Goal: Task Accomplishment & Management: Complete application form

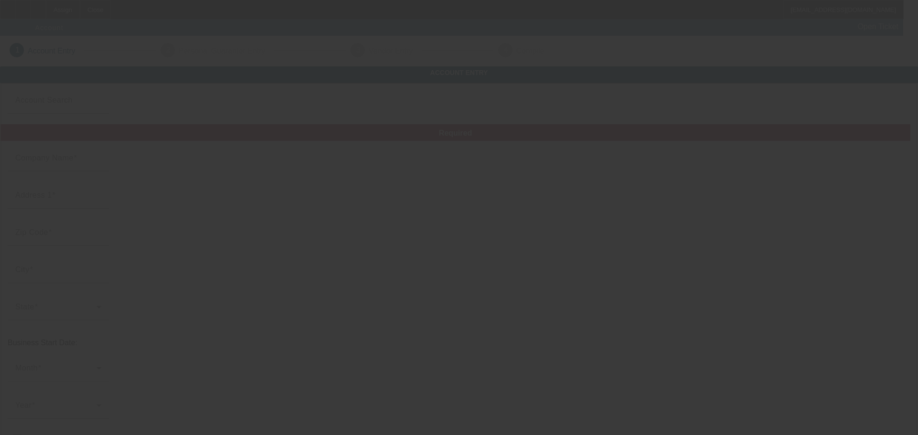
type input "Redemption Metal and Equipment Service LLC"
type input "830 Lebanon Hwy"
type input "37087"
type input "Lebanon"
type input "(615) 359-8442"
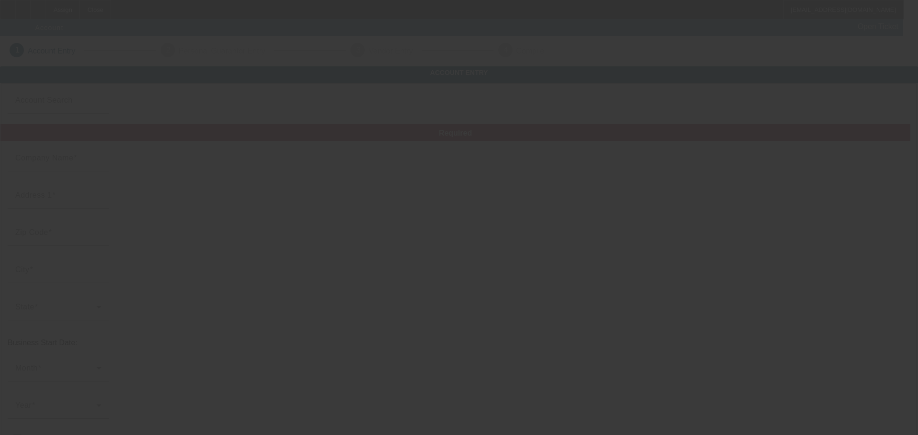
type input "92-1953434"
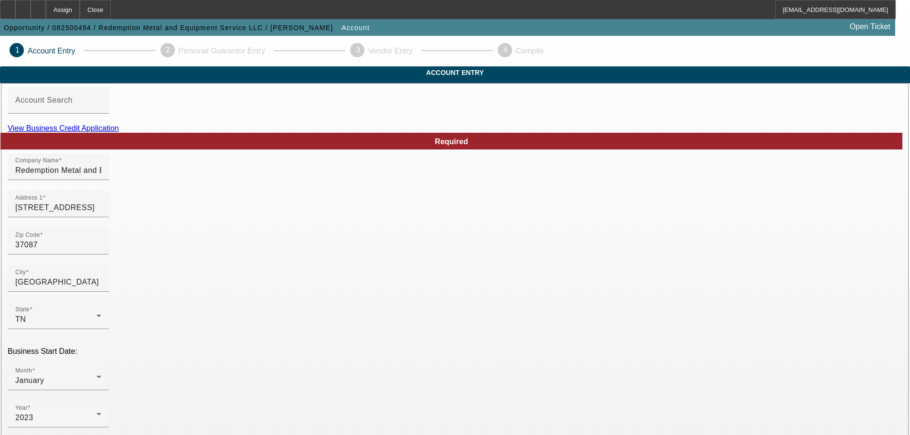
click at [119, 132] on link "View Business Credit Application" at bounding box center [63, 128] width 111 height 8
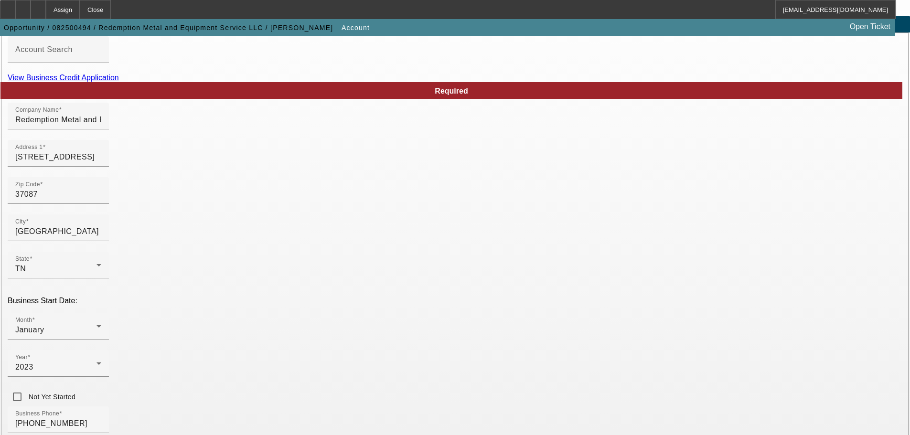
scroll to position [48, 0]
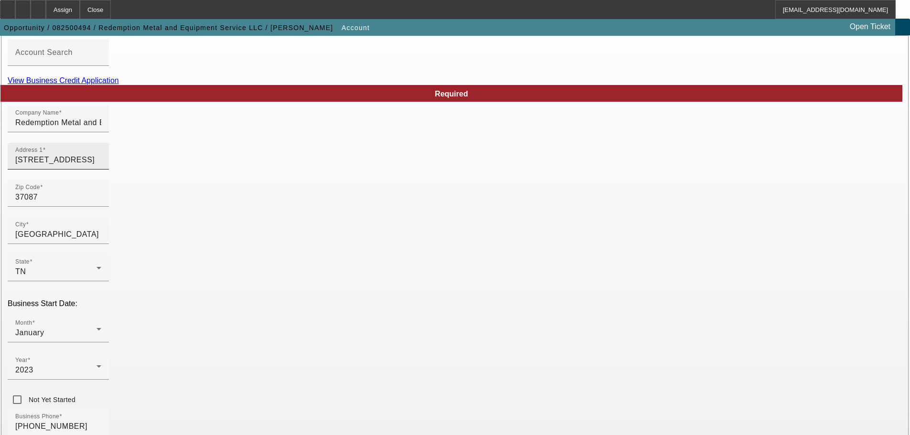
click at [101, 166] on input "830 Lebanon Hwy" at bounding box center [58, 159] width 86 height 11
type input "232b pumping station rd"
click at [101, 203] on input "37087" at bounding box center [58, 197] width 86 height 11
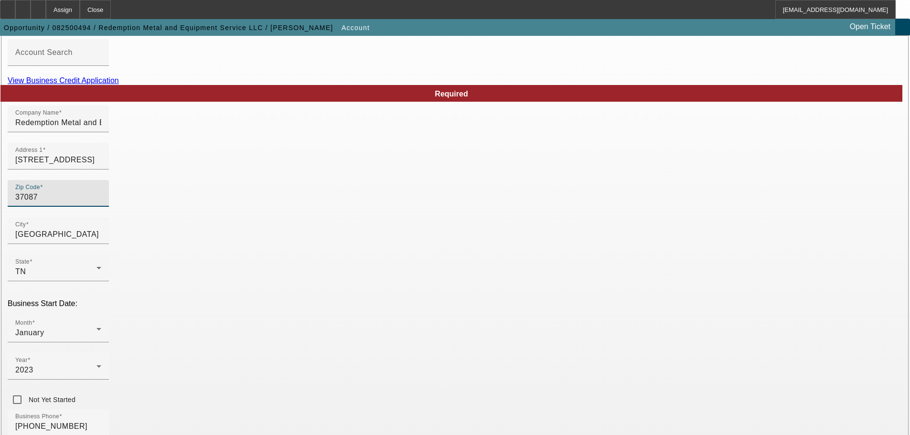
click at [101, 203] on input "37087" at bounding box center [58, 197] width 86 height 11
type input "37066"
type input "Gallatin"
type input "Sumner"
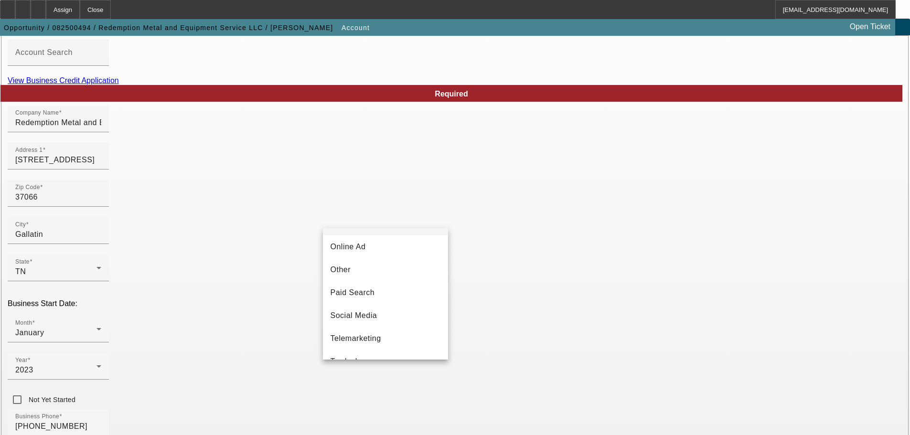
scroll to position [287, 0]
click at [367, 330] on span "Telemarketing" at bounding box center [356, 323] width 51 height 11
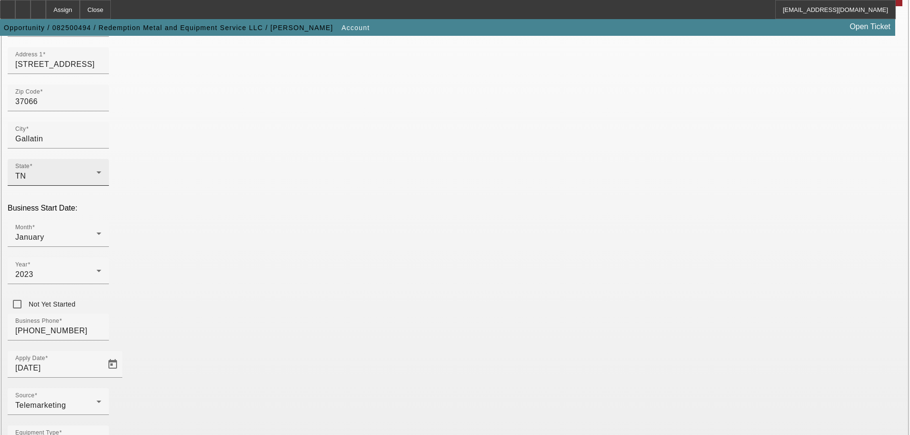
scroll to position [0, 0]
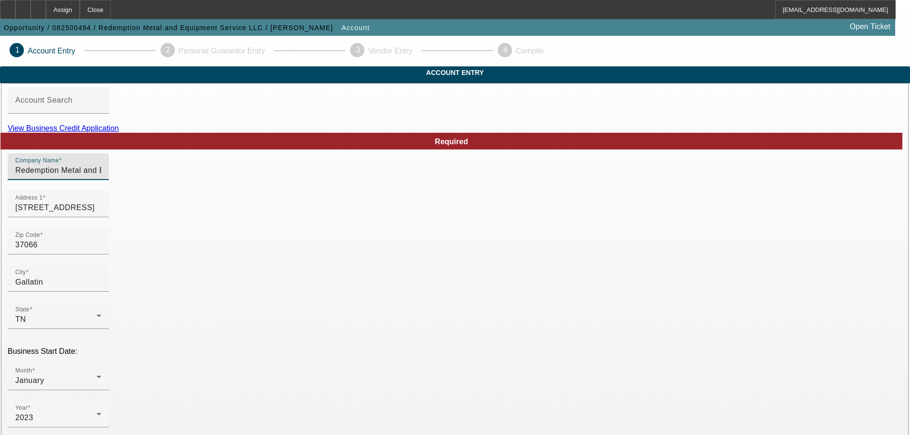
drag, startPoint x: 328, startPoint y: 186, endPoint x: 73, endPoint y: 183, distance: 255.2
type input "S"
paste input "stackin dimes llc"
click at [101, 176] on input "stackin dimes llc" at bounding box center [58, 170] width 86 height 11
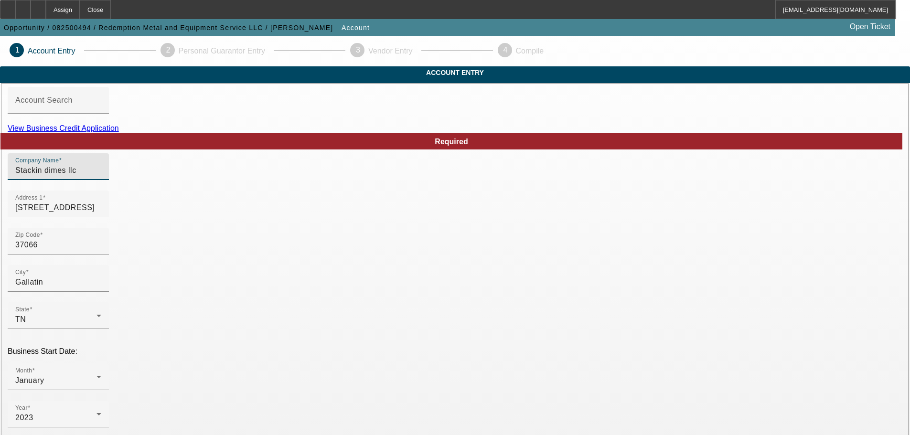
drag, startPoint x: 252, startPoint y: 186, endPoint x: 213, endPoint y: 193, distance: 39.8
click at [101, 180] on div "Company Name Stackin dimes llc" at bounding box center [58, 166] width 86 height 27
type input "Stackin Dimes LLC"
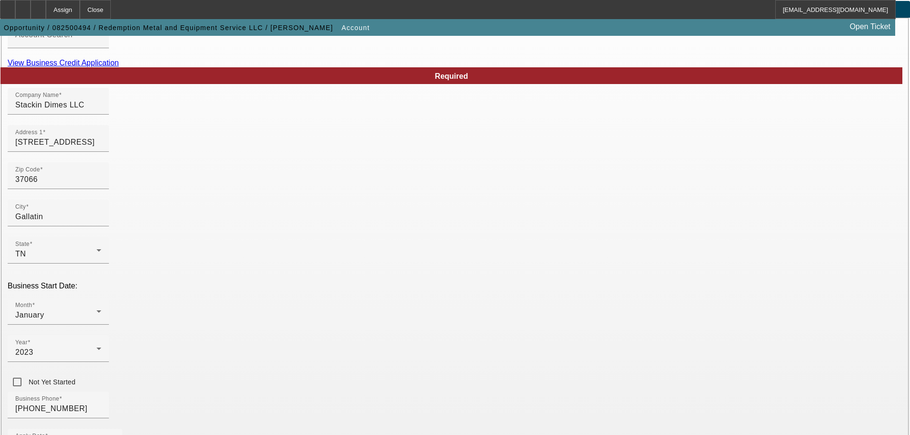
scroll to position [143, 0]
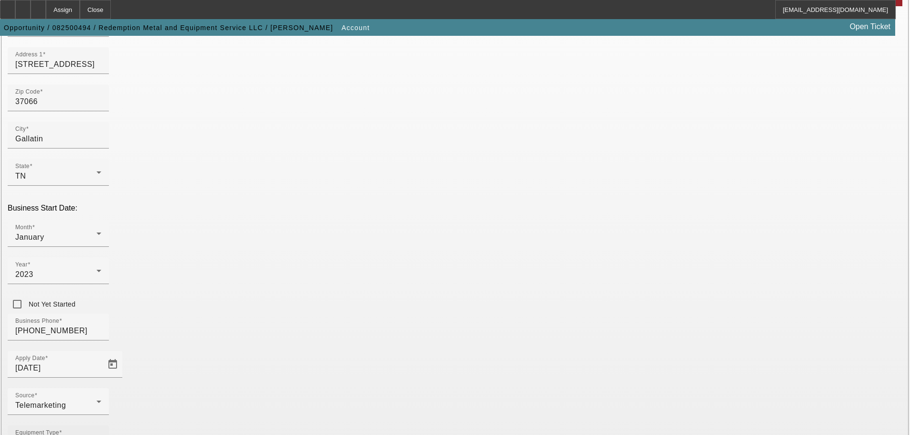
type input "Redemption Metal LLC"
click at [97, 435] on div "Commercial Truck Other" at bounding box center [55, 442] width 81 height 11
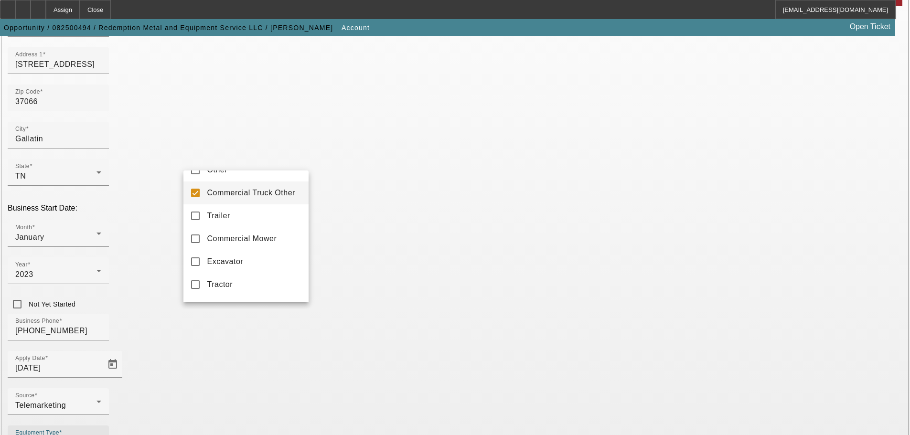
scroll to position [176, 0]
click at [194, 220] on mat-pseudo-checkbox at bounding box center [195, 216] width 9 height 9
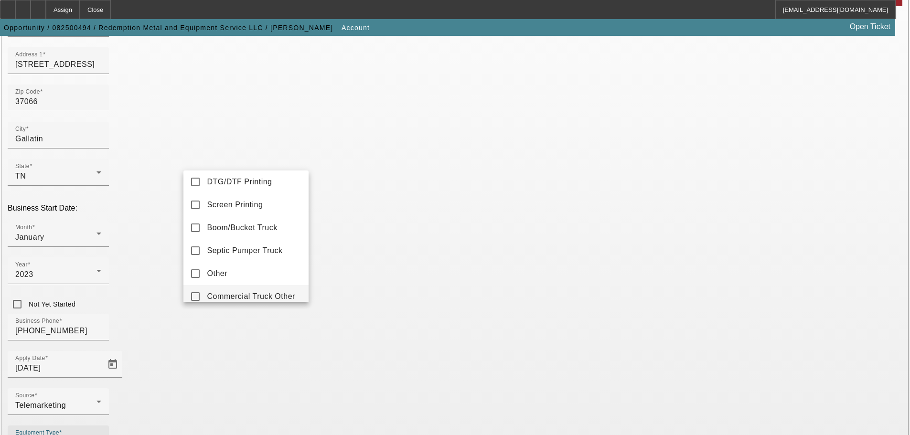
scroll to position [143, 0]
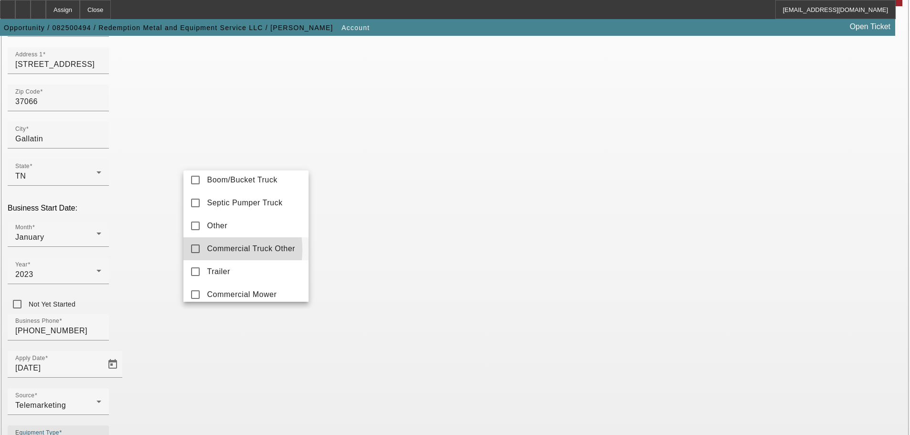
click at [196, 253] on mat-pseudo-checkbox at bounding box center [195, 249] width 9 height 9
click at [348, 330] on div at bounding box center [455, 217] width 910 height 435
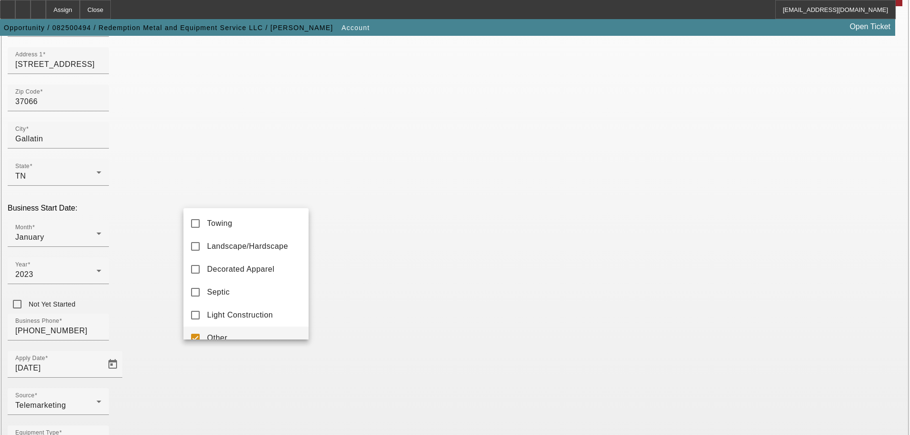
scroll to position [10, 0]
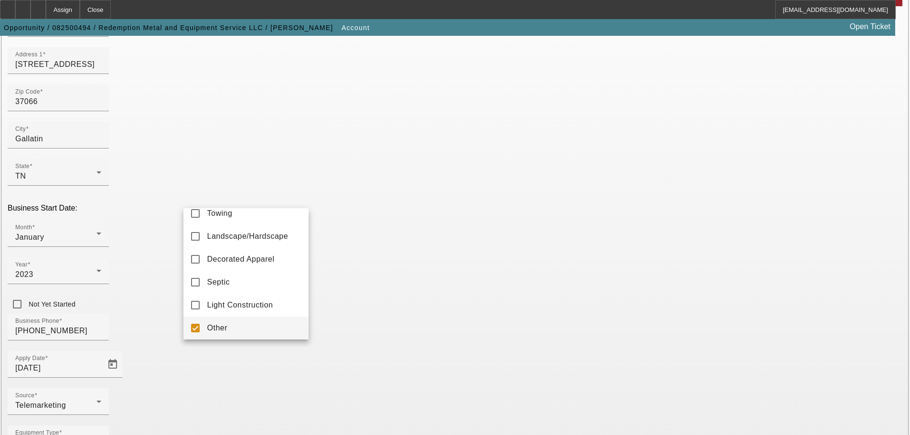
drag, startPoint x: 200, startPoint y: 327, endPoint x: 197, endPoint y: 320, distance: 7.9
click at [199, 325] on mat-option "Other" at bounding box center [246, 328] width 125 height 23
click at [189, 300] on mat-option "Light Construction" at bounding box center [246, 305] width 125 height 23
click at [323, 324] on div at bounding box center [455, 217] width 910 height 435
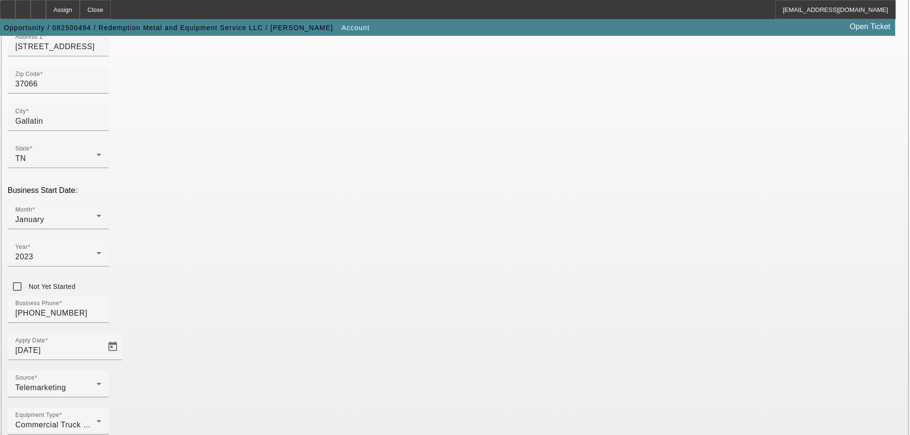
scroll to position [176, 0]
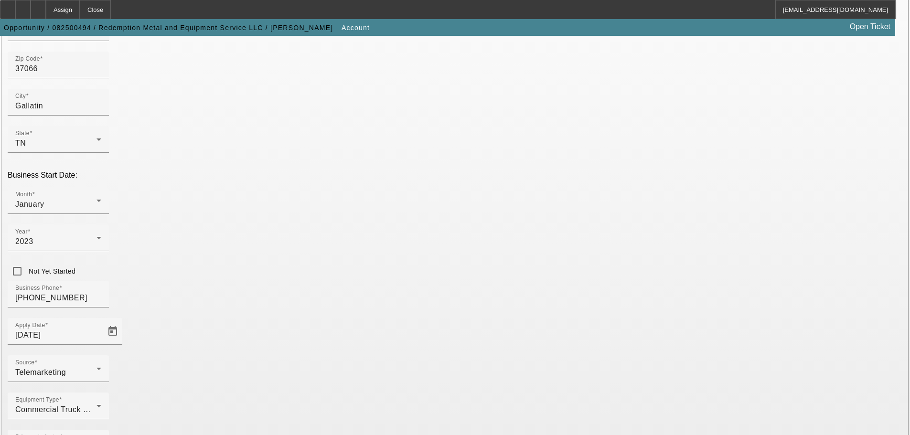
type input "Welding and Fabrication"
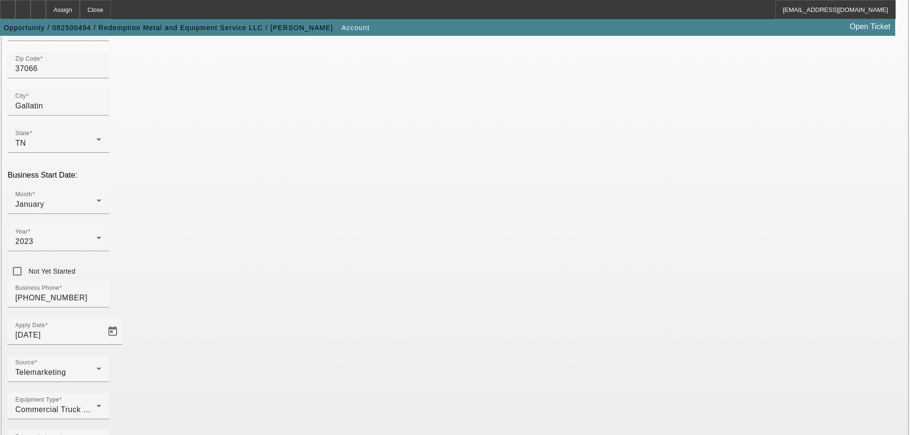
type input "Redemptionmetal.com"
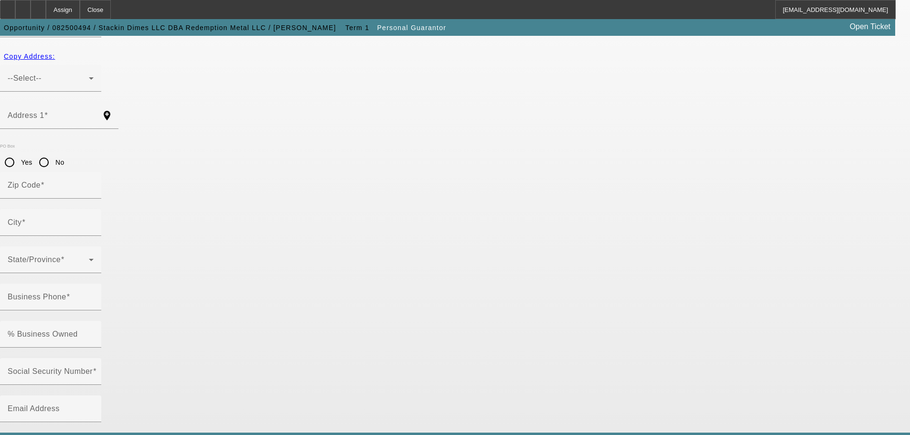
type input "Zachary"
type input "Carter"
type input "830 Lebanon Hwy"
radio input "true"
type input "37087"
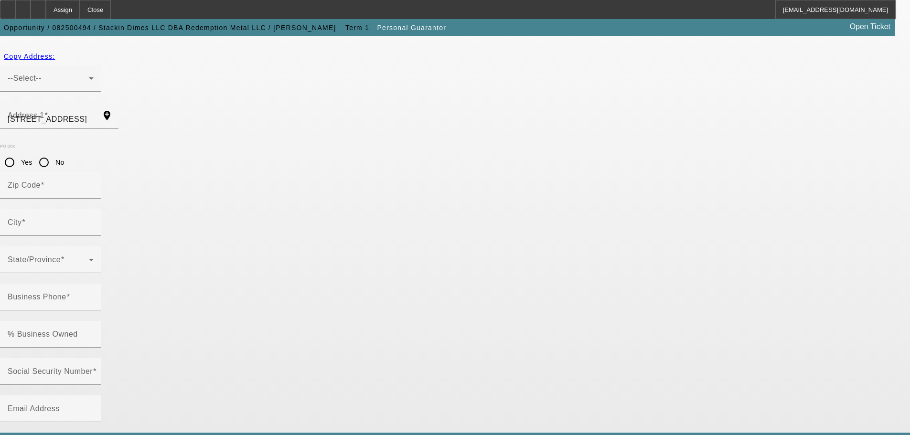
type input "Lebanon"
type input "(615) 359-8442"
type input "80"
type input "625-80-0331"
type input "redemption.metal27@gmail.com"
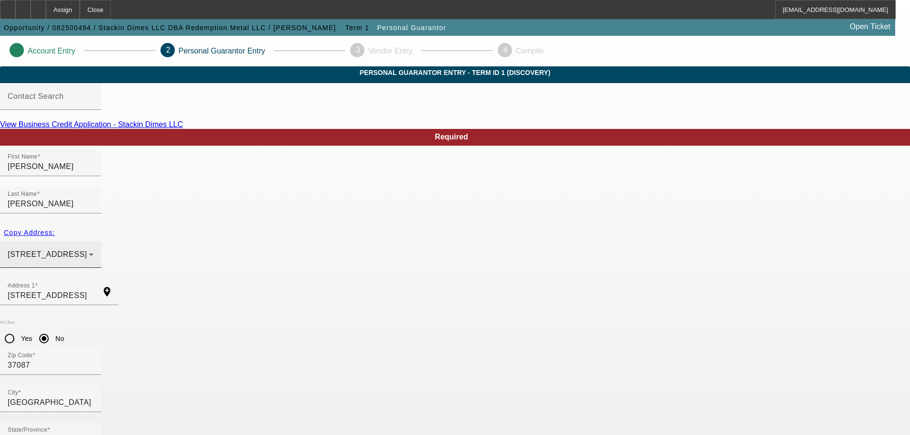
click at [87, 250] on span "830 Lebanon Hwy Lebanon, TN 37087" at bounding box center [47, 254] width 79 height 8
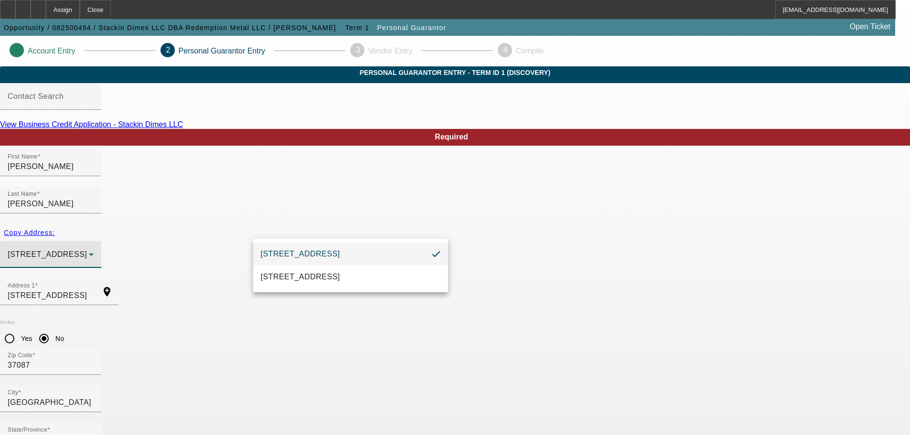
click at [225, 267] on div at bounding box center [455, 217] width 910 height 435
click at [94, 290] on input "830 Lebanon Hwy" at bounding box center [51, 295] width 86 height 11
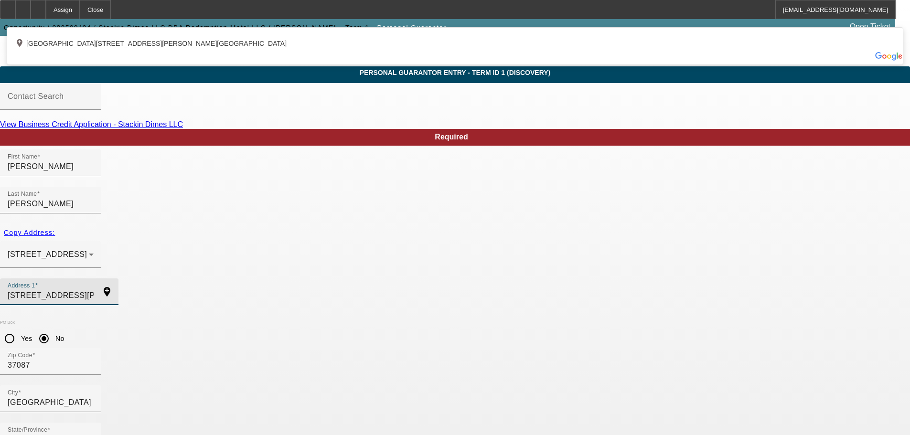
type input "314 A Hobbs ave"
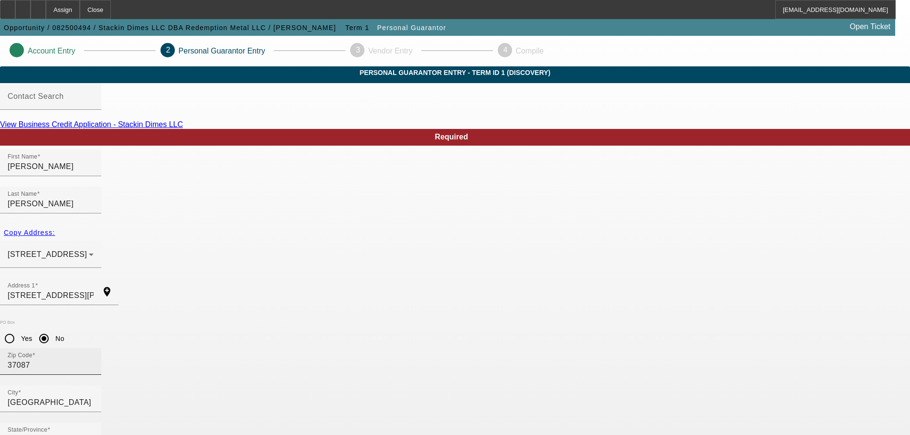
click at [94, 360] on input "37087" at bounding box center [51, 365] width 86 height 11
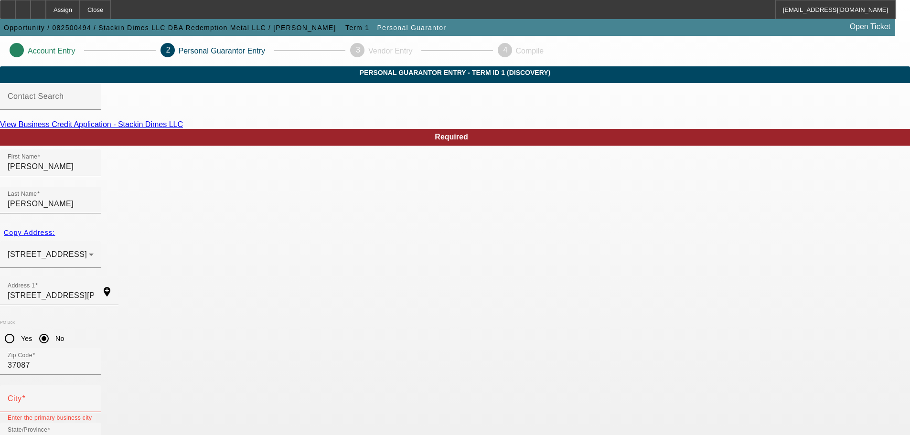
type input "100"
click at [94, 386] on div "City" at bounding box center [51, 399] width 86 height 27
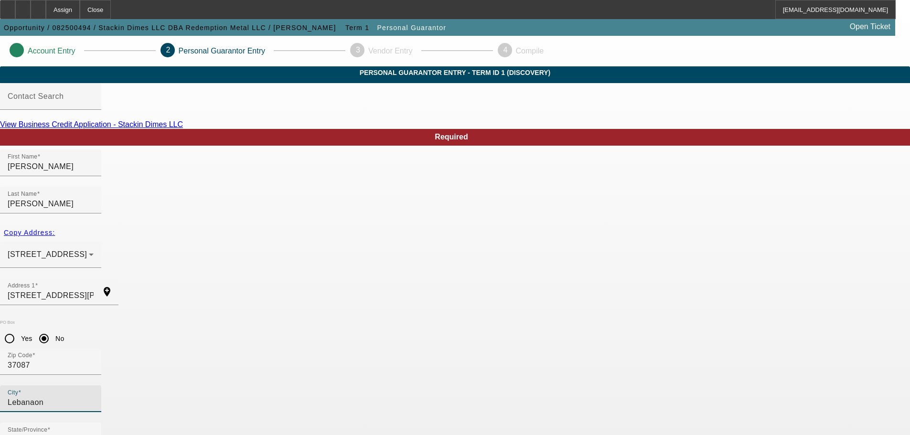
type input "Lebanaon"
click at [270, 320] on div "PO Box Yes No" at bounding box center [455, 334] width 910 height 28
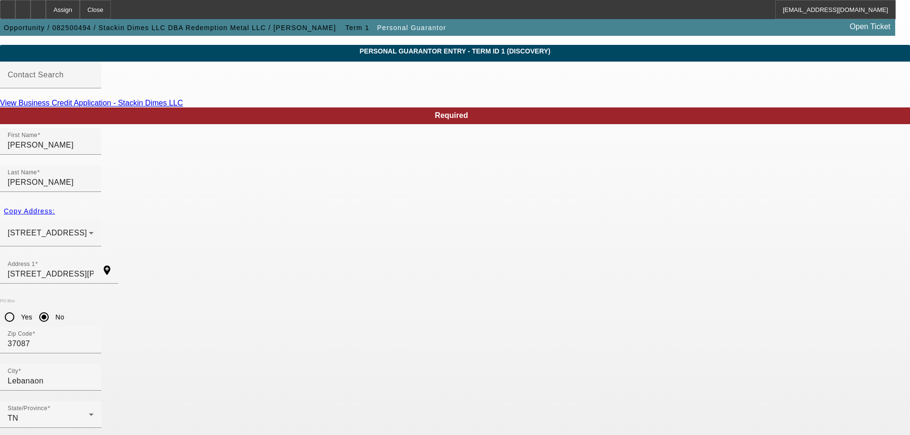
scroll to position [32, 0]
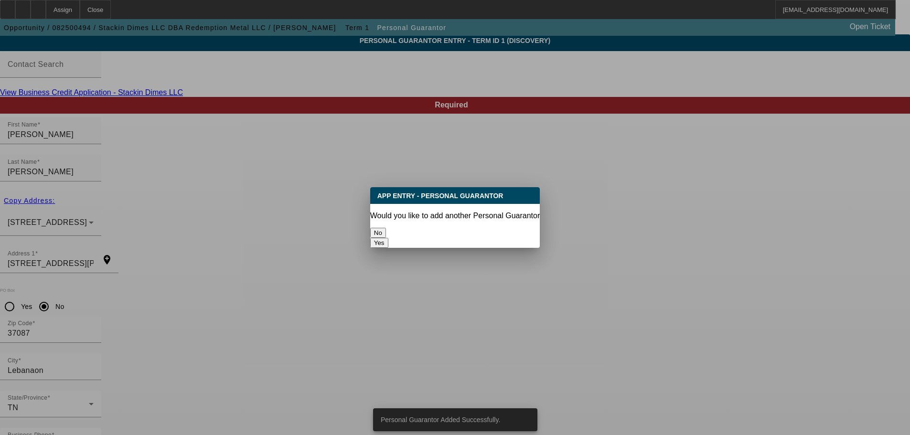
scroll to position [0, 0]
click at [386, 228] on button "No" at bounding box center [378, 233] width 16 height 10
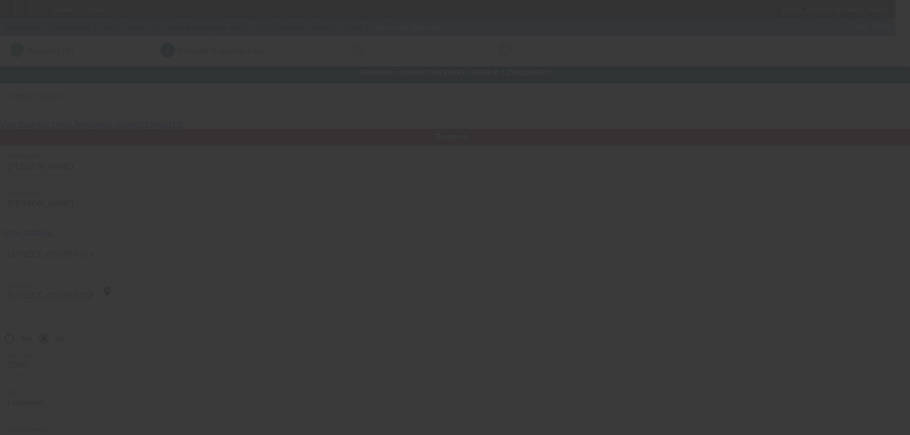
scroll to position [32, 0]
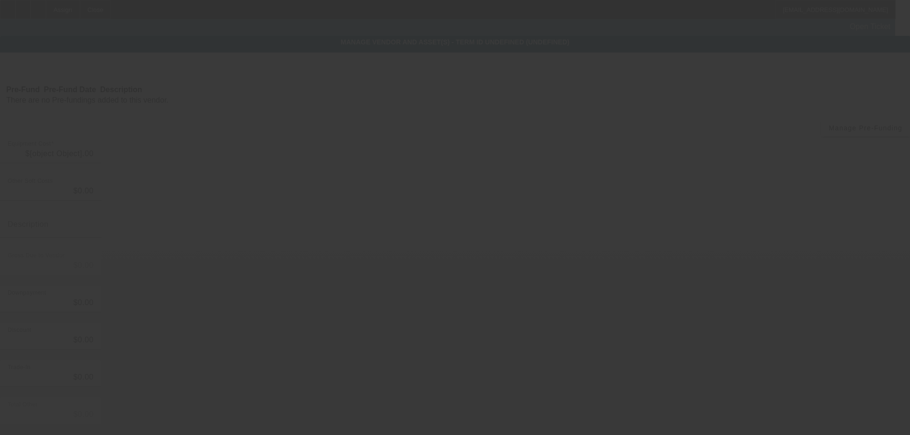
type input "$35,000.00"
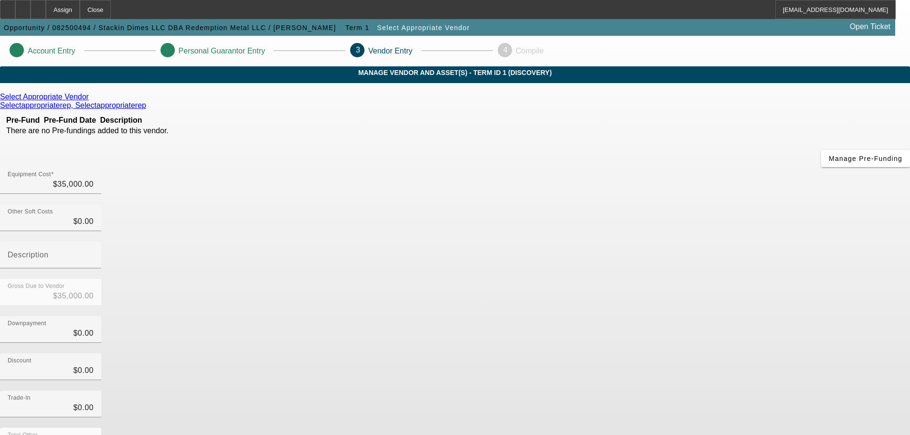
click at [91, 101] on icon at bounding box center [91, 97] width 0 height 8
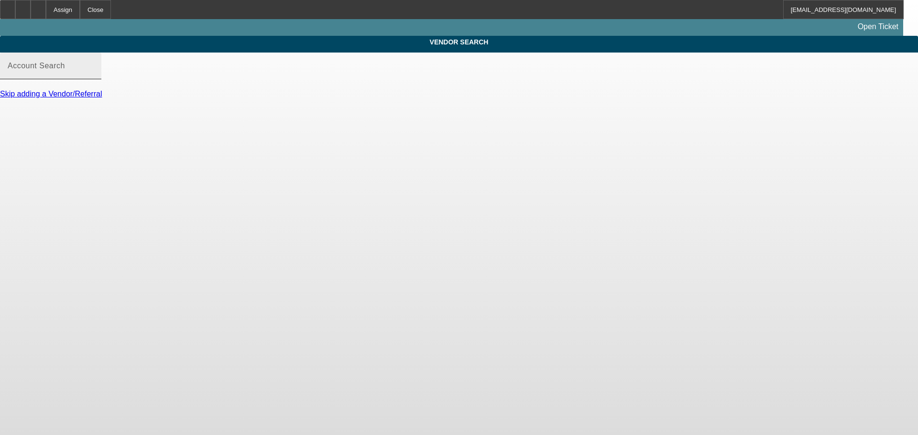
click at [94, 70] on div "Account Search" at bounding box center [51, 66] width 86 height 27
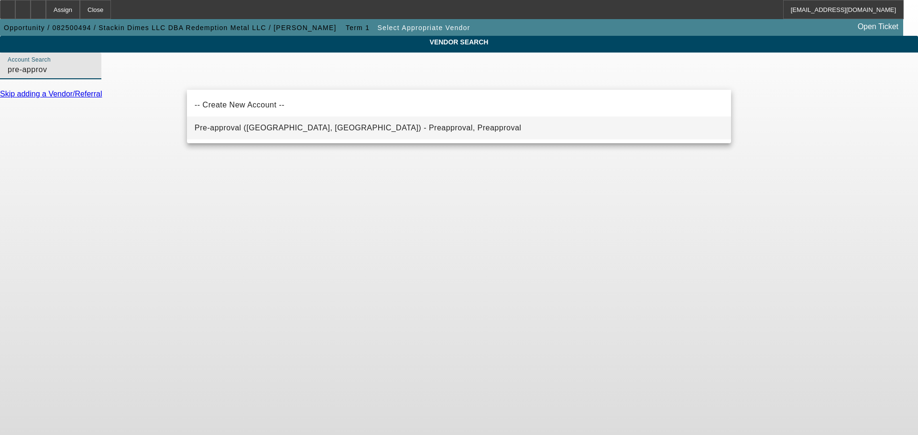
click at [289, 130] on span "Pre-approval (Northbrook, IL) - Preapproval, Preapproval" at bounding box center [358, 128] width 326 height 8
type input "Pre-approval (Northbrook, IL) - Preapproval, Preapproval"
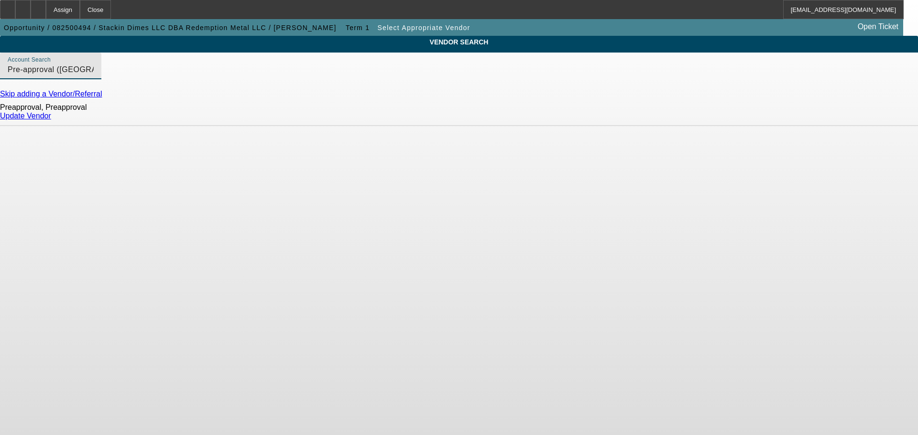
click at [695, 120] on div "Update Vendor" at bounding box center [459, 116] width 918 height 9
click at [51, 120] on link "Update Vendor" at bounding box center [25, 116] width 51 height 8
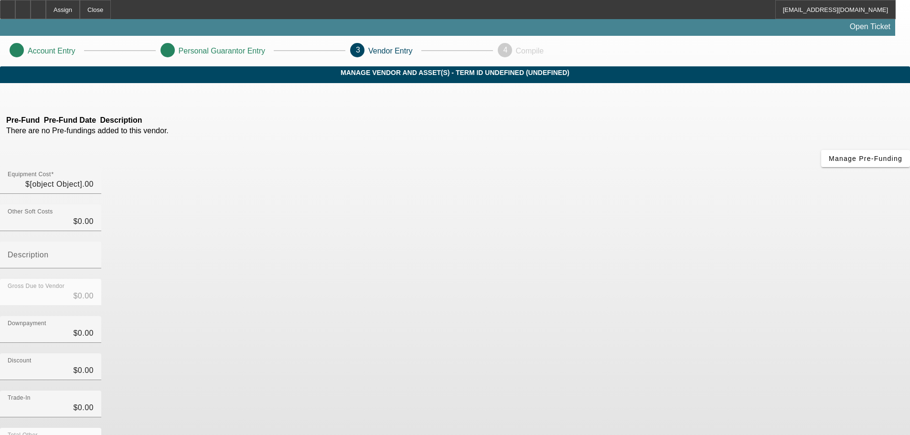
type input "$35,000.00"
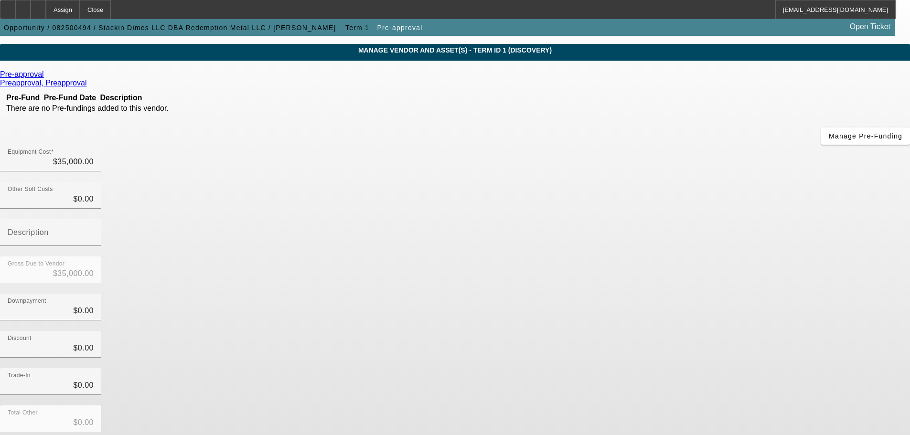
scroll to position [53, 0]
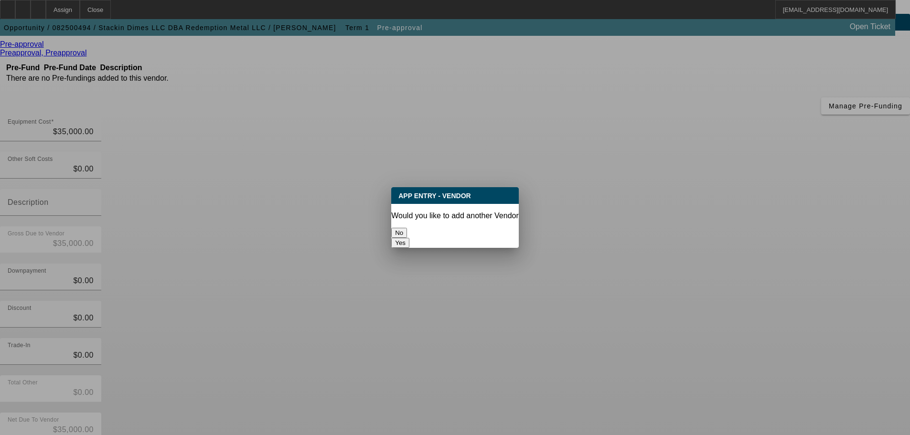
scroll to position [0, 0]
click at [407, 230] on button "No" at bounding box center [399, 233] width 16 height 10
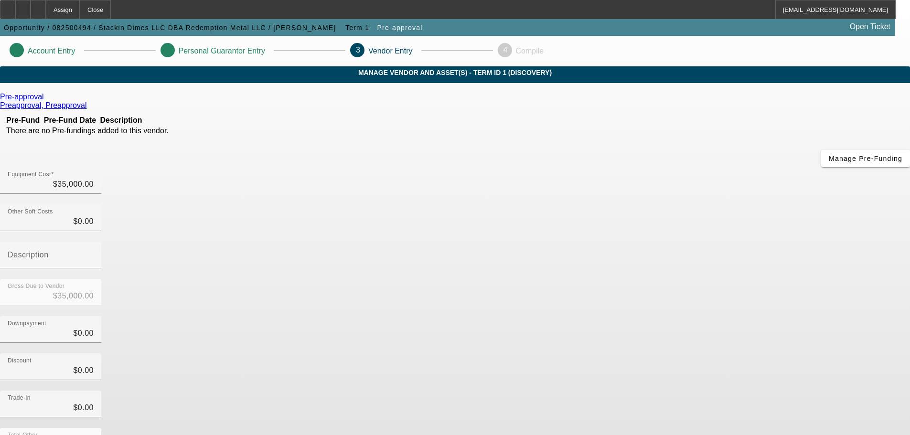
scroll to position [53, 0]
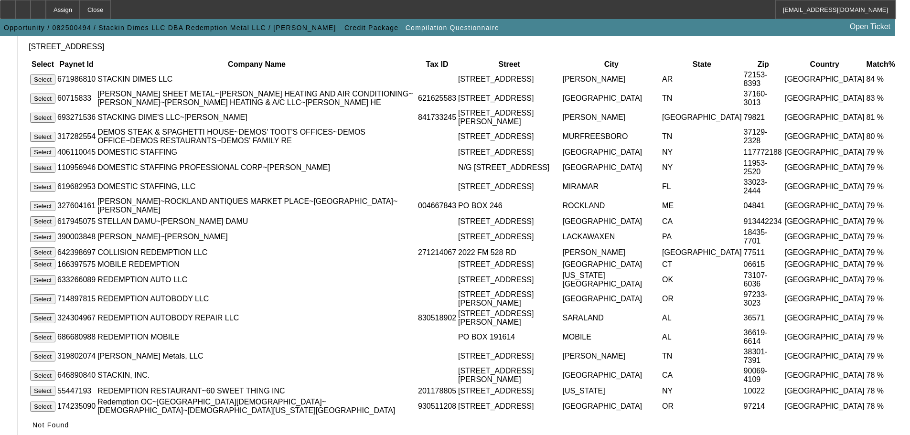
scroll to position [191, 0]
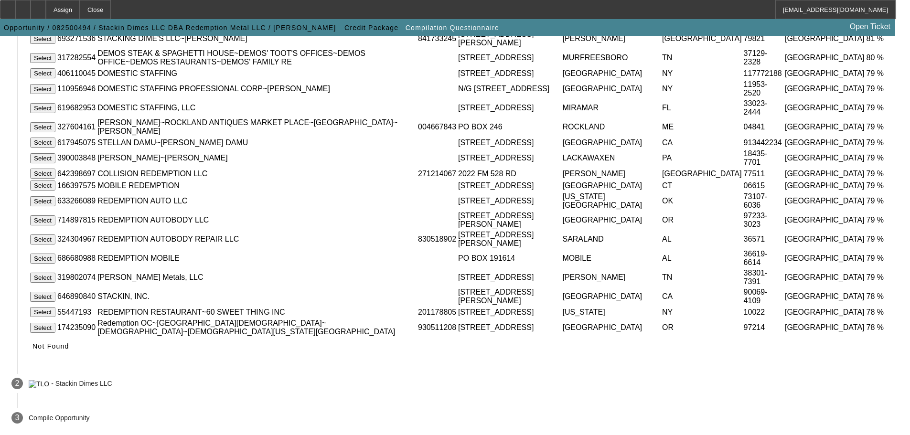
click at [69, 343] on span "Not Found" at bounding box center [50, 347] width 37 height 8
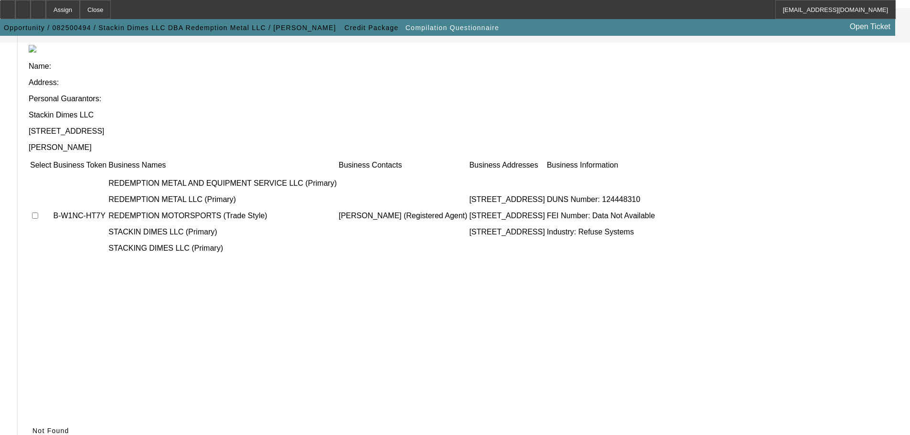
scroll to position [93, 0]
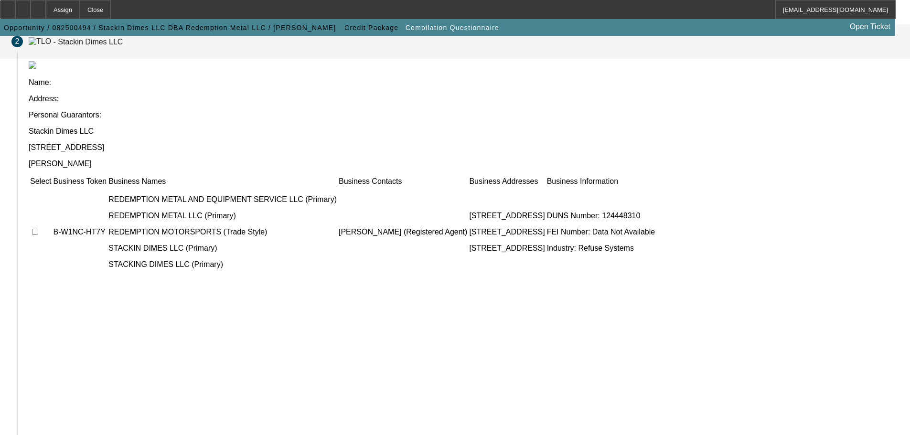
click at [38, 229] on input "checkbox" at bounding box center [35, 232] width 6 height 6
checkbox input "true"
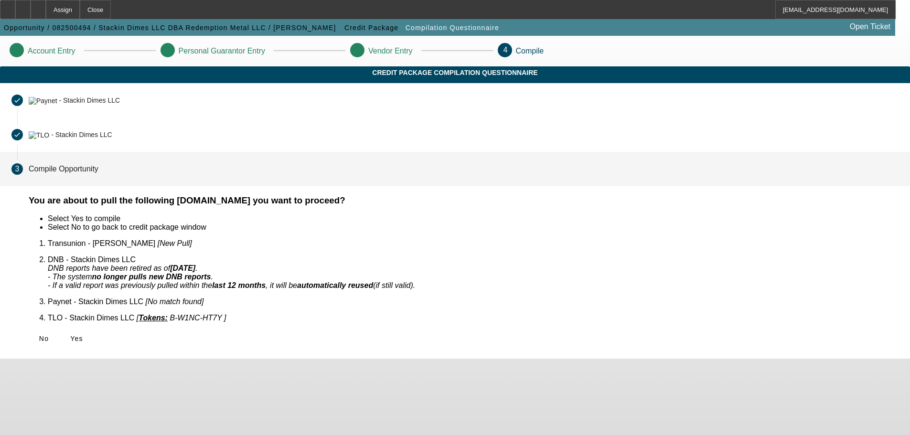
scroll to position [0, 0]
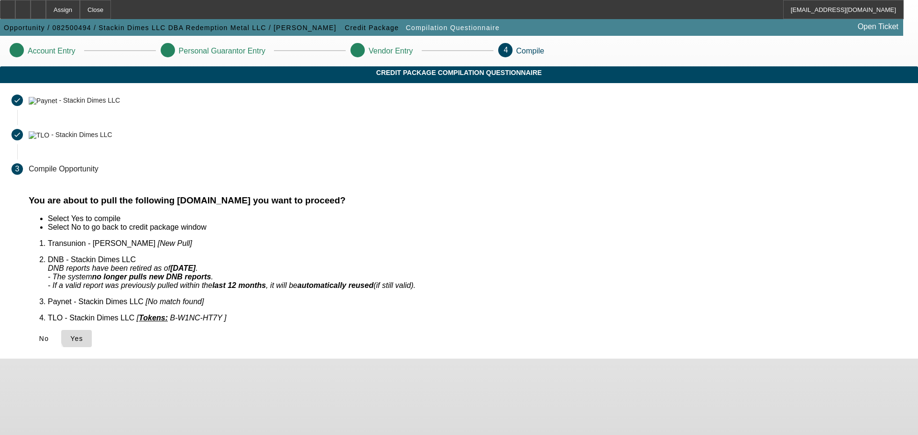
click at [83, 335] on span "Yes" at bounding box center [76, 339] width 13 height 8
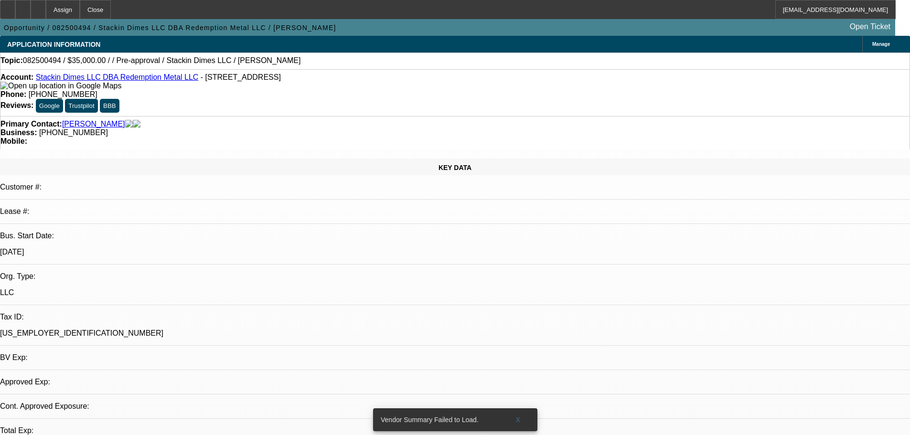
select select "0"
select select "2"
select select "0.1"
select select "4"
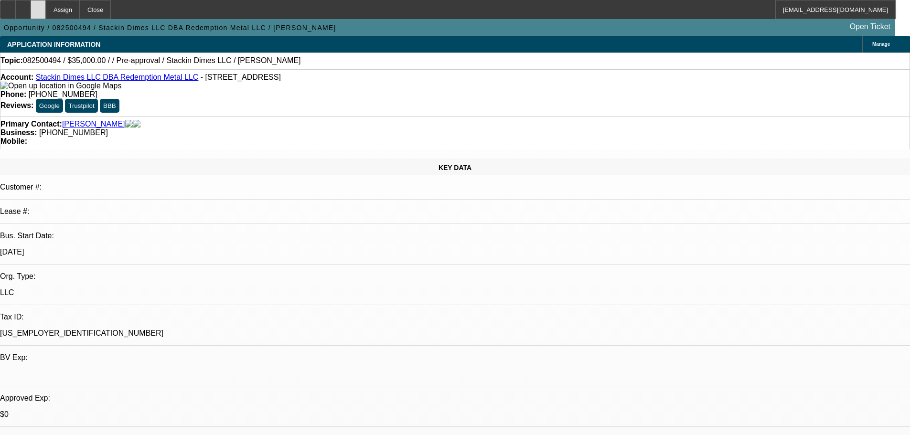
click at [46, 9] on div at bounding box center [38, 9] width 15 height 19
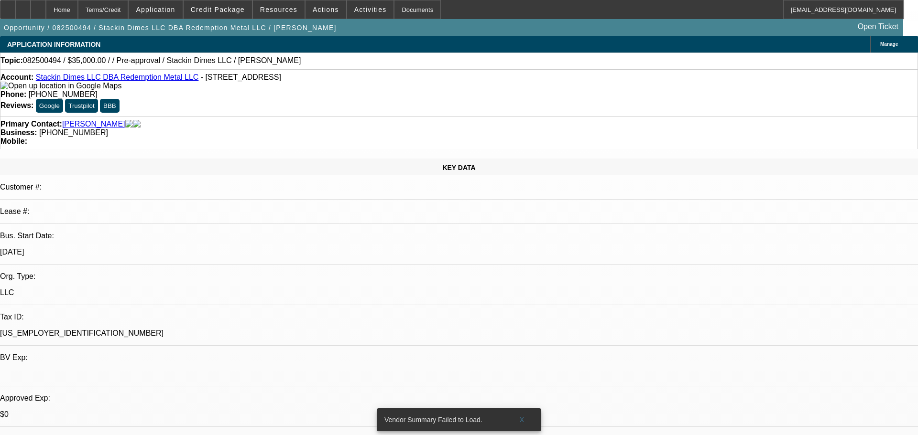
select select "0"
select select "2"
select select "0.1"
select select "4"
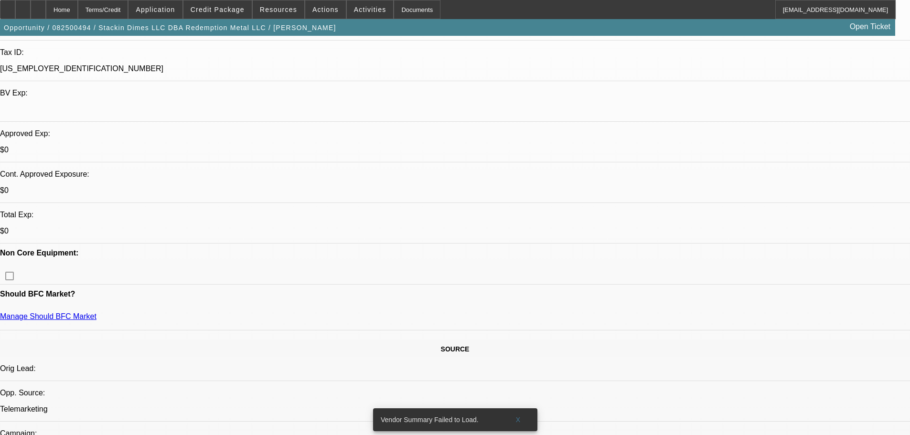
scroll to position [287, 0]
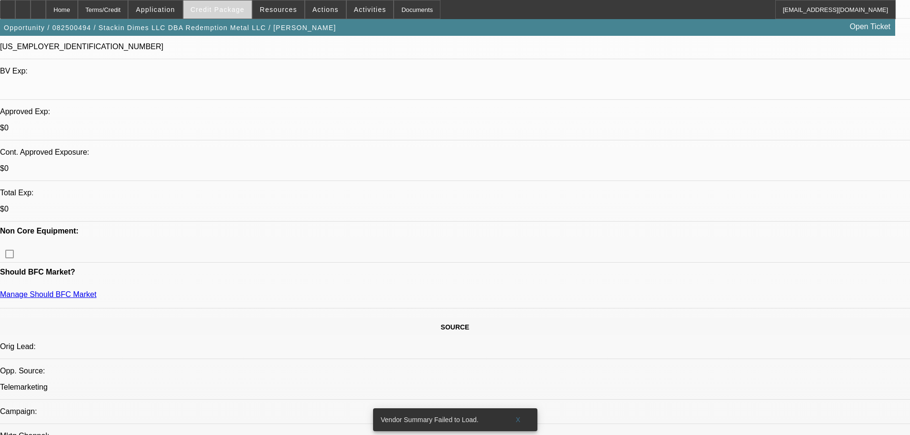
click at [238, 14] on span at bounding box center [218, 9] width 68 height 23
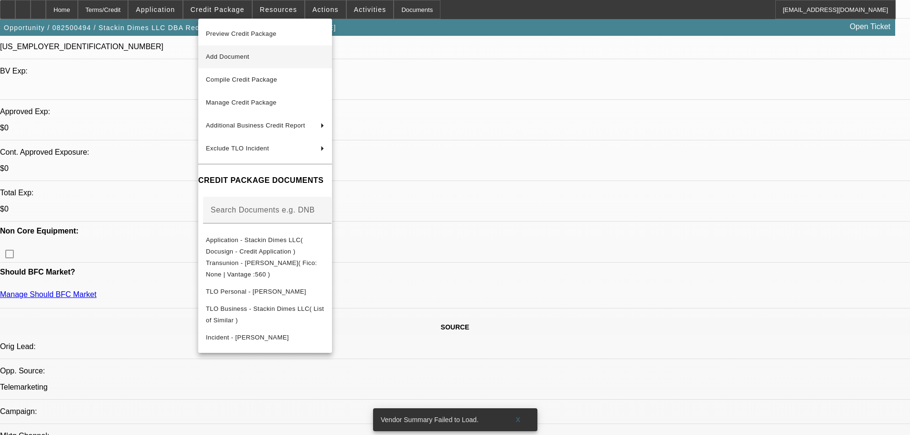
click at [237, 57] on span "Add Document" at bounding box center [227, 56] width 43 height 7
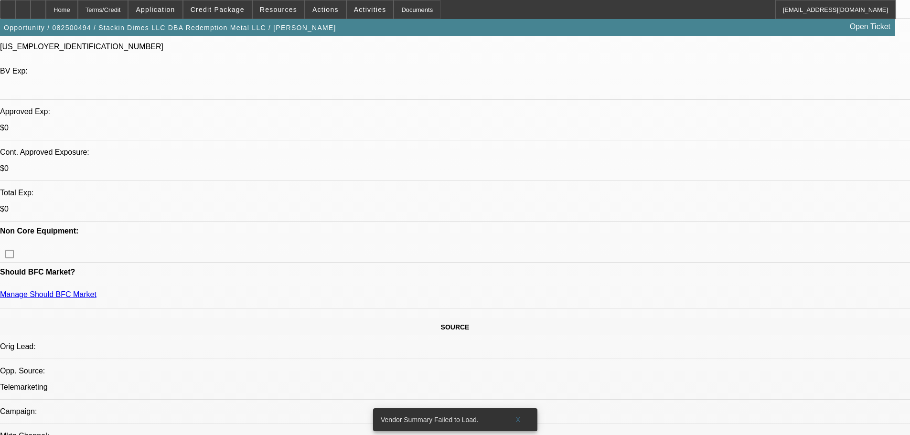
click at [46, 10] on div at bounding box center [38, 9] width 15 height 19
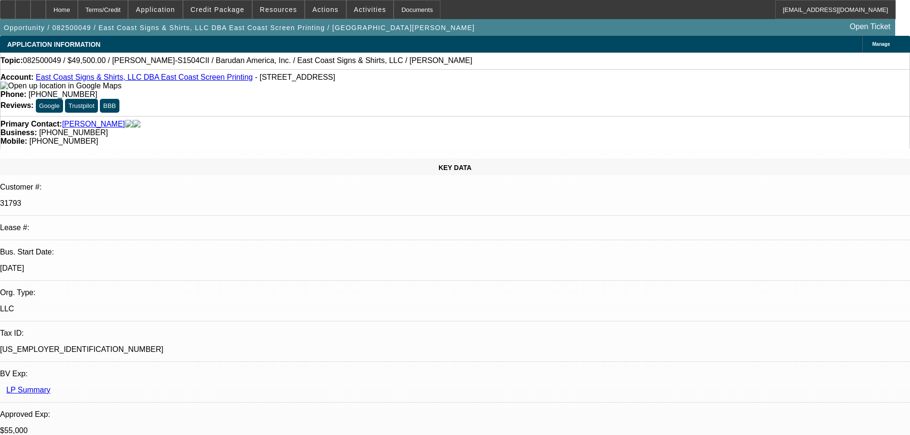
select select "0"
select select "2"
select select "0"
select select "6"
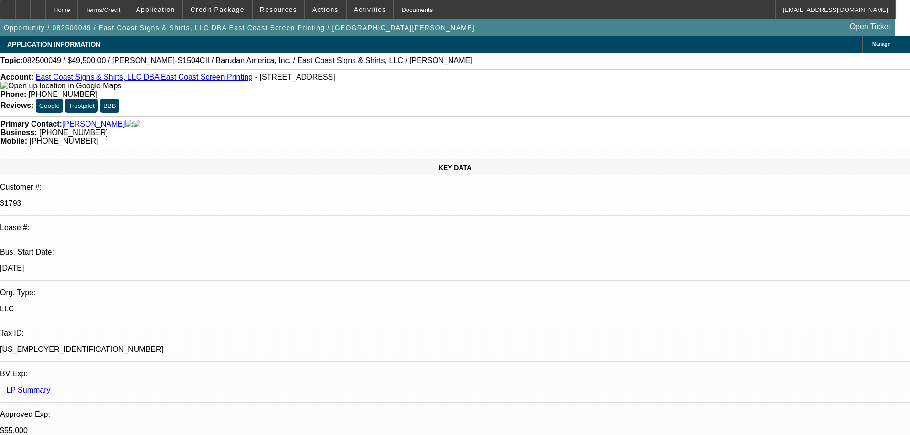
select select "0"
select select "2"
select select "0.1"
select select "4"
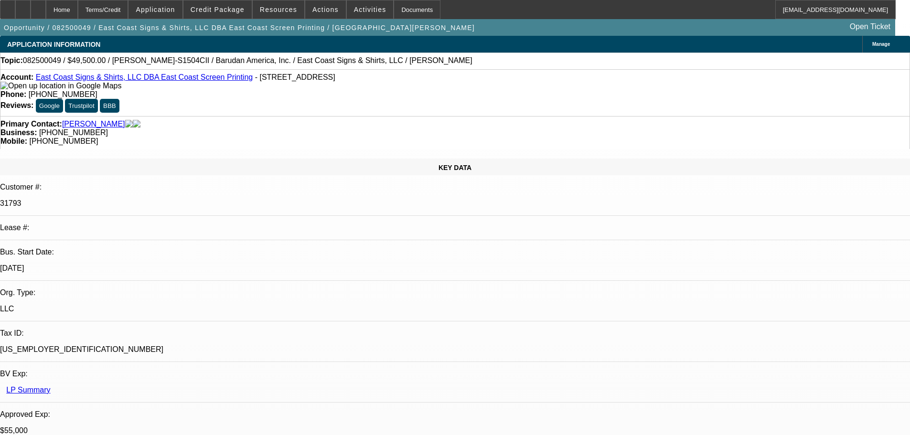
select select "0"
select select "2"
select select "0.1"
select select "4"
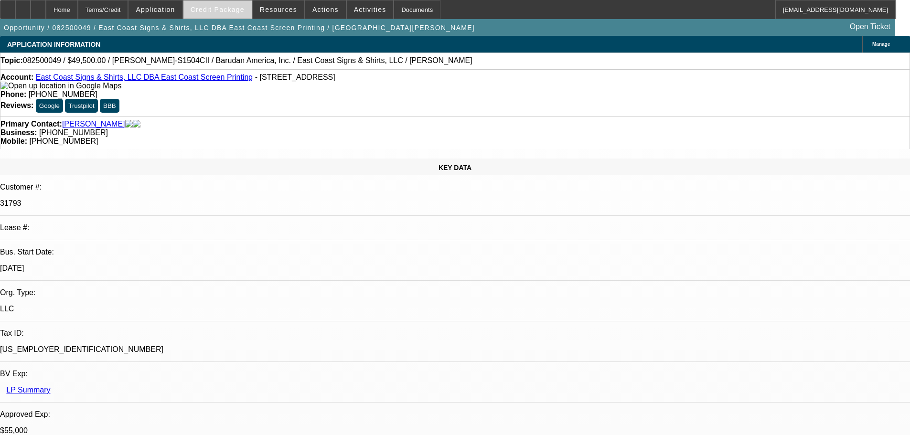
click at [245, 10] on span "Credit Package" at bounding box center [218, 10] width 54 height 8
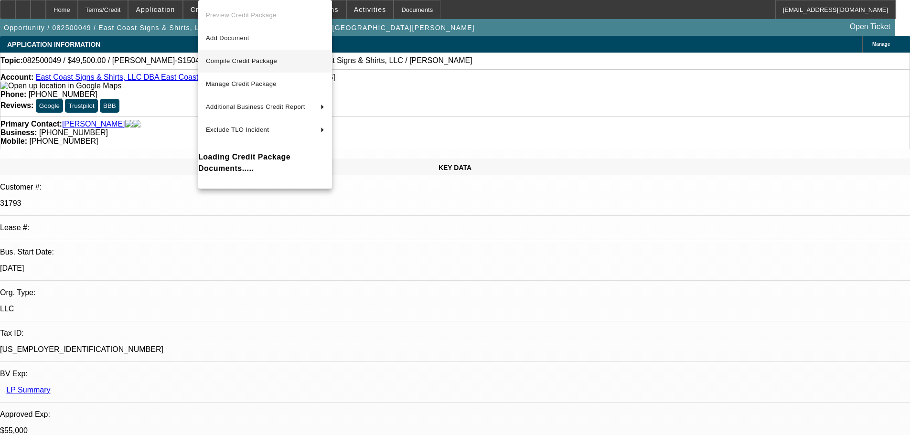
click at [269, 56] on span "Compile Credit Package" at bounding box center [265, 60] width 119 height 11
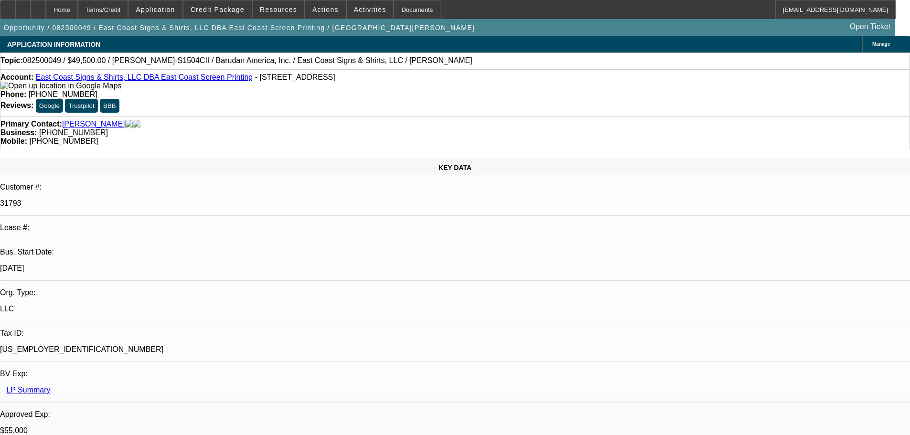
select select "0"
select select "2"
select select "0"
select select "6"
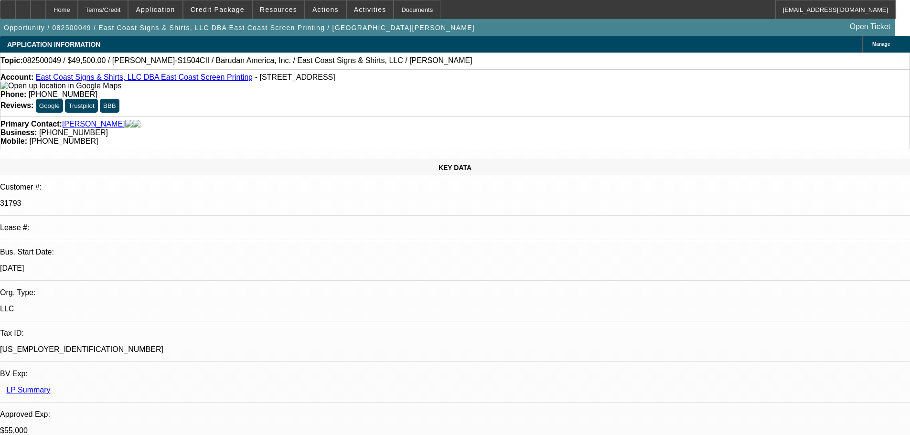
select select "0"
select select "2"
select select "0.1"
select select "4"
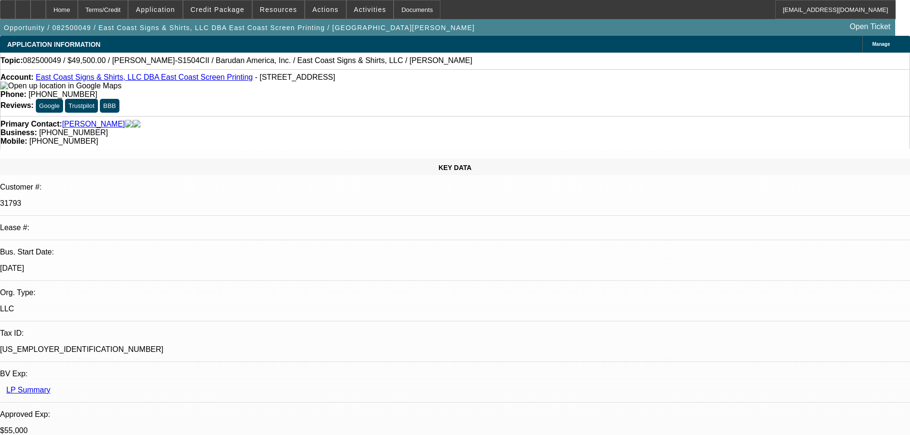
select select "0"
select select "2"
select select "0.1"
select select "4"
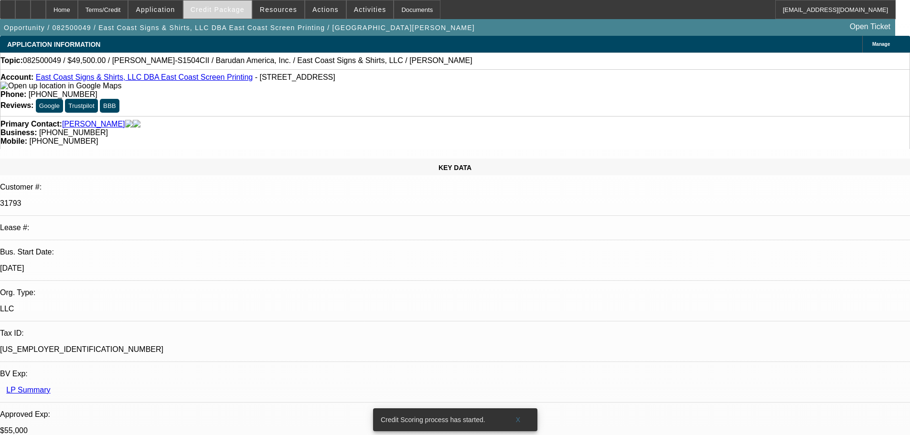
click at [241, 9] on span "Credit Package" at bounding box center [218, 10] width 54 height 8
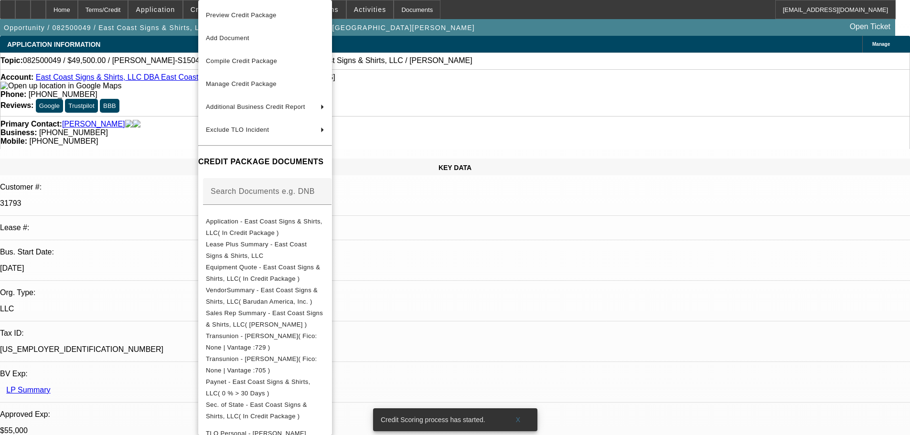
scroll to position [153, 0]
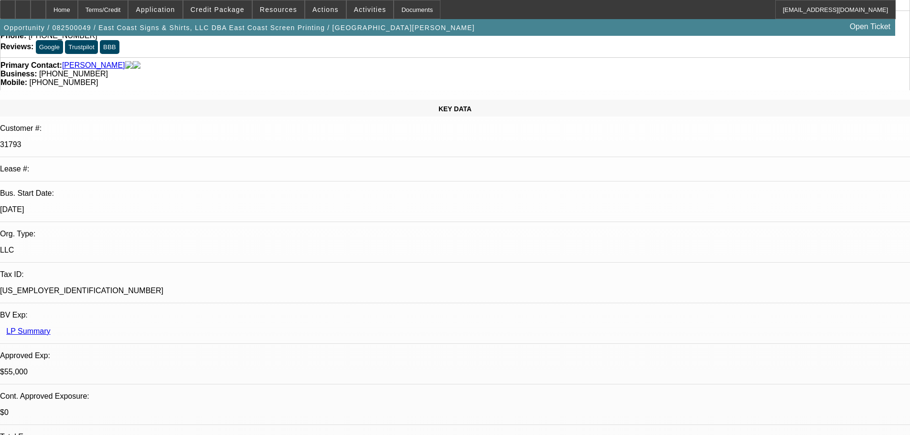
scroll to position [0, 0]
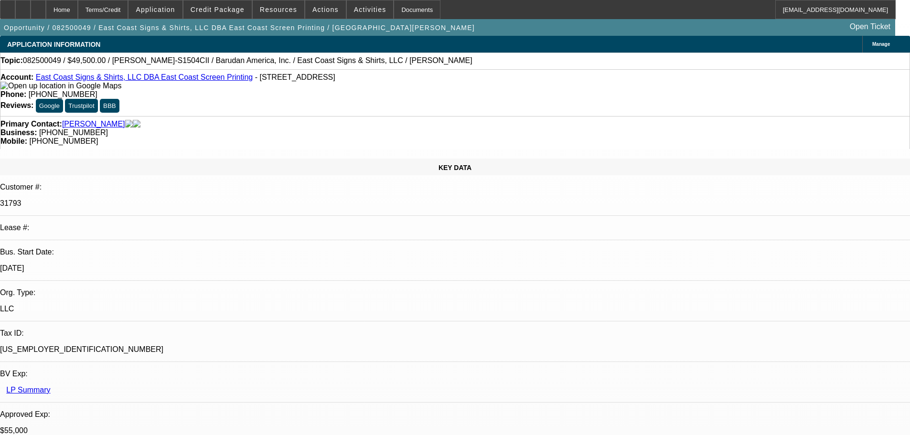
click at [86, 79] on link "East Coast Signs & Shirts, LLC DBA East Coast Screen Printing" at bounding box center [144, 77] width 217 height 8
click at [38, 6] on icon at bounding box center [38, 6] width 0 height 0
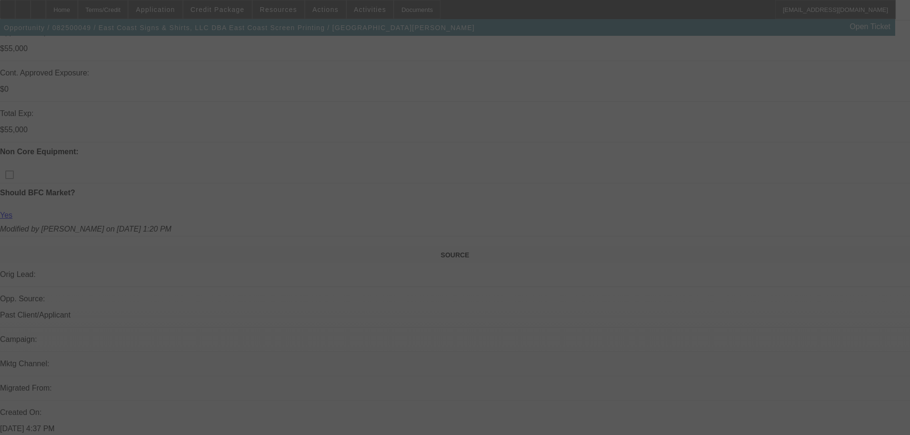
scroll to position [378, 0]
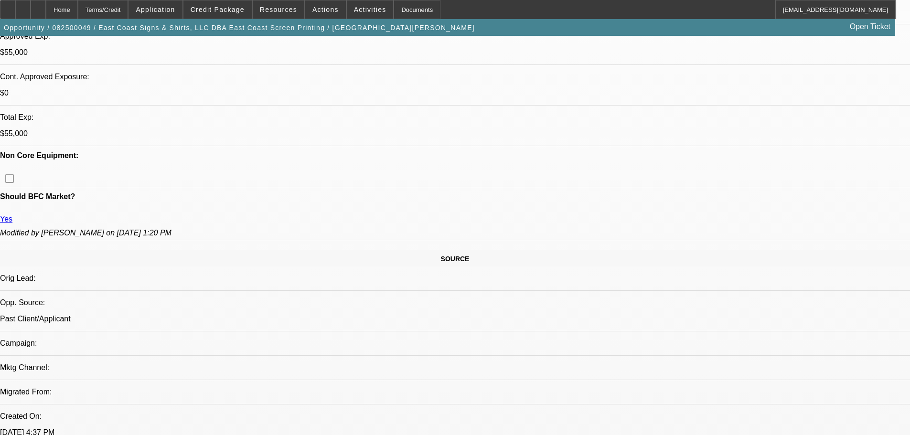
select select "0"
select select "2"
select select "0"
select select "2"
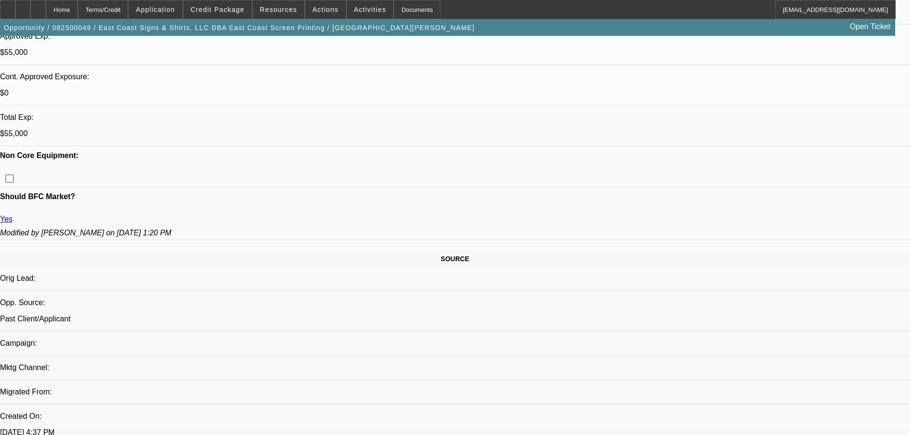
select select "0.1"
select select "0"
select select "0.1"
select select "1"
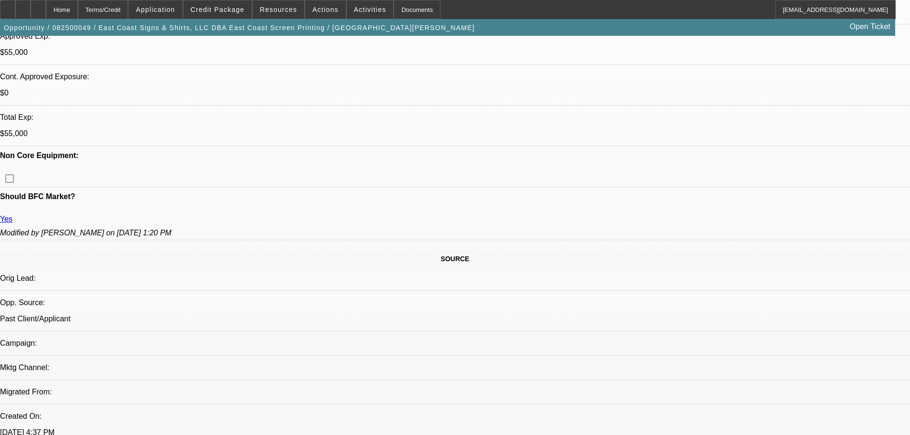
select select "2"
select select "6"
select select "1"
select select "2"
select select "4"
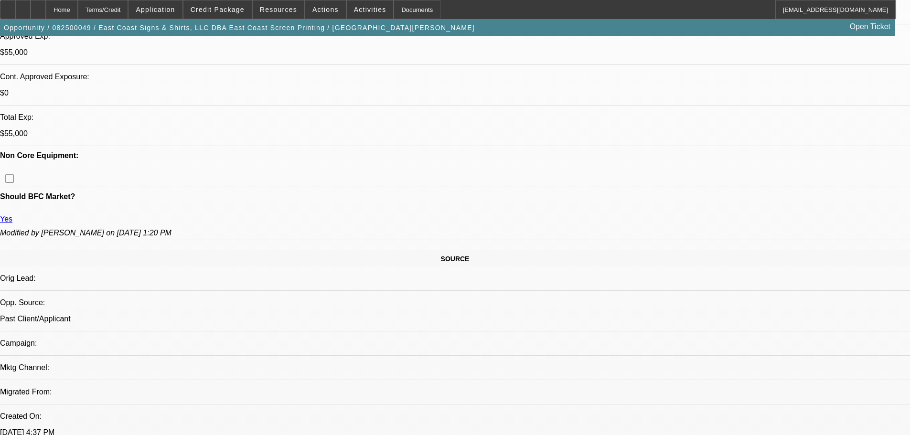
select select "1"
select select "2"
select select "4"
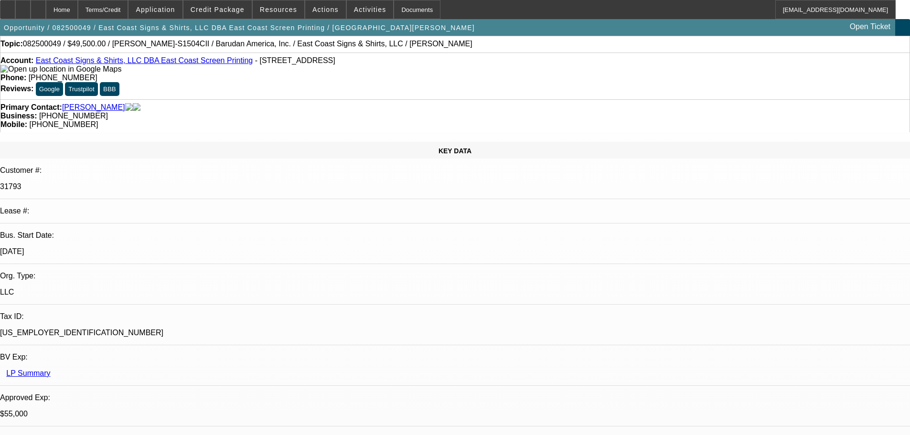
scroll to position [0, 0]
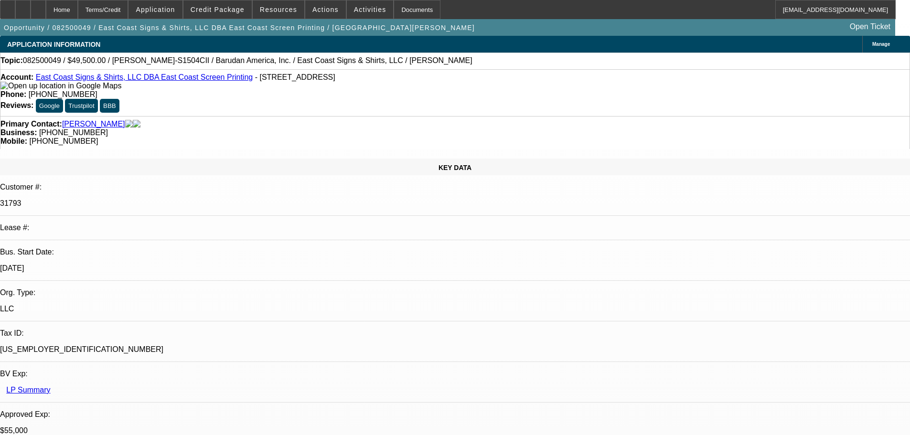
click at [122, 78] on link "East Coast Signs & Shirts, LLC DBA East Coast Screen Printing" at bounding box center [144, 77] width 217 height 8
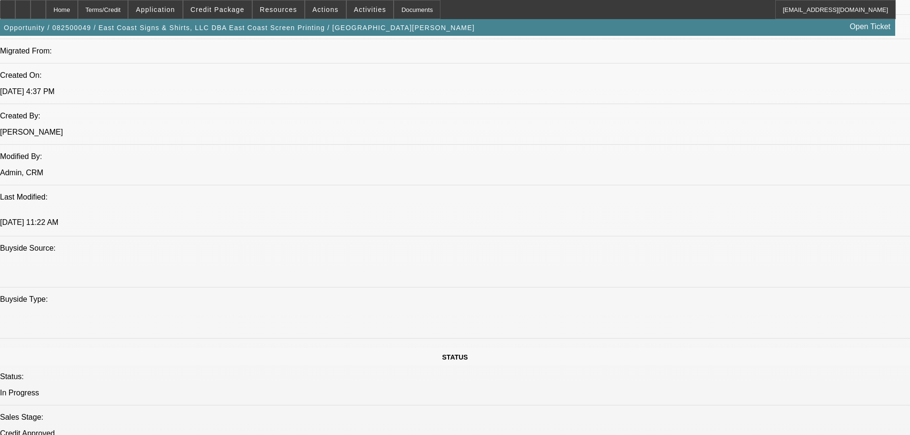
scroll to position [860, 0]
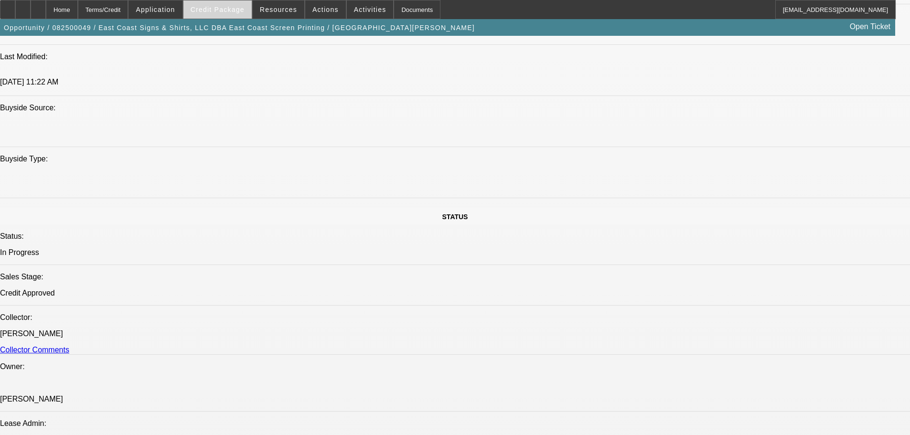
click at [217, 9] on span "Credit Package" at bounding box center [218, 10] width 54 height 8
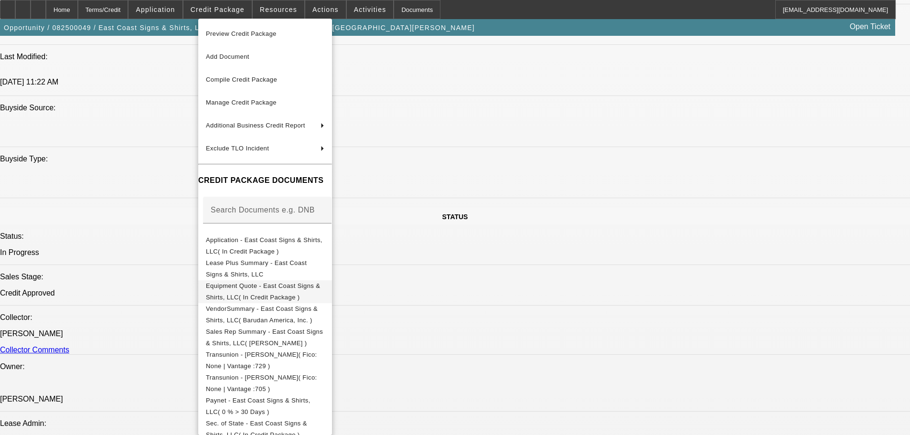
click at [249, 292] on span "Equipment Quote - East Coast Signs & Shirts, LLC( In Credit Package )" at bounding box center [265, 292] width 119 height 23
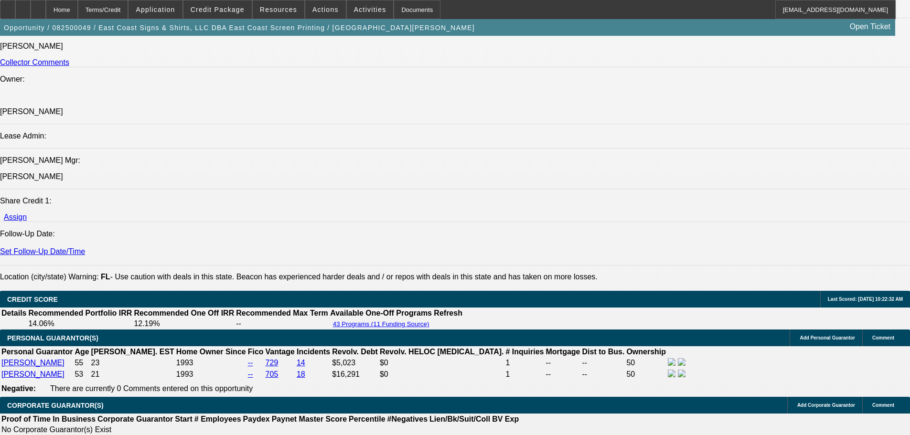
scroll to position [1147, 0]
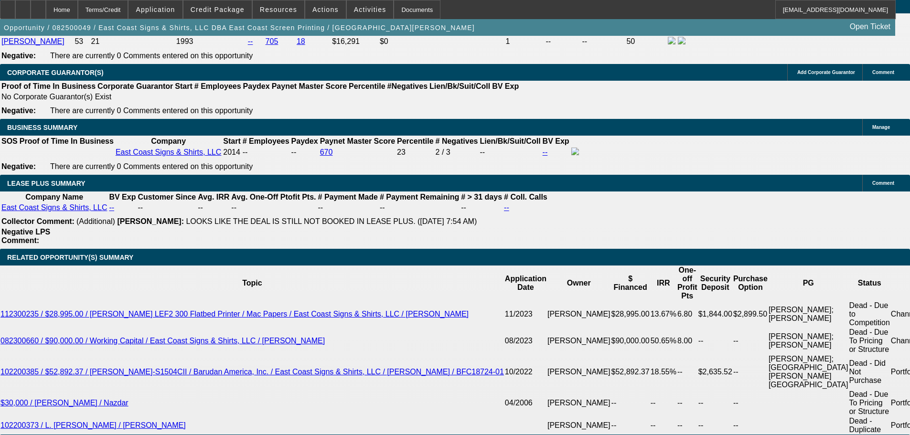
scroll to position [1529, 0]
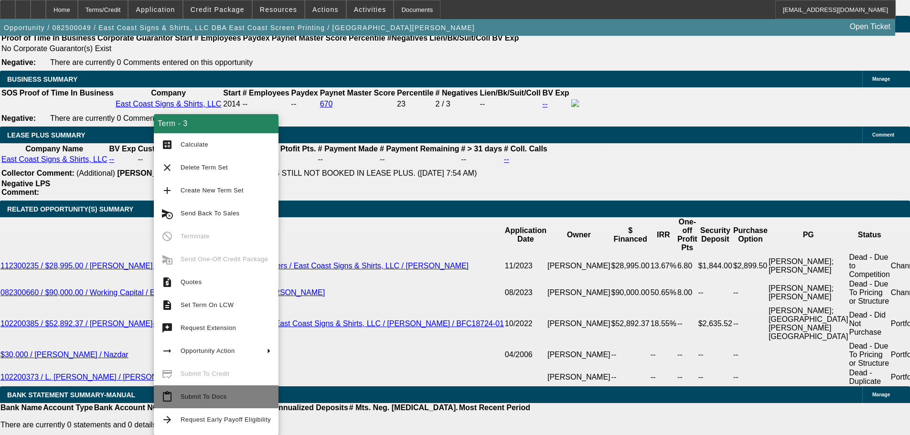
click at [186, 398] on span "Submit To Docs" at bounding box center [204, 396] width 46 height 7
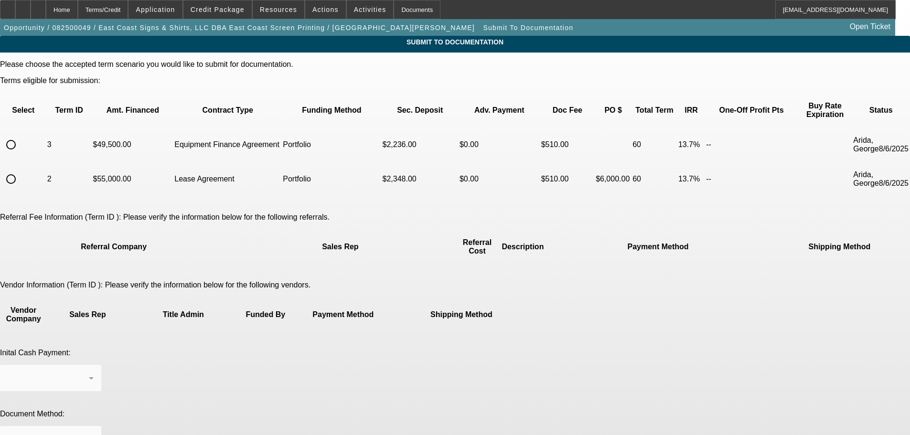
click at [21, 135] on input "radio" at bounding box center [10, 144] width 19 height 19
radio input "true"
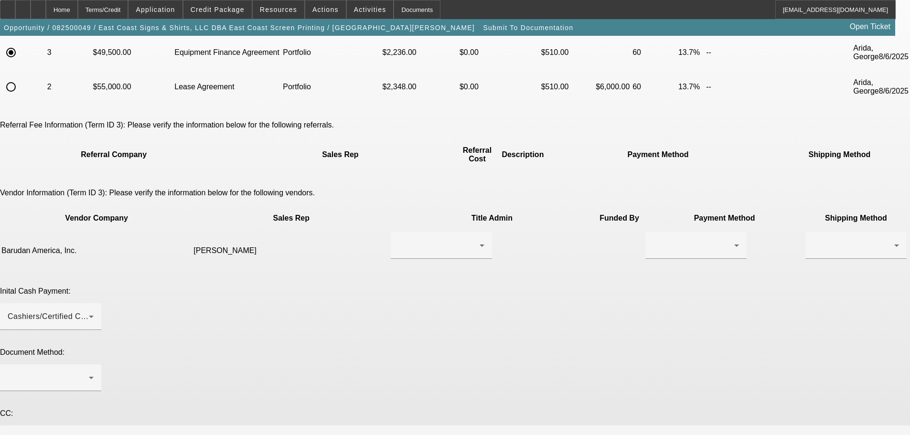
scroll to position [96, 0]
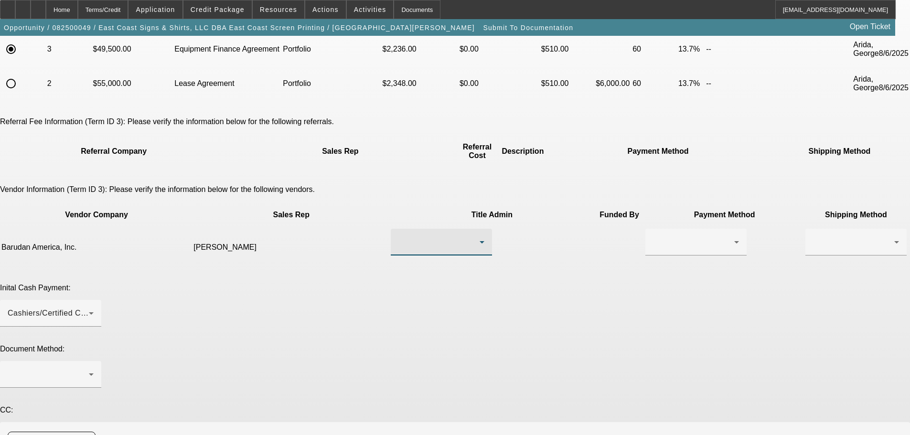
click at [399, 237] on div at bounding box center [439, 242] width 81 height 11
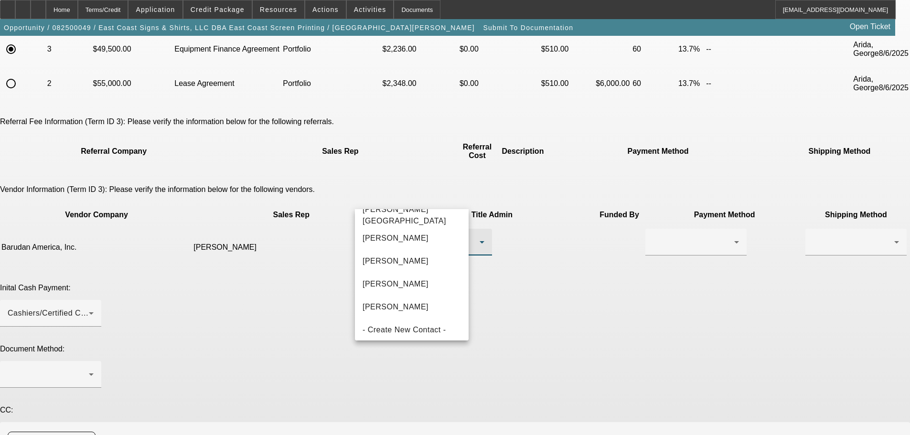
scroll to position [239, 0]
click at [413, 287] on span "[PERSON_NAME]" at bounding box center [396, 283] width 66 height 11
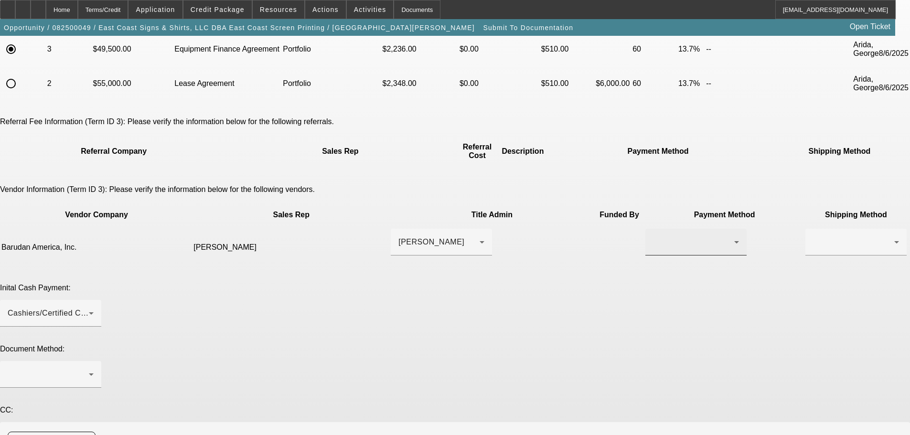
click at [653, 229] on div at bounding box center [696, 242] width 86 height 27
click at [541, 246] on span "Wire Transfer" at bounding box center [535, 247] width 49 height 11
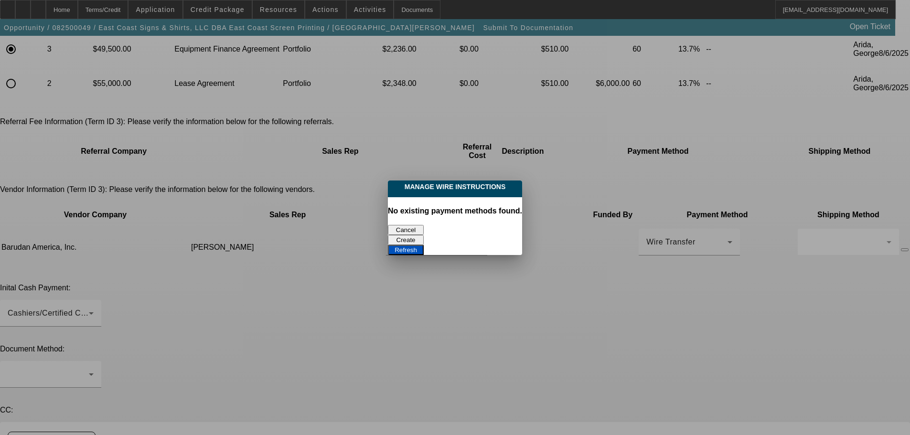
click at [417, 227] on button "Cancel" at bounding box center [406, 230] width 36 height 10
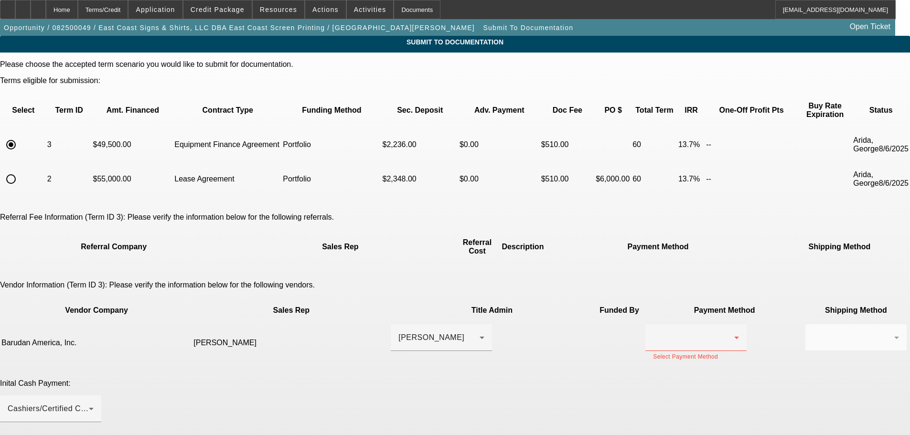
scroll to position [96, 0]
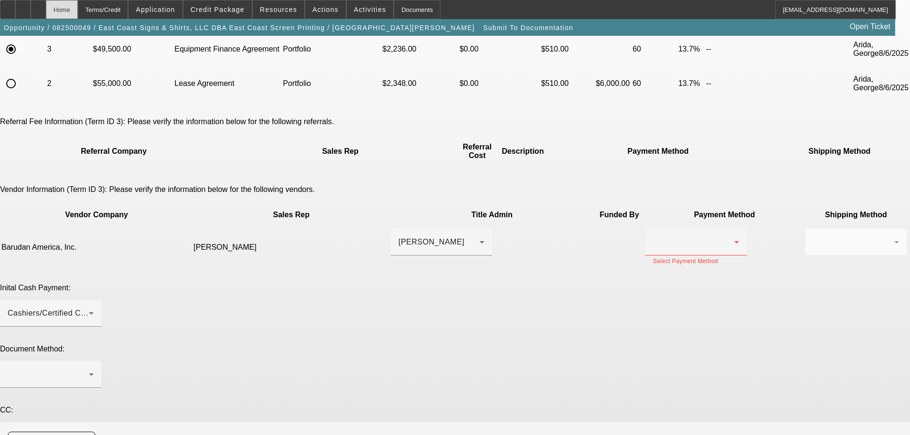
click at [73, 7] on div "Home" at bounding box center [62, 9] width 32 height 19
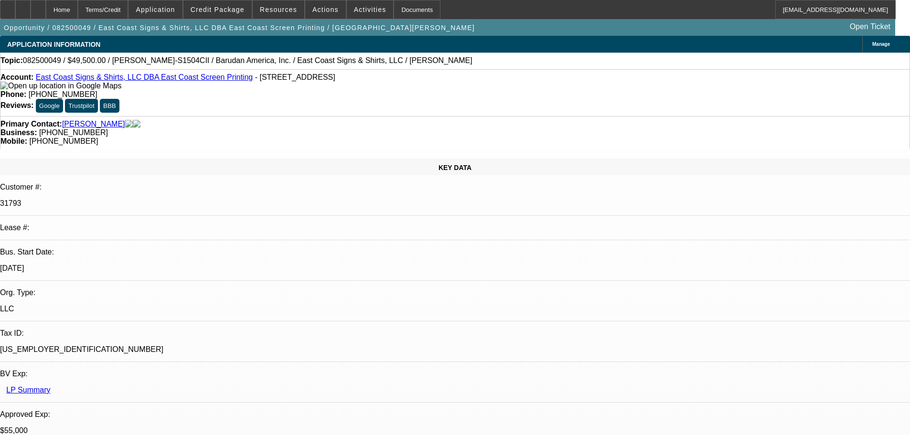
select select "0"
select select "2"
select select "0"
select select "6"
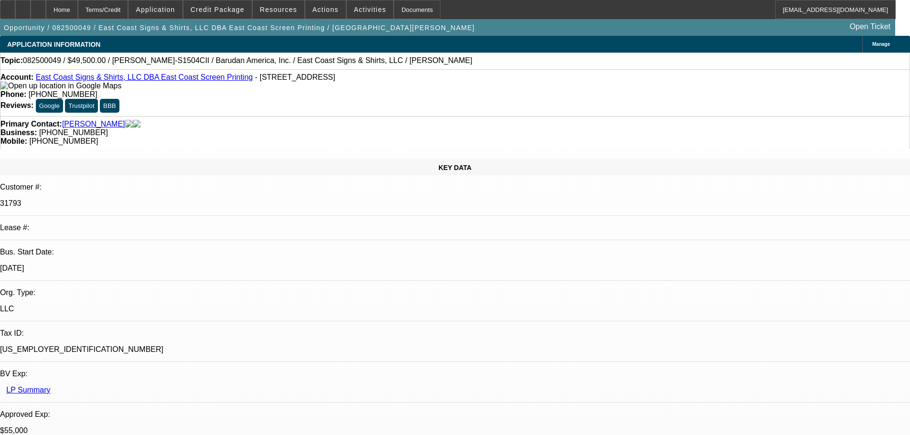
select select "0"
select select "2"
select select "0.1"
select select "4"
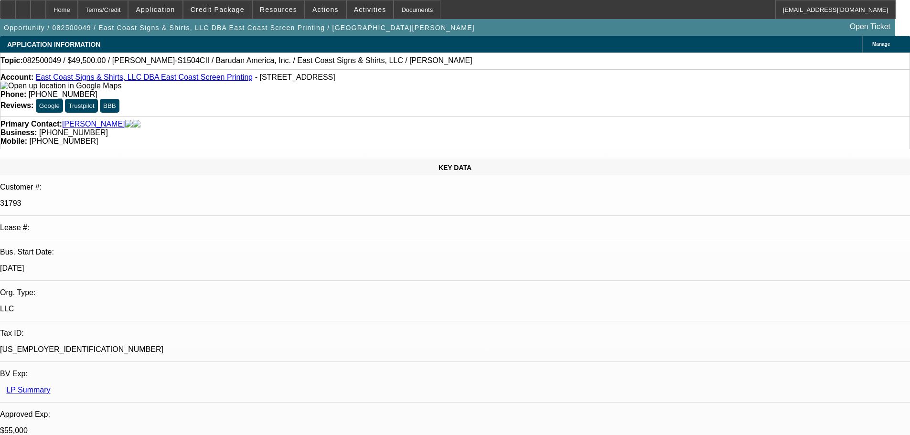
select select "0"
select select "2"
select select "0.1"
select select "4"
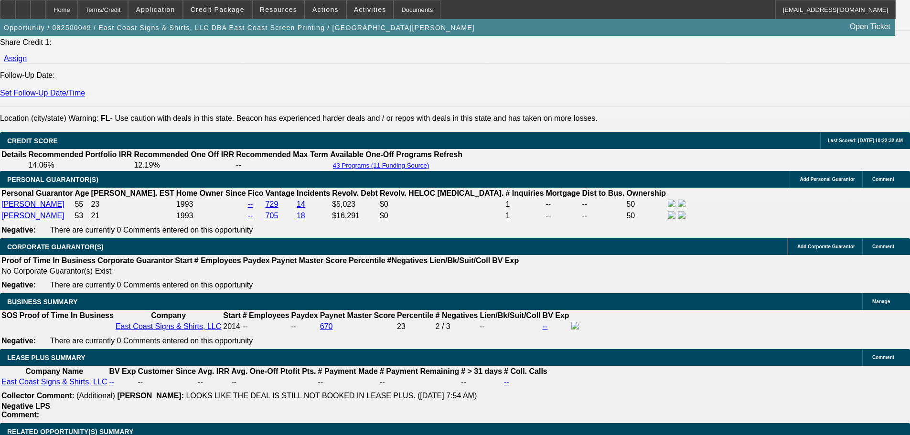
scroll to position [1434, 0]
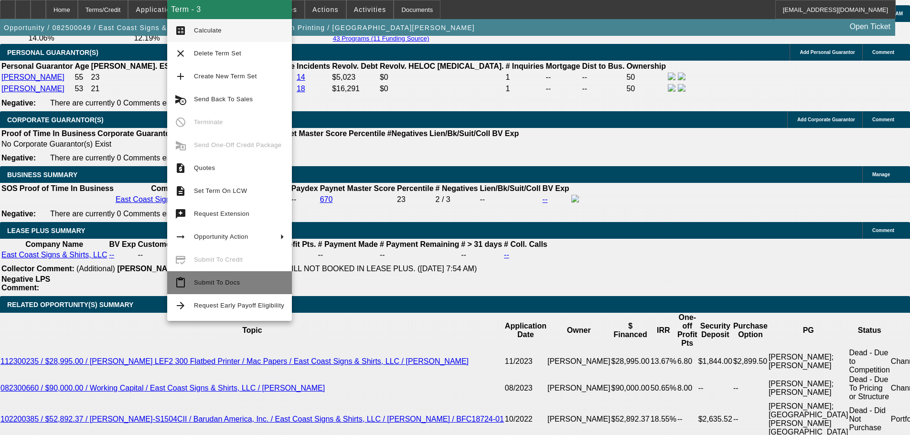
click at [195, 286] on span "Submit To Docs" at bounding box center [239, 282] width 90 height 11
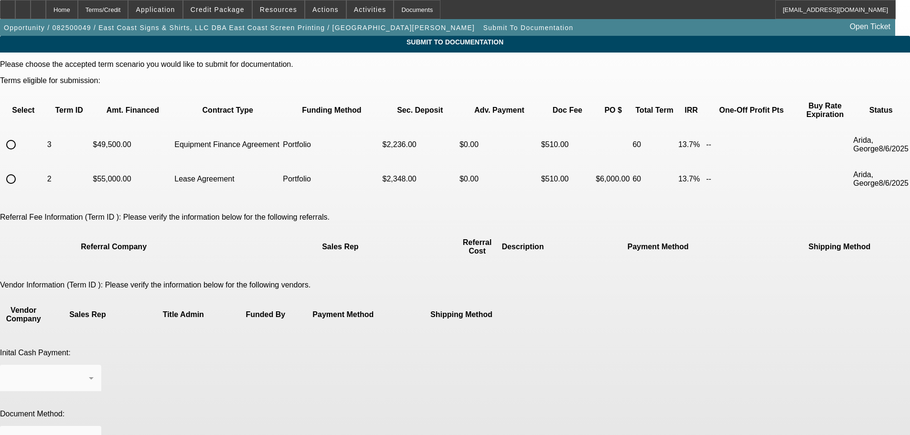
click at [21, 135] on input "radio" at bounding box center [10, 144] width 19 height 19
radio input "true"
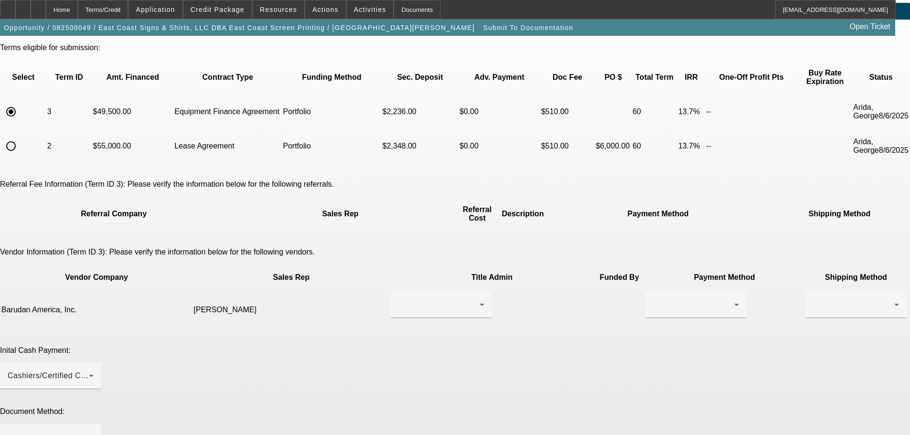
scroll to position [48, 0]
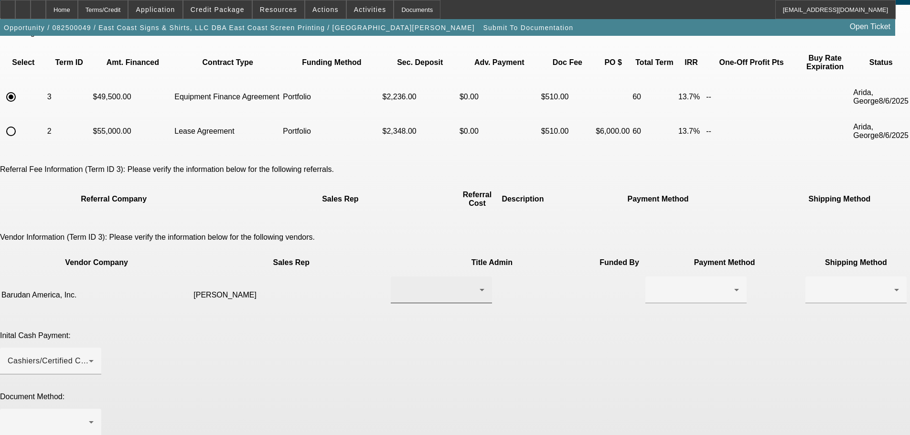
click at [399, 284] on div at bounding box center [439, 289] width 81 height 11
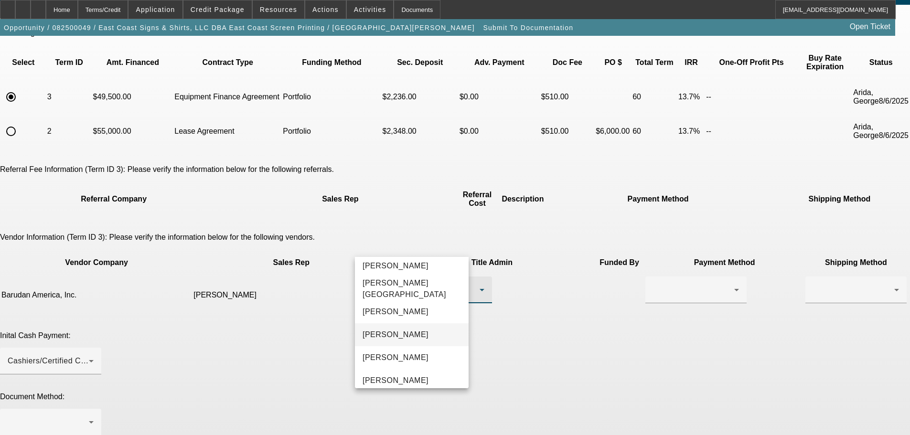
scroll to position [243, 0]
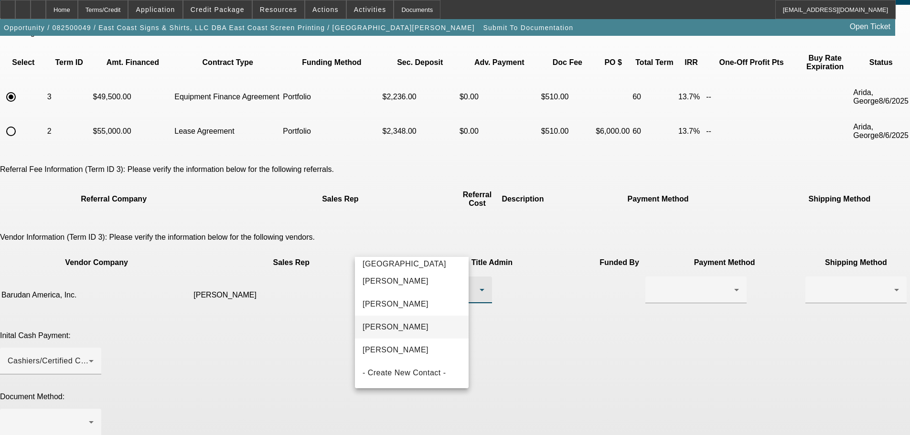
click at [410, 327] on span "Stone, Brandon" at bounding box center [396, 327] width 66 height 11
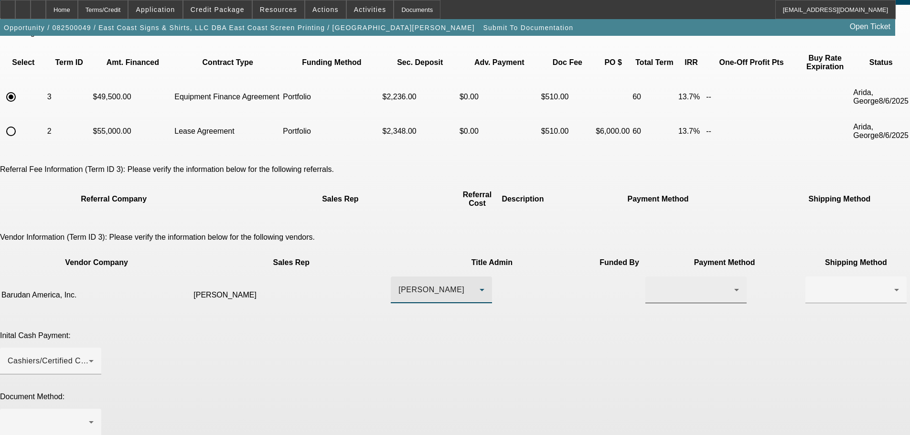
click at [653, 284] on div at bounding box center [693, 289] width 81 height 11
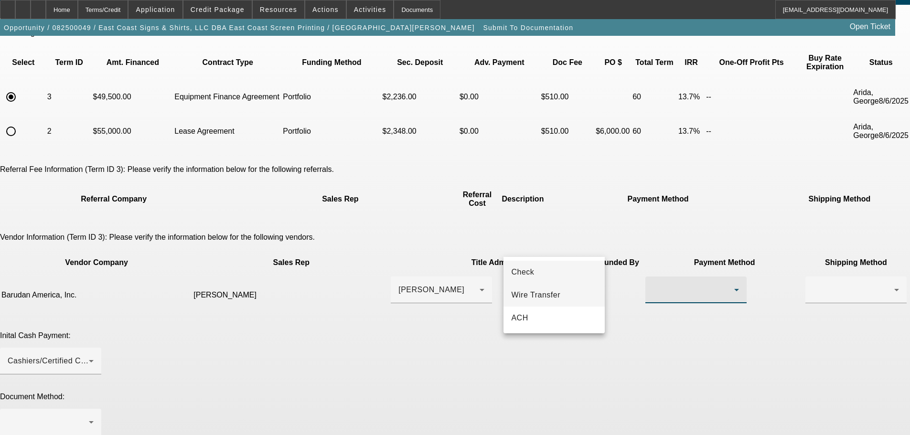
click at [542, 303] on mat-option "Wire Transfer" at bounding box center [554, 295] width 101 height 23
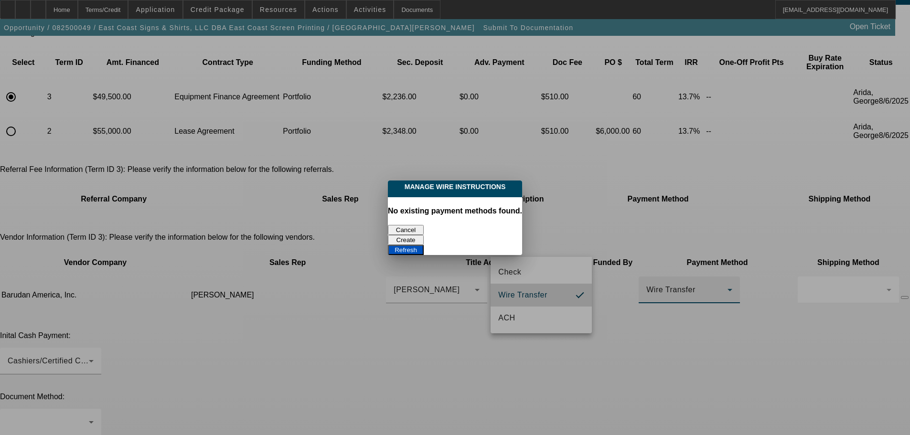
scroll to position [0, 0]
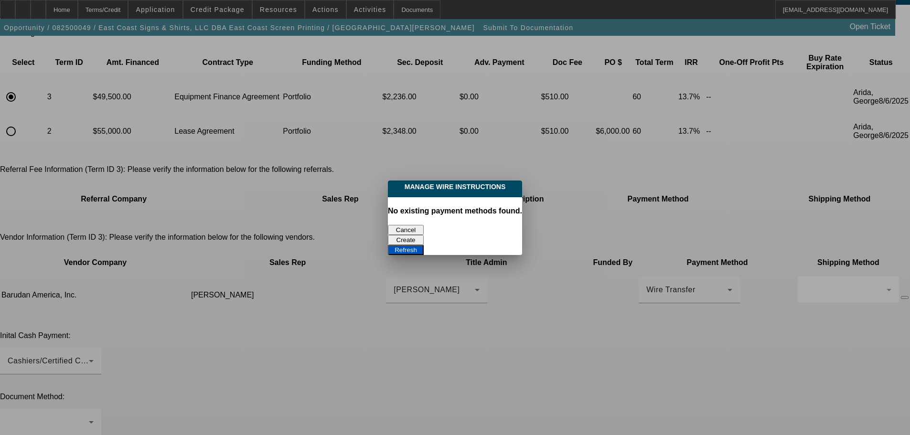
click at [424, 245] on button "Refresh" at bounding box center [406, 250] width 36 height 10
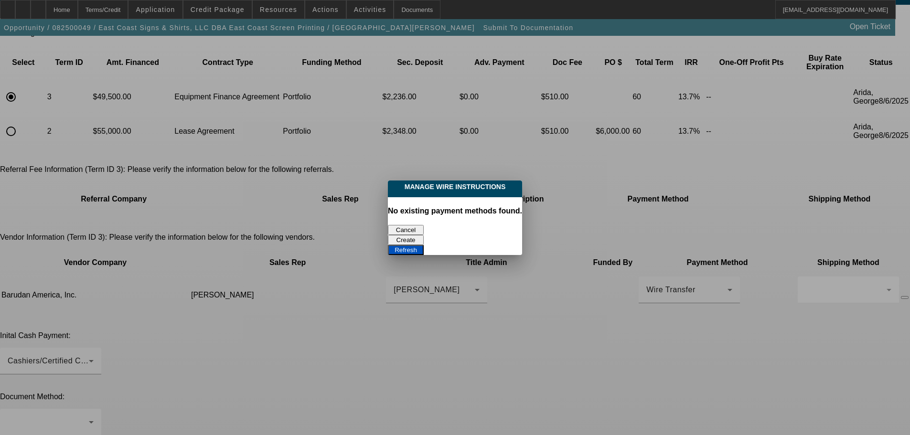
click at [424, 245] on button "Refresh" at bounding box center [406, 250] width 36 height 10
click at [413, 225] on button "Cancel" at bounding box center [406, 230] width 36 height 10
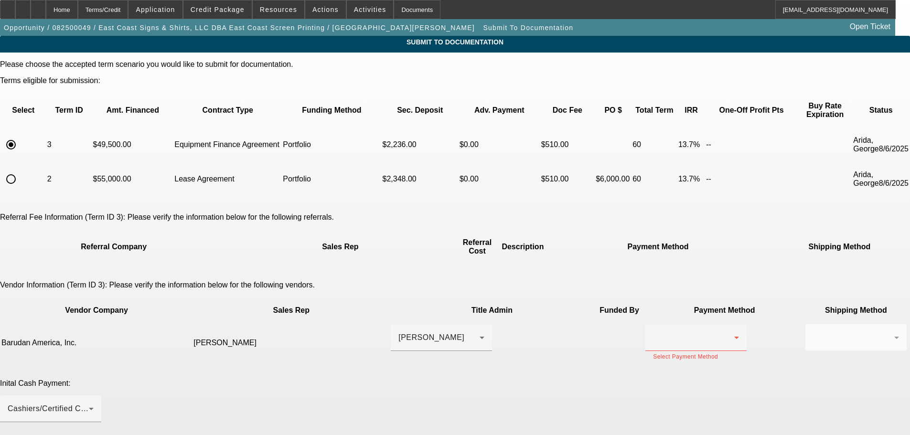
scroll to position [48, 0]
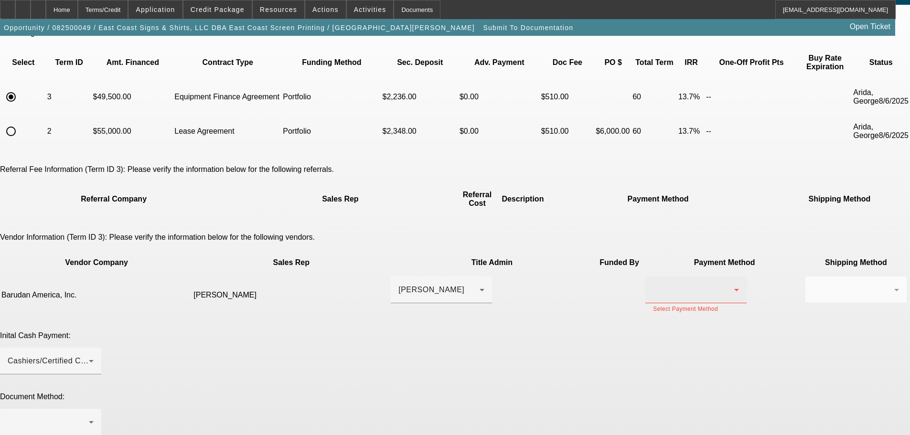
click at [735, 289] on icon at bounding box center [737, 290] width 5 height 2
click at [537, 292] on span "Wire Transfer" at bounding box center [535, 295] width 49 height 11
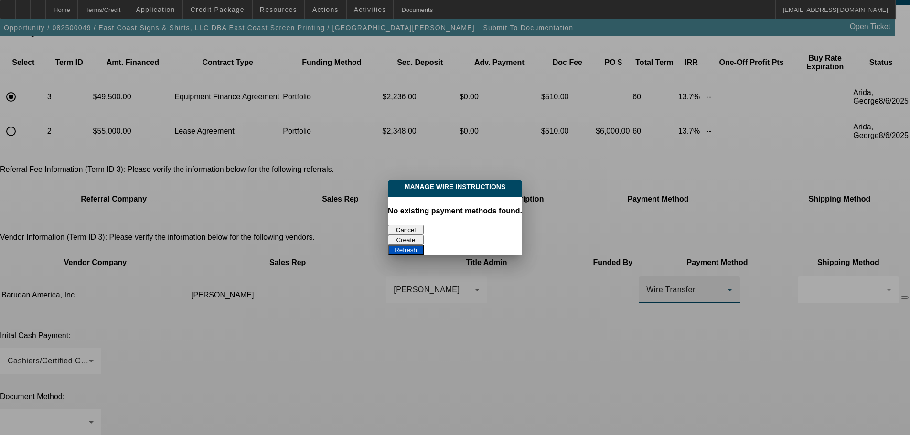
scroll to position [0, 0]
click at [404, 229] on button "Cancel" at bounding box center [406, 230] width 36 height 10
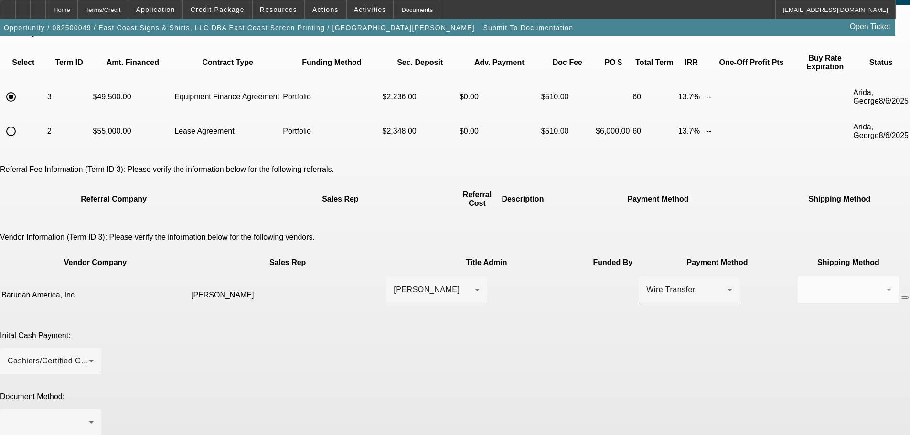
scroll to position [48, 0]
click at [653, 284] on div at bounding box center [693, 289] width 81 height 11
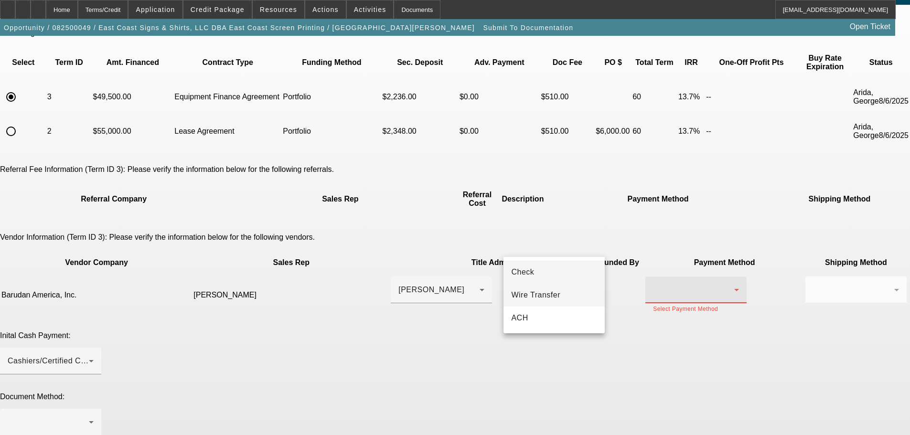
click at [545, 292] on span "Wire Transfer" at bounding box center [535, 295] width 49 height 11
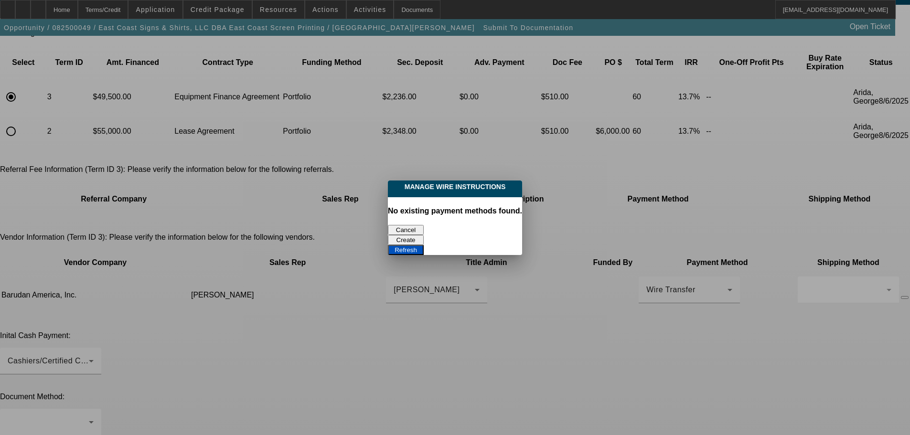
click at [399, 225] on button "Cancel" at bounding box center [406, 230] width 36 height 10
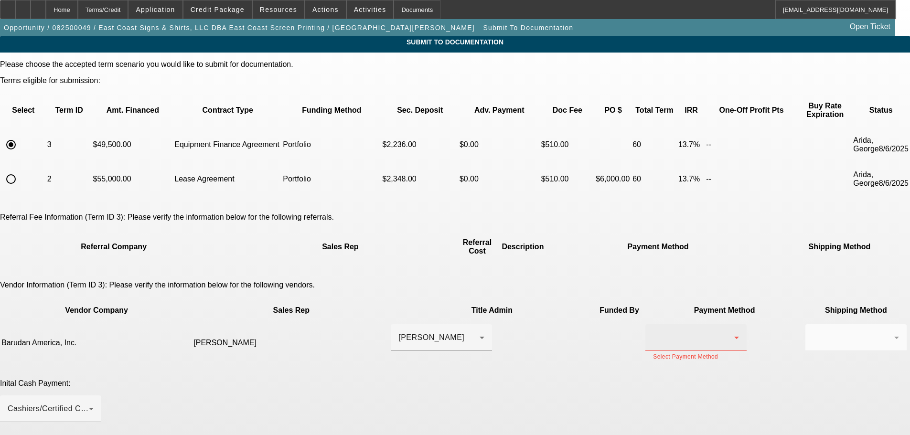
click at [653, 332] on div at bounding box center [693, 337] width 81 height 11
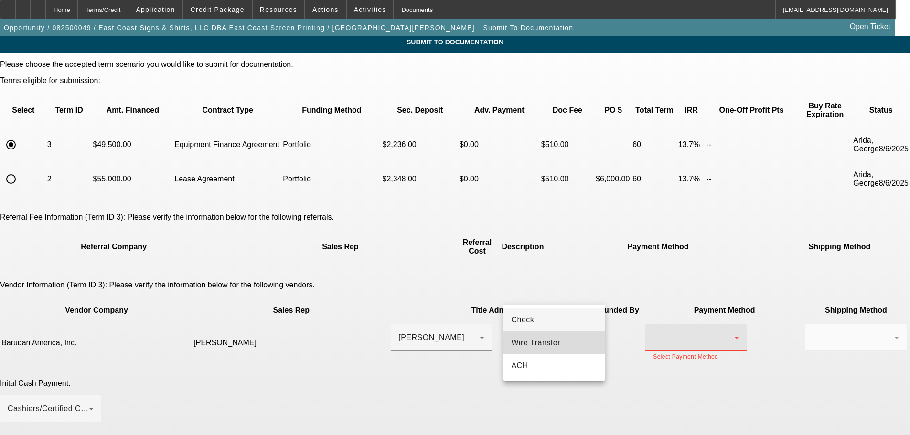
click at [544, 344] on span "Wire Transfer" at bounding box center [535, 342] width 49 height 11
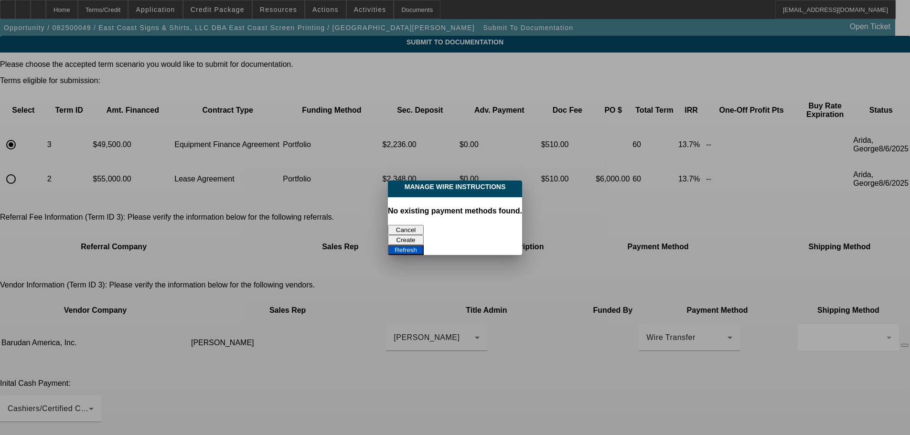
click at [424, 245] on button "Refresh" at bounding box center [406, 250] width 36 height 10
click at [396, 226] on button "Cancel" at bounding box center [406, 230] width 36 height 10
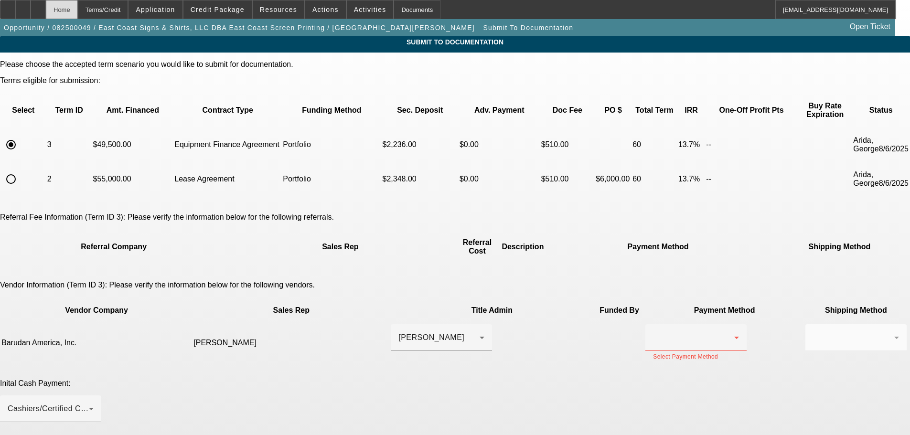
click at [76, 16] on div "Home" at bounding box center [62, 9] width 32 height 19
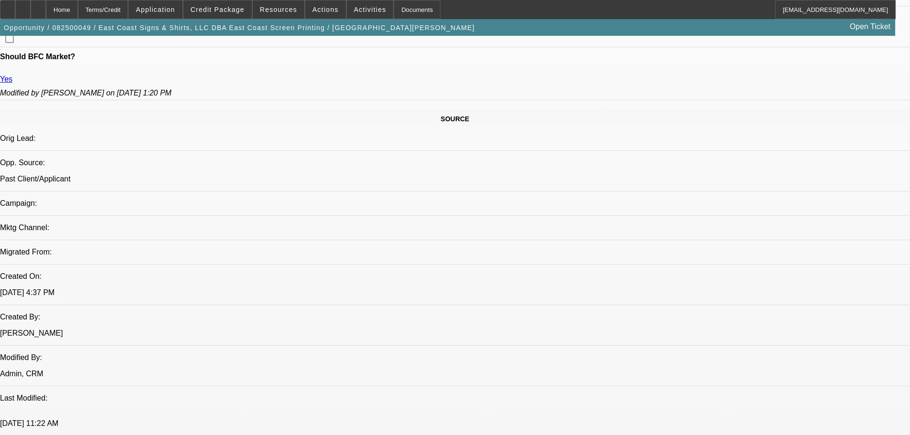
select select "0"
select select "2"
select select "0"
select select "6"
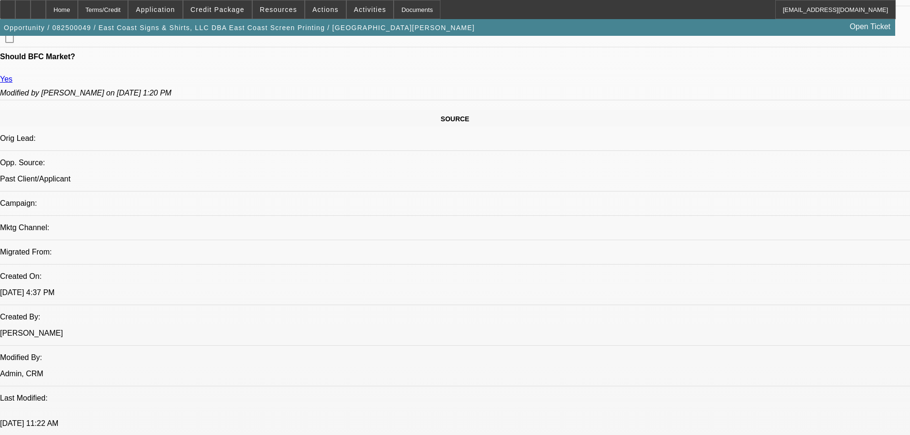
select select "0"
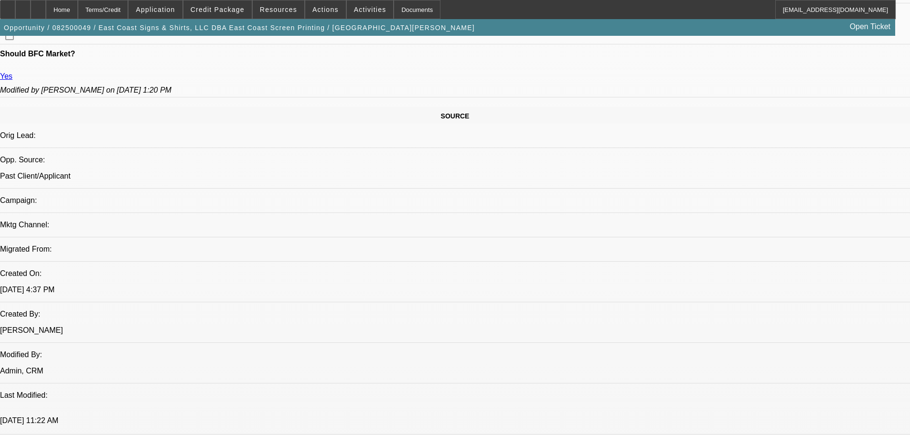
select select "2"
select select "0.1"
select select "4"
select select "0"
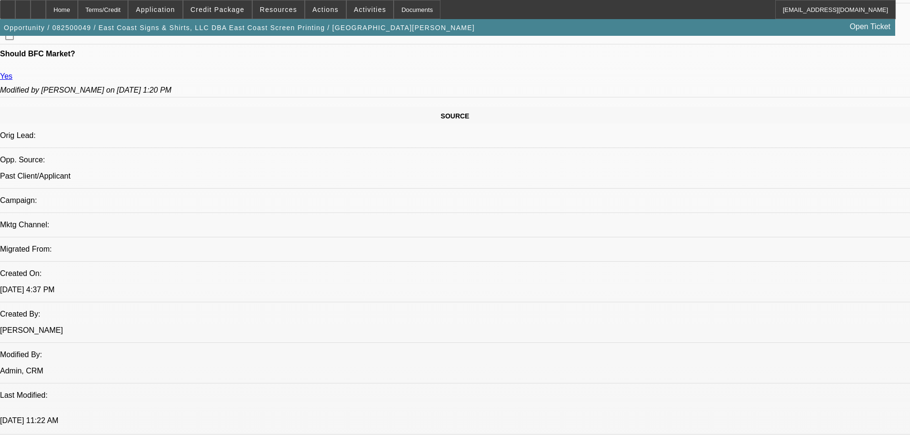
select select "0"
select select "2"
select select "0.1"
select select "4"
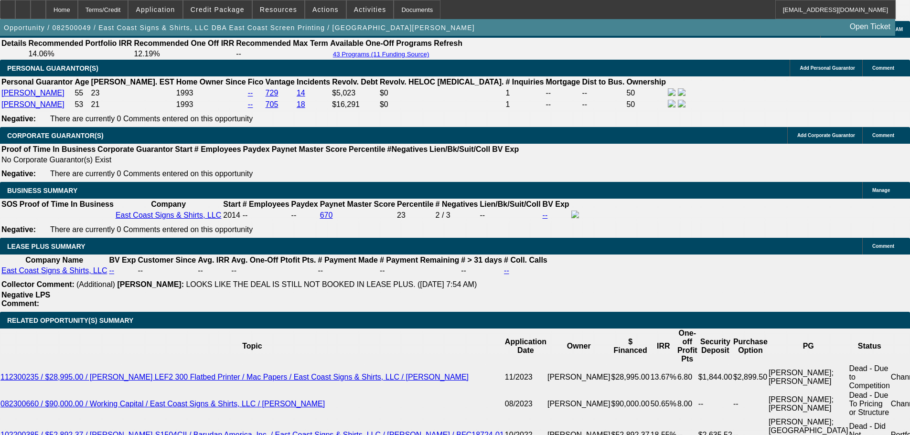
scroll to position [1508, 0]
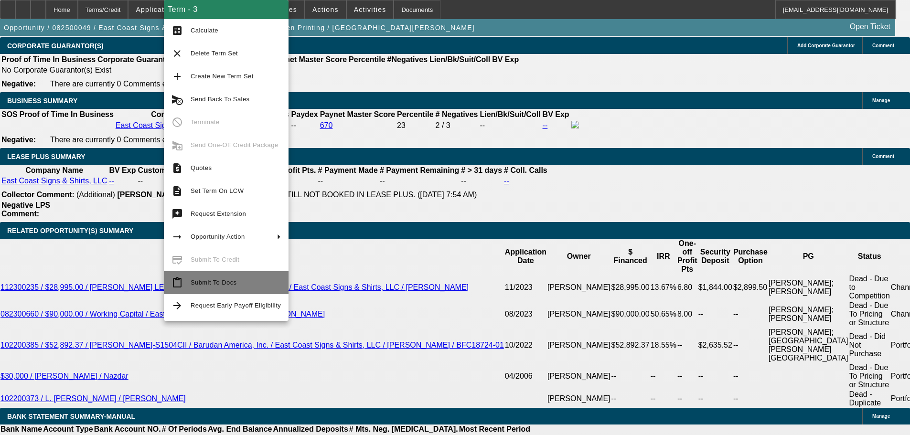
click at [215, 279] on span "Submit To Docs" at bounding box center [236, 282] width 90 height 11
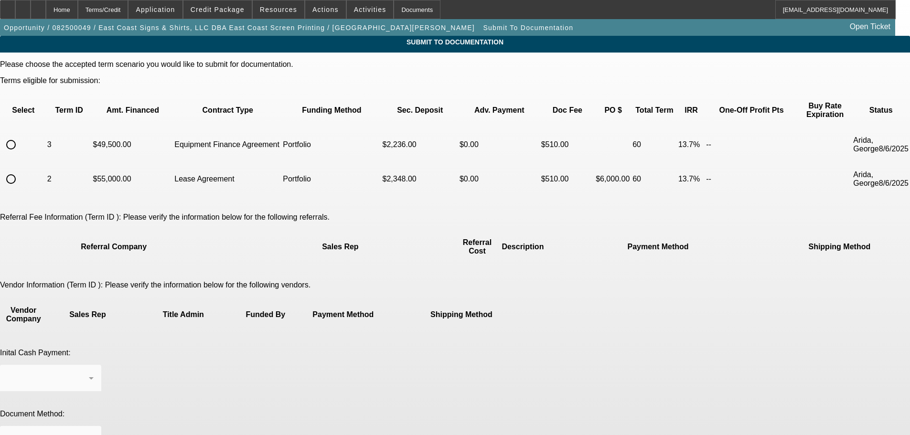
click at [21, 135] on input "radio" at bounding box center [10, 144] width 19 height 19
radio input "true"
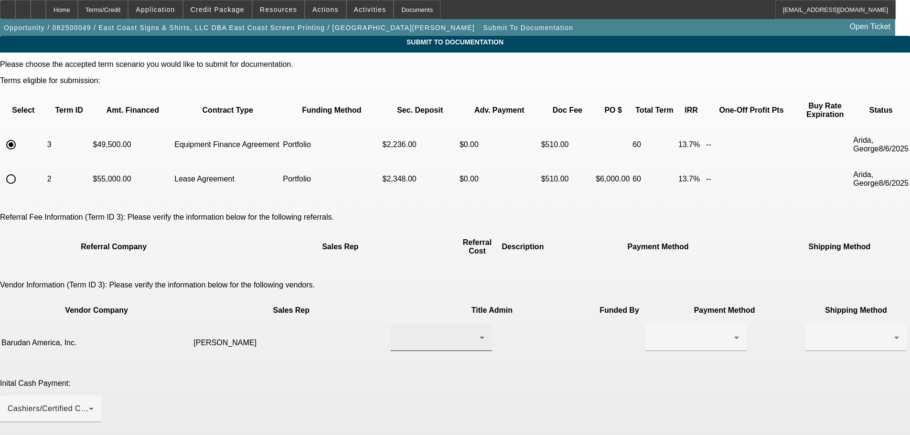
click at [424, 324] on div at bounding box center [442, 337] width 86 height 27
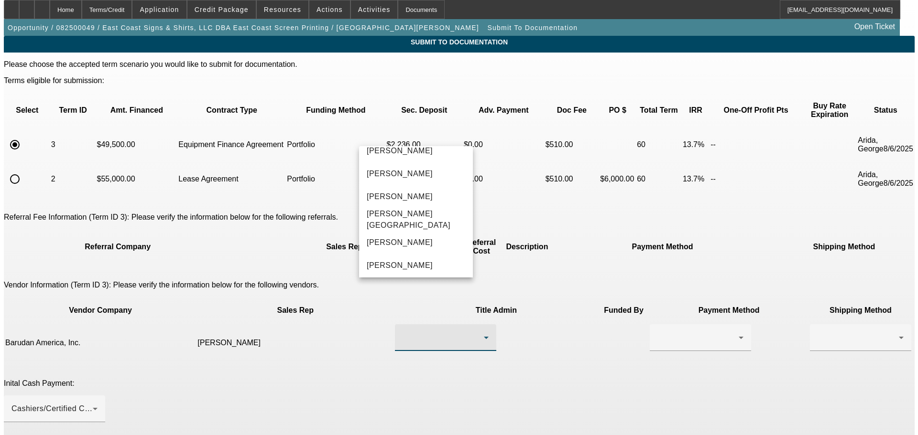
scroll to position [243, 0]
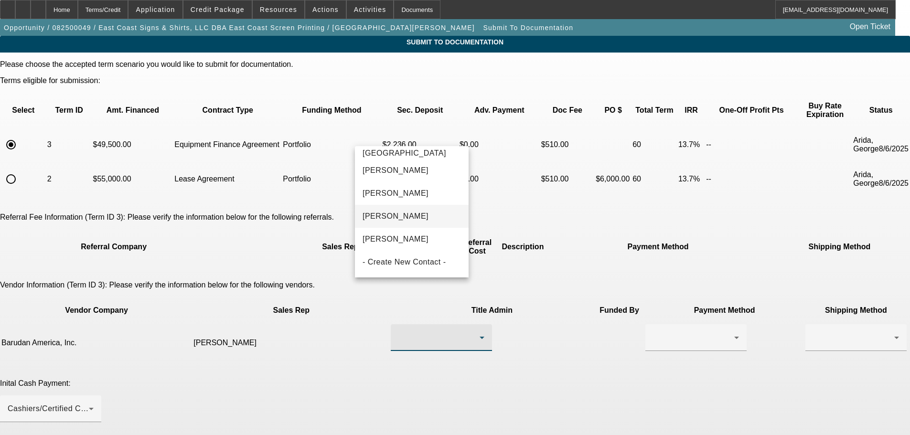
click at [422, 216] on mat-option "[PERSON_NAME]" at bounding box center [412, 216] width 114 height 23
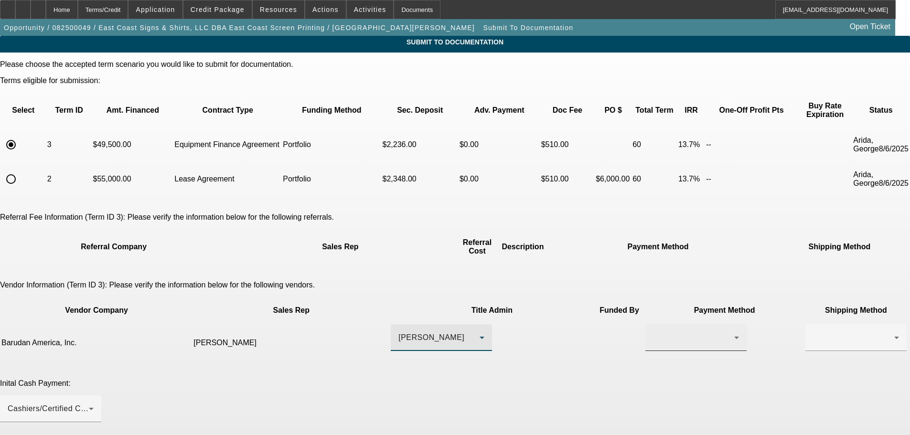
click at [653, 332] on div at bounding box center [693, 337] width 81 height 11
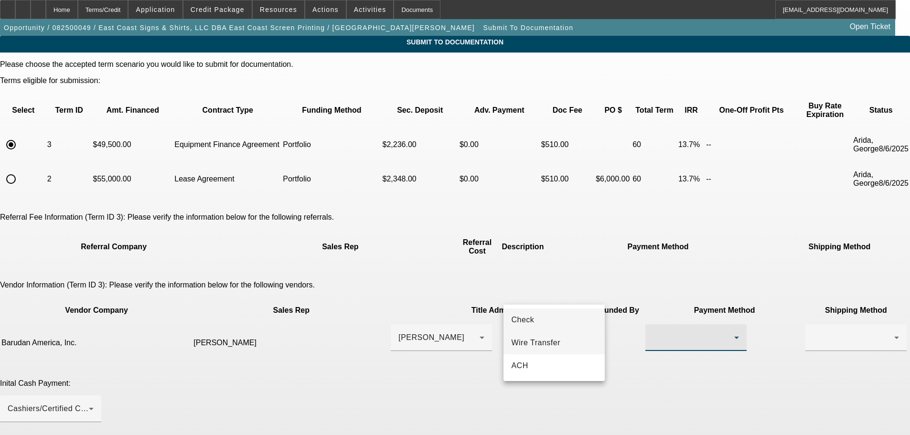
click at [543, 340] on span "Wire Transfer" at bounding box center [535, 342] width 49 height 11
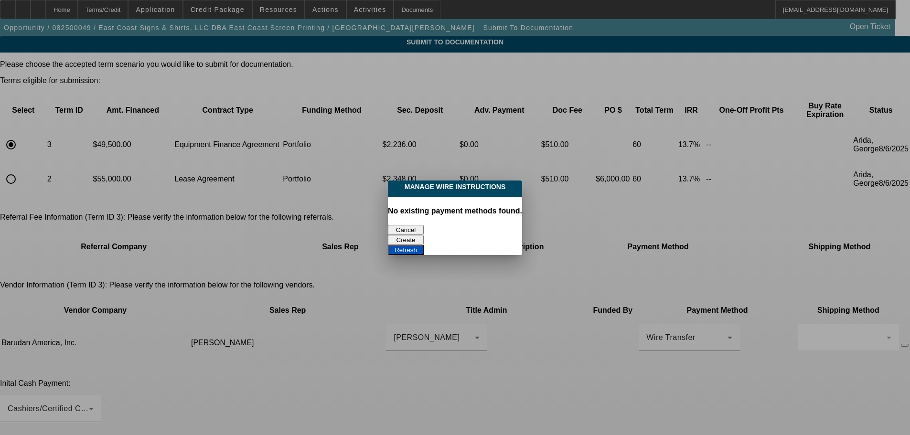
click at [424, 245] on button "Refresh" at bounding box center [406, 250] width 36 height 10
click at [402, 226] on button "Cancel" at bounding box center [406, 230] width 36 height 10
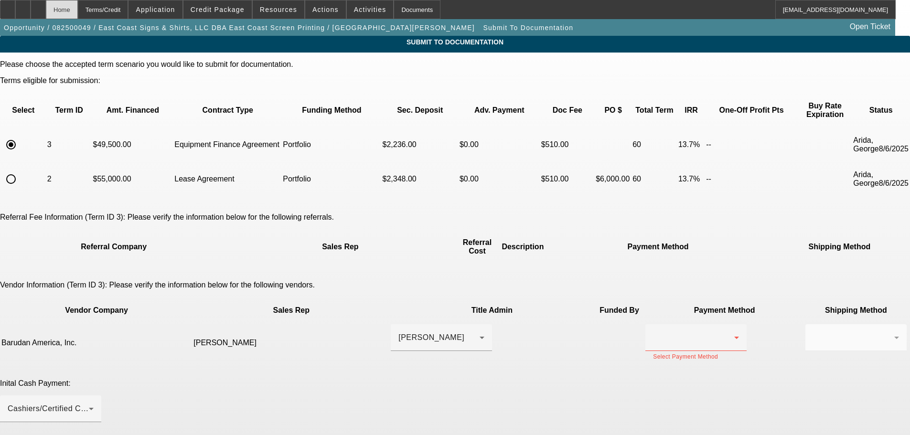
click at [78, 16] on div "Home" at bounding box center [62, 9] width 32 height 19
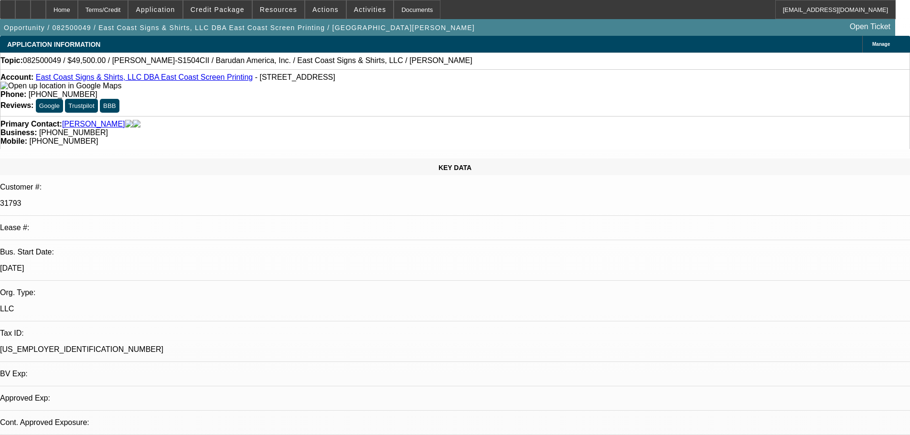
select select "0"
select select "2"
select select "0"
select select "6"
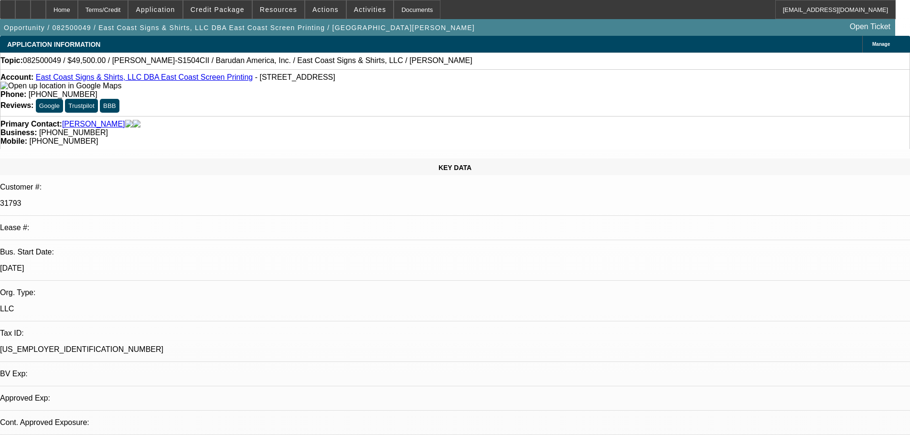
select select "0"
select select "2"
select select "0.1"
select select "4"
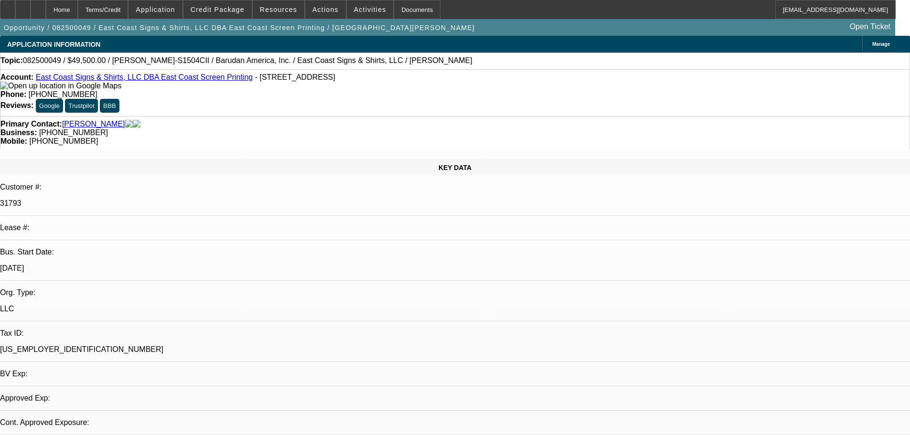
select select "0"
select select "2"
select select "0.1"
select select "4"
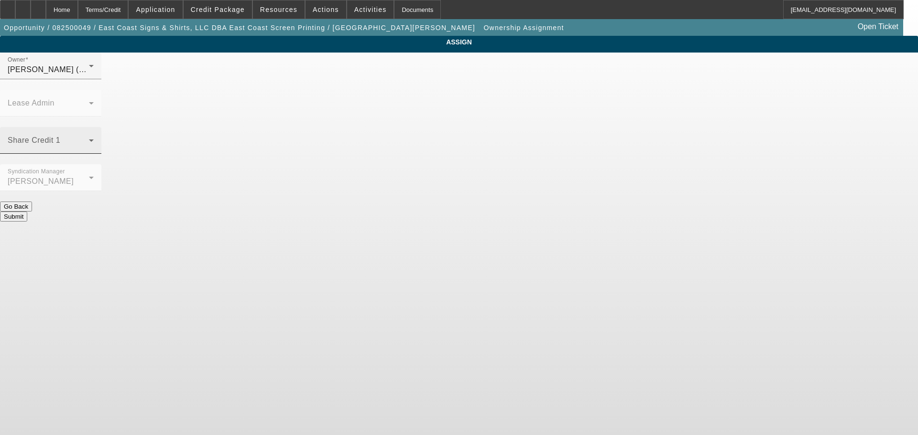
click at [60, 136] on mat-label "Share Credit 1" at bounding box center [34, 140] width 53 height 8
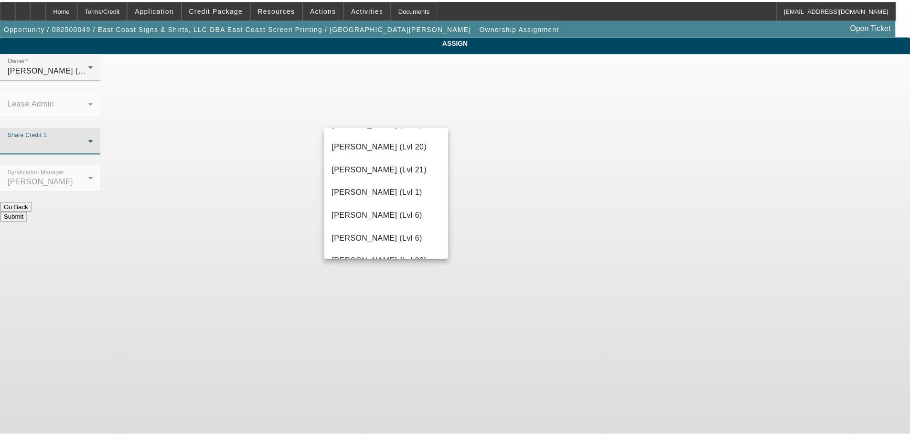
scroll to position [478, 0]
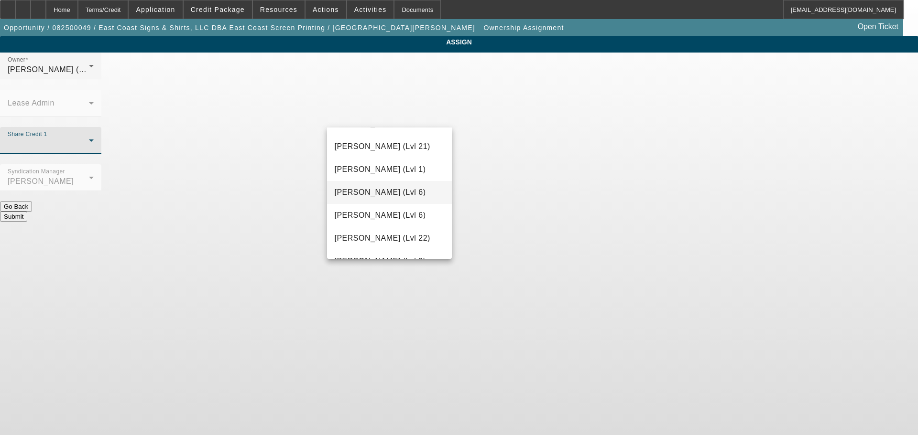
click at [395, 190] on span "Haraden, Amanda (Lvl 6)" at bounding box center [380, 192] width 91 height 11
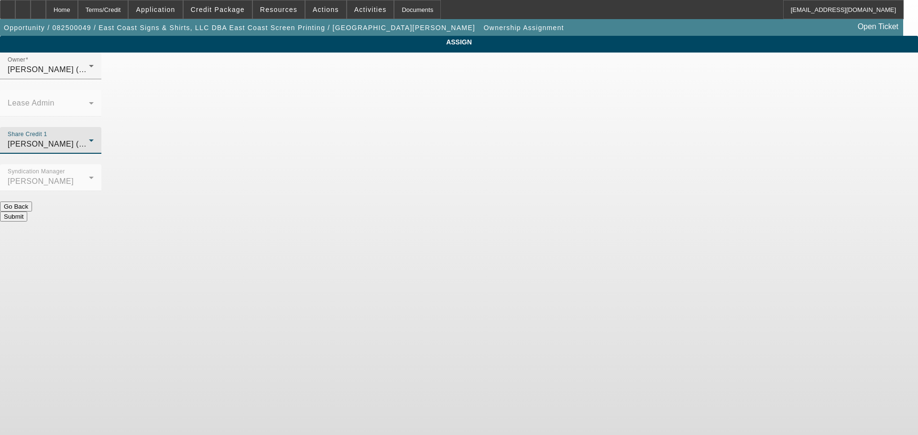
click at [27, 212] on button "Submit" at bounding box center [13, 217] width 27 height 10
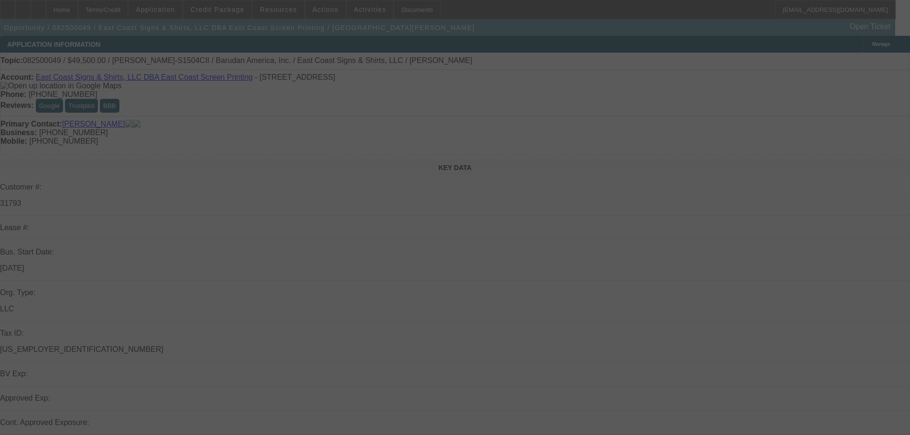
select select "0"
select select "2"
select select "0"
select select "6"
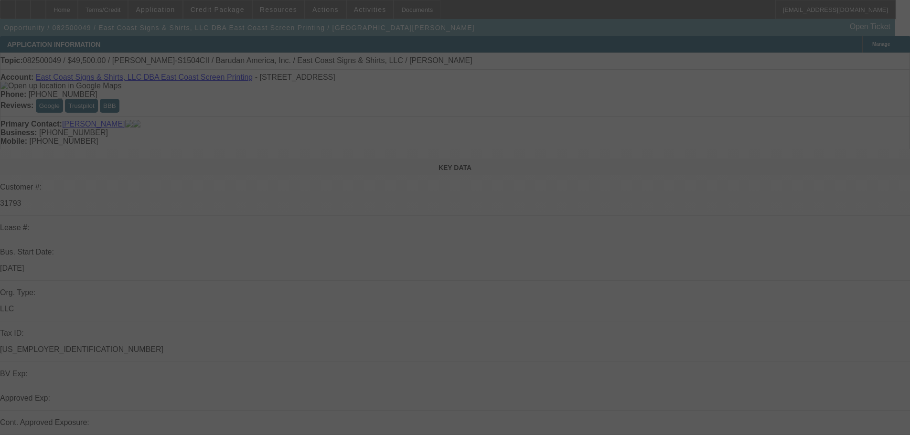
select select "0"
select select "2"
select select "0.1"
select select "4"
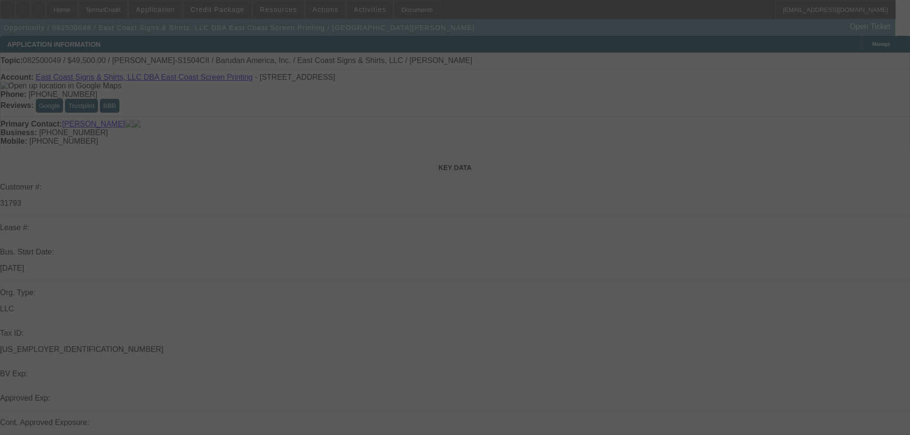
select select "0"
select select "2"
select select "0.1"
select select "4"
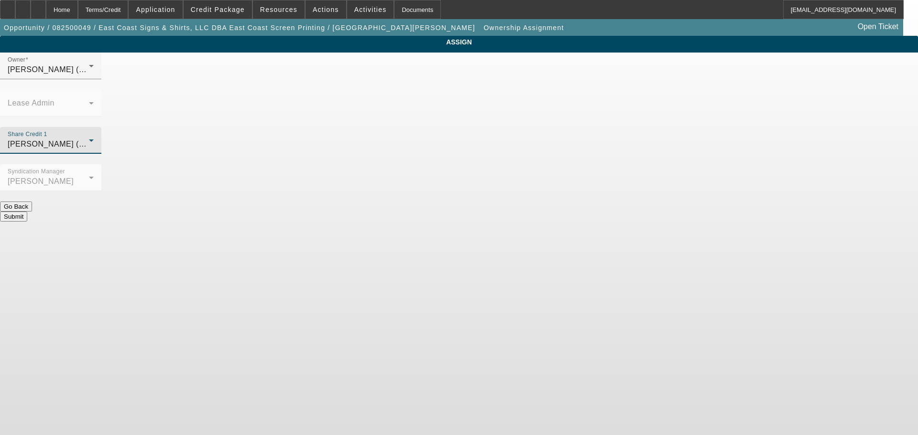
click at [99, 140] on span "Haraden, Amanda (Lvl 6)" at bounding box center [53, 144] width 91 height 8
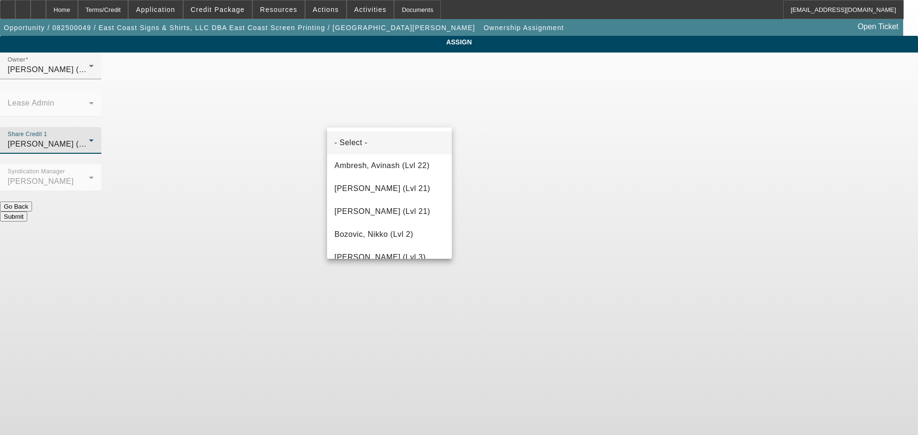
click at [371, 153] on mat-option "- Select -" at bounding box center [389, 142] width 125 height 23
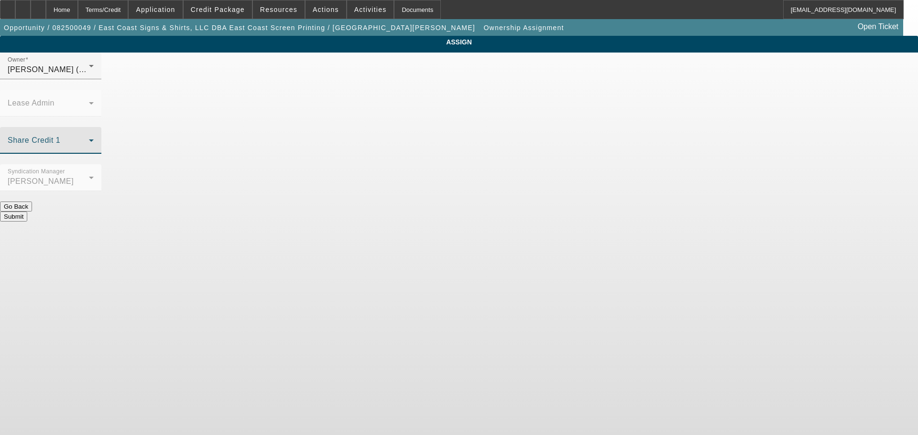
click at [27, 212] on button "Submit" at bounding box center [13, 217] width 27 height 10
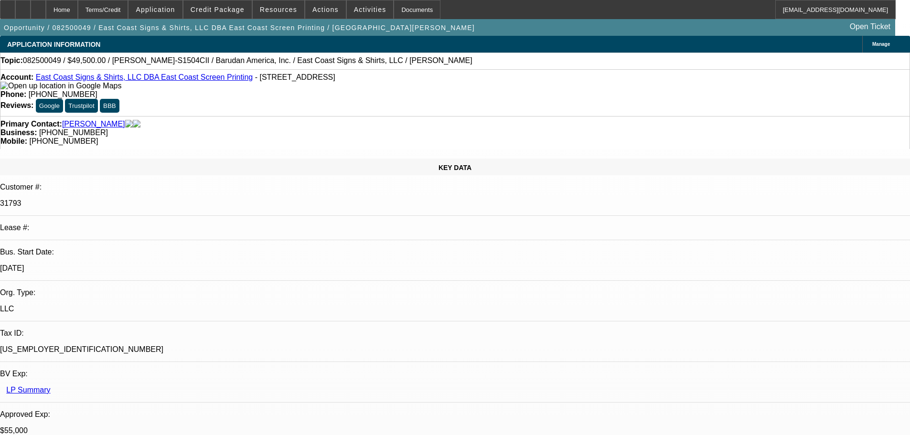
select select "0"
select select "2"
select select "0"
select select "6"
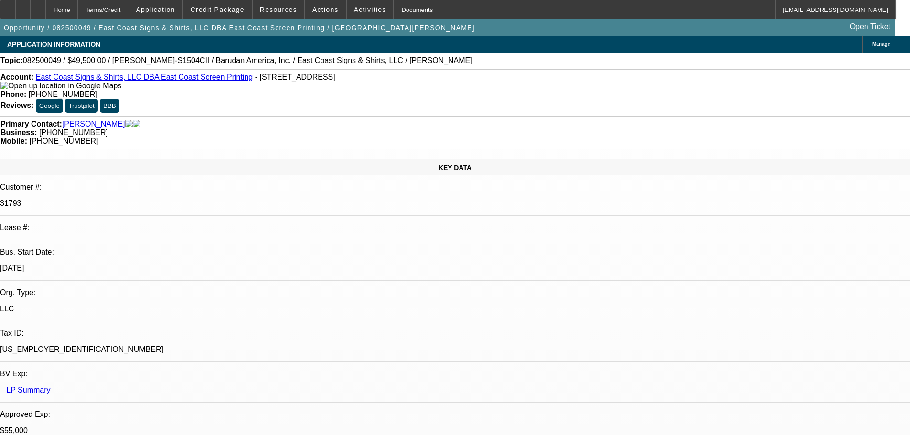
select select "0"
select select "2"
select select "0.1"
select select "4"
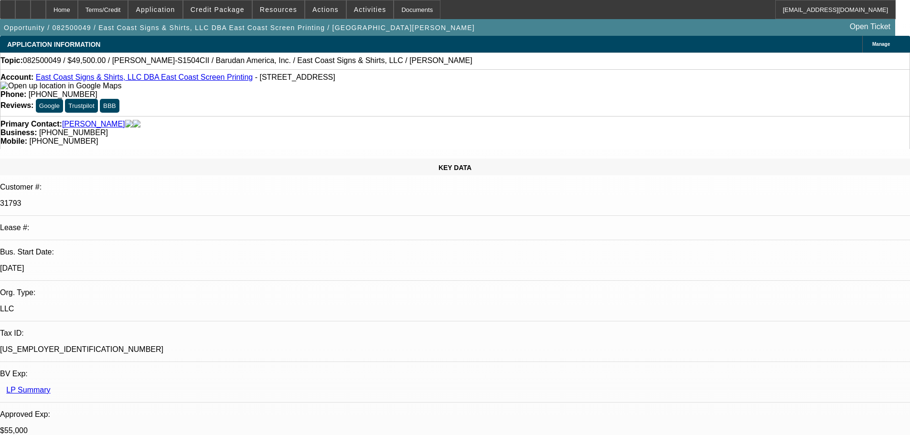
select select "0"
select select "2"
select select "0.1"
select select "4"
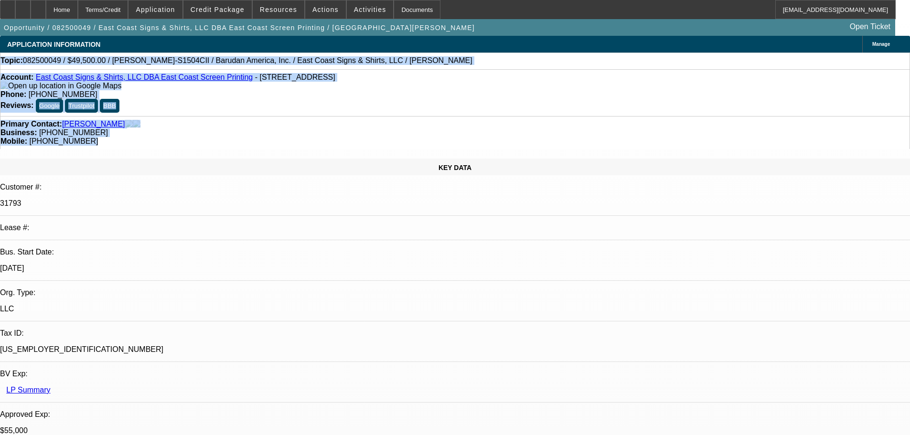
drag, startPoint x: 533, startPoint y: 115, endPoint x: 12, endPoint y: 63, distance: 523.9
click at [11, 63] on div "Topic: 082500049 / $49,500.00 / Barudan BEKY-S1504CII / Barudan America, Inc. /…" at bounding box center [454, 60] width 909 height 9
drag, startPoint x: 11, startPoint y: 63, endPoint x: 539, endPoint y: 115, distance: 530.6
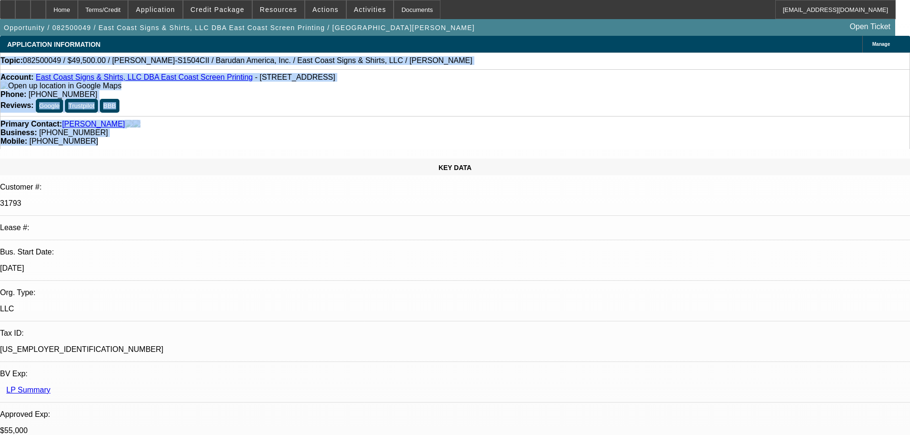
click at [539, 119] on div "Primary Contact: Dawson, Scott Business: (863) 634-1323 Mobile: (863) 763-0902" at bounding box center [455, 132] width 910 height 33
drag, startPoint x: 539, startPoint y: 118, endPoint x: -2, endPoint y: 61, distance: 543.5
click at [0, 61] on html "Home Terms/Credit Application Credit Package Resources Actions Activities Docum…" at bounding box center [455, 217] width 910 height 435
click at [10, 65] on div "Topic: 082500049 / $49,500.00 / Barudan BEKY-S1504CII / Barudan America, Inc. /…" at bounding box center [454, 60] width 909 height 9
drag, startPoint x: 11, startPoint y: 62, endPoint x: 531, endPoint y: 122, distance: 523.0
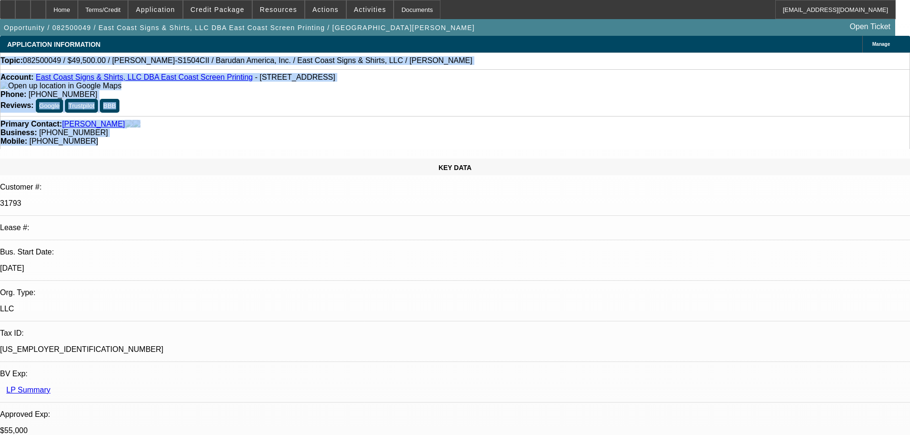
click at [531, 122] on div "Primary Contact: Dawson, Scott Business: (863) 634-1323 Mobile: (863) 763-0902" at bounding box center [455, 132] width 910 height 33
drag, startPoint x: 460, startPoint y: 119, endPoint x: 13, endPoint y: 66, distance: 449.5
click at [431, 65] on div "Topic: 082500049 / $49,500.00 / Barudan BEKY-S1504CII / Barudan America, Inc. /…" at bounding box center [454, 60] width 909 height 9
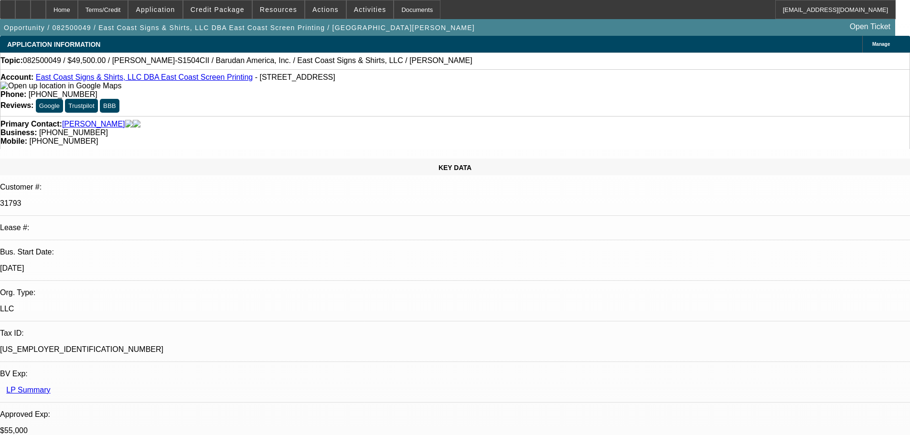
click at [195, 90] on div "Account: East Coast Signs & Shirts, LLC DBA East Coast Screen Printing - 2344 H…" at bounding box center [454, 81] width 909 height 17
click at [15, 15] on div at bounding box center [7, 9] width 15 height 19
click at [760, 246] on span "Reply All" at bounding box center [770, 244] width 26 height 7
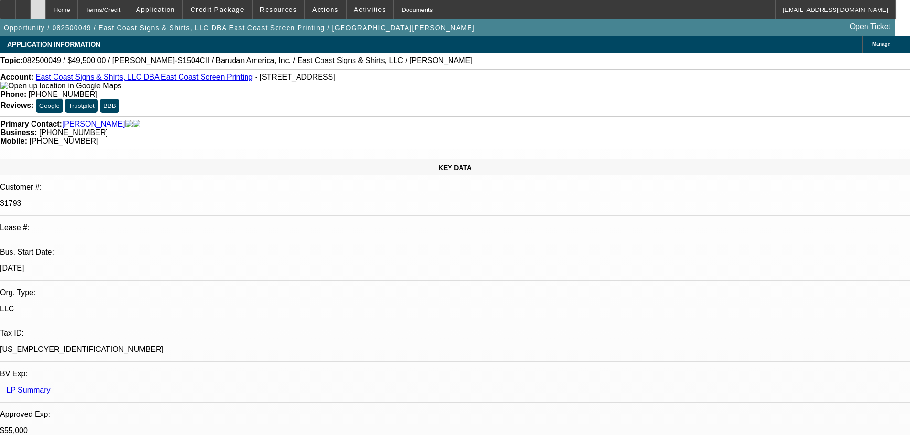
click at [46, 13] on div at bounding box center [38, 9] width 15 height 19
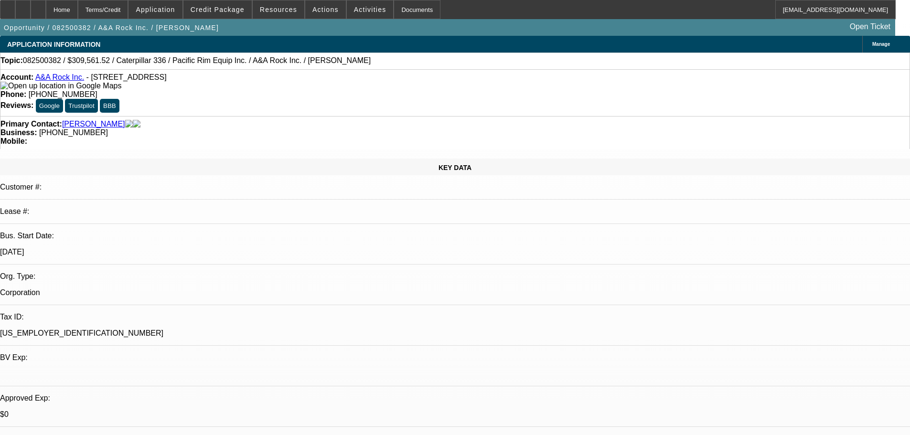
select select "0"
select select "2"
select select "0"
select select "6"
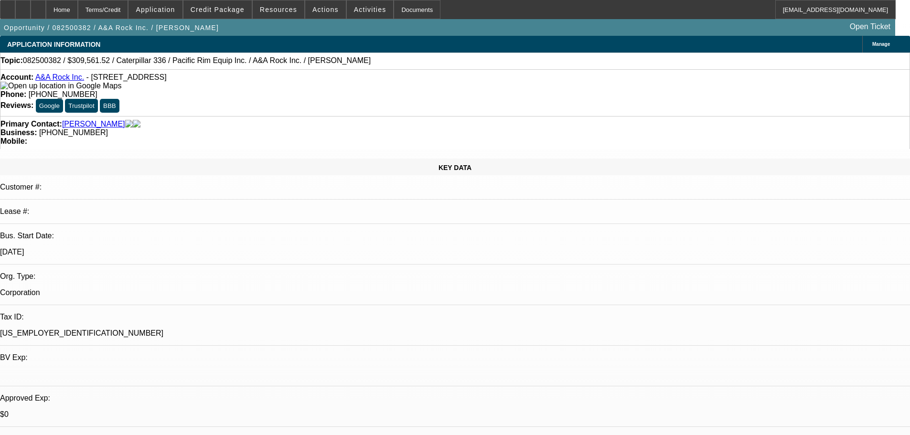
select select "0"
select select "2"
select select "0"
select select "6"
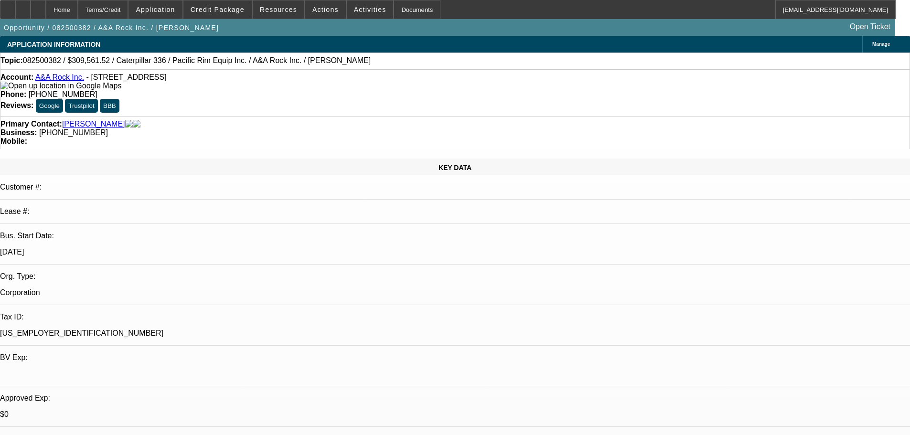
select select "0"
select select "2"
select select "0"
select select "6"
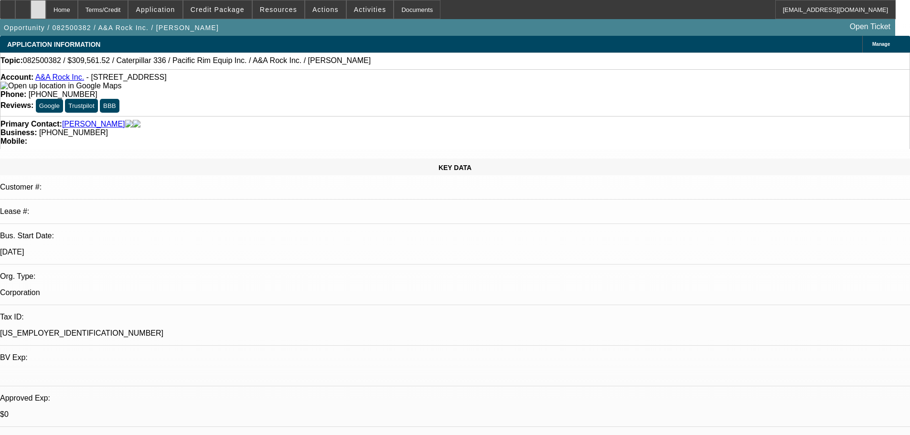
click at [46, 11] on div at bounding box center [38, 9] width 15 height 19
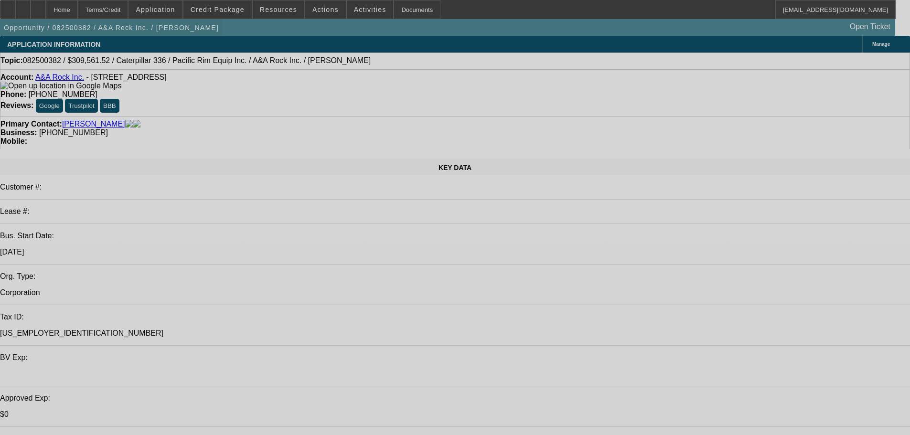
select select "0"
select select "2"
select select "0"
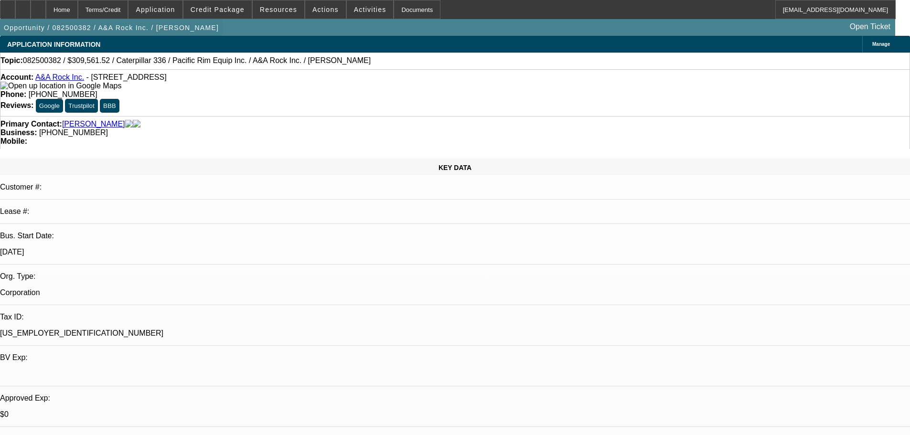
select select "6"
select select "0"
select select "2"
select select "0"
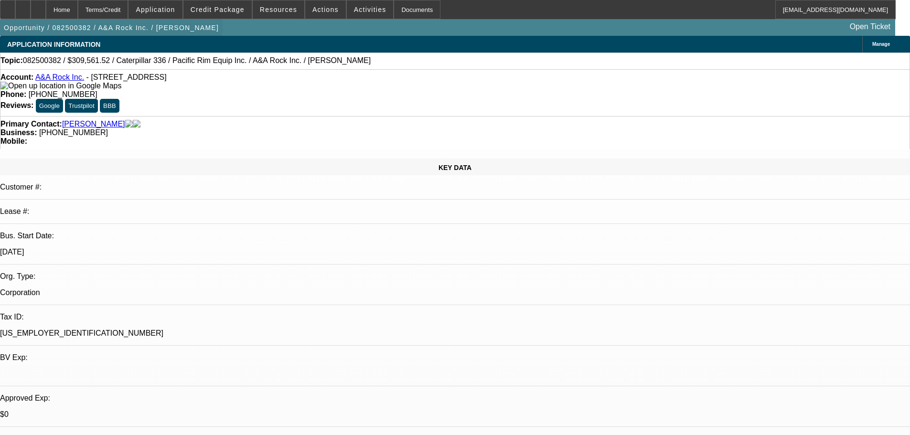
select select "6"
select select "0"
select select "2"
select select "0"
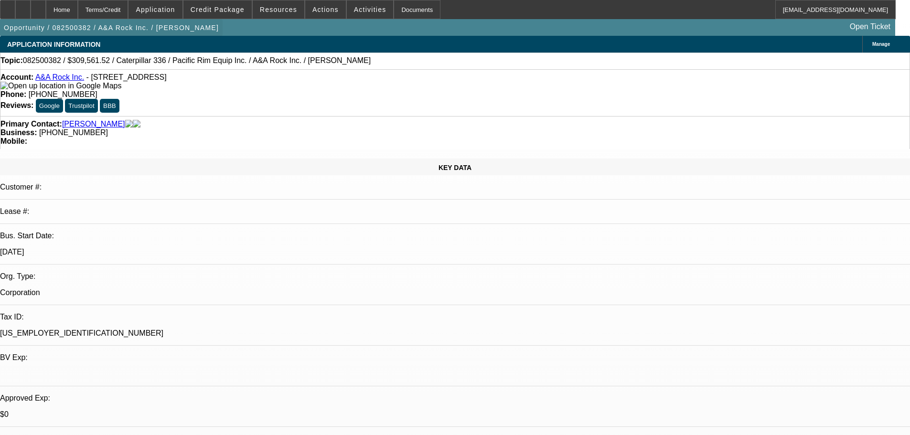
select select "6"
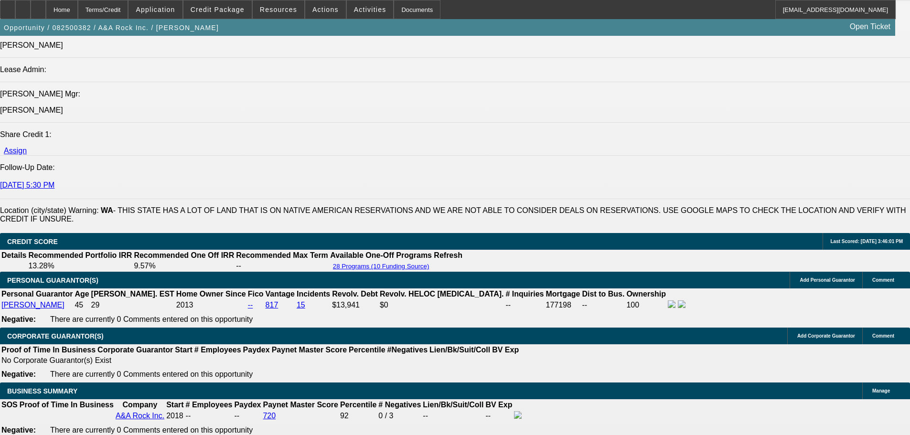
scroll to position [1338, 0]
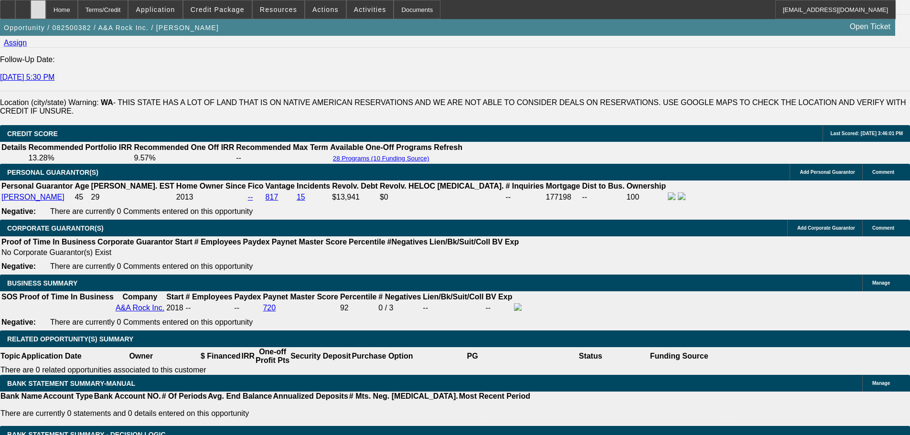
click at [46, 9] on div at bounding box center [38, 9] width 15 height 19
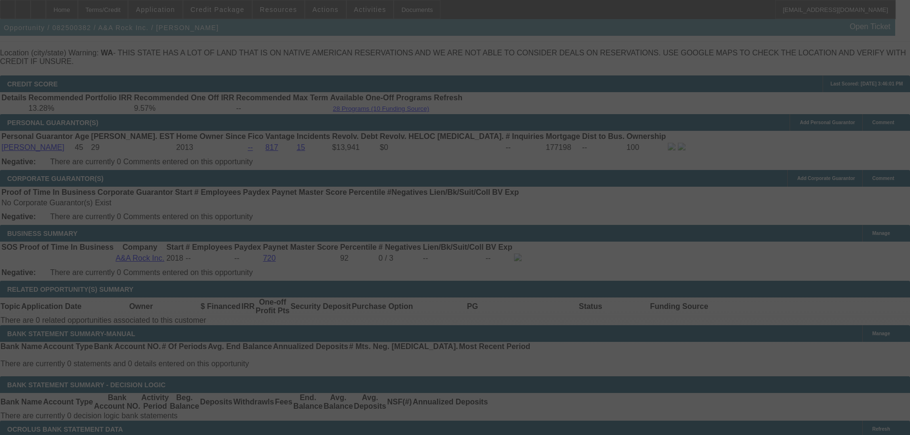
scroll to position [1402, 0]
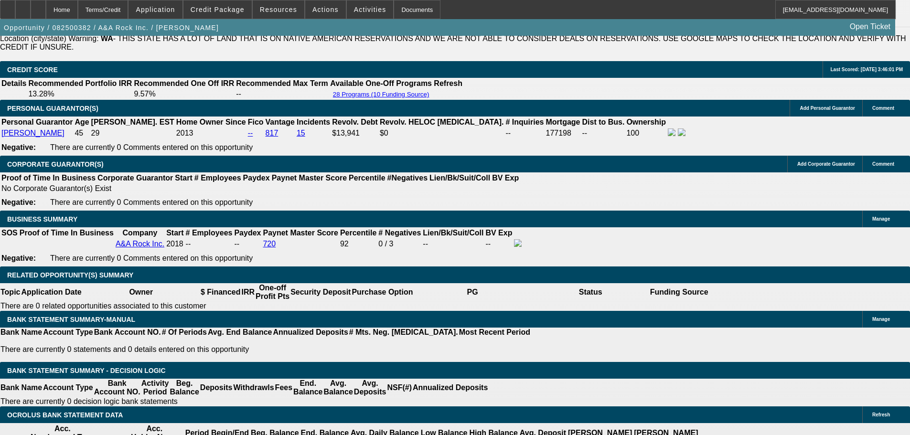
select select "0"
select select "2"
select select "0"
select select "6"
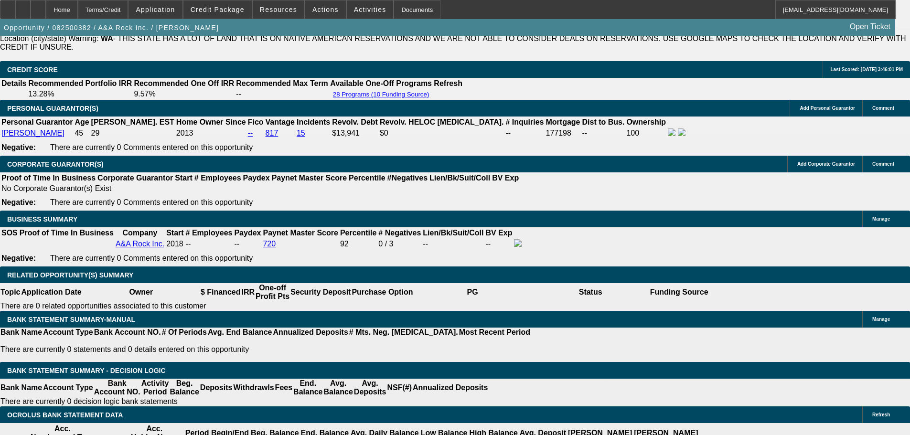
select select "0"
select select "2"
select select "0"
select select "6"
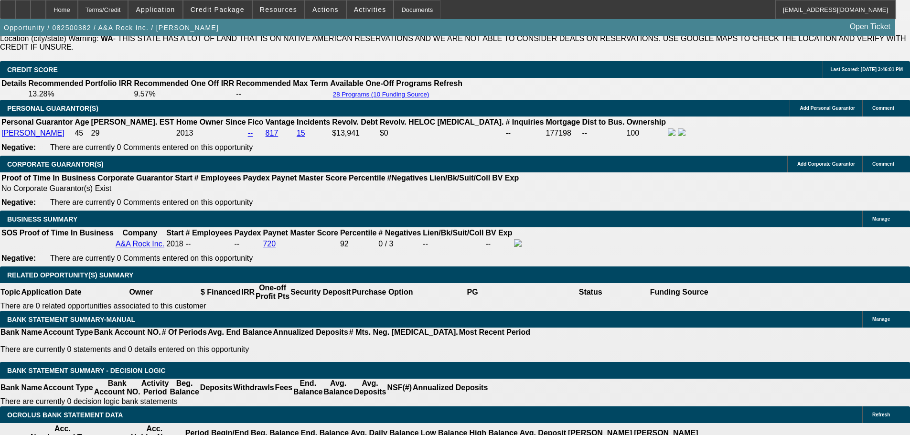
select select "0"
select select "2"
select select "0"
select select "6"
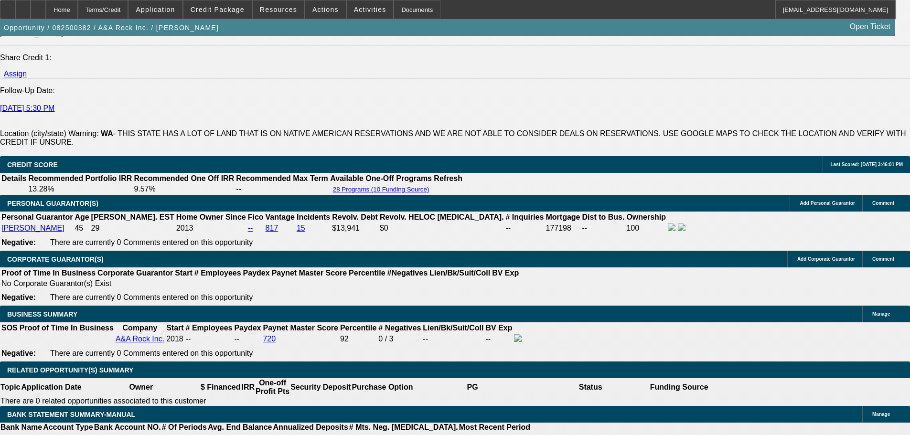
scroll to position [1307, 0]
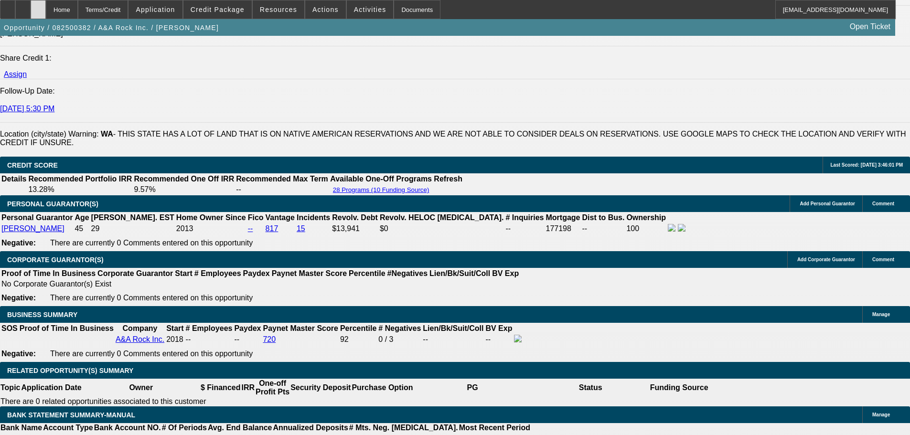
click at [46, 12] on div at bounding box center [38, 9] width 15 height 19
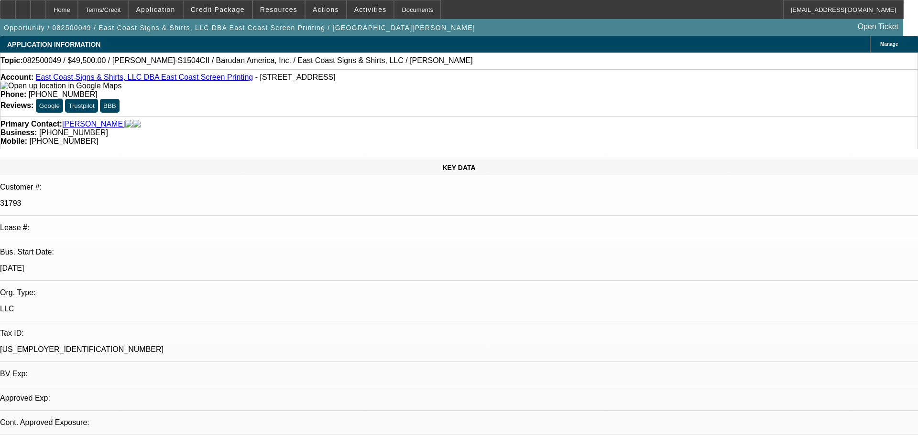
select select "0"
select select "2"
select select "0"
select select "6"
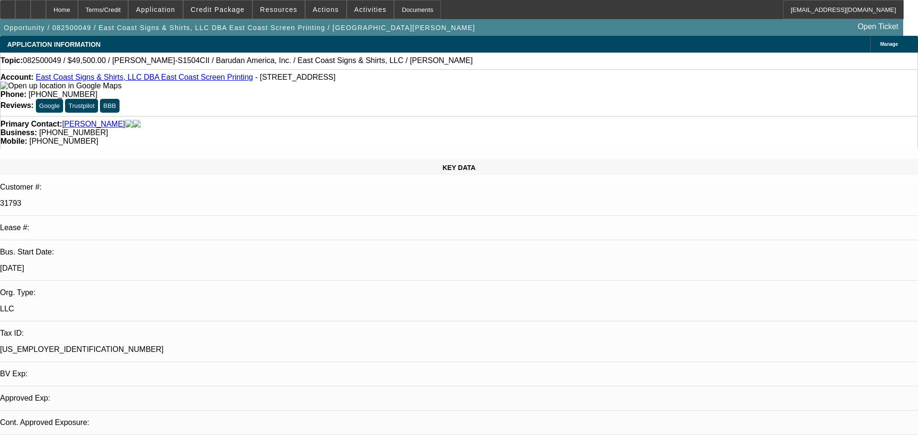
select select "0"
select select "2"
select select "0.1"
select select "4"
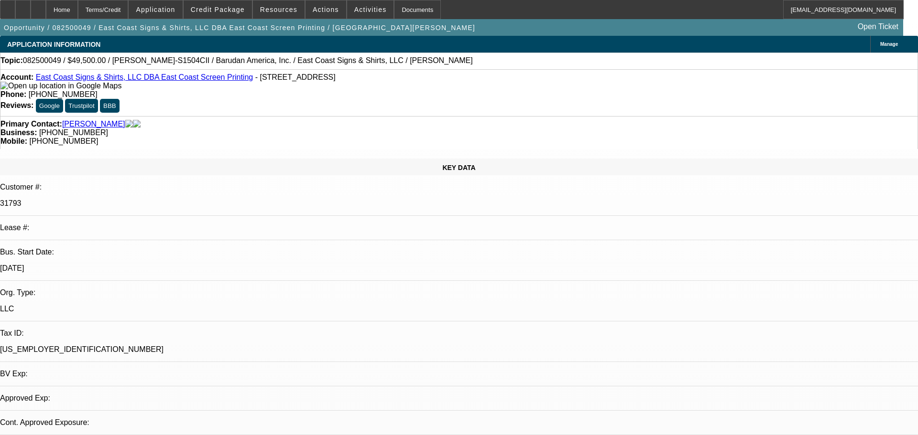
select select "0"
select select "2"
select select "0.1"
select select "4"
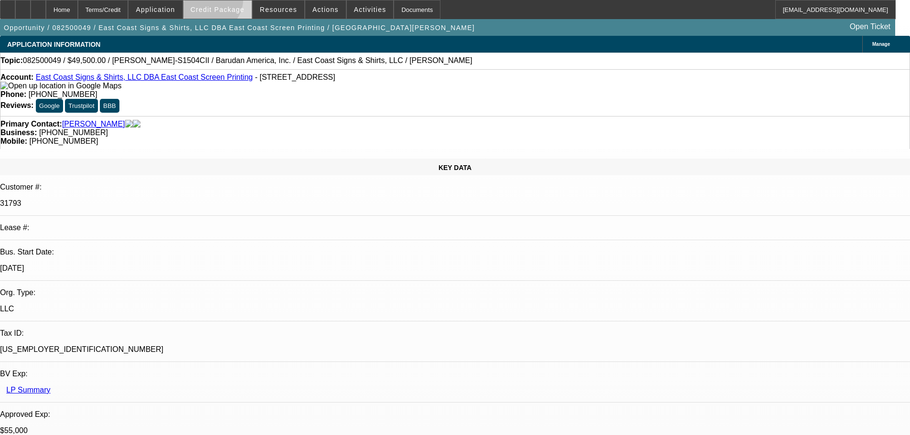
click at [225, 2] on span at bounding box center [218, 9] width 68 height 23
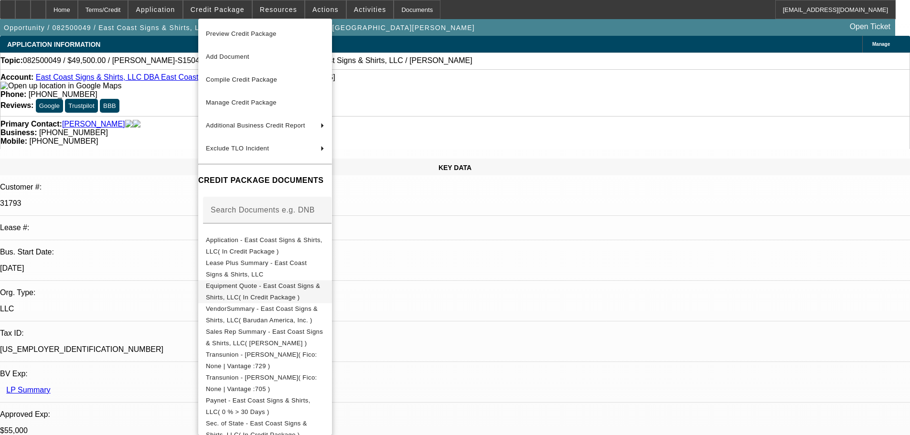
click at [255, 283] on span "Equipment Quote - East Coast Signs & Shirts, LLC( In Credit Package )" at bounding box center [265, 292] width 119 height 23
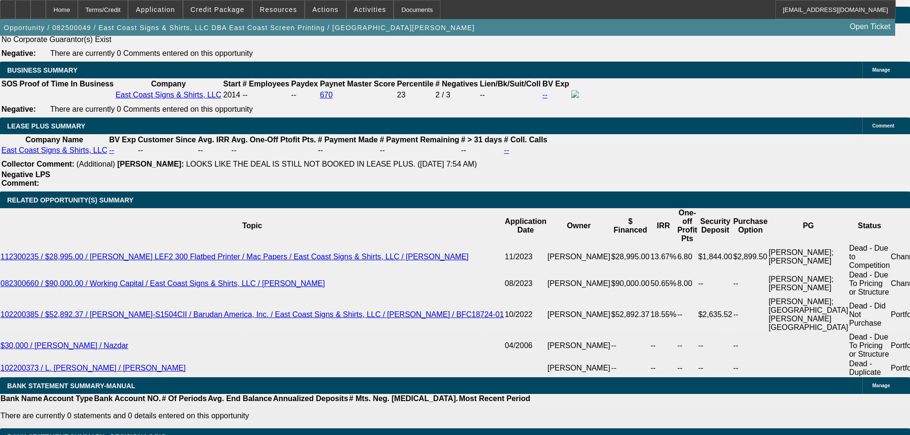
scroll to position [1529, 0]
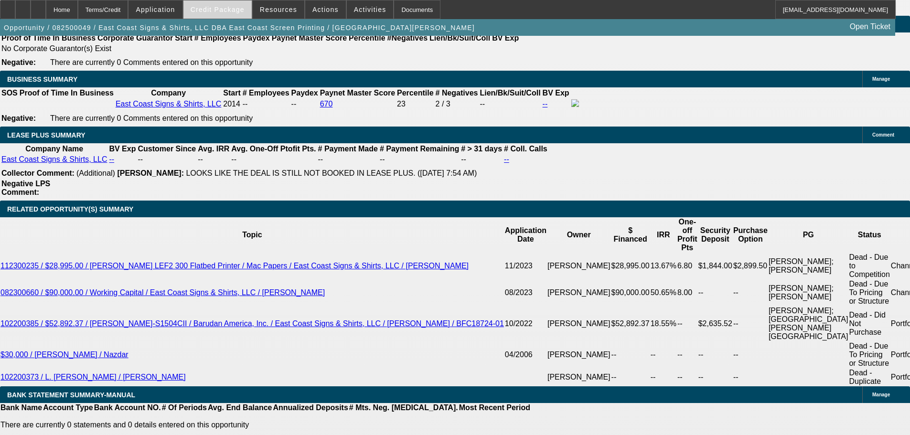
click at [216, 16] on span at bounding box center [218, 9] width 68 height 23
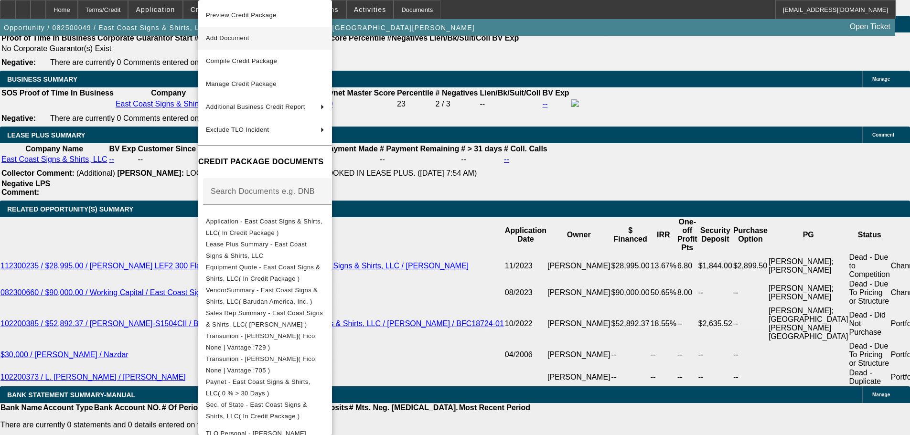
click at [243, 39] on span "Add Document" at bounding box center [227, 37] width 43 height 7
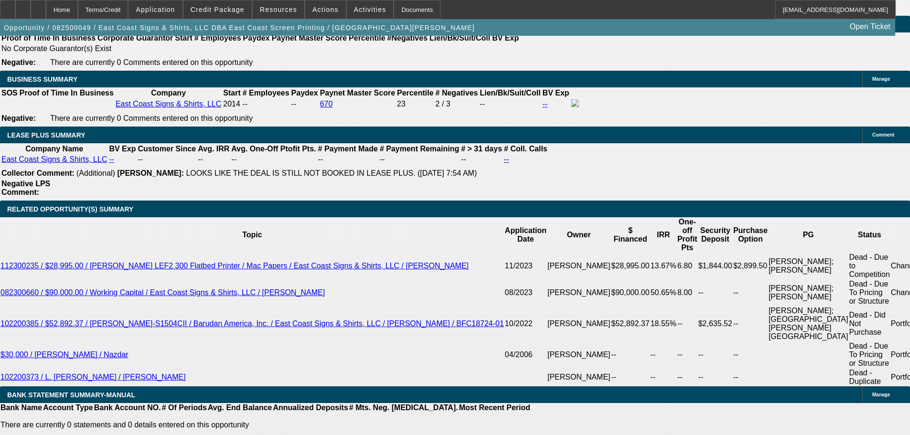
drag, startPoint x: 219, startPoint y: 153, endPoint x: 387, endPoint y: 165, distance: 168.2
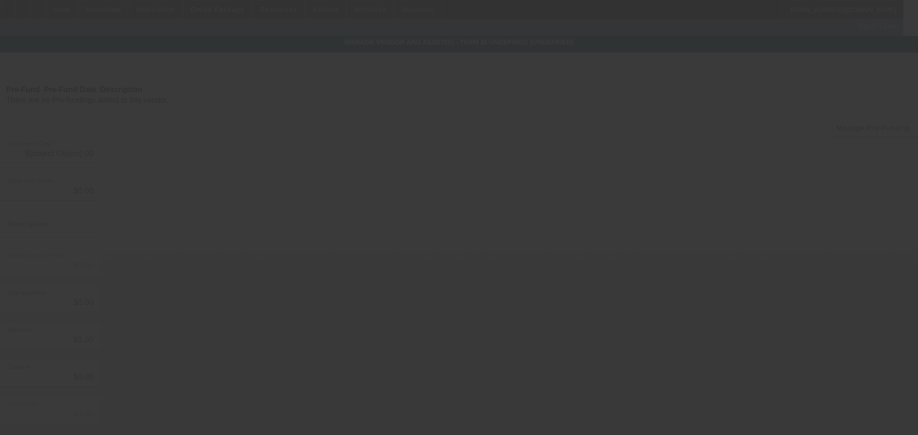
type input "$60,000.00"
type input "$5,500.00"
type input "$5,000.00"
type input "$10,500.00"
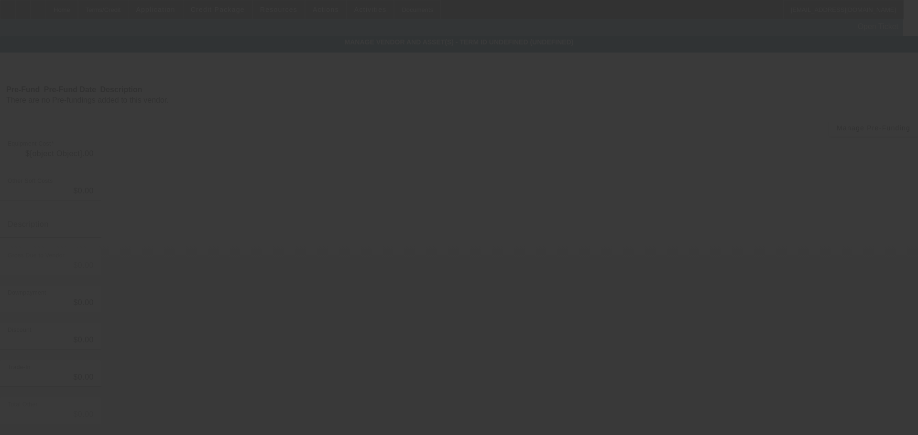
type input "$49,500.00"
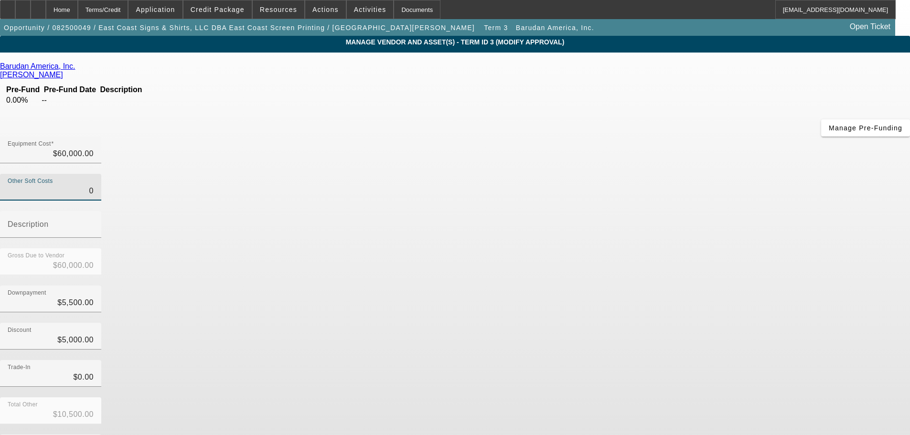
click at [94, 185] on input "0" at bounding box center [51, 190] width 86 height 11
type input "2"
type input "$60,002.00"
type input "$49,502.00"
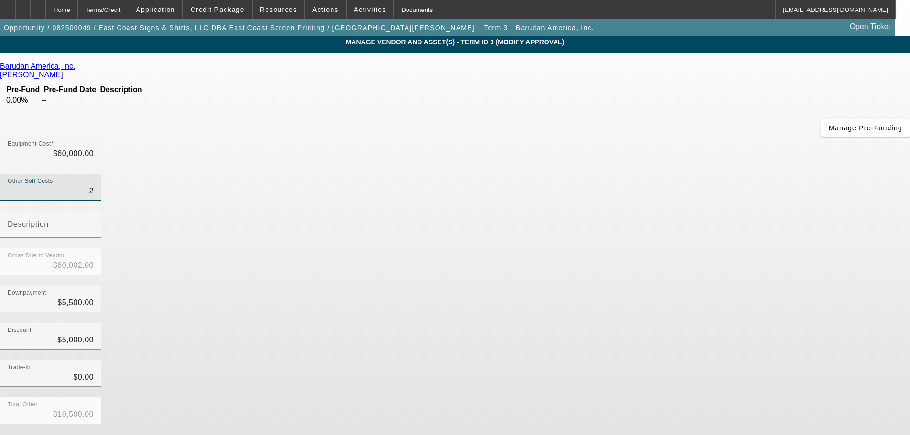
type input "20"
type input "$60,020.00"
type input "$49,520.00"
type input "204"
type input "$60,204.00"
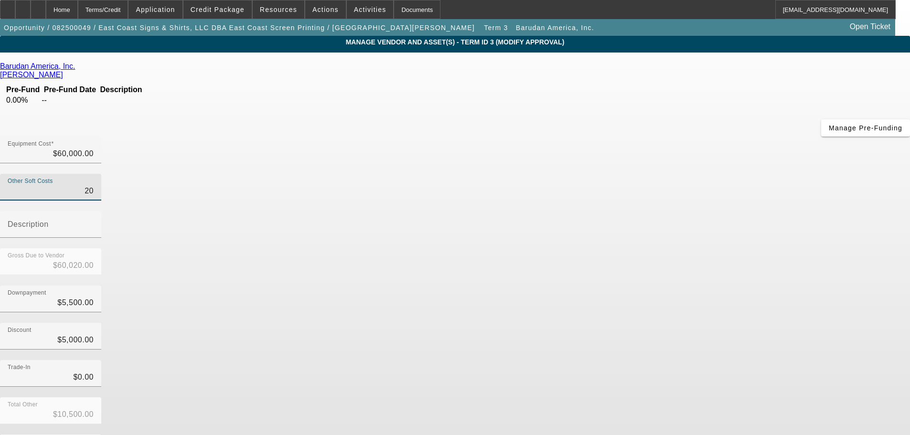
type input "$49,704.00"
type input "2045"
type input "$62,045.00"
type input "$51,545.00"
type input "2045.9"
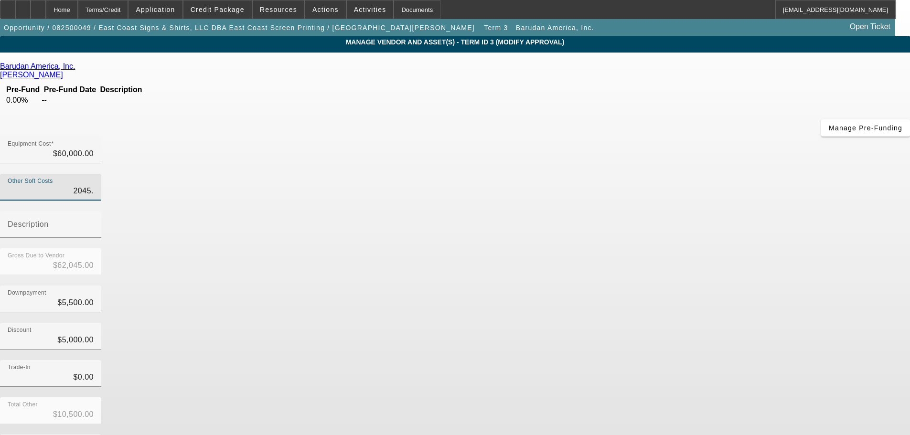
type input "$62,045.90"
type input "$51,545.90"
type input "2045.93"
type input "$62,045.93"
type input "$51,545.93"
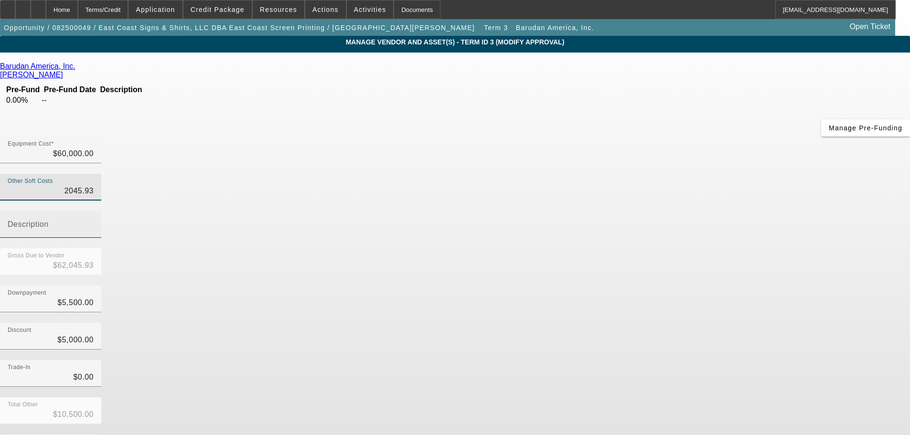
type input "$2,045.93"
click at [94, 211] on div "Description" at bounding box center [51, 224] width 86 height 27
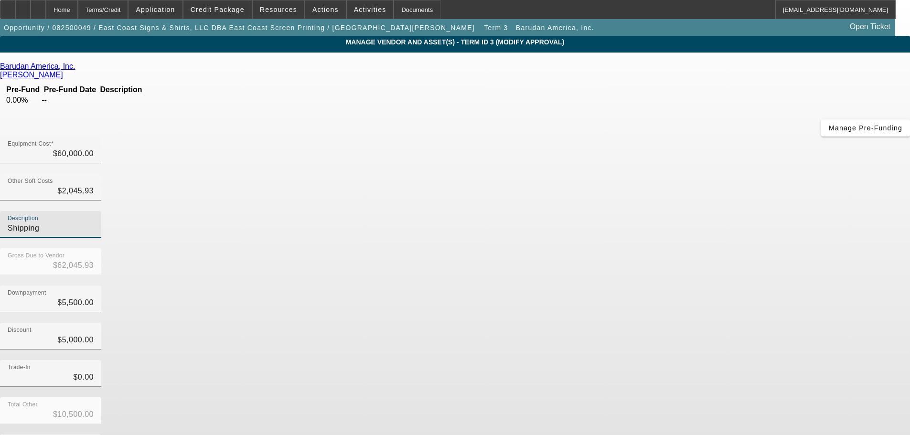
type input "Shipping"
click at [648, 323] on div "Discount $5,000.00" at bounding box center [455, 341] width 910 height 37
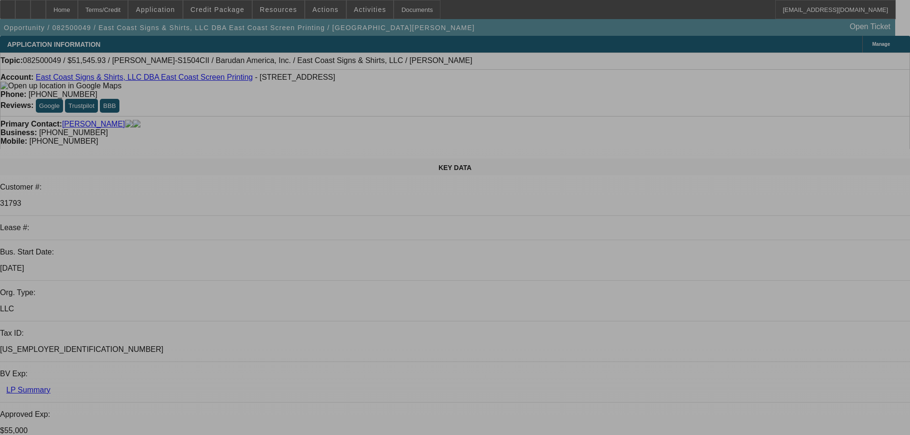
select select "0"
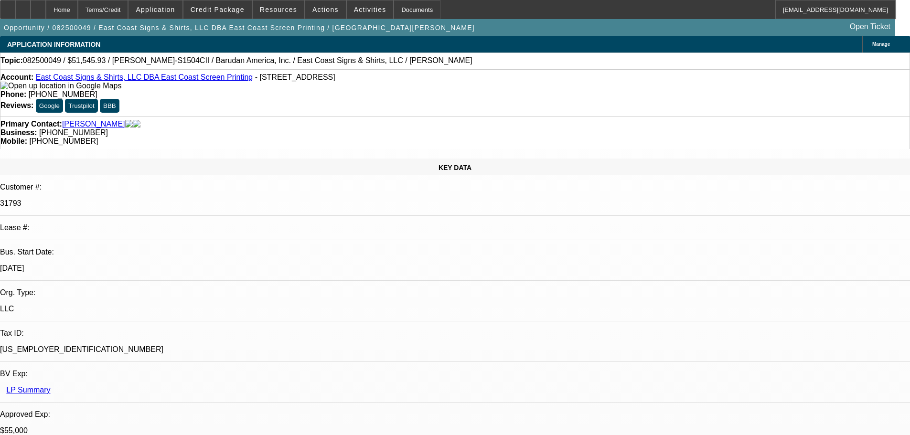
select select "2"
select select "0"
select select "6"
select select "0"
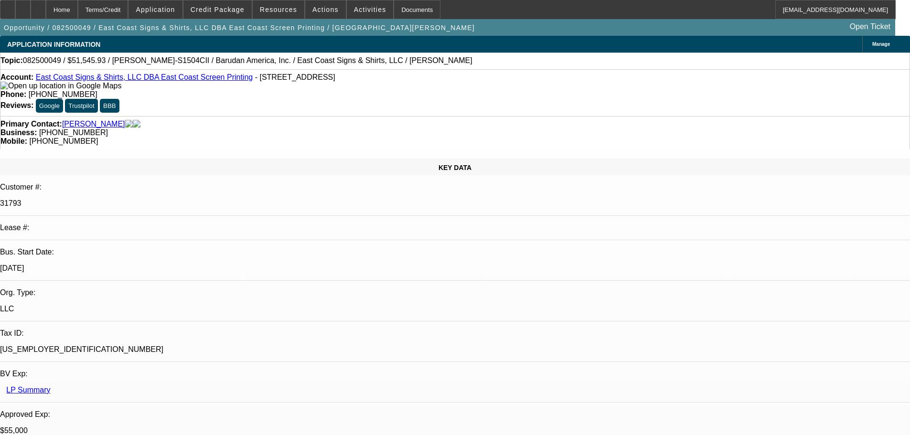
select select "2"
select select "0.1"
select select "4"
select select "0"
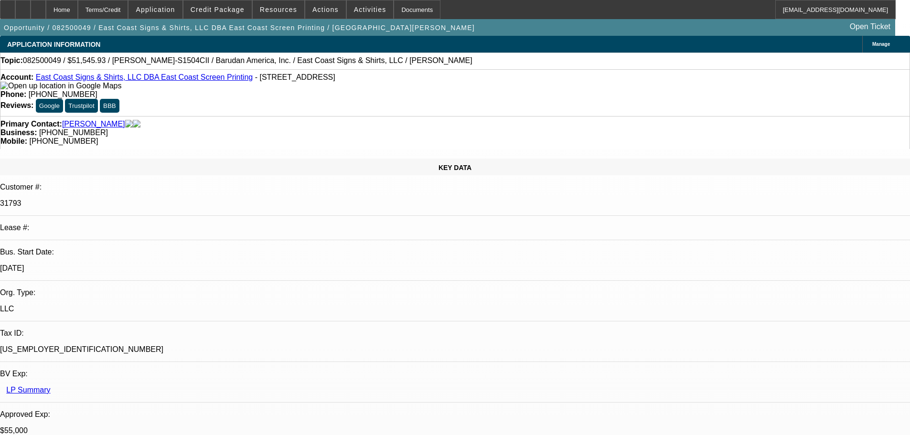
select select "0"
select select "2"
select select "0.1"
select select "4"
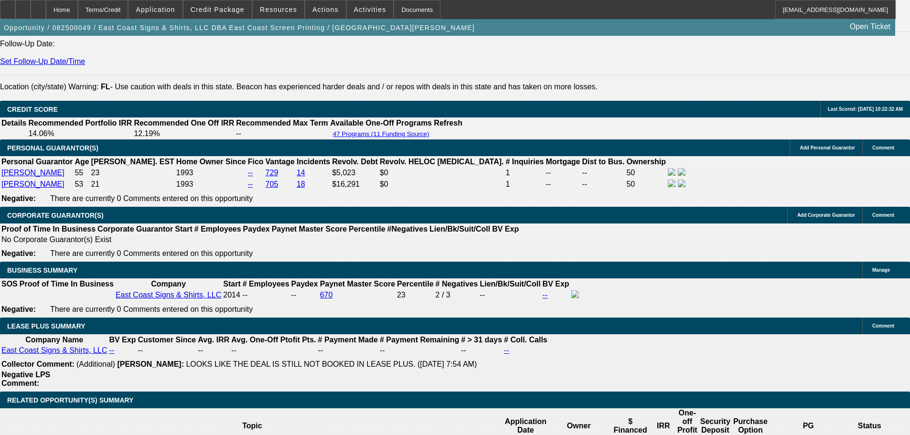
scroll to position [1577, 0]
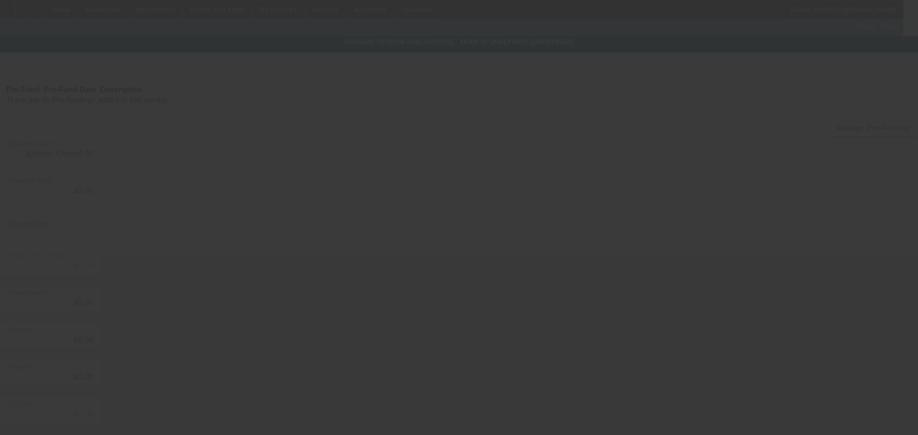
type input "$60,000.00"
type input "$2,045.93"
type input "Shipping"
type input "$62,045.93"
type input "$5,500.00"
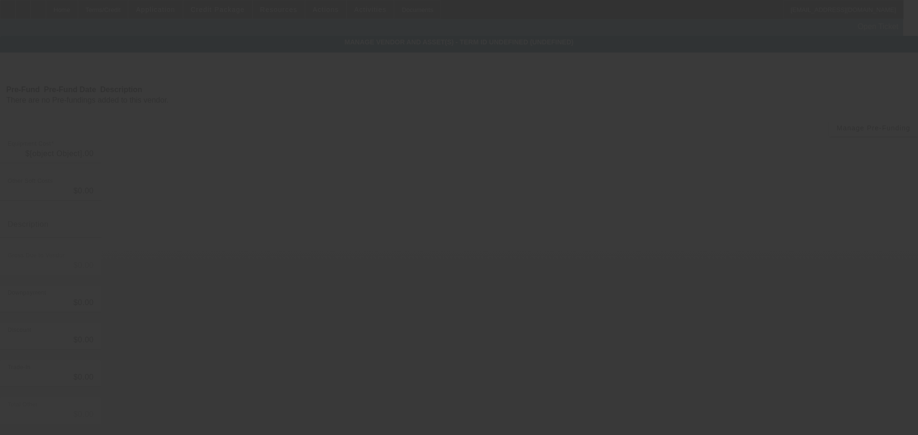
type input "$5,000.00"
type input "$10,500.00"
type input "$51,545.93"
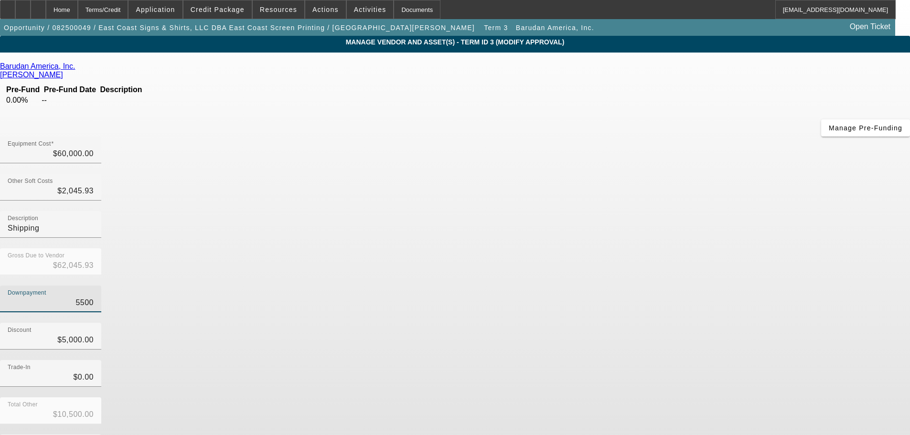
click at [94, 297] on input "5500" at bounding box center [51, 302] width 86 height 11
type input "5"
type input "$5,005.00"
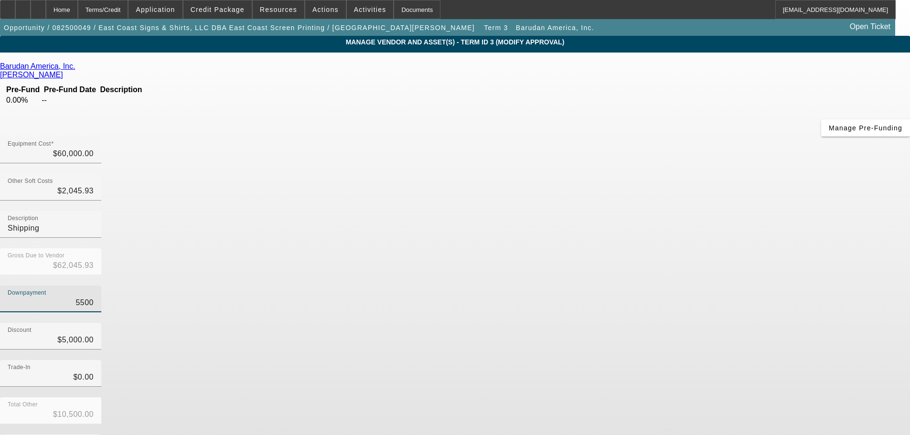
type input "$57,040.93"
type input "57"
type input "$5,057.00"
type input "$56,988.93"
type input "570"
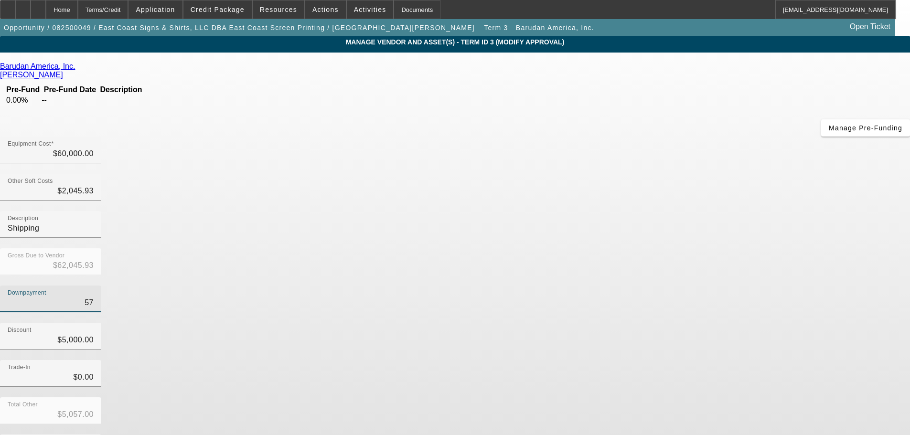
type input "$5,570.00"
type input "$56,475.93"
type input "5704"
type input "$10,704.00"
type input "$51,341.93"
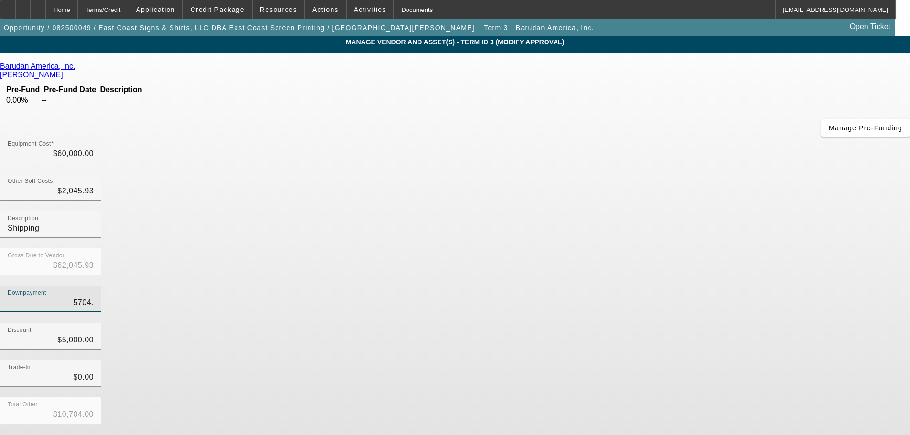
type input "5704.5"
type input "$10,704.50"
type input "$51,341.43"
type input "5704.59"
type input "$10,704.59"
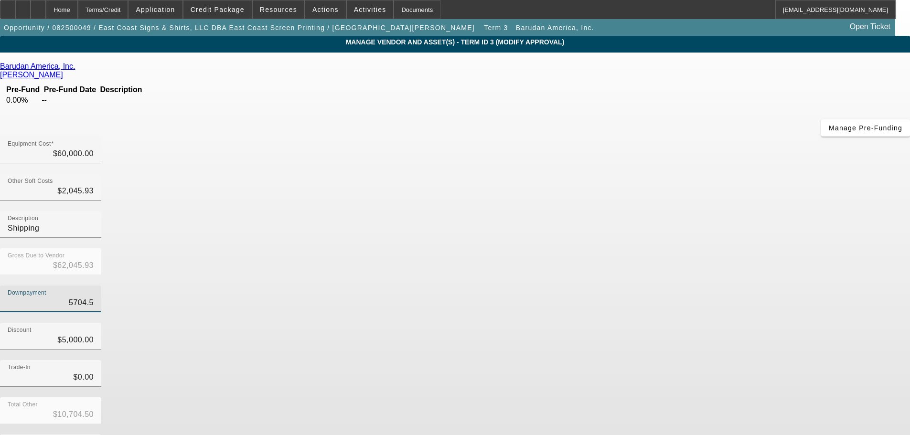
type input "$51,341.34"
type input "$5,704.59"
click at [660, 323] on div "Discount $5,000.00" at bounding box center [455, 341] width 910 height 37
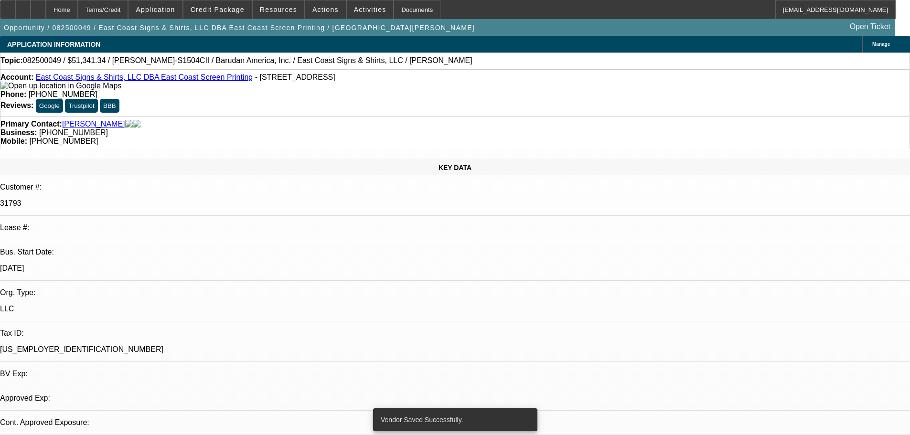
select select "0"
select select "2"
select select "0"
select select "6"
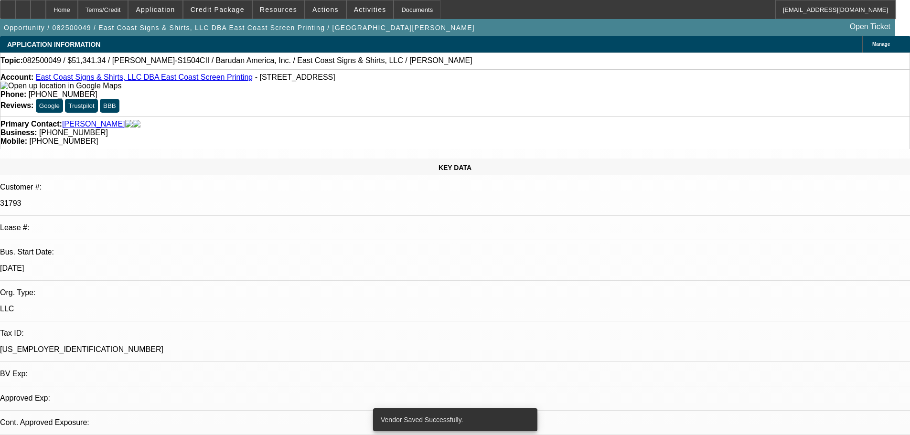
select select "0"
select select "2"
select select "0.1"
select select "4"
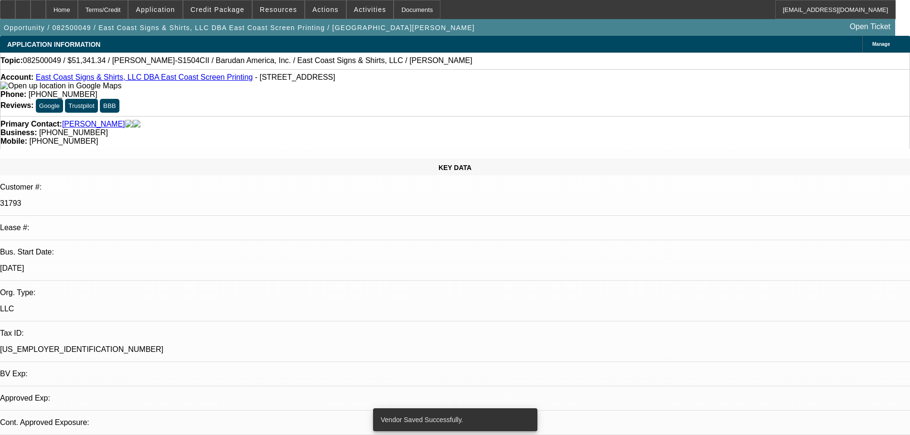
select select "0"
select select "2"
select select "0.1"
select select "4"
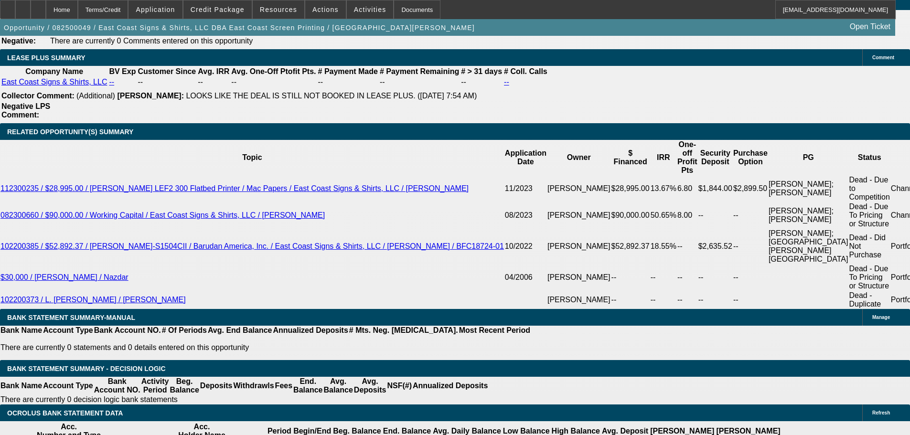
scroll to position [1673, 0]
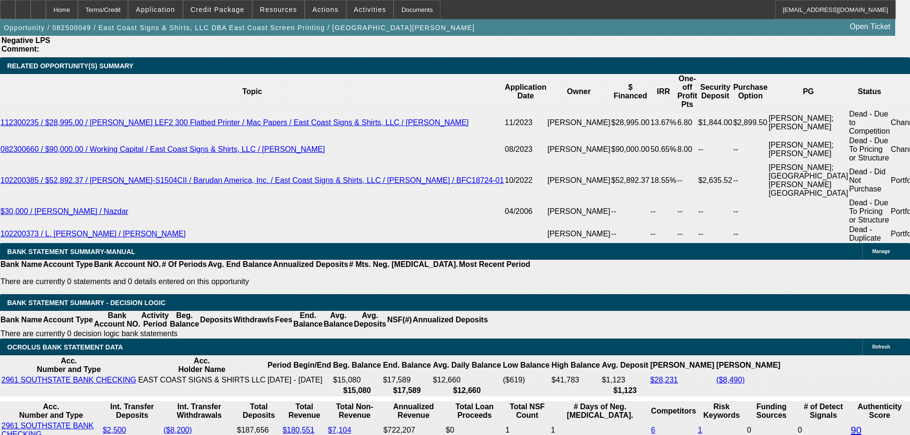
type input "115"
type input "$230.00"
type input "UNKNOWN"
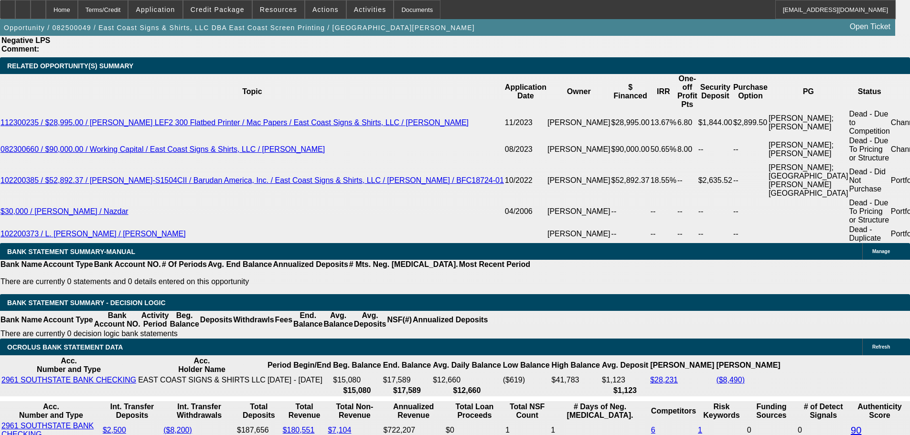
type input "1159"
type input "12.7"
type input "$2,318.00"
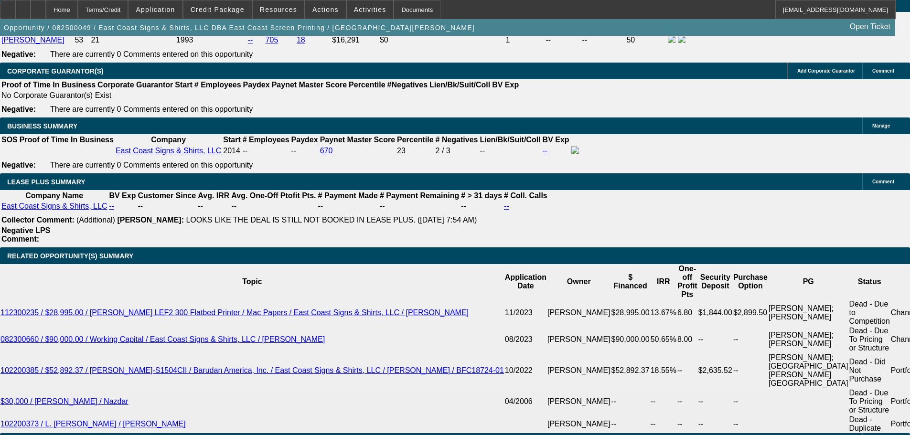
scroll to position [1481, 0]
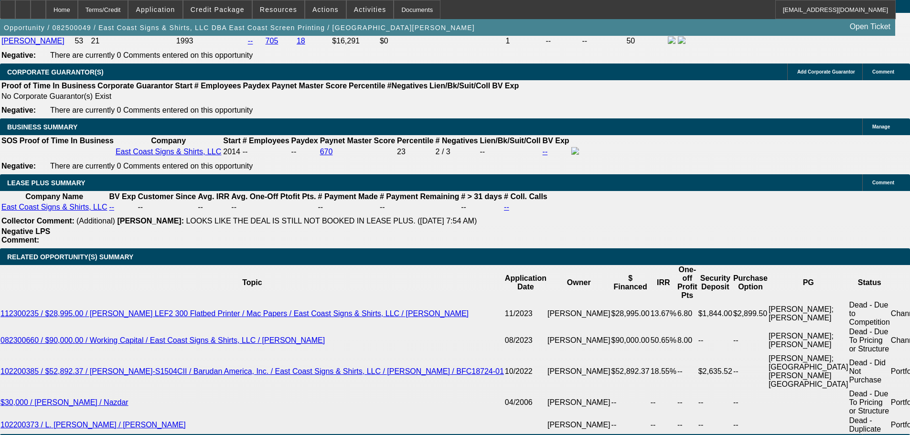
type input "$1,159.00"
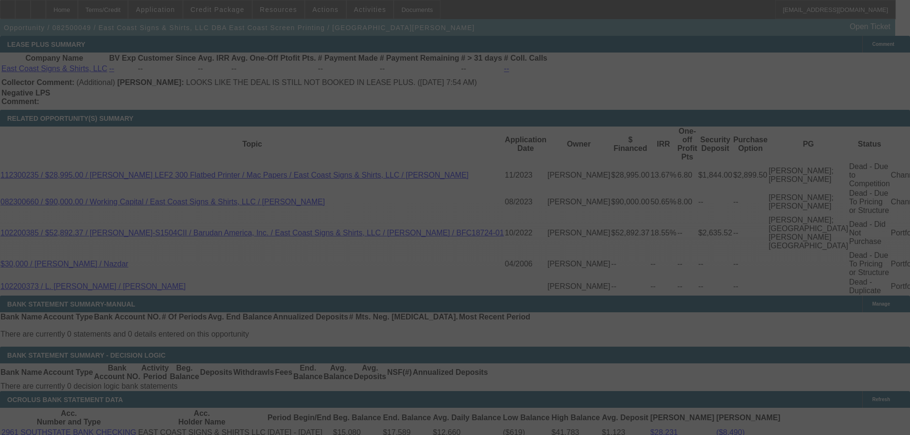
scroll to position [1625, 0]
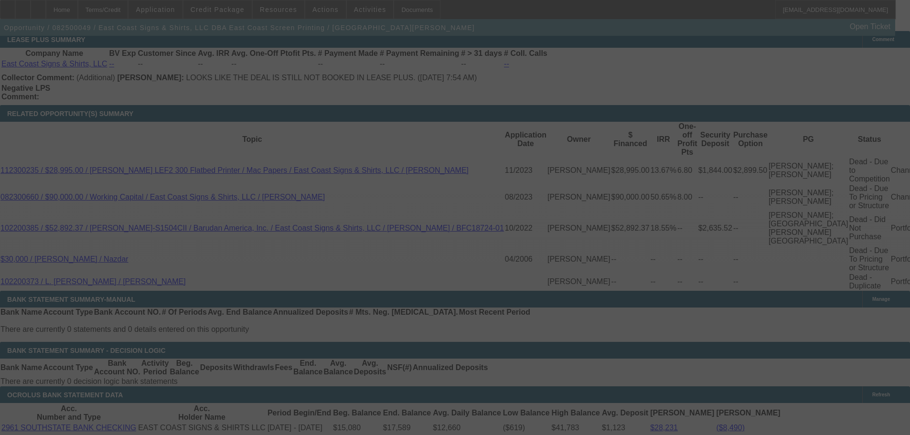
select select "0"
select select "2"
select select "0"
select select "6"
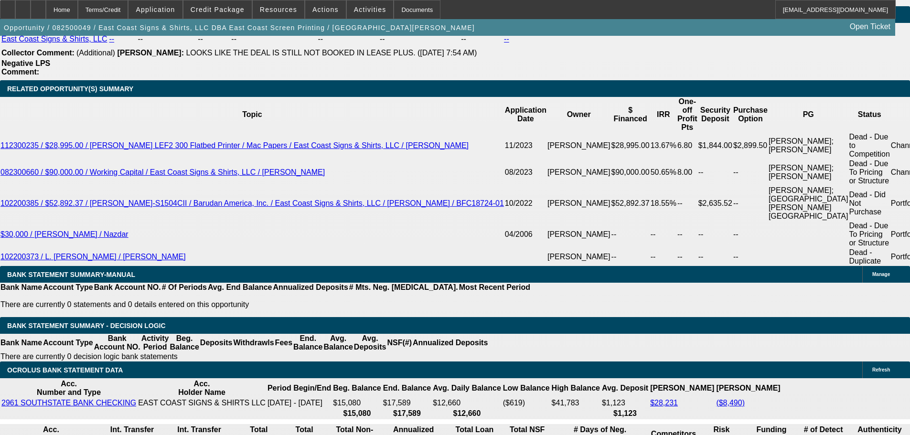
scroll to position [1673, 0]
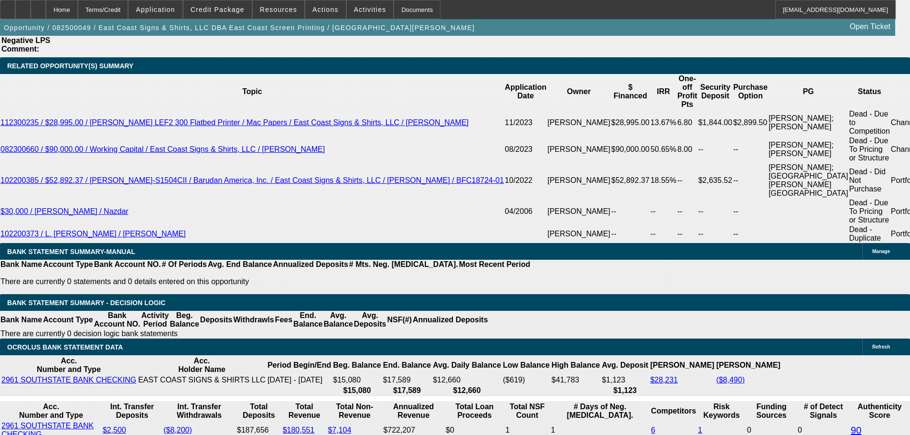
type input "115"
type input "$230.00"
type input "UNKNOWN"
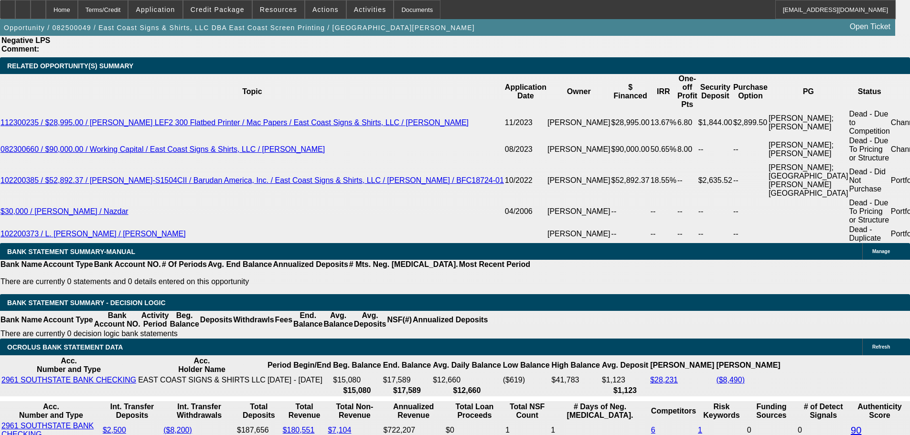
type input "1159"
type input "$2,318.00"
type input "12.7"
type input "1159.50"
type input "$2,319.00"
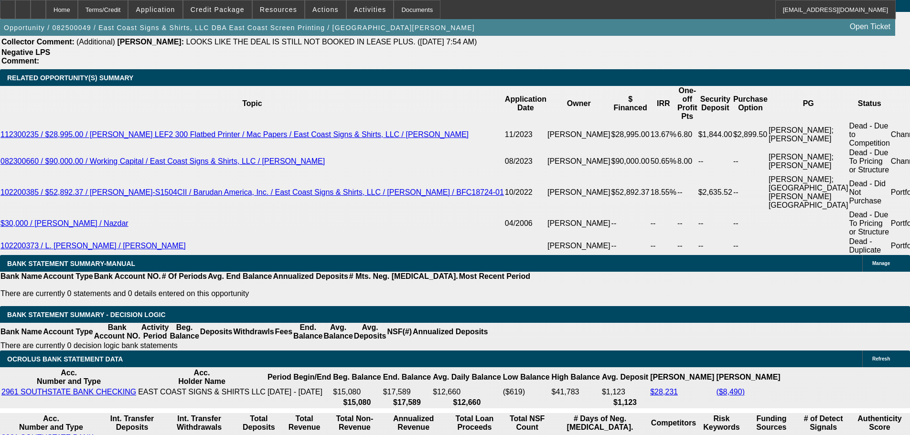
scroll to position [1529, 0]
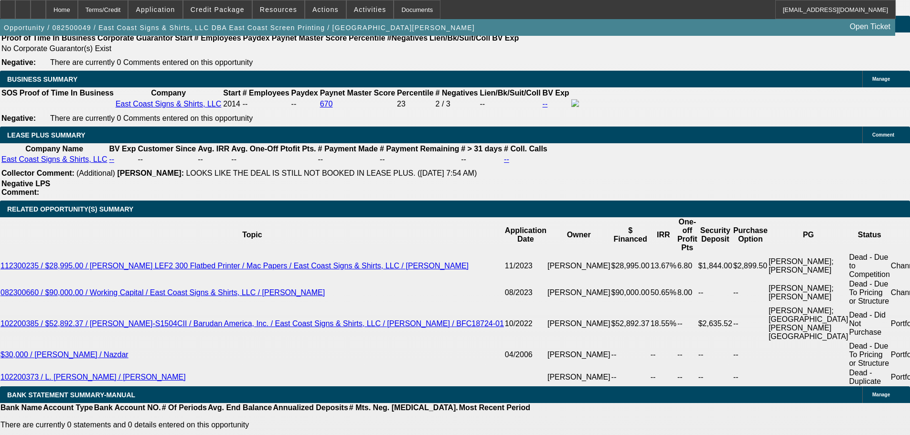
type input "116"
type input "$232.00"
type input "$1,160.00"
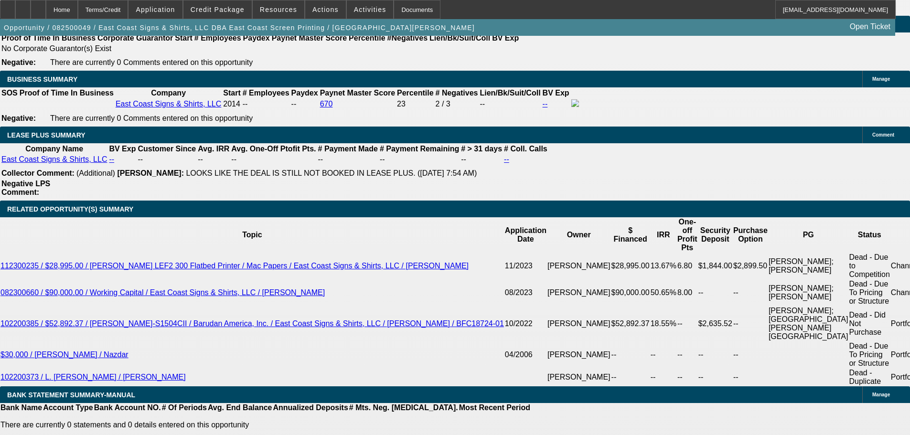
type input "$2,320.00"
type input "12.7"
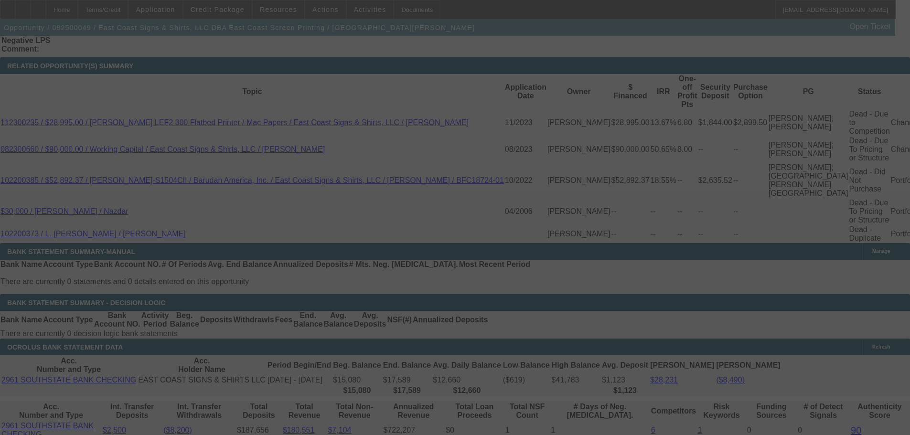
select select "0"
select select "2"
select select "0"
select select "6"
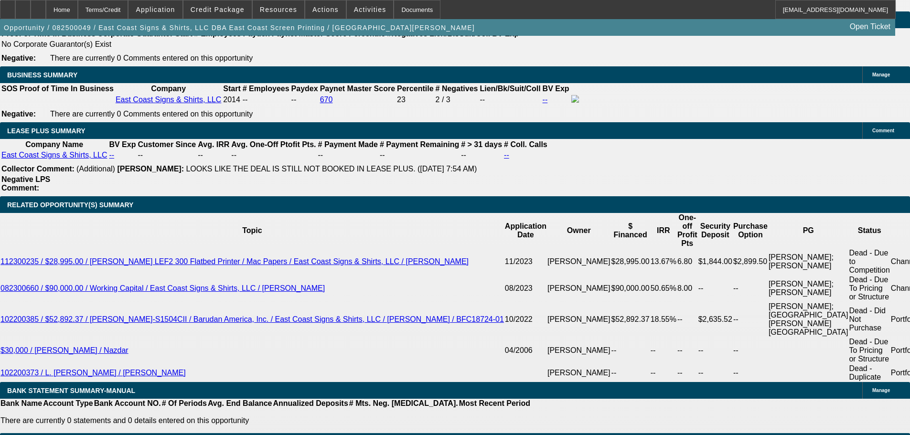
scroll to position [1529, 0]
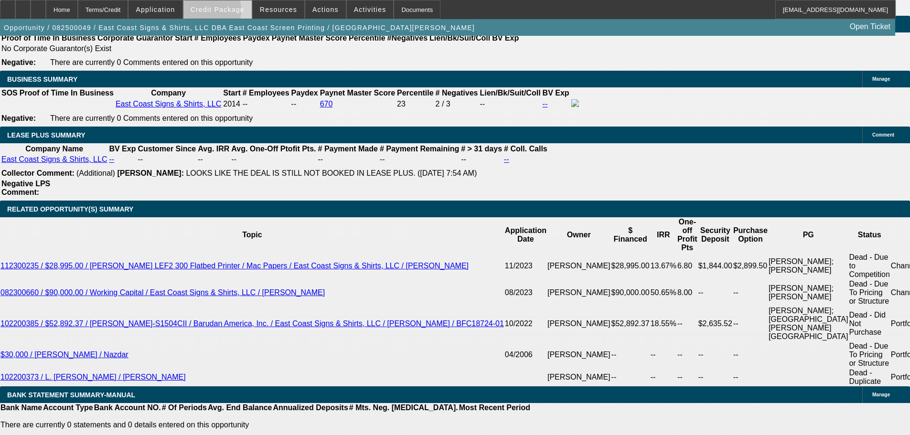
click at [215, 12] on span "Credit Package" at bounding box center [218, 10] width 54 height 8
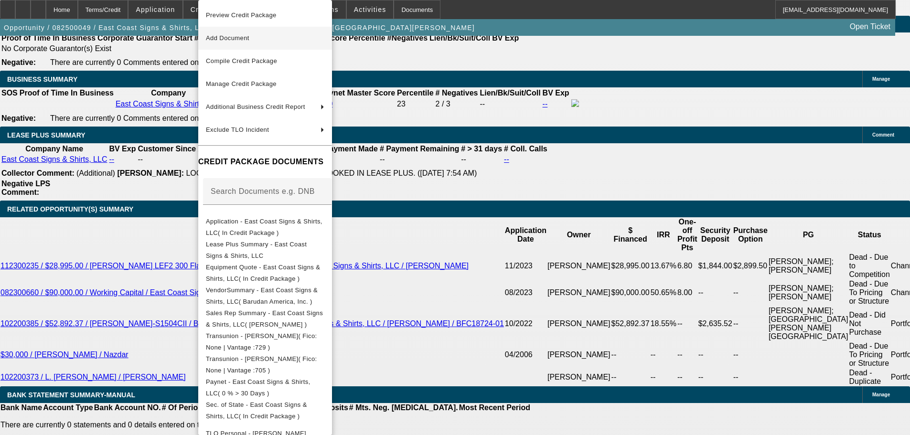
click at [245, 43] on span "Add Document" at bounding box center [265, 37] width 119 height 11
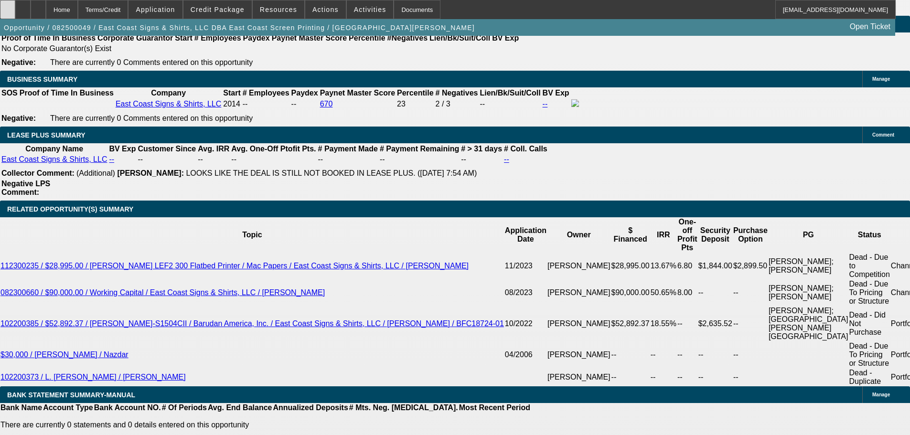
click at [11, 9] on div at bounding box center [7, 9] width 15 height 19
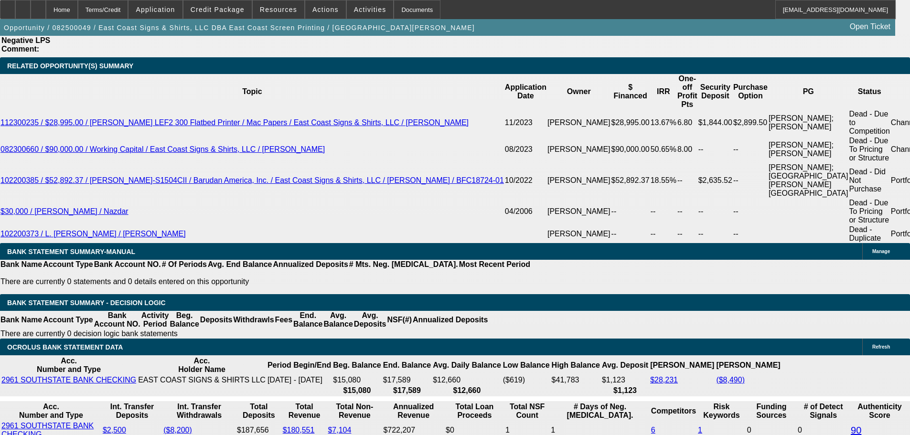
scroll to position [1625, 0]
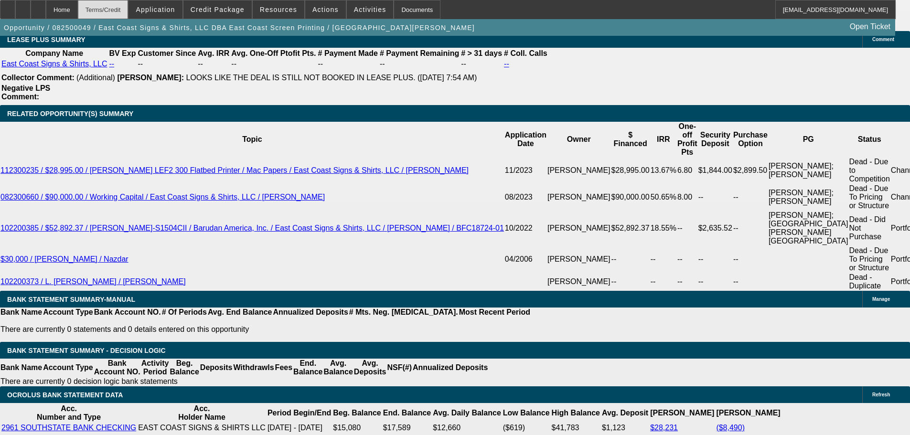
drag, startPoint x: 93, startPoint y: 97, endPoint x: 118, endPoint y: 4, distance: 96.3
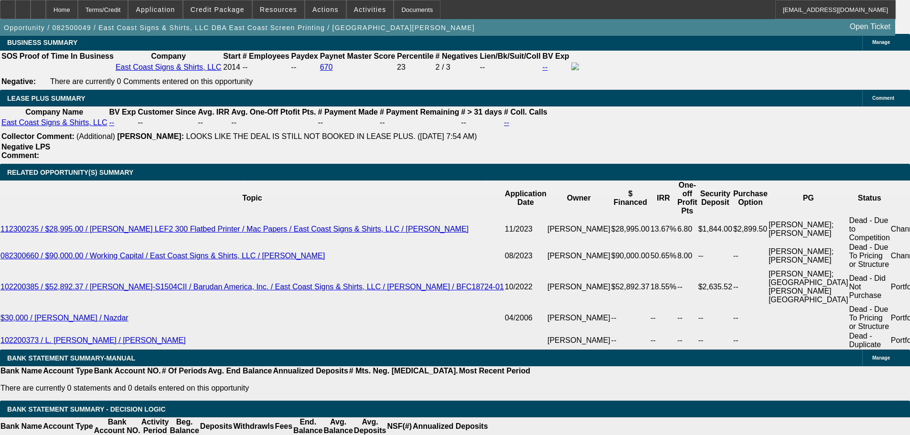
scroll to position [1529, 0]
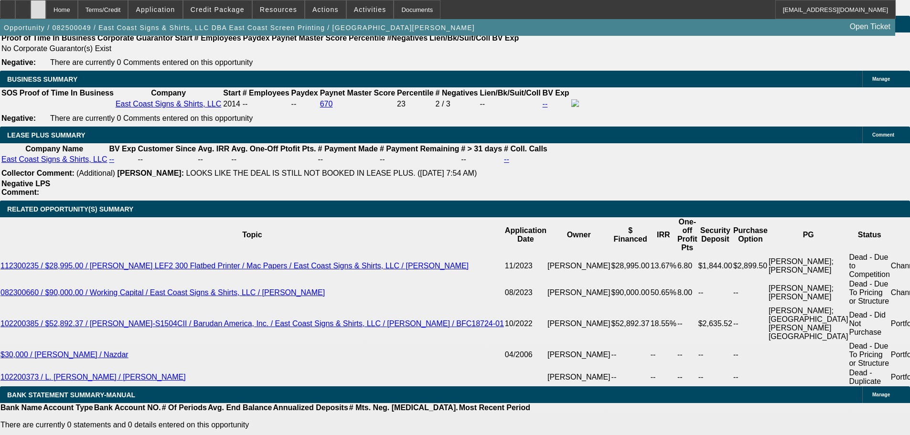
click at [46, 13] on div at bounding box center [38, 9] width 15 height 19
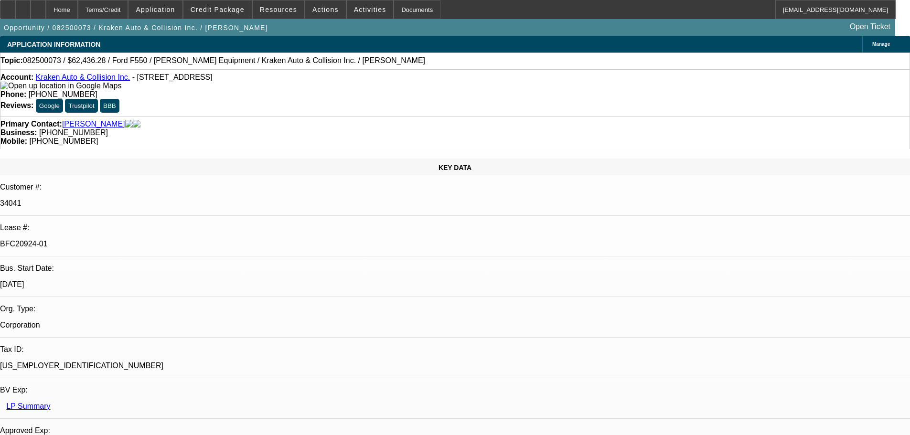
select select "0"
select select "3"
select select "0.1"
select select "4"
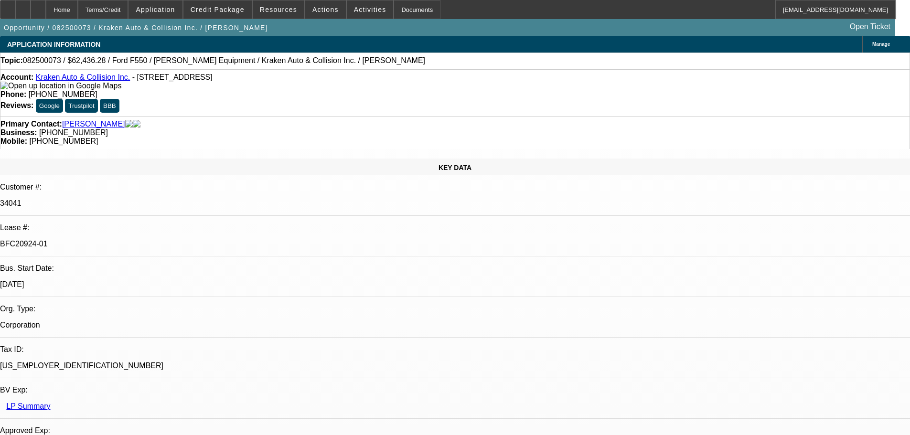
select select "0"
select select "0.1"
select select "4"
select select "0"
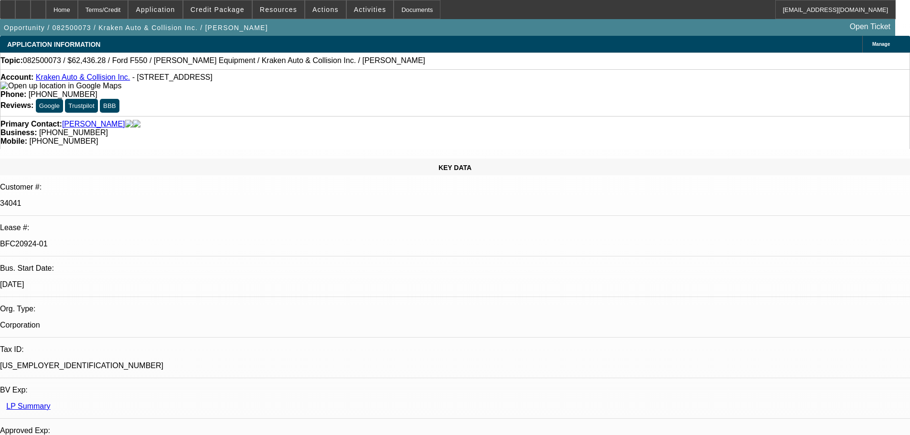
select select "0"
select select "0.1"
select select "4"
select select "0"
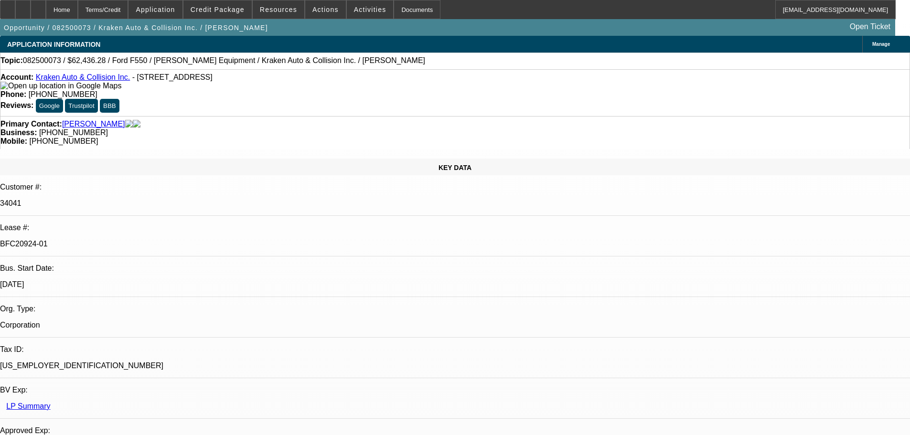
select select "0.1"
select select "4"
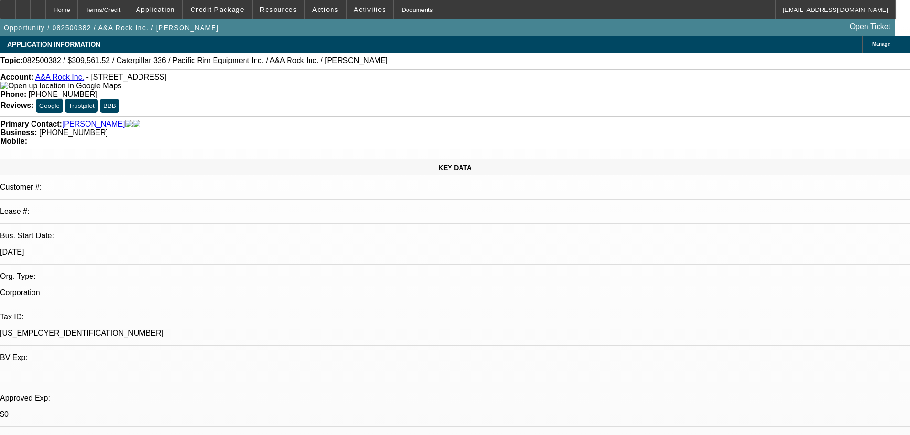
select select "0"
select select "2"
select select "0"
select select "6"
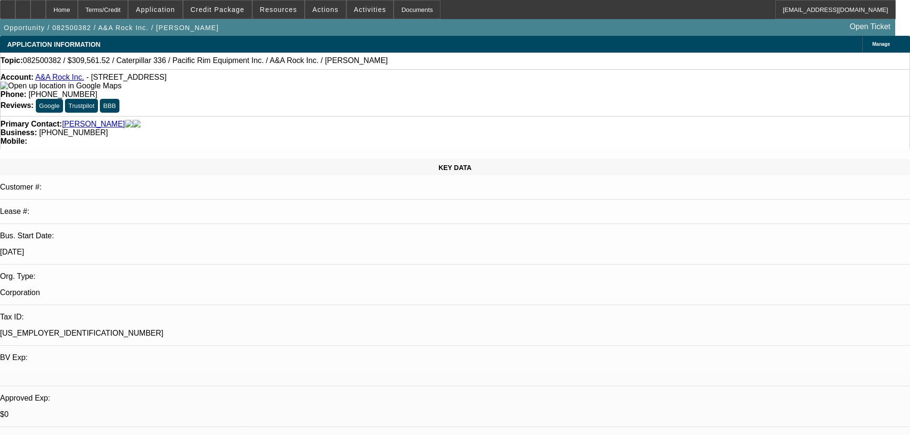
select select "0"
select select "2"
select select "0"
select select "6"
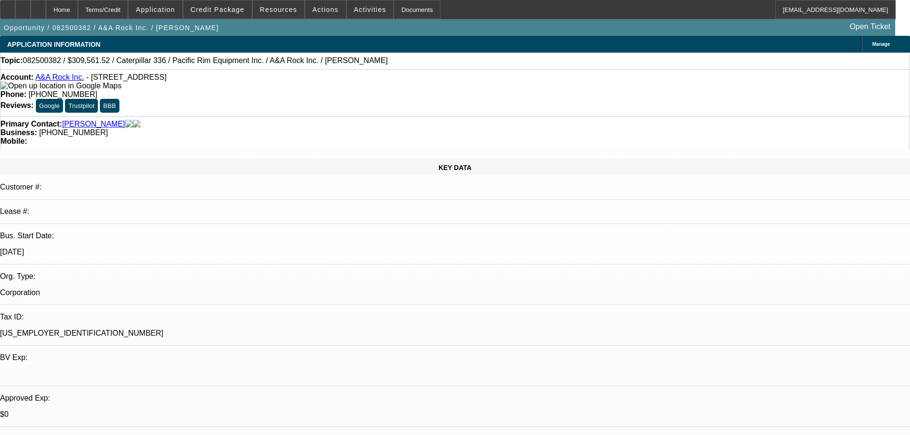
select select "0"
select select "2"
select select "0"
select select "6"
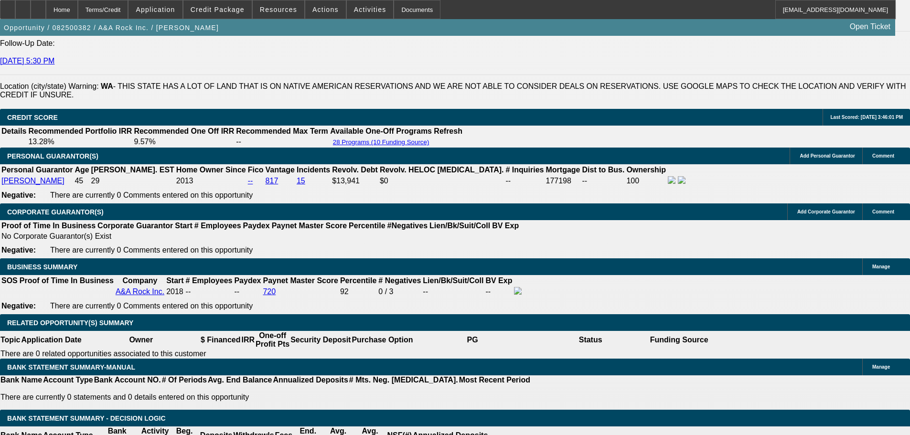
scroll to position [1338, 0]
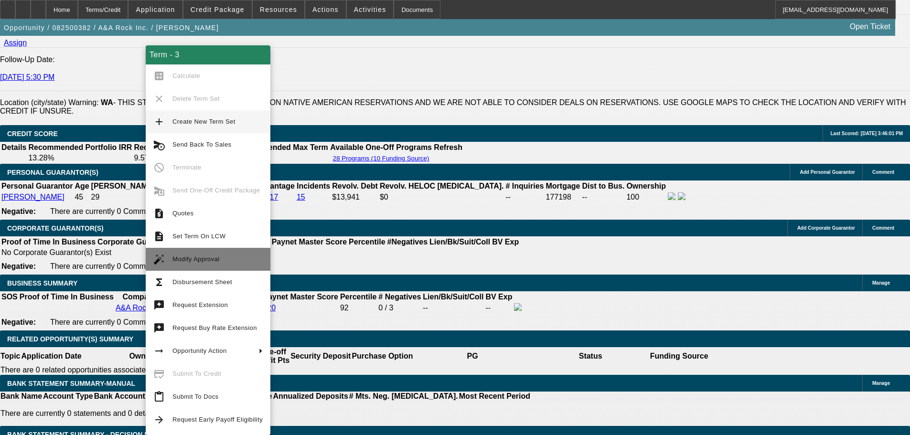
click at [192, 262] on span "Modify Approval" at bounding box center [196, 259] width 47 height 7
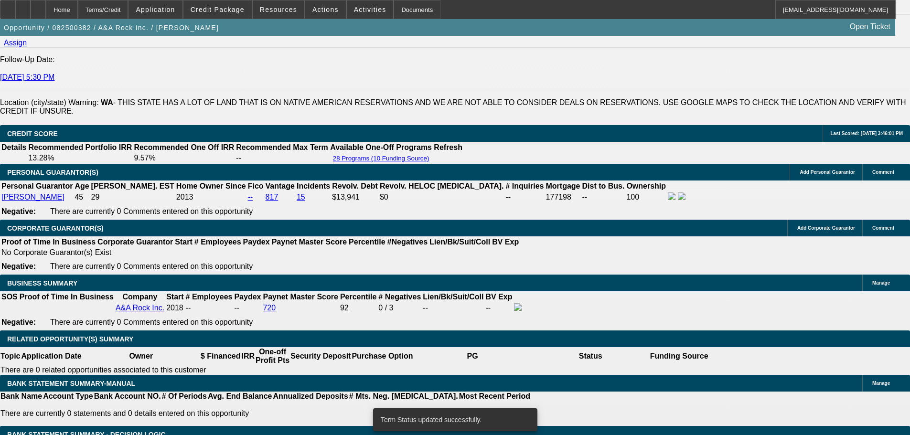
select select "0"
select select "2"
select select "0"
select select "6"
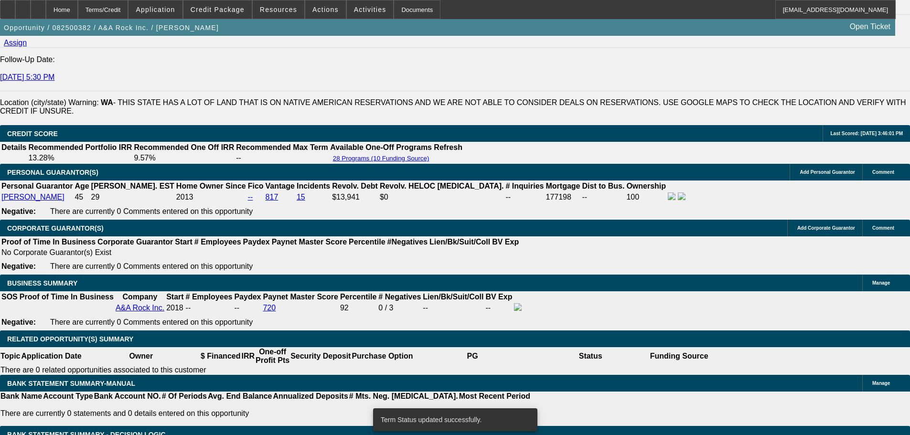
select select "0"
select select "2"
select select "0"
select select "6"
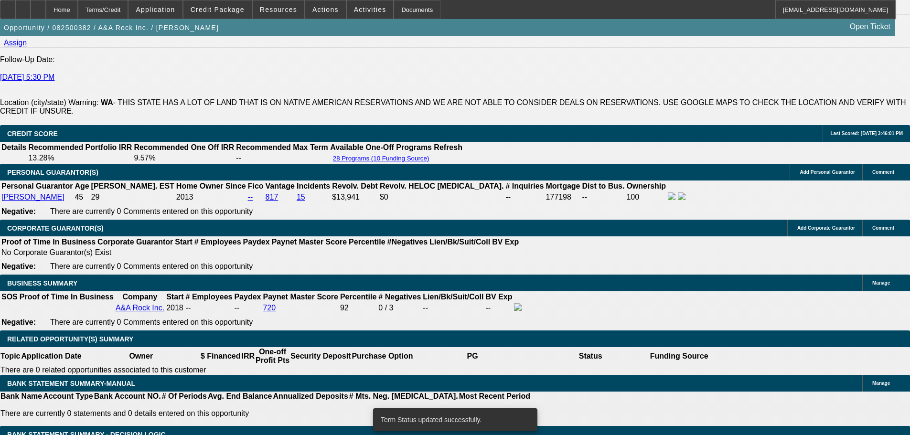
select select "0"
select select "2"
select select "0"
select select "6"
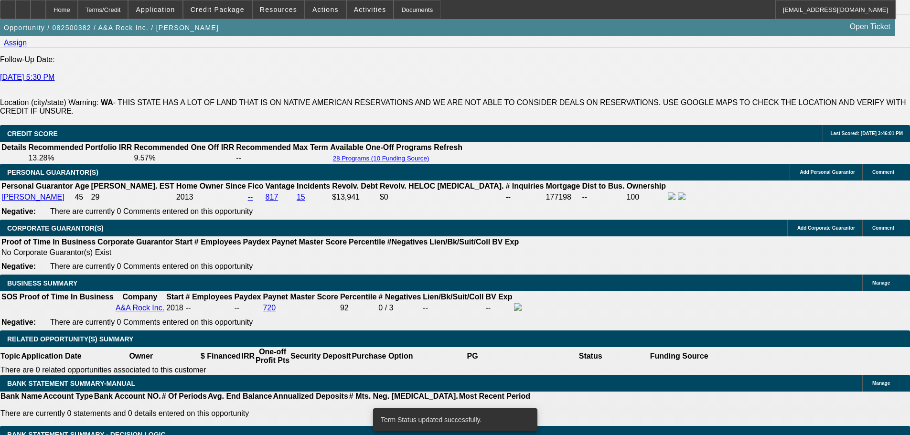
select select "0"
select select "2"
select select "0"
select select "6"
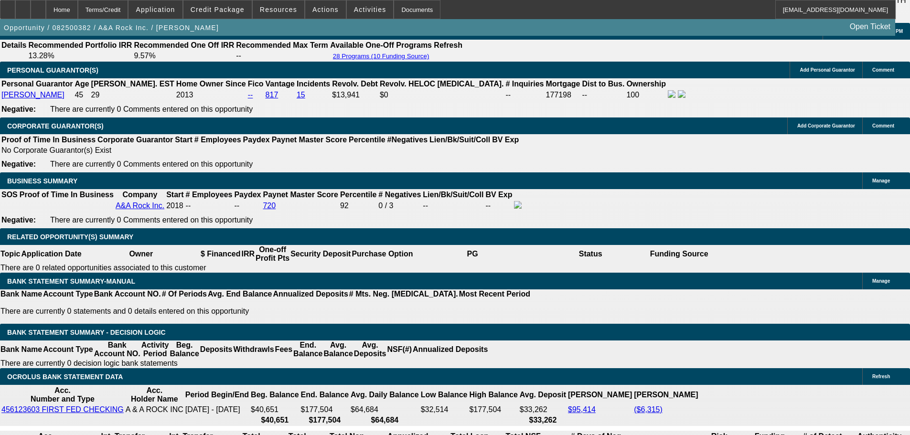
scroll to position [1529, 0]
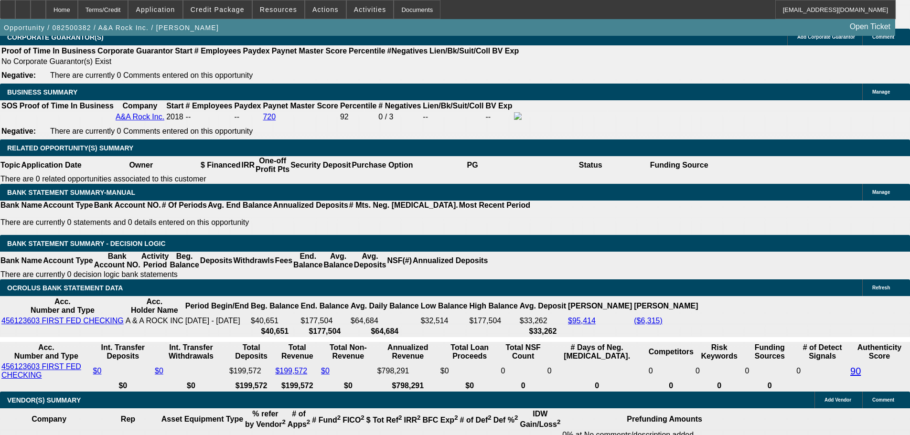
type input "6059"
type input "UNKNOWN"
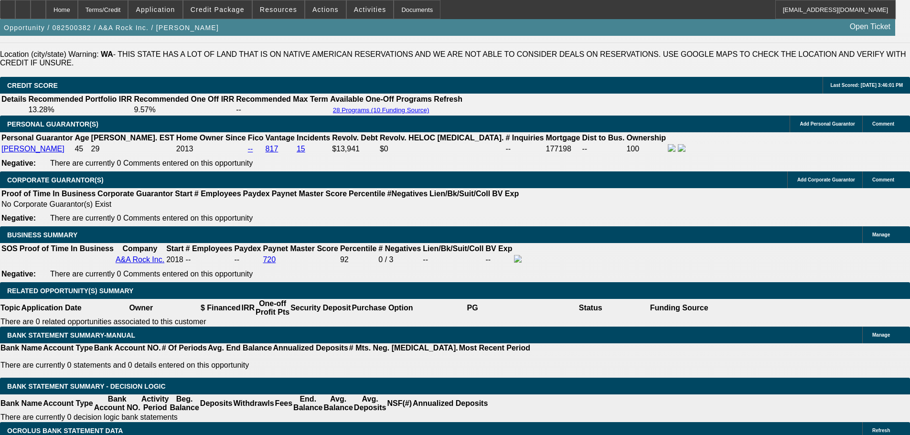
scroll to position [1386, 0]
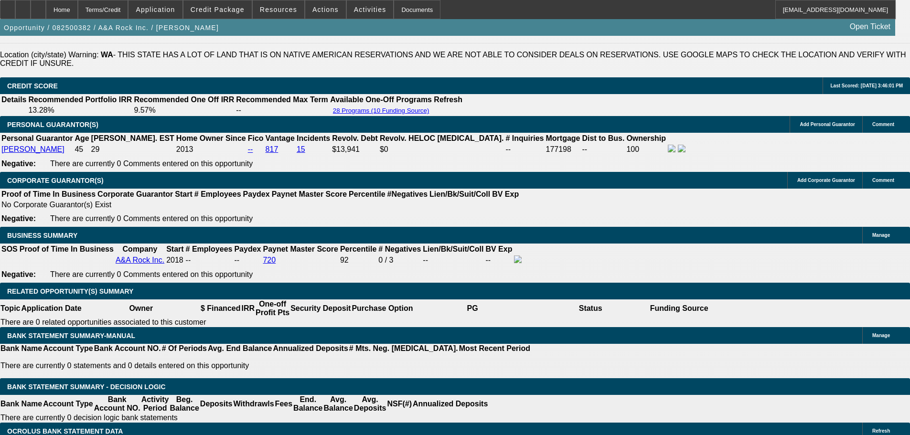
type input "$6,059.00"
click at [141, 38] on span "button" at bounding box center [111, 27] width 223 height 23
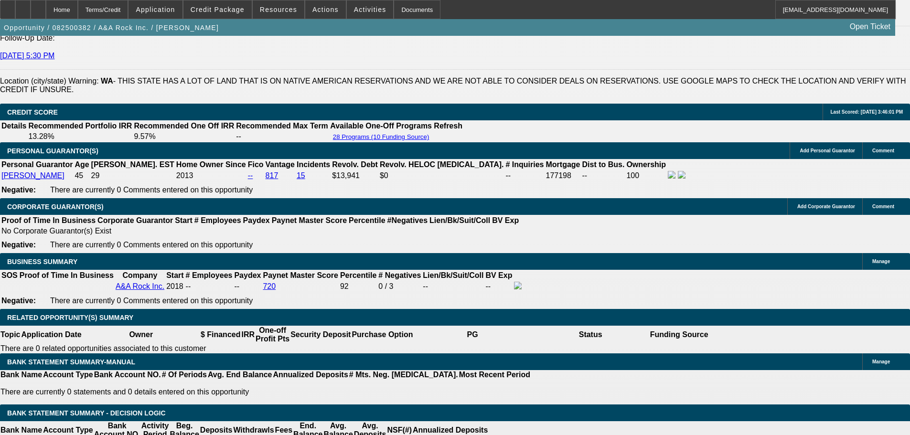
scroll to position [1338, 0]
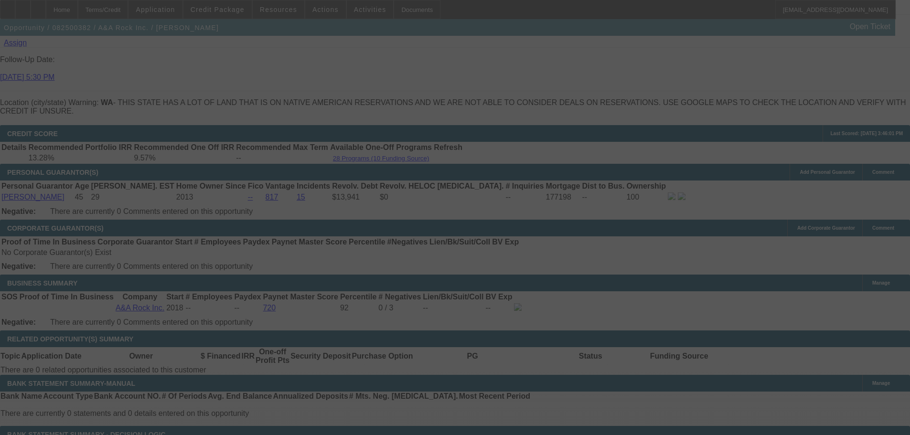
select select "0"
select select "2"
select select "0"
select select "6"
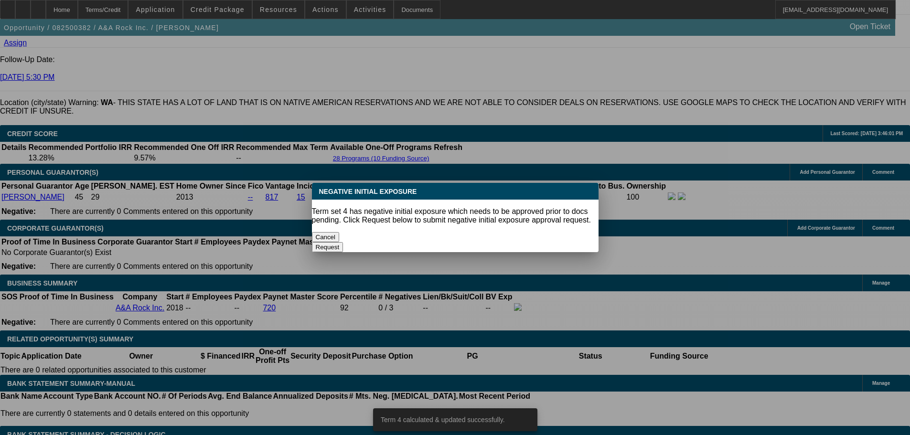
scroll to position [0, 0]
click at [340, 232] on button "Cancel" at bounding box center [326, 237] width 28 height 10
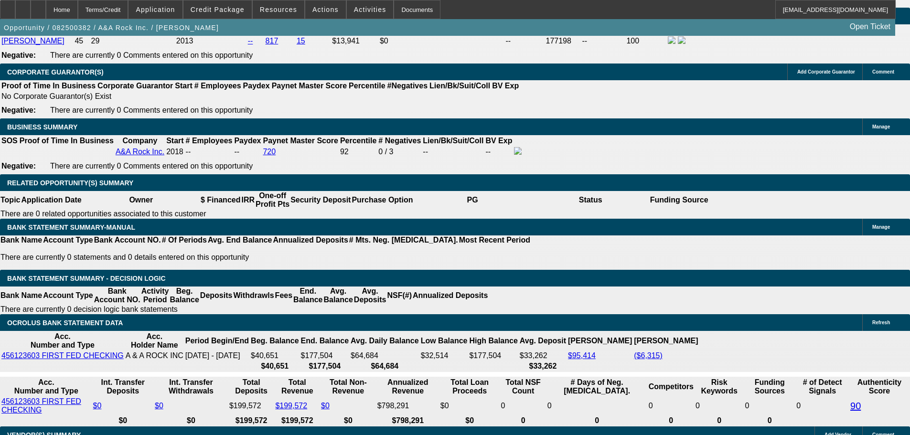
scroll to position [1481, 0]
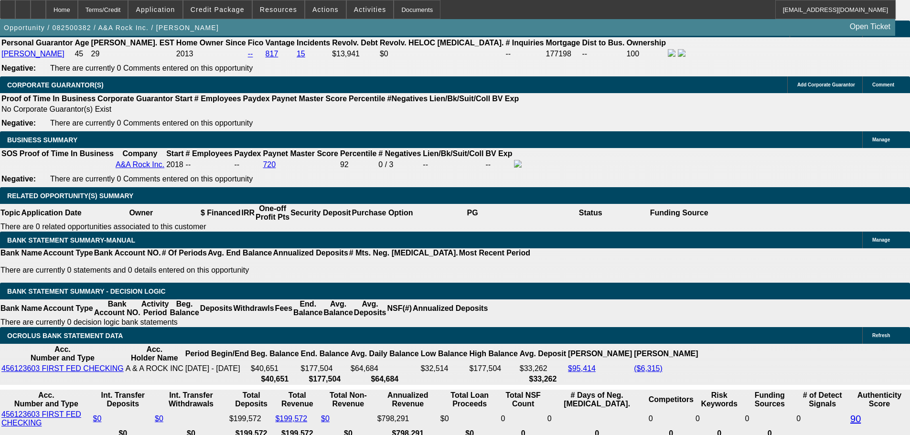
type input "60"
type input "UNKNOWN"
type input "6062"
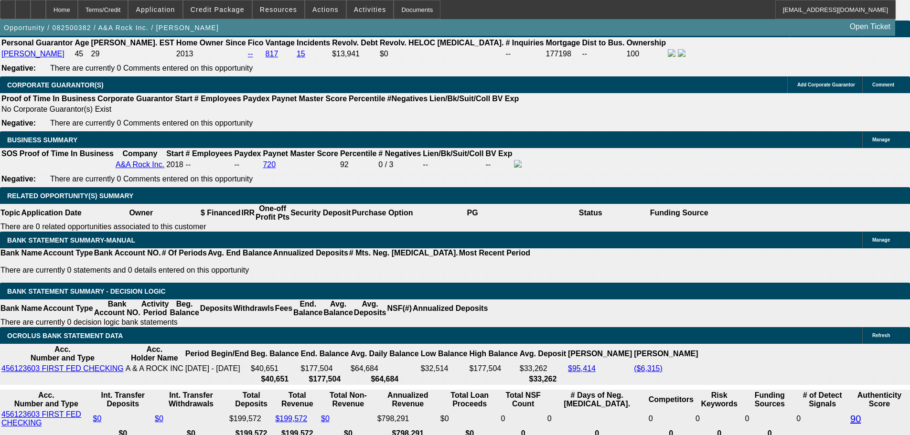
type input "6.5"
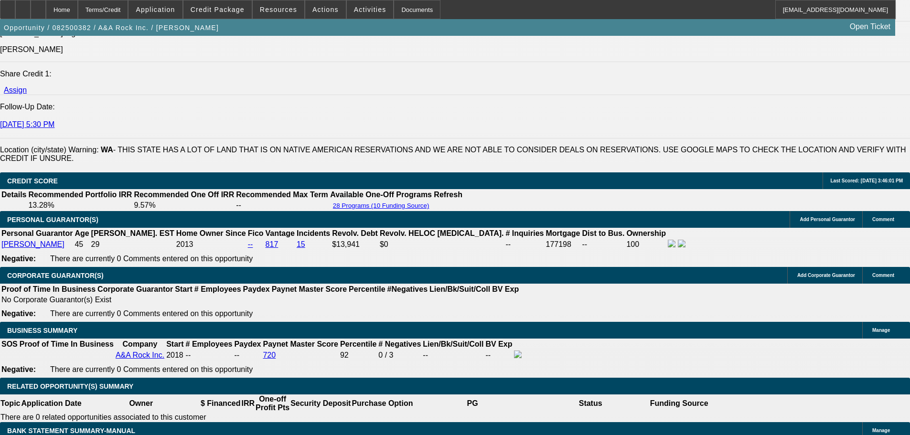
scroll to position [1290, 0]
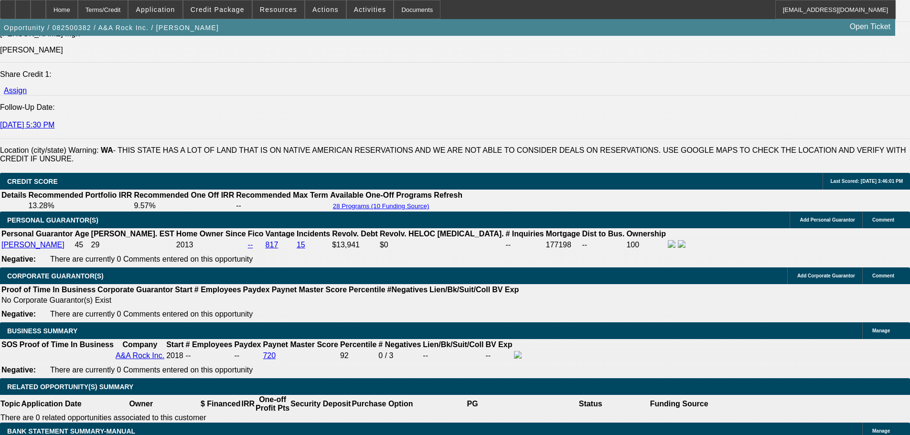
type input "$6,062.00"
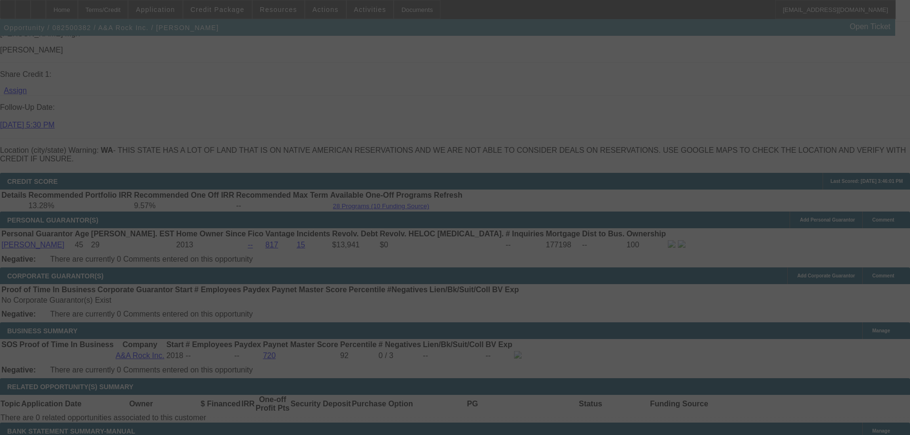
select select "0"
select select "2"
select select "0"
select select "6"
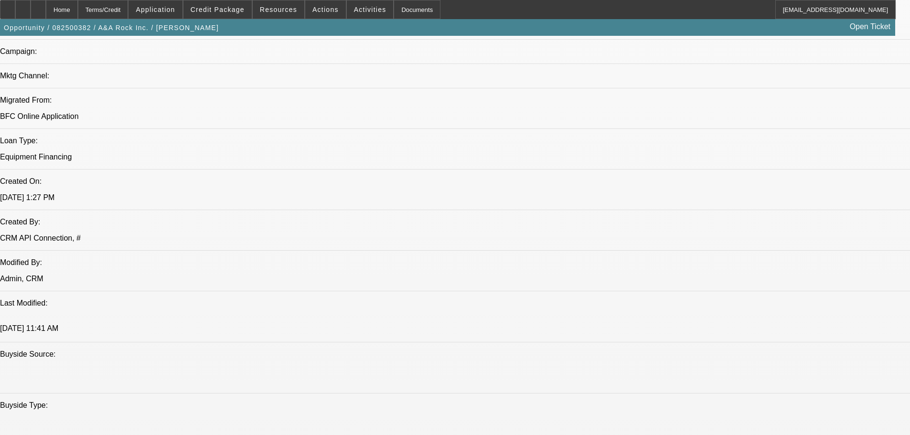
scroll to position [765, 0]
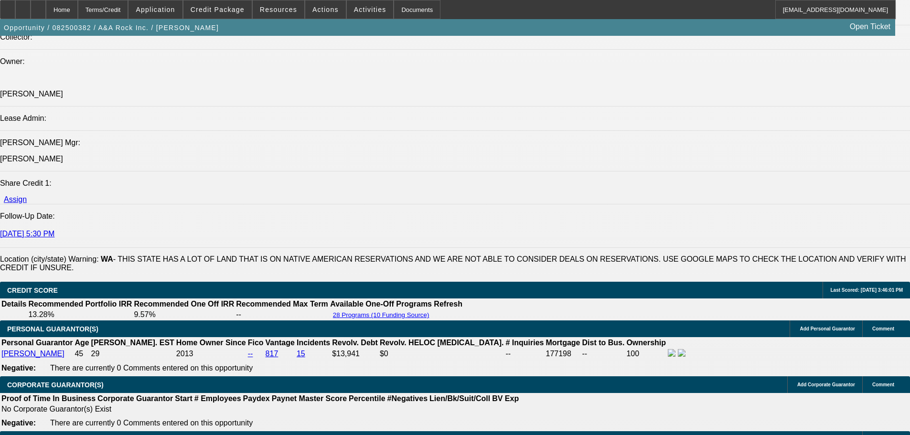
scroll to position [1195, 0]
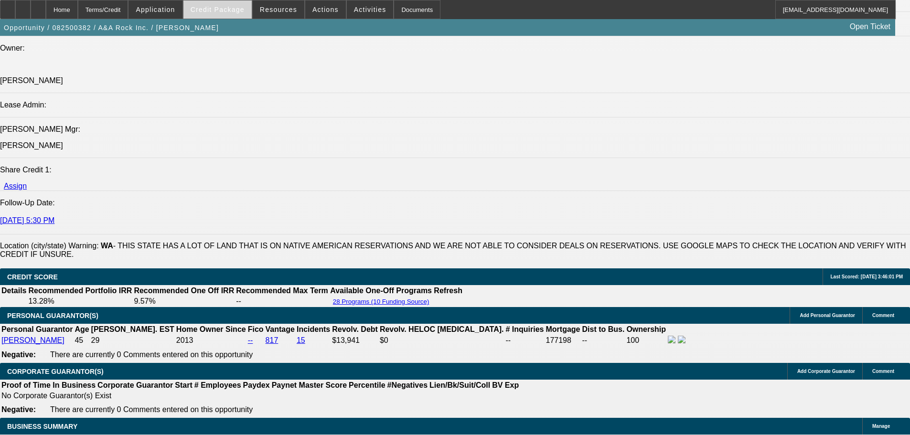
click at [230, 16] on span at bounding box center [218, 9] width 68 height 23
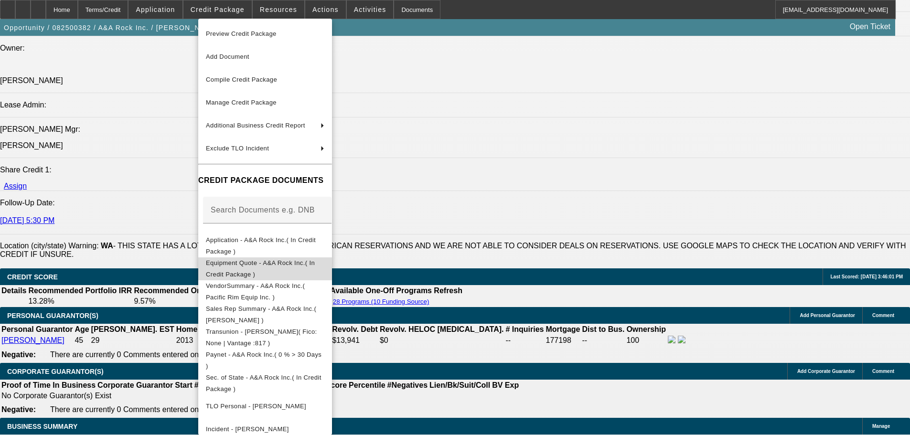
click at [245, 263] on span "Equipment Quote - A&A Rock Inc.( In Credit Package )" at bounding box center [260, 268] width 109 height 19
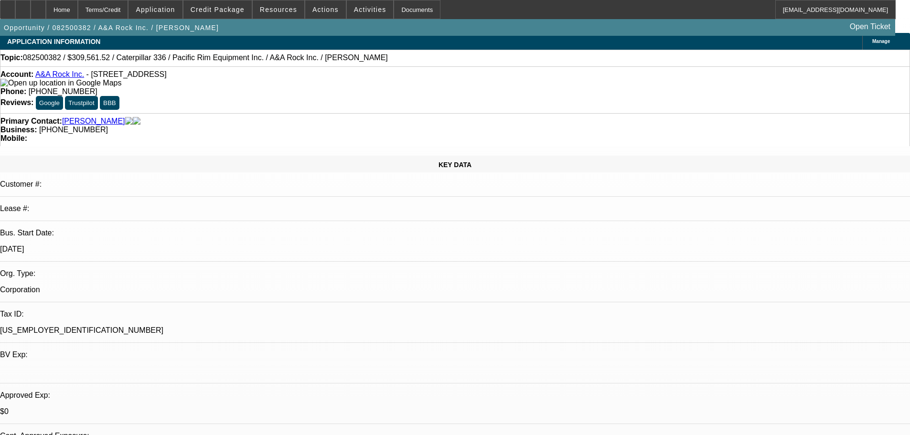
scroll to position [0, 0]
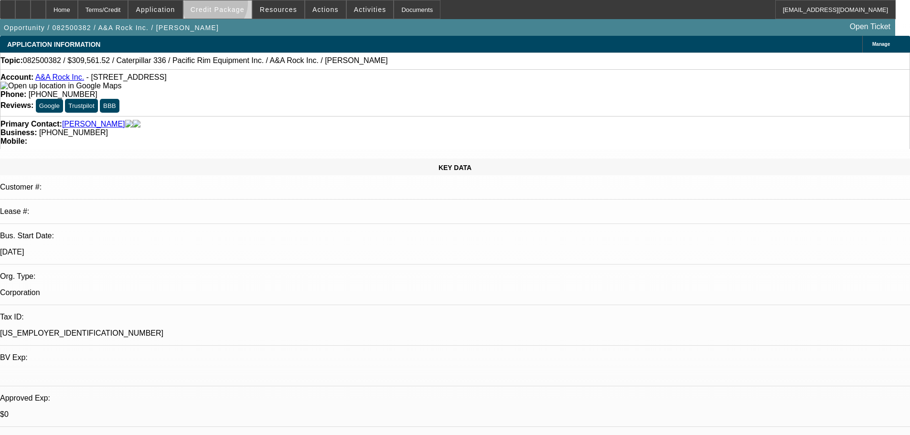
click at [230, 5] on span at bounding box center [218, 9] width 68 height 23
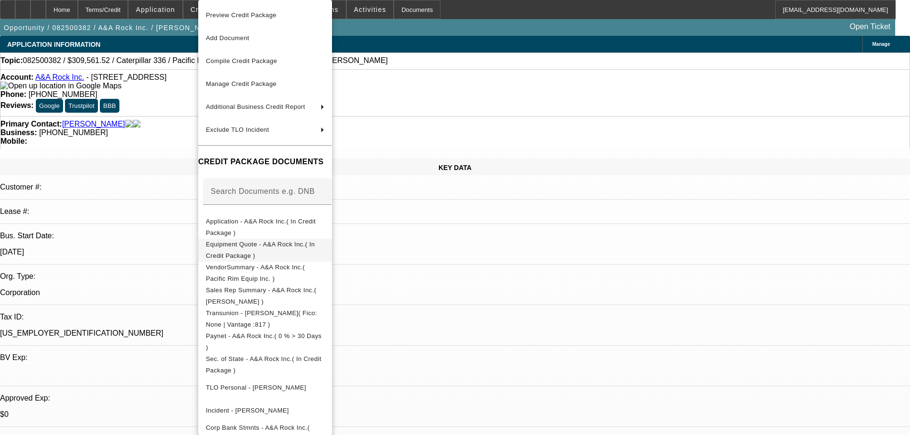
click at [250, 249] on span "Equipment Quote - A&A Rock Inc.( In Credit Package )" at bounding box center [260, 250] width 109 height 19
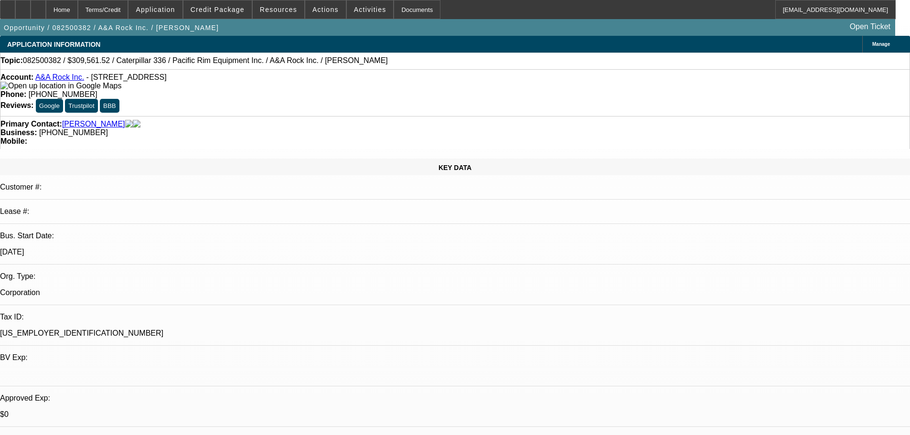
drag, startPoint x: 219, startPoint y: 81, endPoint x: 13, endPoint y: 58, distance: 207.2
click at [412, 57] on div "Topic: 082500382 / $309,561.52 / Caterpillar 336 / Pacific Rim Equipment Inc. /…" at bounding box center [454, 60] width 909 height 9
click at [390, 60] on div "Topic: 082500382 / $309,561.52 / Caterpillar 336 / Pacific Rim Equipment Inc. /…" at bounding box center [454, 60] width 909 height 9
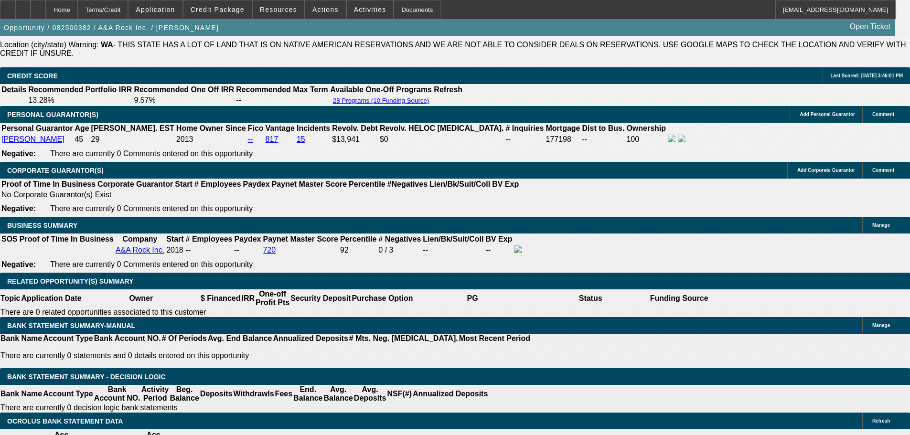
scroll to position [1386, 0]
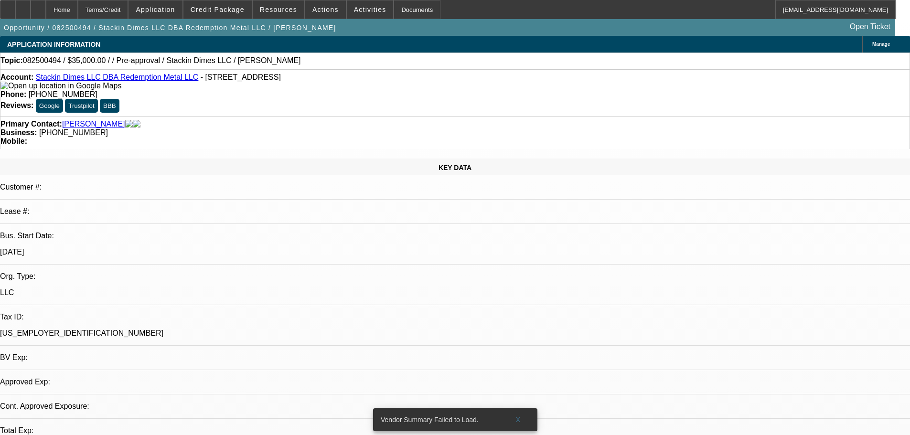
select select "0"
select select "2"
select select "0.1"
select select "4"
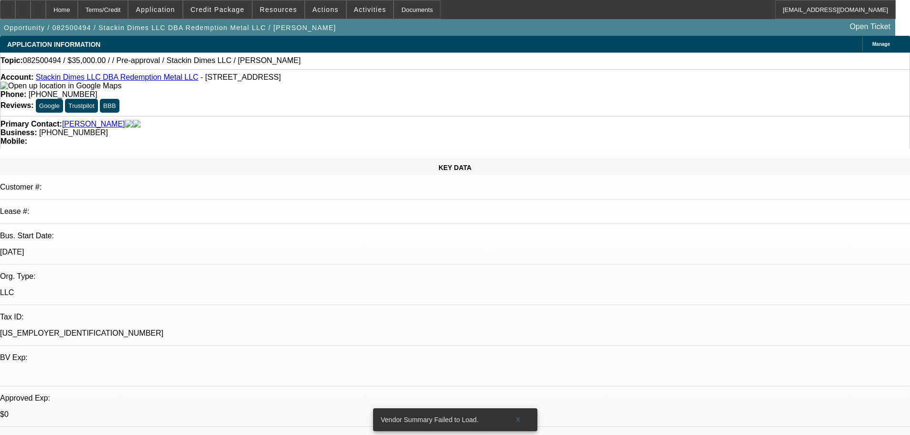
click at [367, 60] on div "Topic: 082500494 / $35,000.00 / / Pre-approval / Stackin Dimes LLC / [PERSON_NA…" at bounding box center [454, 60] width 909 height 9
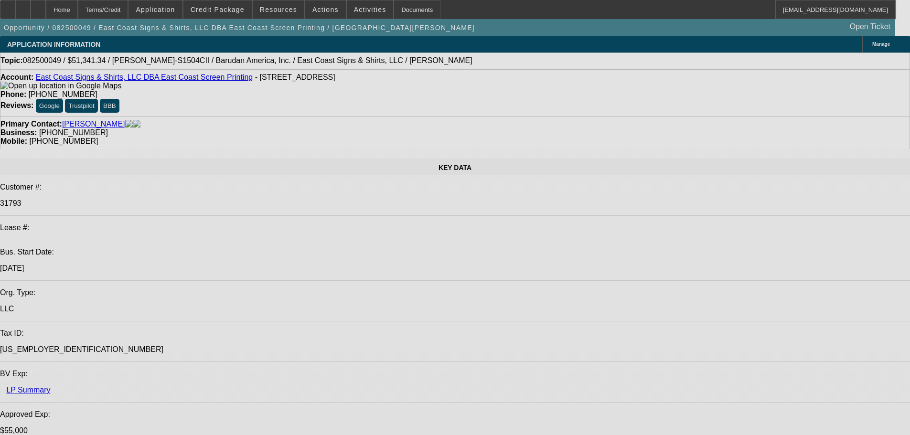
select select "0"
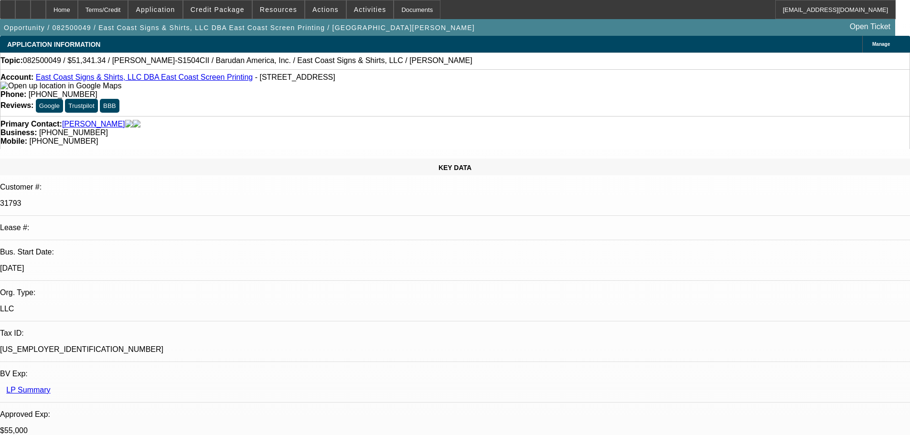
select select "2"
select select "0"
select select "6"
select select "0"
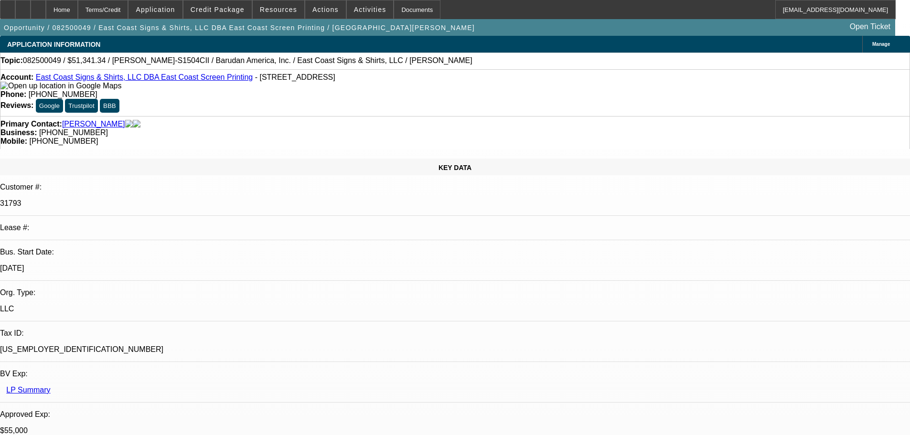
select select "2"
select select "0.1"
select select "4"
select select "0"
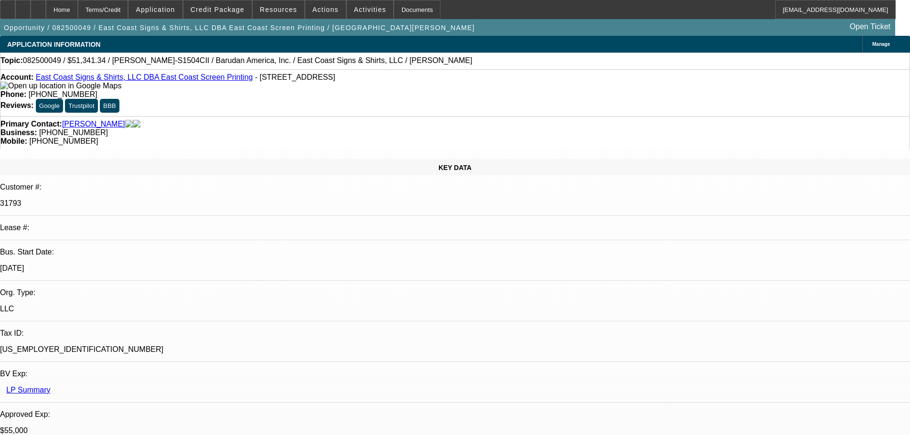
select select "0"
select select "2"
select select "0.1"
select select "4"
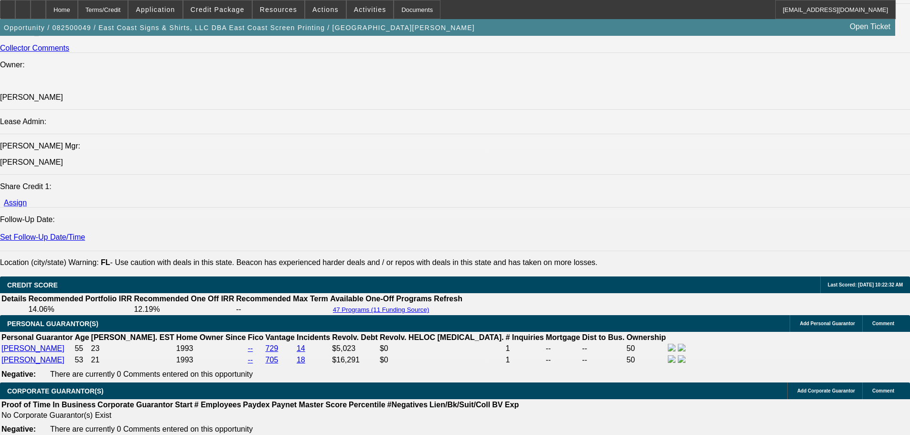
scroll to position [1147, 0]
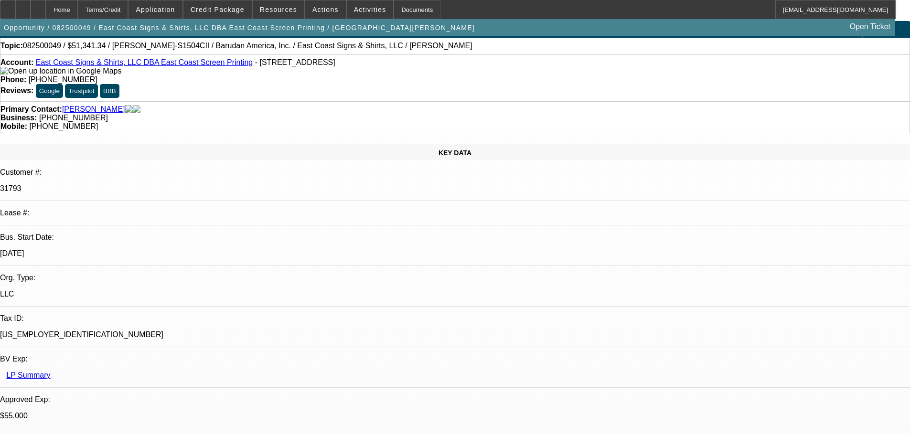
scroll to position [0, 0]
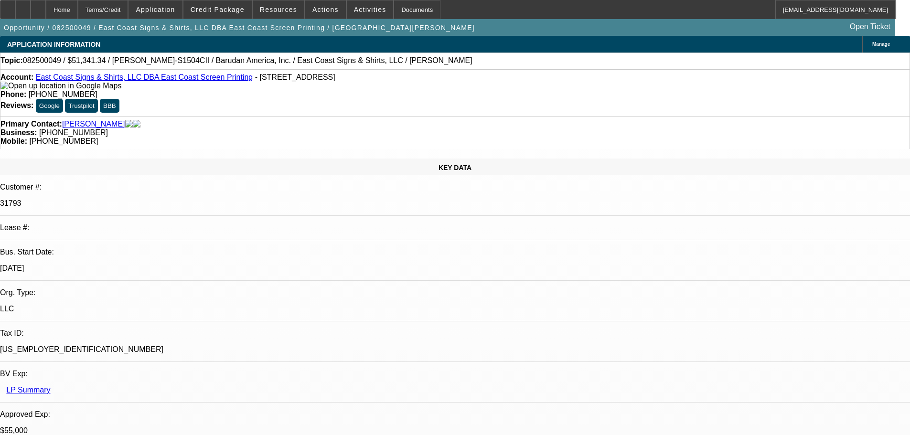
click at [94, 81] on link "East Coast Signs & Shirts, LLC DBA East Coast Screen Printing" at bounding box center [144, 77] width 217 height 8
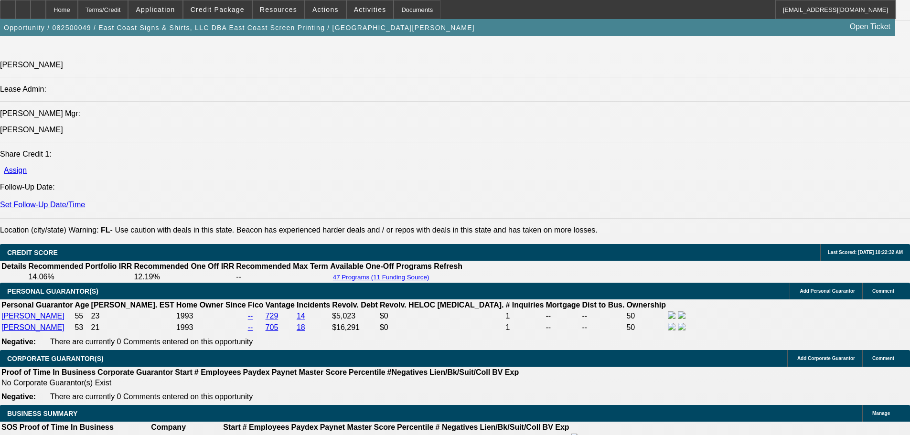
scroll to position [1577, 0]
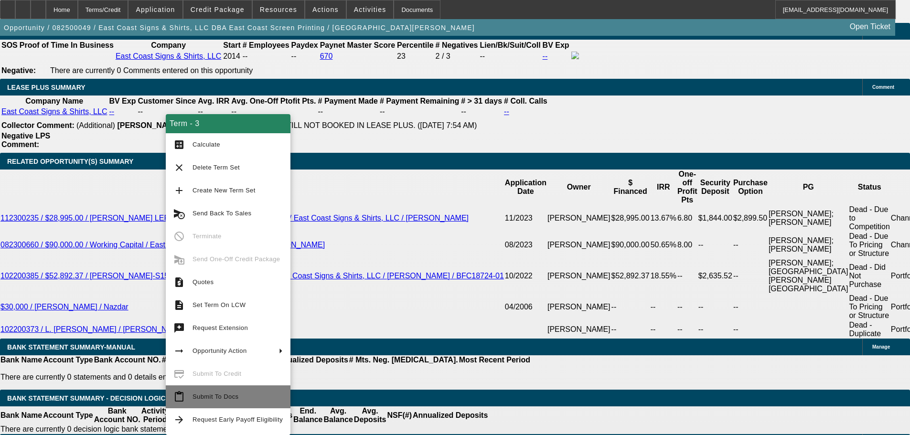
click at [199, 391] on button "content_paste Submit To Docs" at bounding box center [228, 397] width 125 height 23
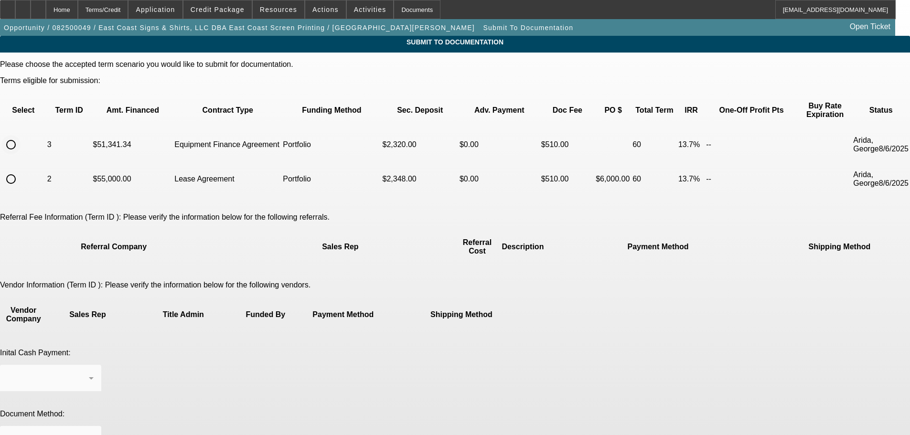
click at [21, 135] on input "radio" at bounding box center [10, 144] width 19 height 19
radio input "true"
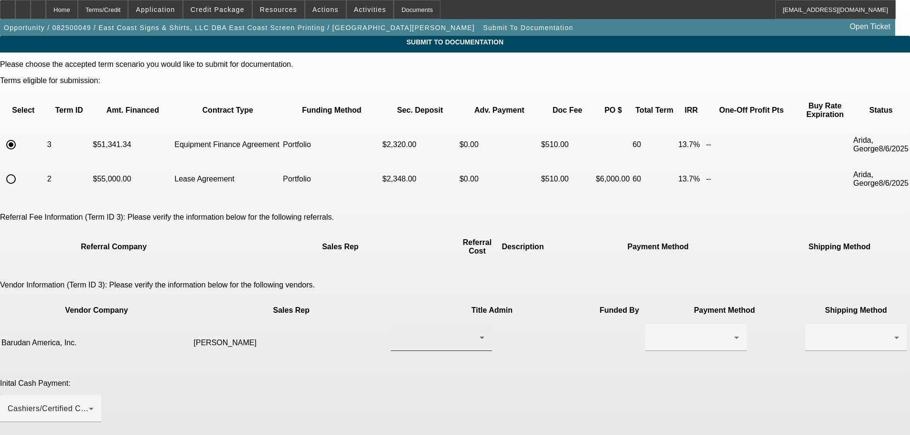
click at [435, 324] on div at bounding box center [442, 337] width 86 height 27
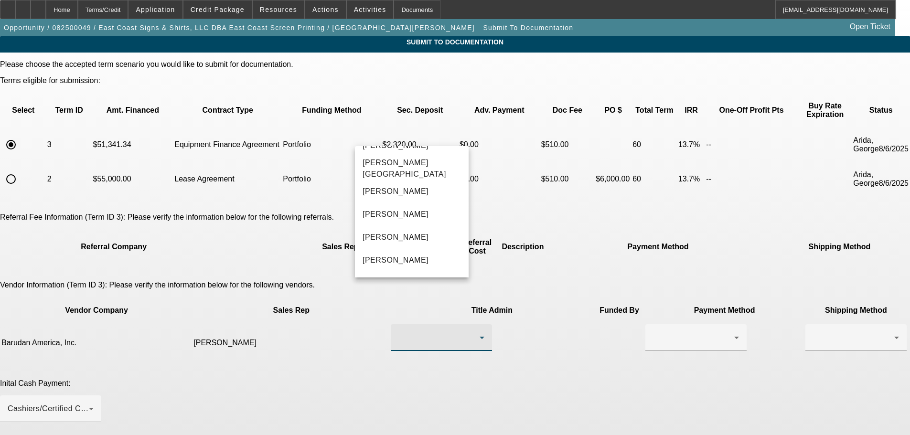
scroll to position [239, 0]
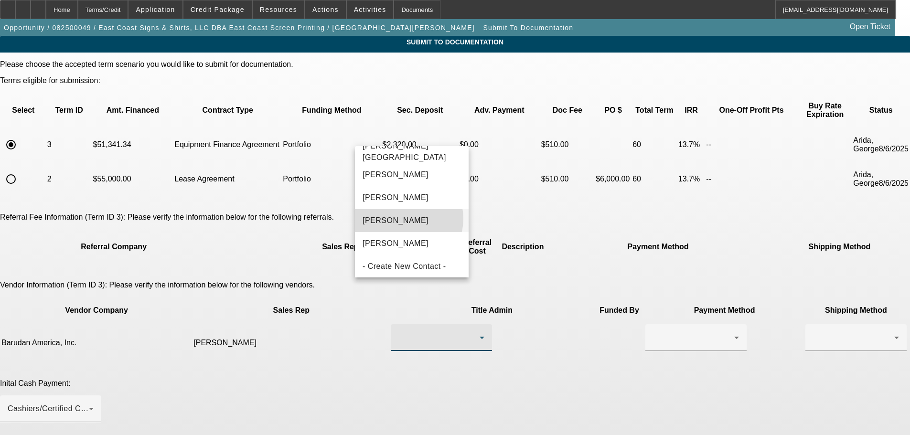
click at [406, 219] on span "[PERSON_NAME]" at bounding box center [396, 220] width 66 height 11
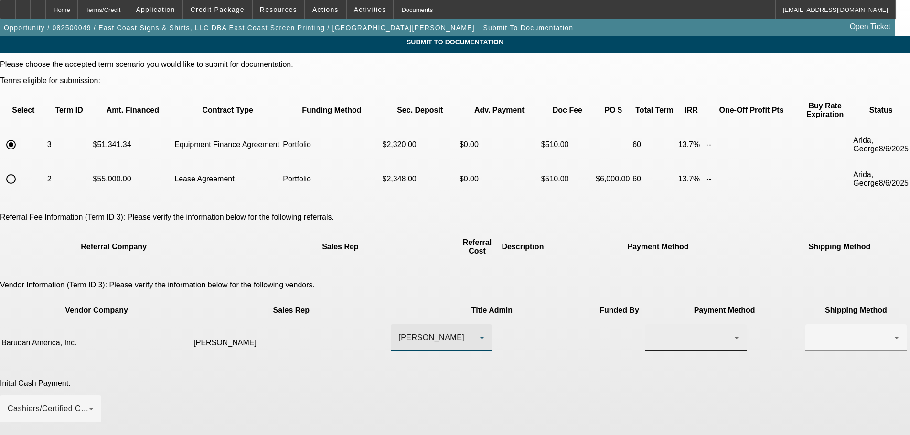
click at [653, 332] on div at bounding box center [693, 337] width 81 height 11
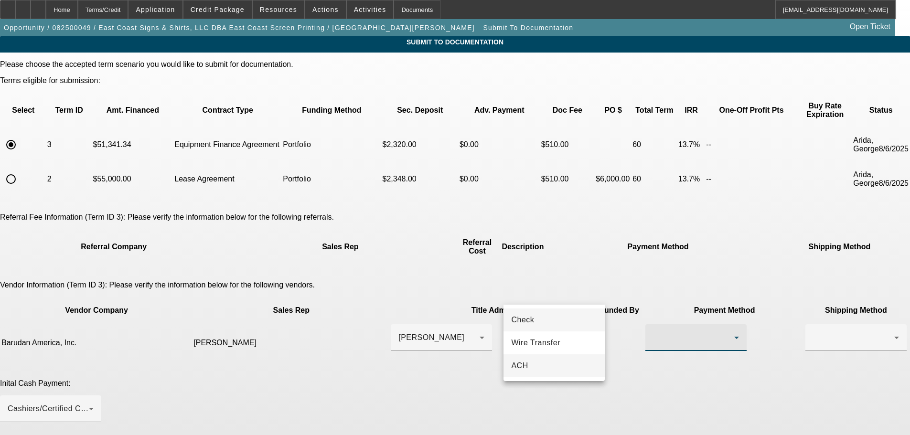
click at [531, 362] on mat-option "ACH" at bounding box center [554, 366] width 101 height 23
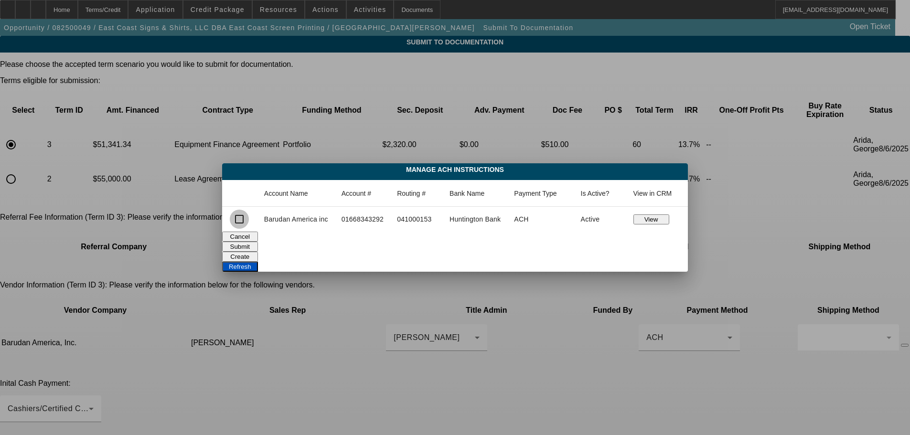
click at [242, 220] on input "checkbox" at bounding box center [239, 219] width 19 height 19
checkbox input "true"
click at [258, 247] on button "Submit" at bounding box center [240, 247] width 36 height 10
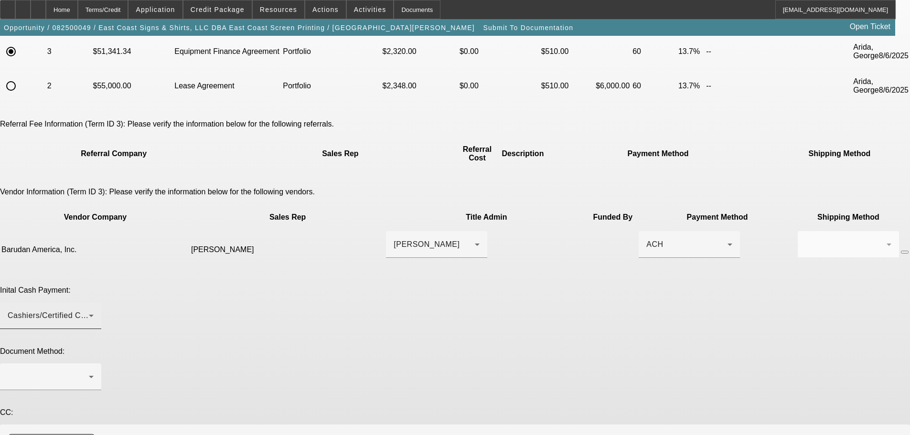
scroll to position [98, 0]
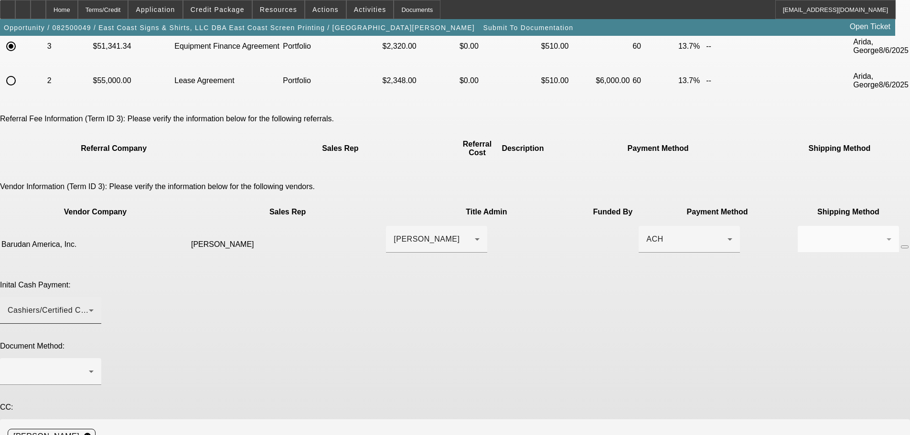
click at [89, 305] on div "Cashiers/Certified Check" at bounding box center [48, 310] width 81 height 11
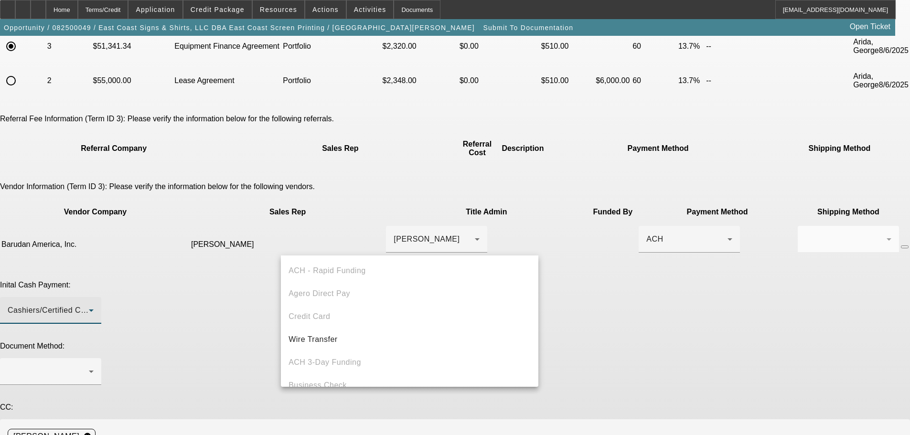
scroll to position [33, 0]
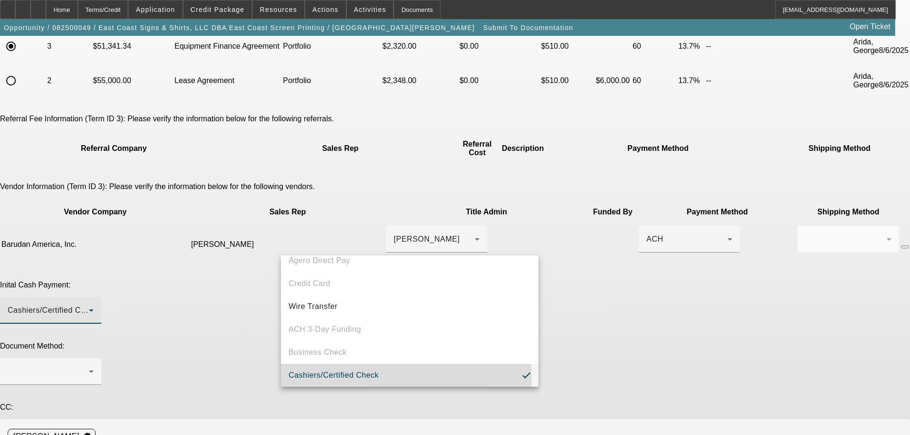
click at [340, 378] on span "Cashiers/Certified Check" at bounding box center [334, 375] width 90 height 11
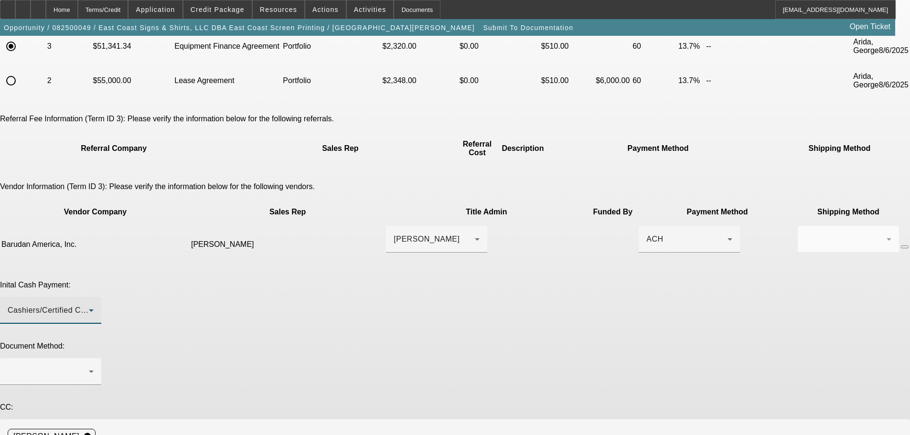
click at [89, 305] on div "Cashiers/Certified Check" at bounding box center [48, 310] width 81 height 11
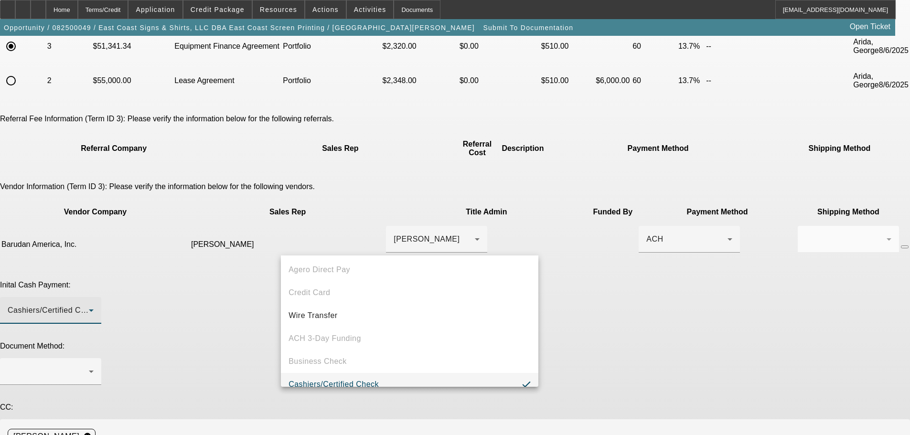
scroll to position [37, 0]
click at [328, 372] on span "Cashiers/Certified Check" at bounding box center [334, 371] width 90 height 11
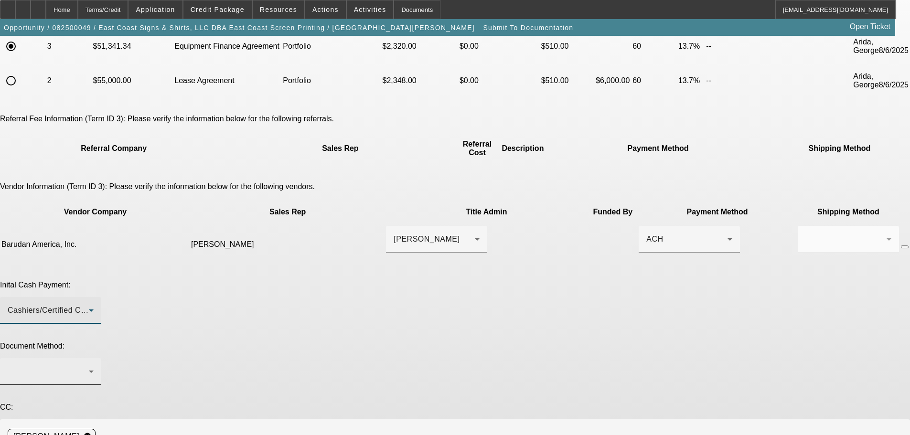
click at [89, 366] on div at bounding box center [48, 371] width 81 height 11
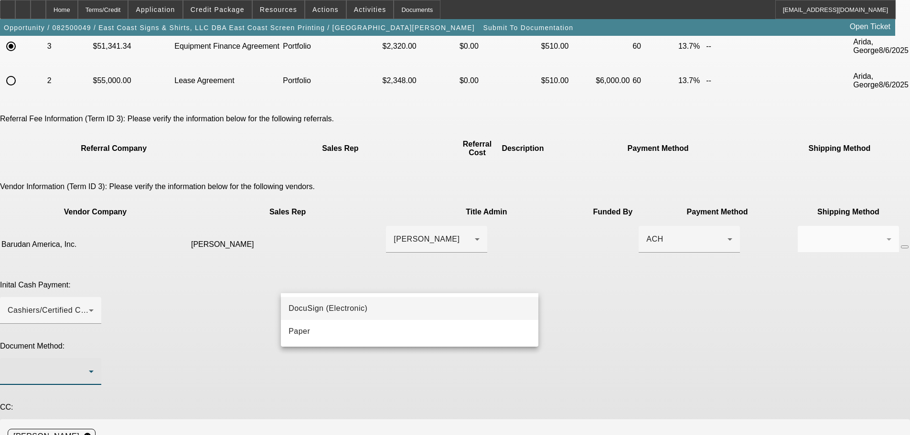
click at [333, 305] on span "DocuSign (Electronic)" at bounding box center [328, 308] width 79 height 11
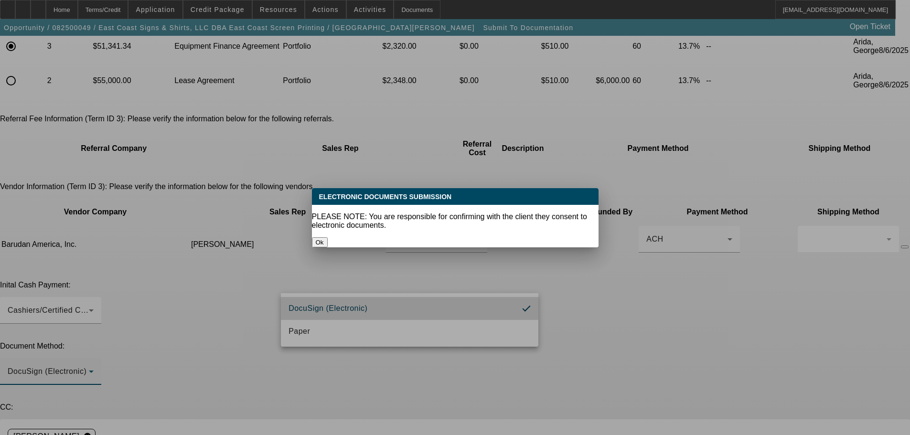
scroll to position [0, 0]
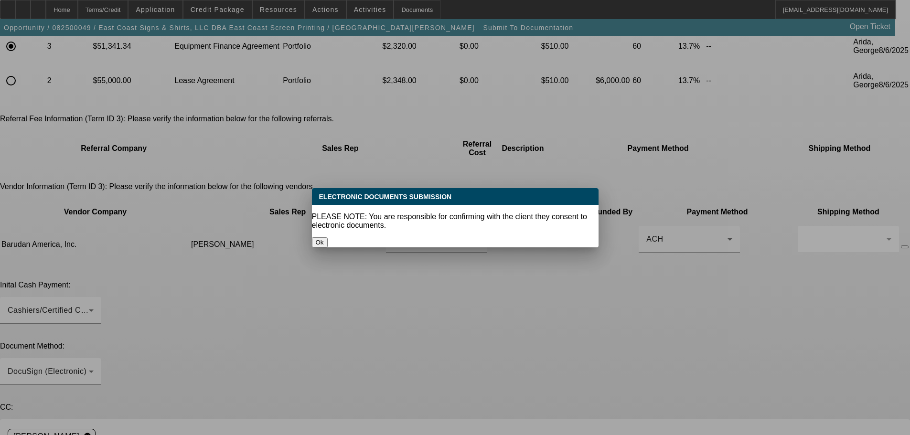
click at [328, 238] on button "Ok" at bounding box center [320, 243] width 16 height 10
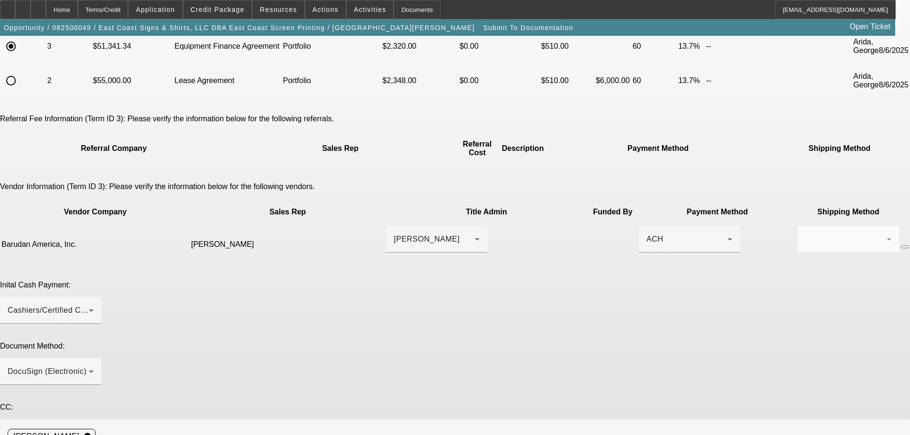
type textarea "B"
paste textarea "scott@eastcoastscreenprinting.net"
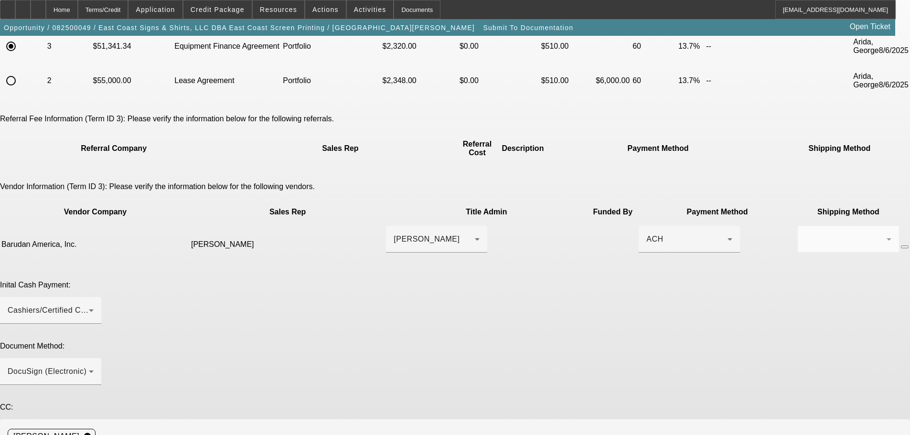
paste textarea "martha@eastcoastscreenprinting.net"
paste textarea "Pay via ACH. 0% prefund upon order, 100% fund after installation"
type textarea "Codes in equipment quote file. Customer contact - Main contact- Scott Dawson, s…"
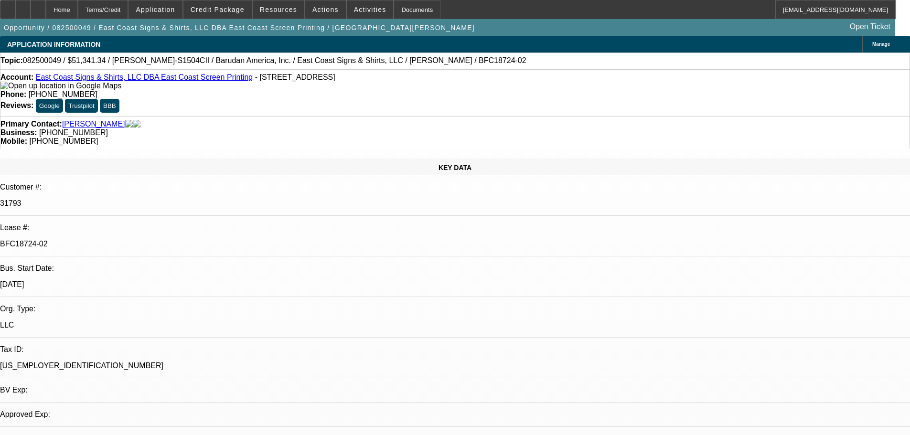
select select "0"
select select "2"
select select "0"
select select "6"
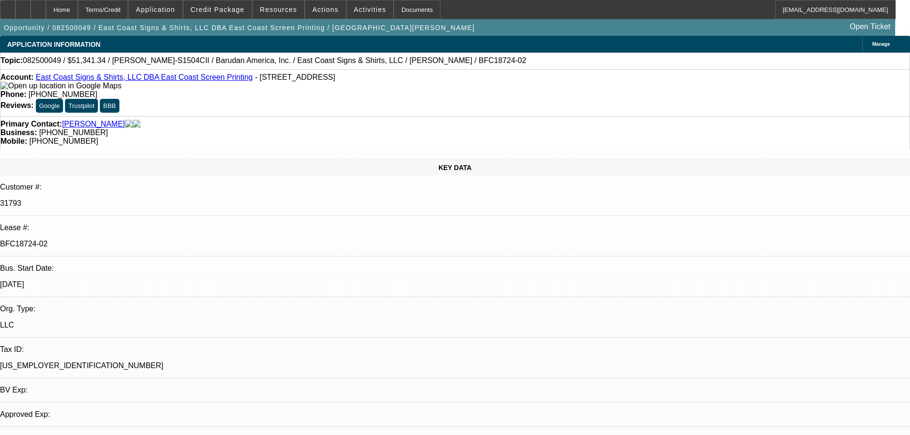
select select "0"
select select "2"
select select "0.1"
select select "4"
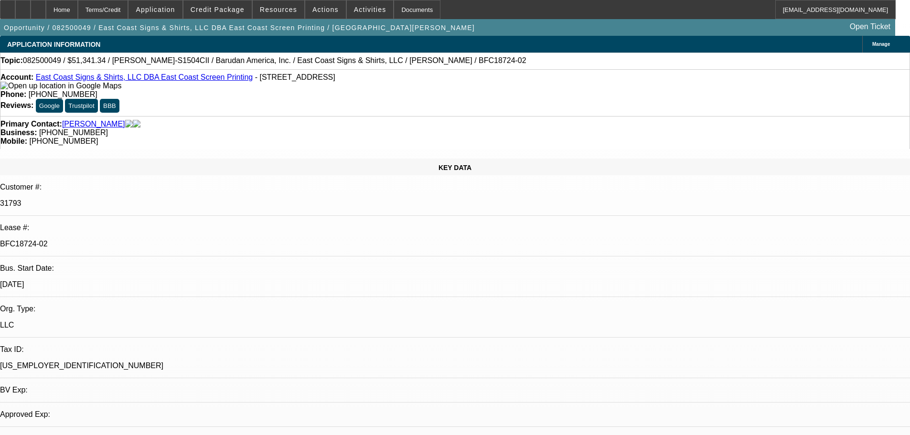
select select "0"
select select "2"
select select "0.1"
select select "4"
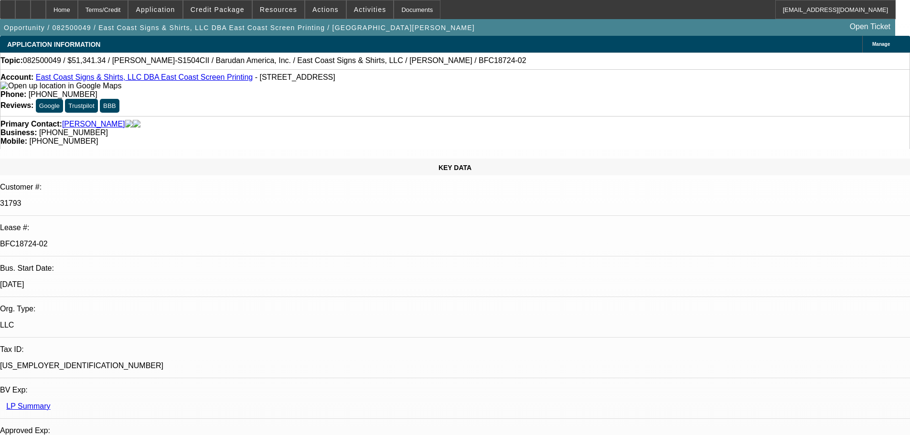
click at [228, 120] on div "Primary Contact: Dawson, Scott" at bounding box center [454, 124] width 909 height 9
click at [46, 5] on div at bounding box center [38, 9] width 15 height 19
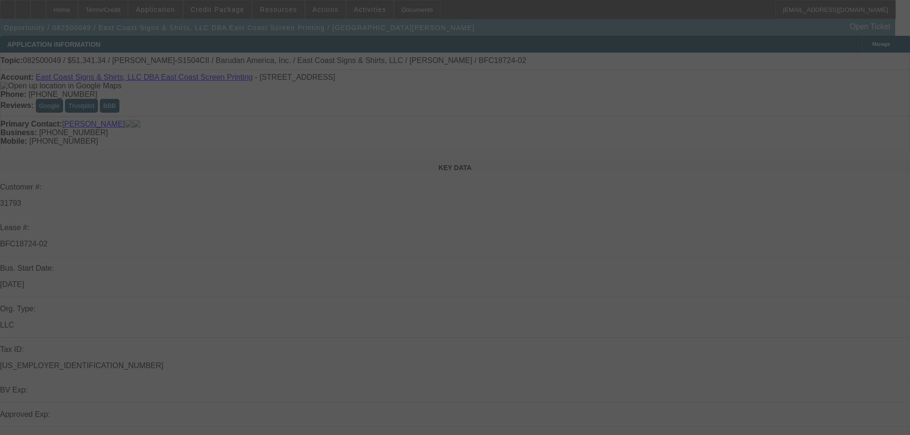
select select "0"
select select "2"
select select "0"
select select "6"
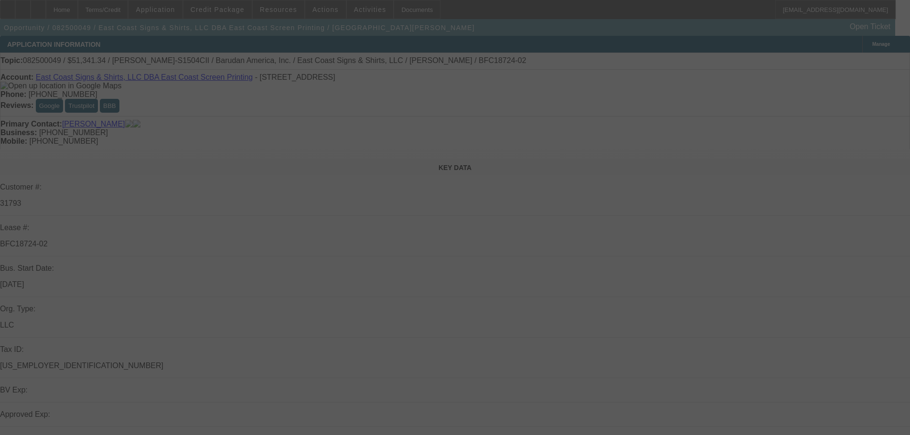
select select "0"
select select "2"
select select "0.1"
select select "4"
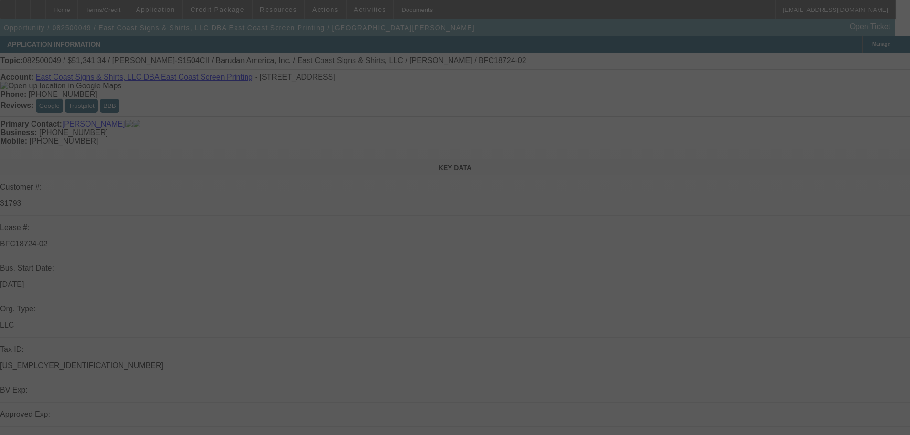
select select "0"
select select "2"
select select "0.1"
select select "4"
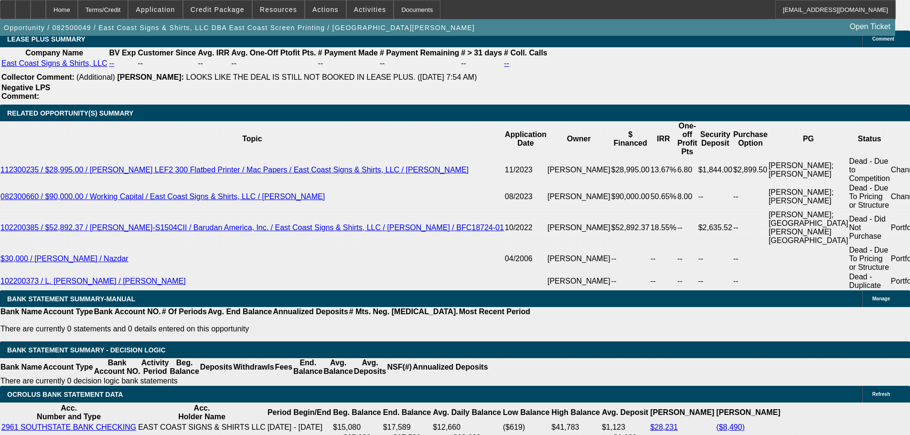
scroll to position [1577, 0]
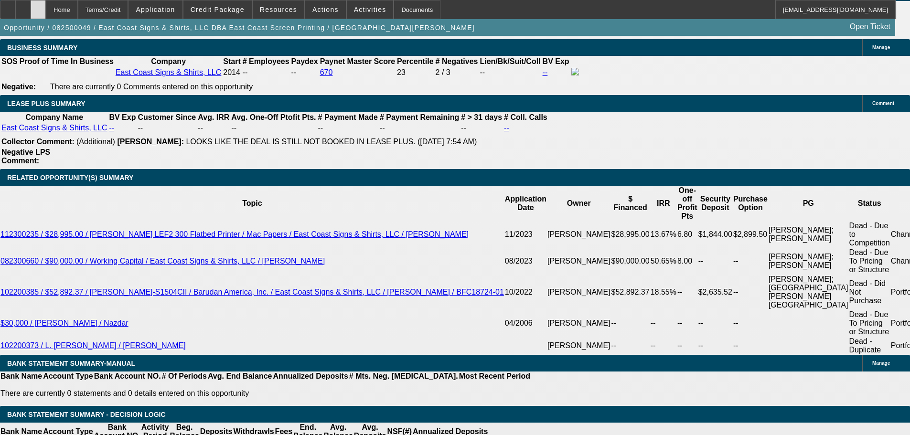
click at [46, 4] on div at bounding box center [38, 9] width 15 height 19
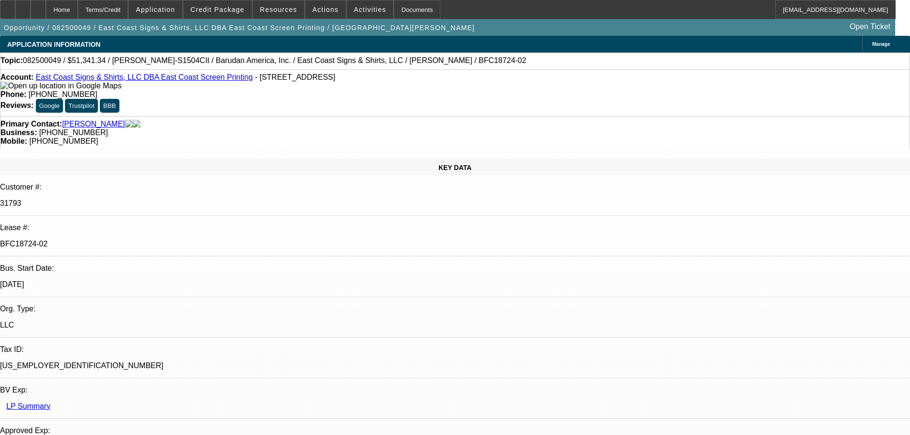
select select "0"
select select "2"
select select "0"
select select "6"
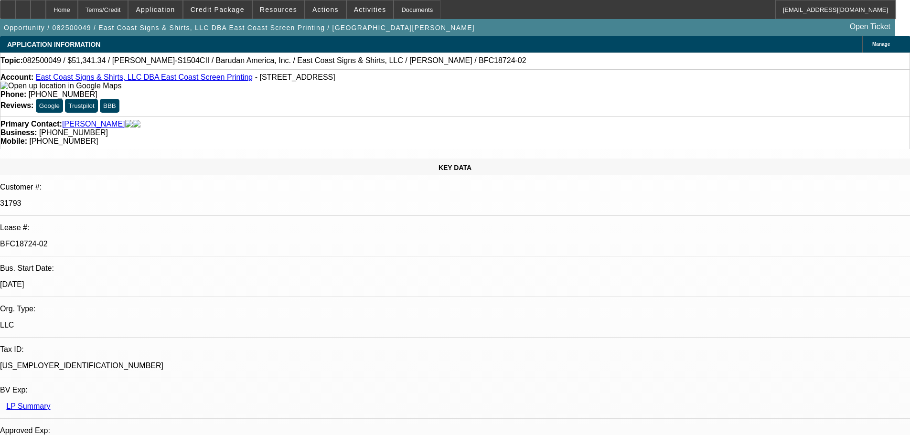
select select "0"
select select "2"
select select "0.1"
select select "4"
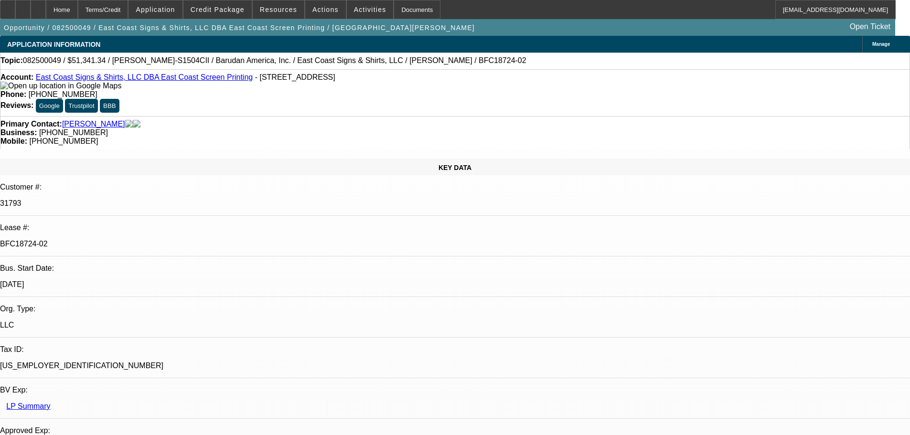
select select "0"
select select "2"
select select "0.1"
select select "4"
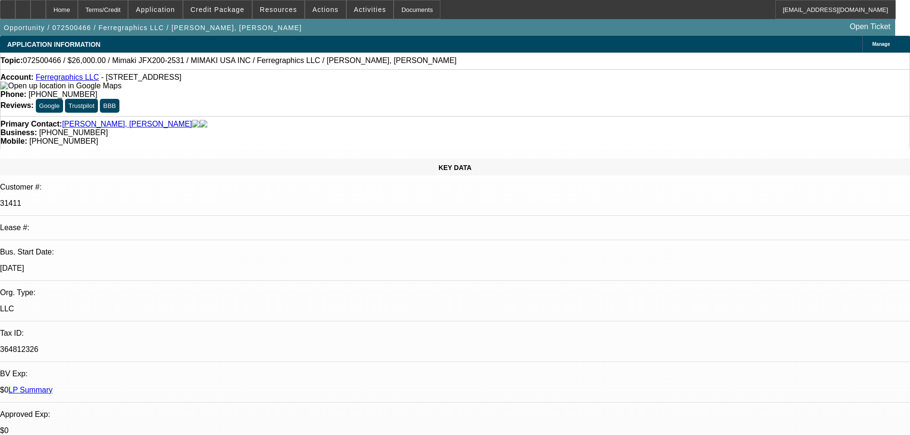
select select "0"
select select "6"
select select "0"
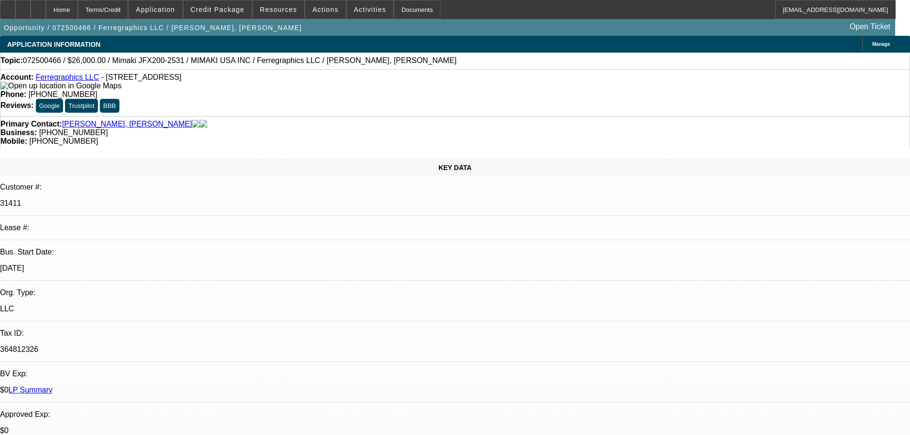
select select "0"
select select "6"
click at [46, 12] on div at bounding box center [38, 9] width 15 height 19
select select "0"
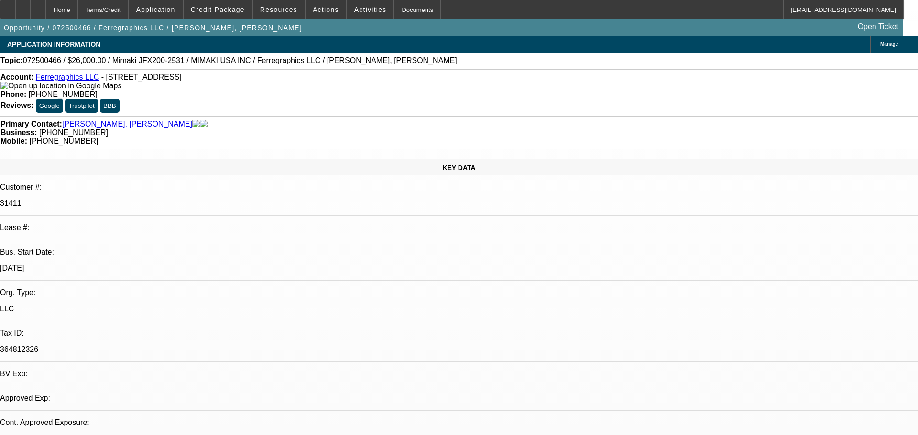
select select "0"
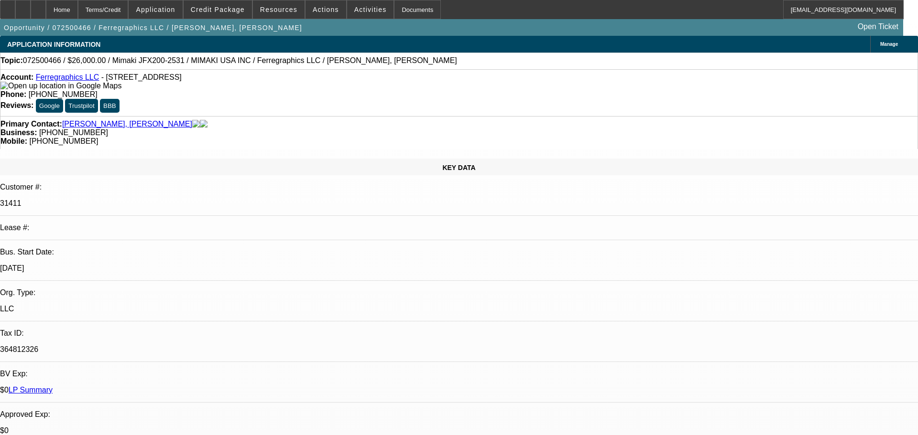
select select "1"
select select "6"
select select "1"
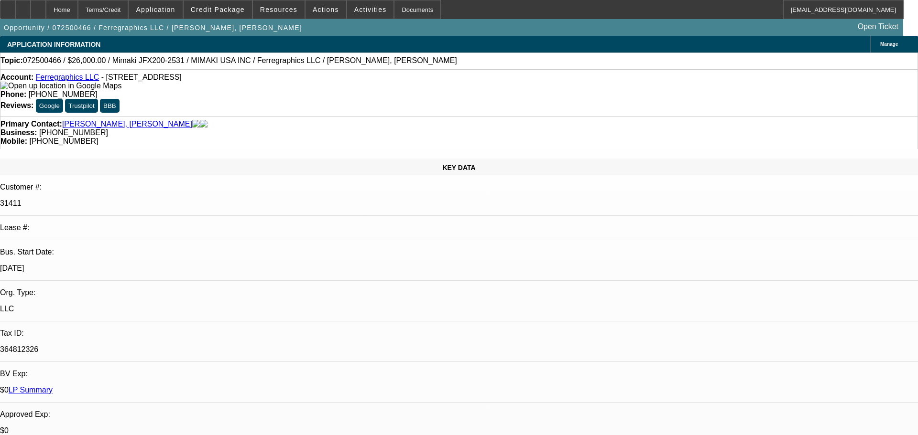
select select "6"
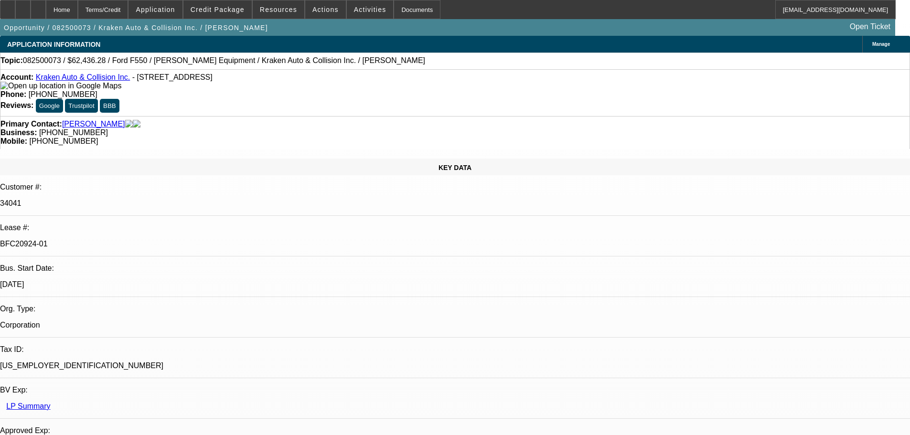
select select "0"
select select "3"
select select "0.1"
select select "4"
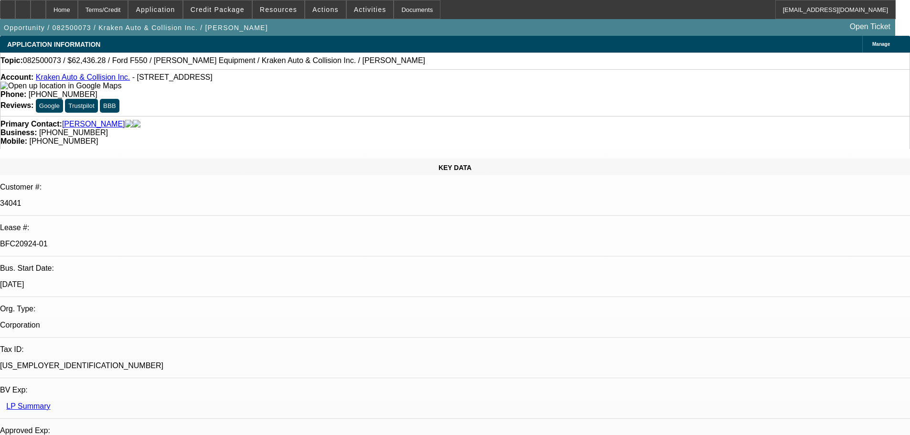
select select "0"
select select "0.1"
select select "4"
select select "0"
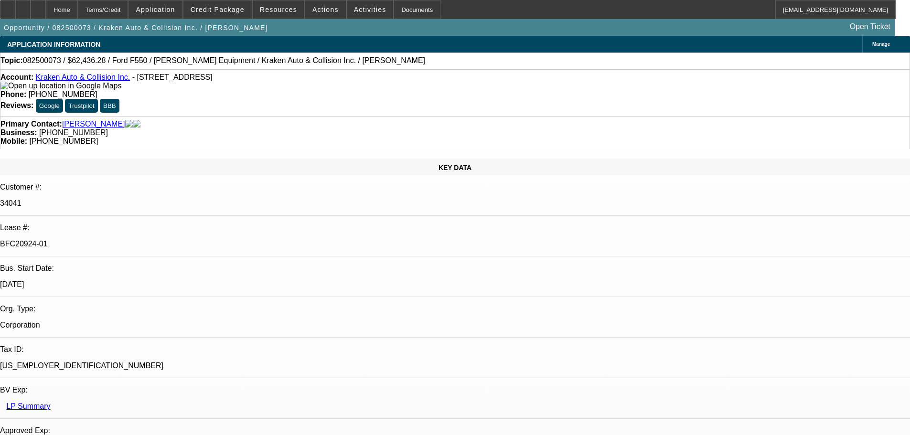
select select "0"
select select "0.1"
select select "4"
select select "0"
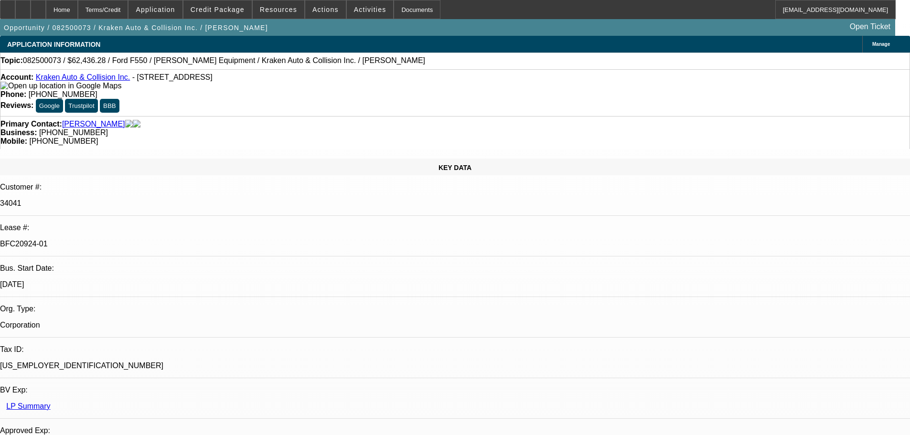
select select "0.1"
select select "4"
click at [38, 6] on icon at bounding box center [38, 6] width 0 height 0
select select "0"
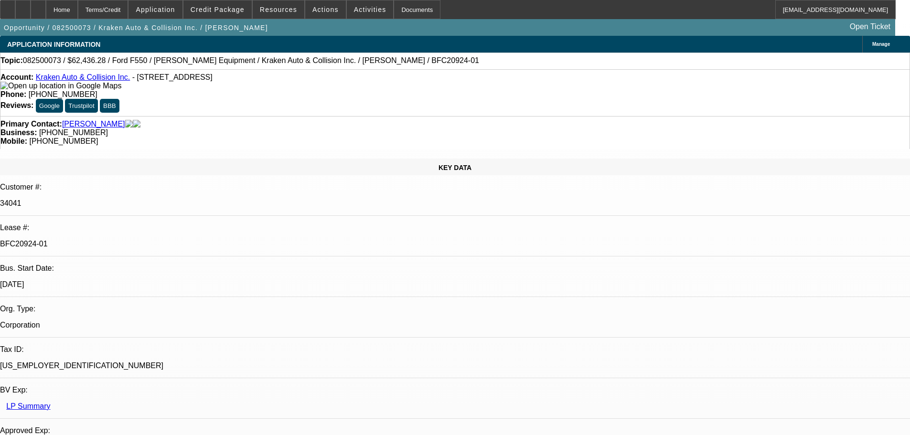
select select "0"
select select "3"
select select "0.1"
select select "4"
select select "0"
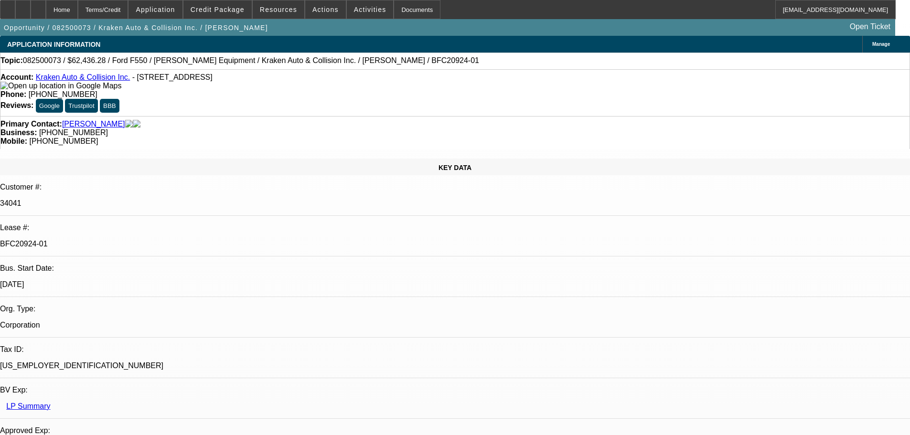
select select "0"
select select "0.1"
select select "4"
select select "0"
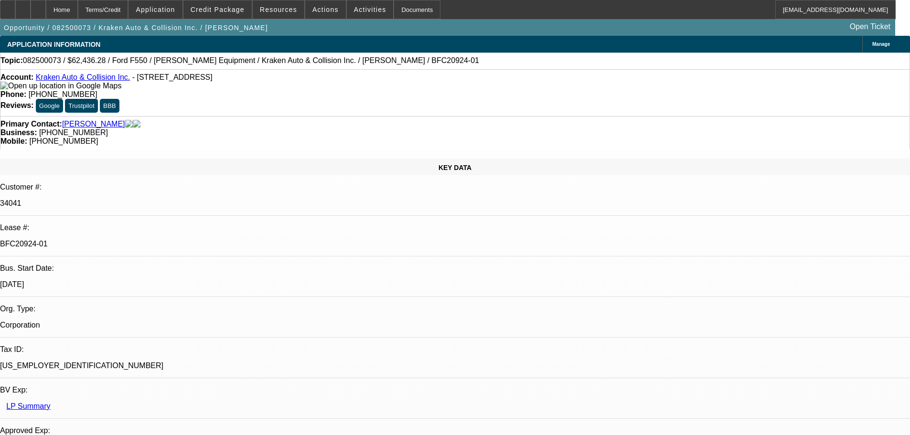
select select "0.1"
select select "4"
select select "0"
select select "0.1"
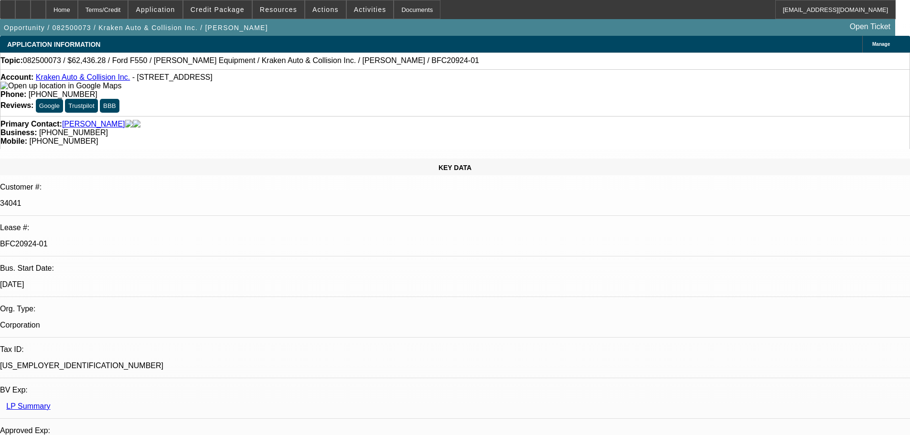
select select "4"
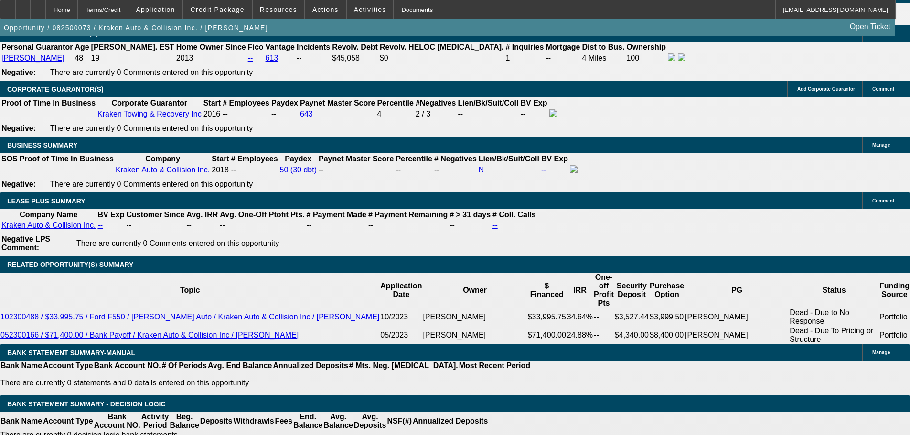
scroll to position [1481, 0]
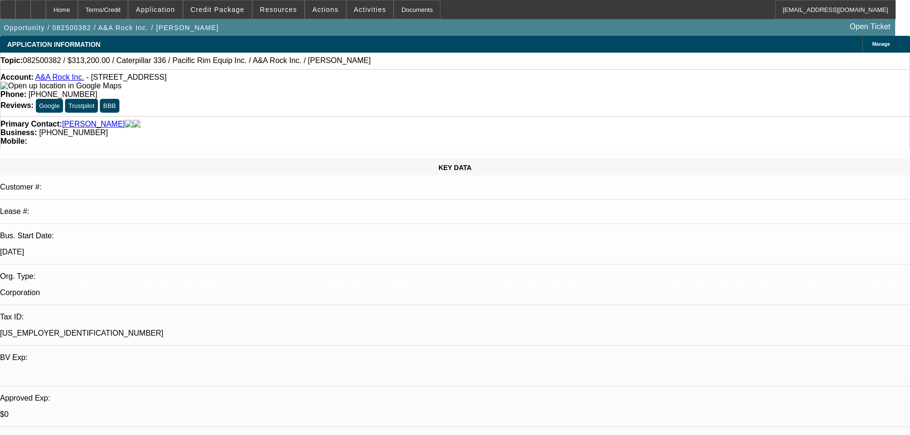
select select "0"
select select "2"
select select "0"
select select "6"
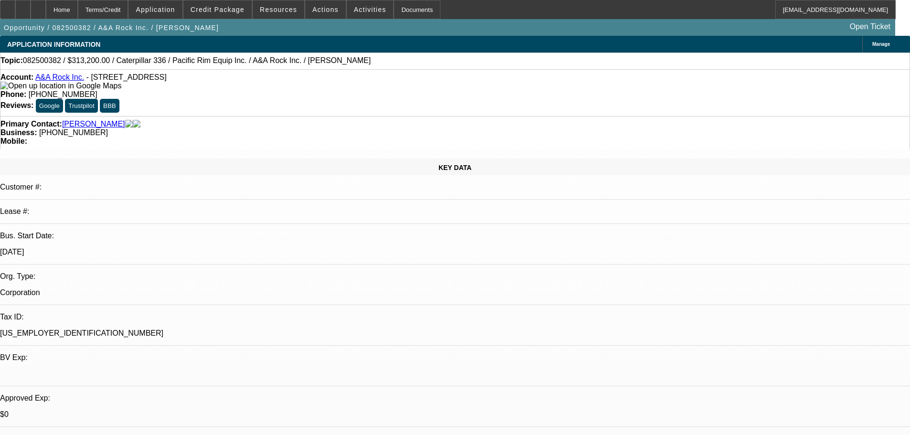
select select "0"
select select "2"
select select "0"
select select "6"
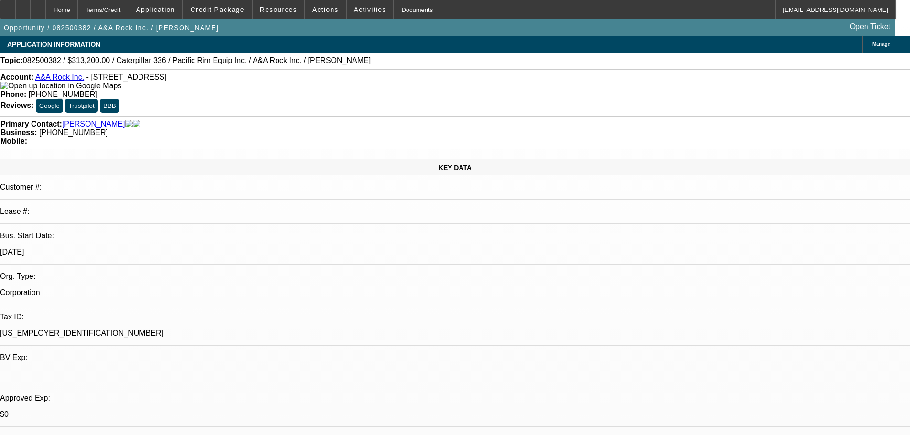
select select "0"
select select "2"
select select "0"
select select "6"
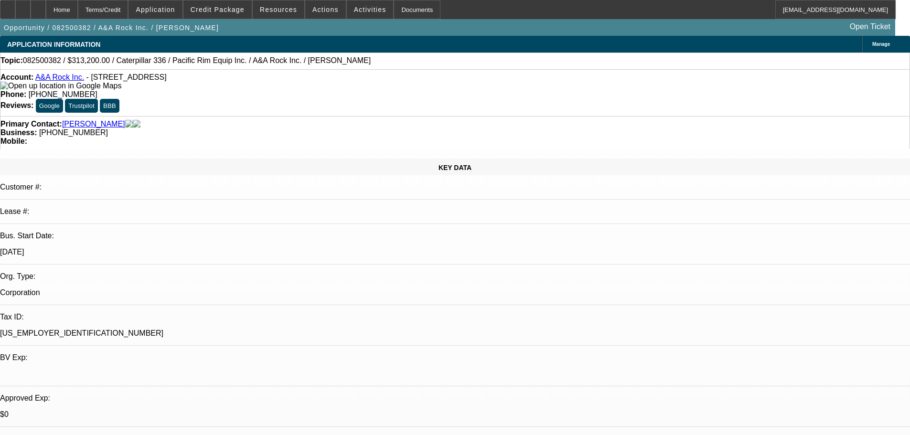
scroll to position [1386, 0]
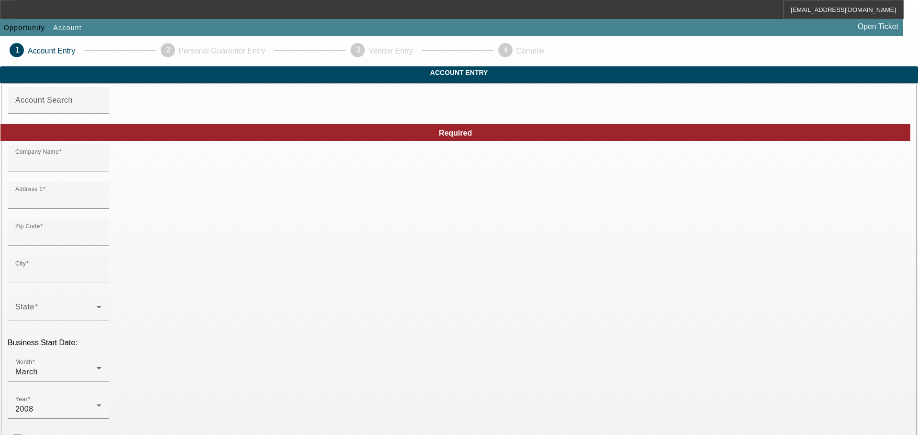
type input "C & B TOWING"
type input "[STREET_ADDRESS][PERSON_NAME]"
type input "39206"
type input "[PERSON_NAME]"
type input "[PHONE_NUMBER]"
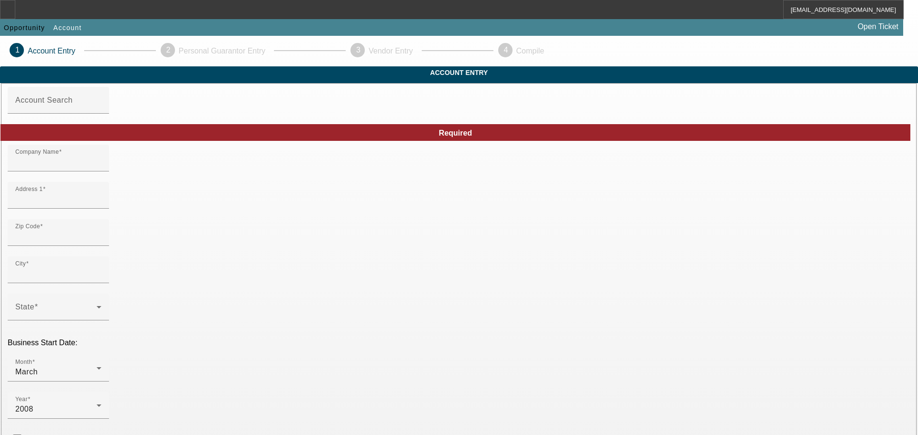
type input "[EMAIL_ADDRESS][DOMAIN_NAME]"
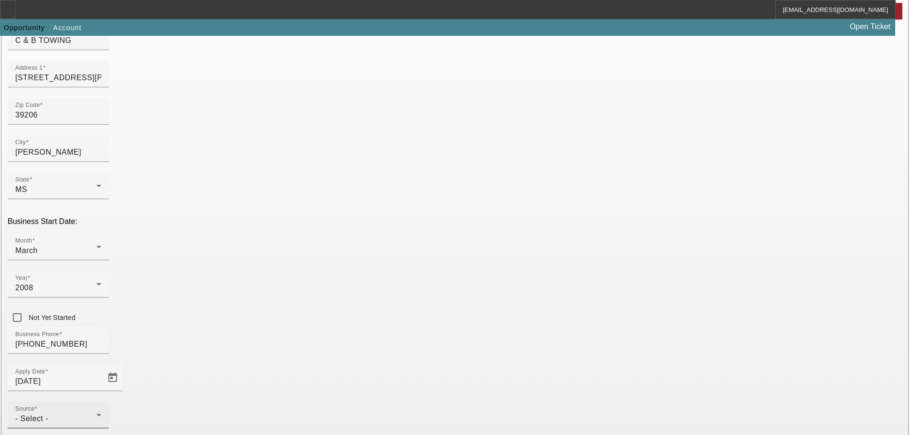
scroll to position [168, 0]
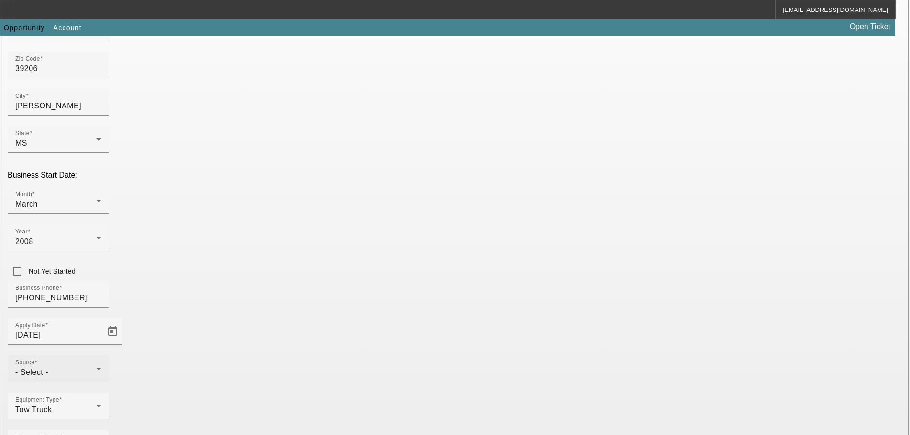
click at [97, 367] on div "- Select -" at bounding box center [55, 372] width 81 height 11
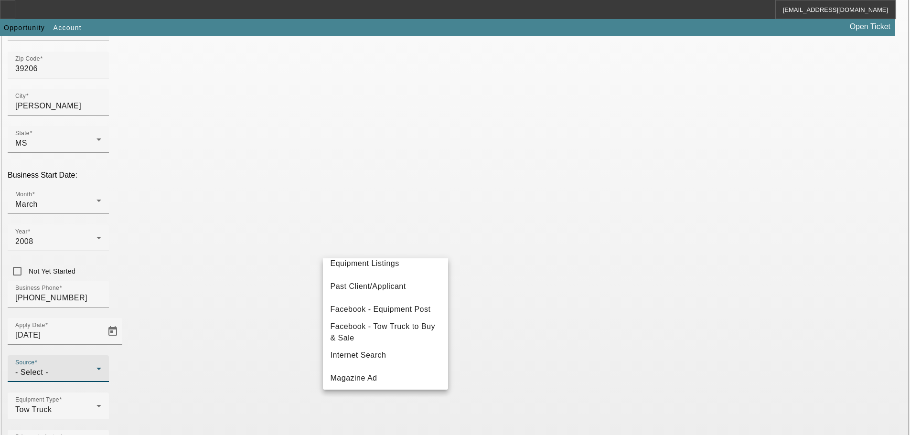
scroll to position [96, 0]
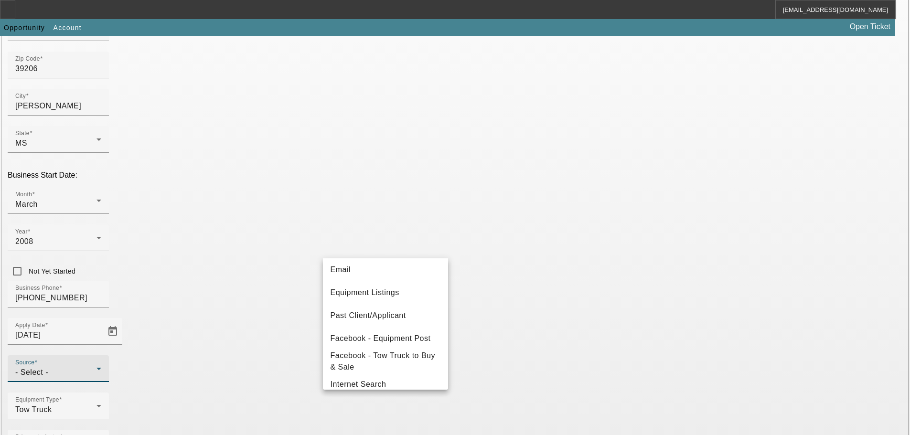
click at [392, 310] on mat-option "Past Client/Applicant" at bounding box center [385, 315] width 125 height 23
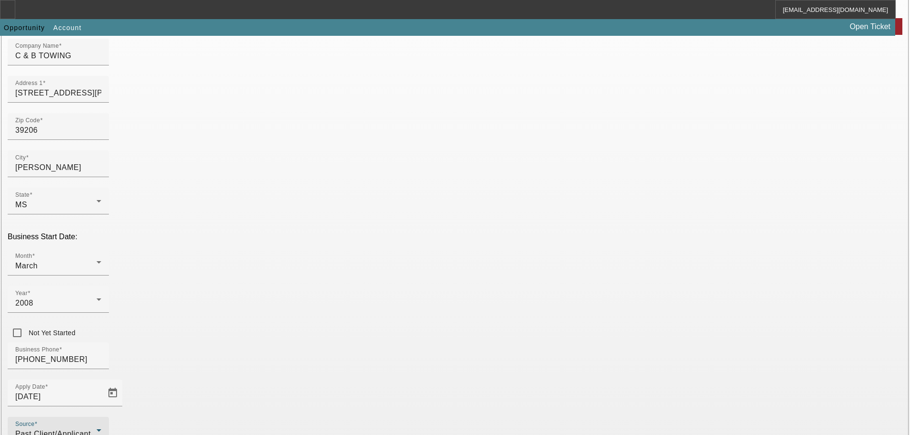
scroll to position [168, 0]
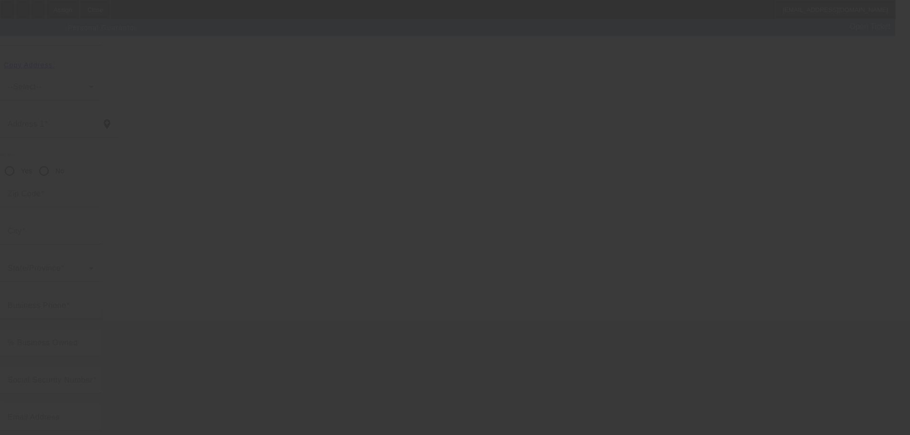
scroll to position [32, 0]
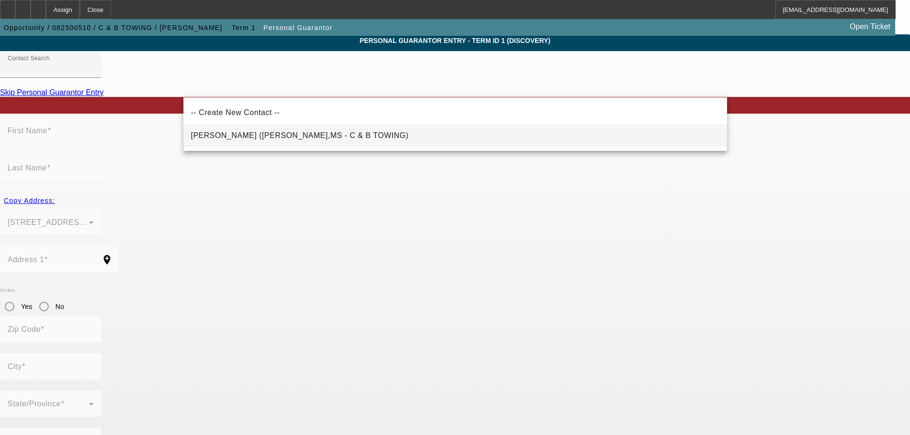
click at [293, 136] on span "[PERSON_NAME] ([PERSON_NAME],MS - C & B TOWING)" at bounding box center [300, 135] width 218 height 8
type input "[PERSON_NAME] ([PERSON_NAME],MS - C & B TOWING)"
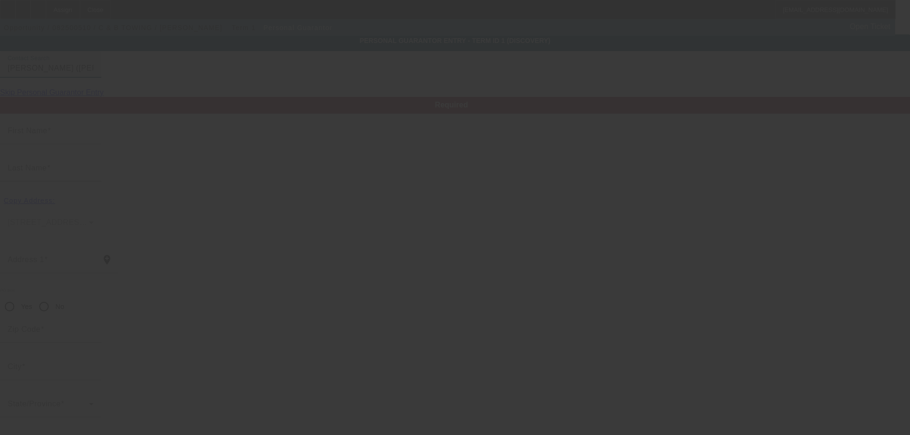
type input "[PERSON_NAME]"
type input "Brown"
type input "769 [PERSON_NAME] Trail"
radio input "true"
type input "39206"
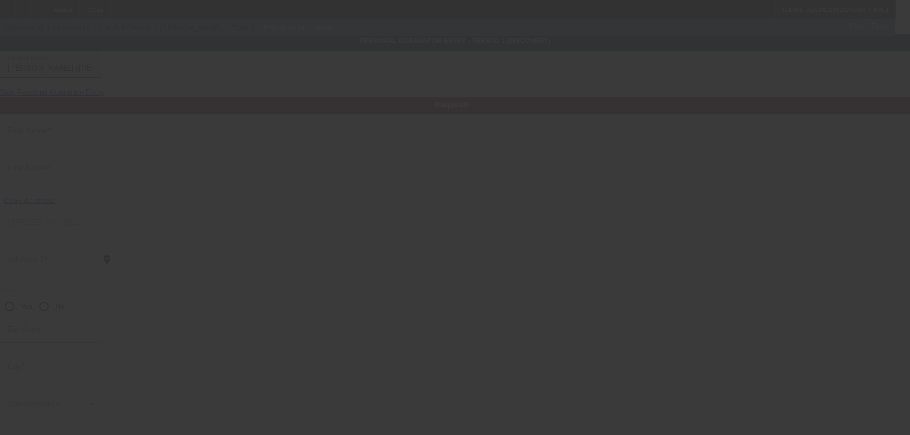
type input "[PERSON_NAME]"
type input "[PHONE_NUMBER]"
type input "100"
type input "587-61-8878"
type input "[EMAIL_ADDRESS][DOMAIN_NAME]"
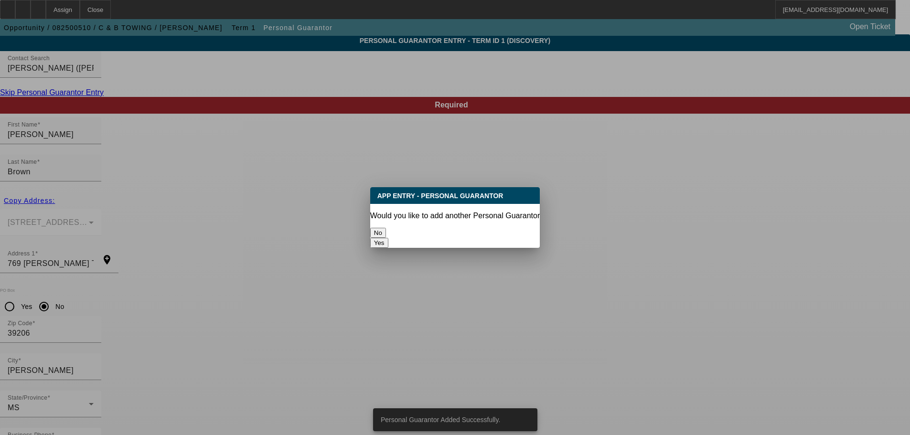
scroll to position [0, 0]
click at [386, 228] on button "No" at bounding box center [378, 233] width 16 height 10
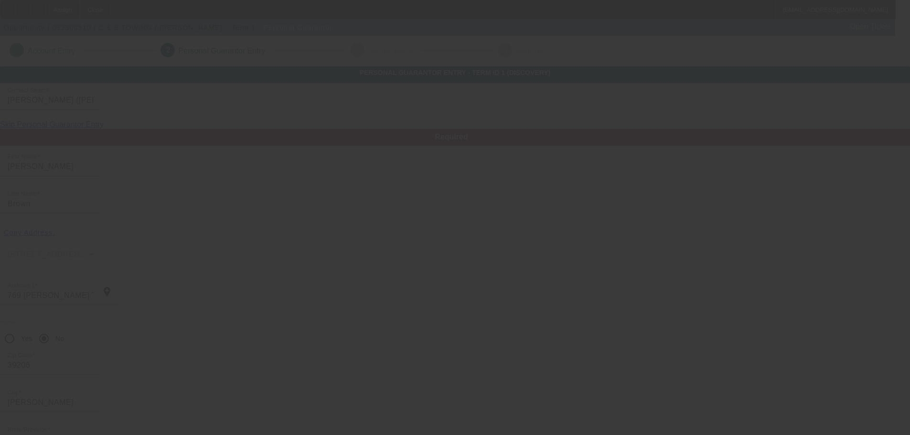
scroll to position [32, 0]
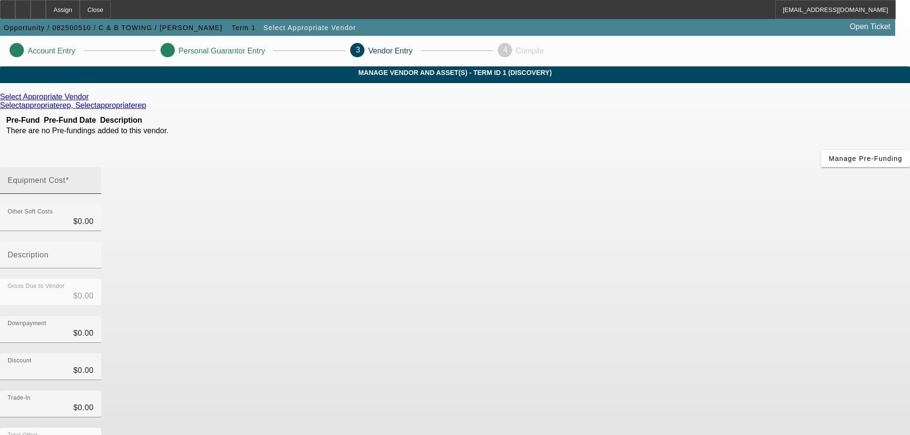
click at [65, 176] on mat-label "Equipment Cost" at bounding box center [37, 180] width 58 height 8
click at [94, 179] on input "Equipment Cost" at bounding box center [51, 184] width 86 height 11
type input "6"
type input "$6.00"
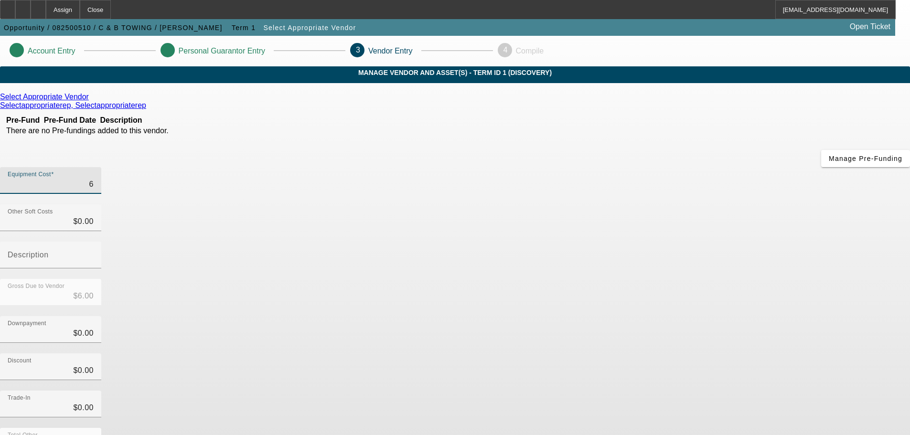
type input "60"
type input "$60.00"
type input "600"
type input "$600.00"
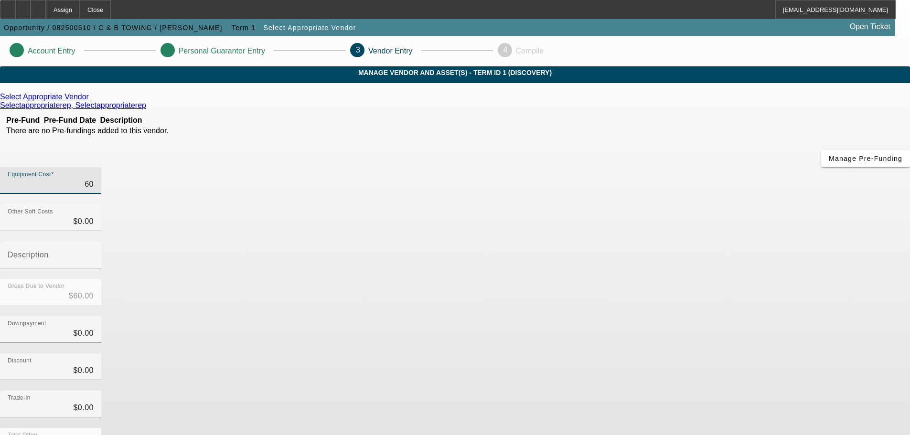
type input "$600.00"
type input "6000"
type input "$6,000.00"
type input "60000"
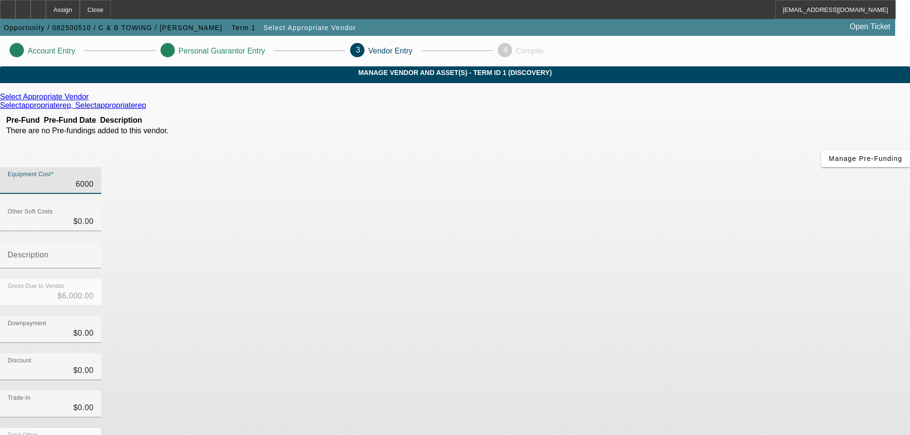
type input "$60,000.00"
click at [736, 296] on app-vendor-asset-manage "Account Entry Personal Guarantor Entry 3 Vendor Entry 4 Compile MANAGE VENDOR A…" at bounding box center [455, 303] width 910 height 534
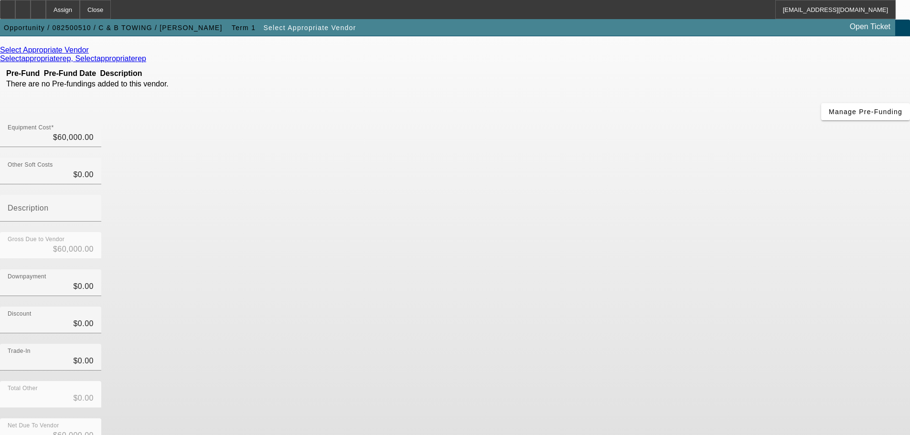
scroll to position [49, 0]
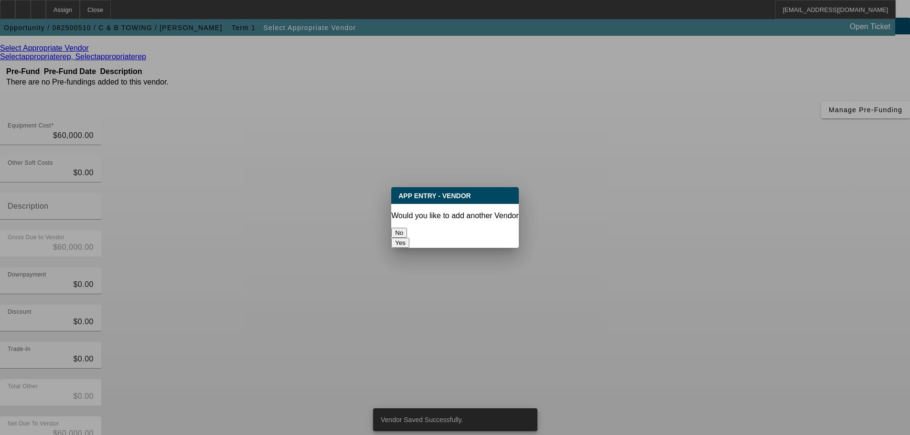
scroll to position [0, 0]
click at [407, 229] on button "No" at bounding box center [399, 233] width 16 height 10
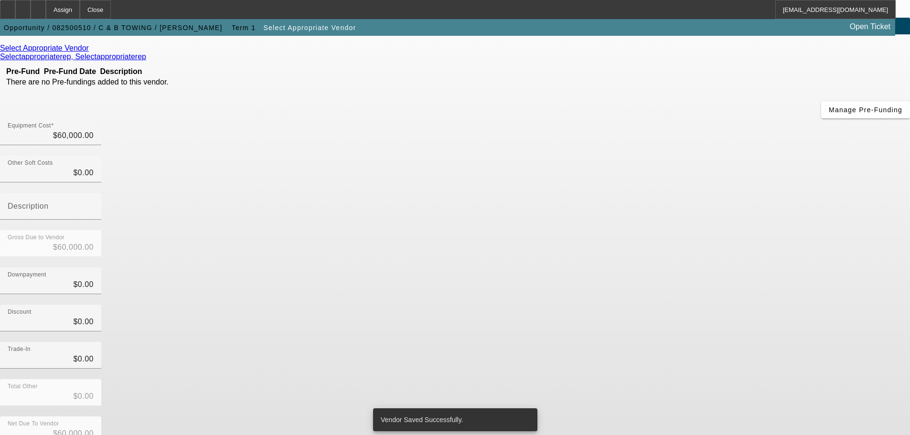
scroll to position [49, 0]
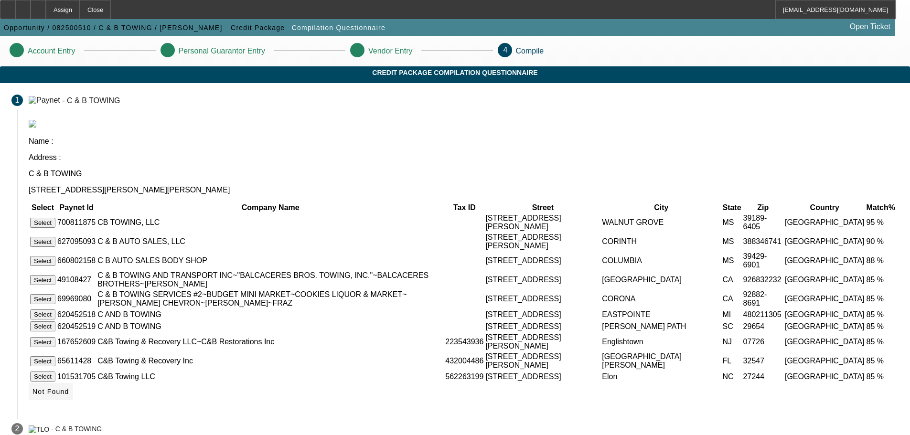
click at [32, 388] on icon at bounding box center [32, 392] width 0 height 8
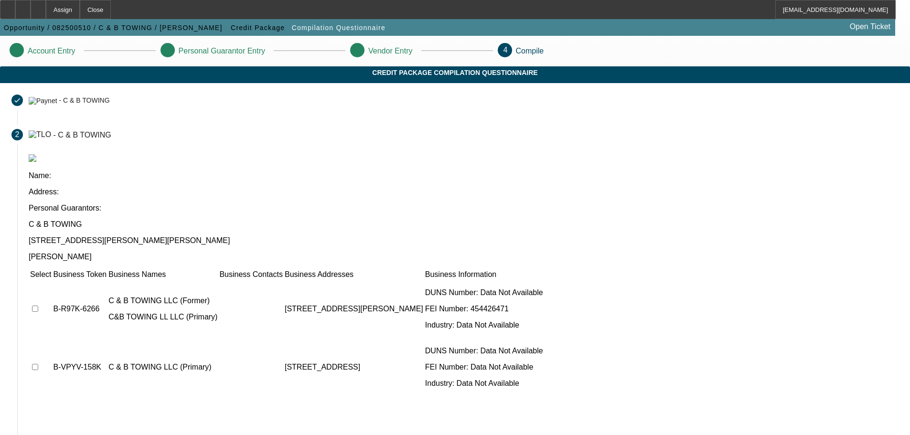
click at [52, 281] on td at bounding box center [41, 309] width 22 height 57
click at [38, 306] on input "checkbox" at bounding box center [35, 309] width 6 height 6
checkbox input "true"
click at [38, 364] on input "checkbox" at bounding box center [35, 367] width 6 height 6
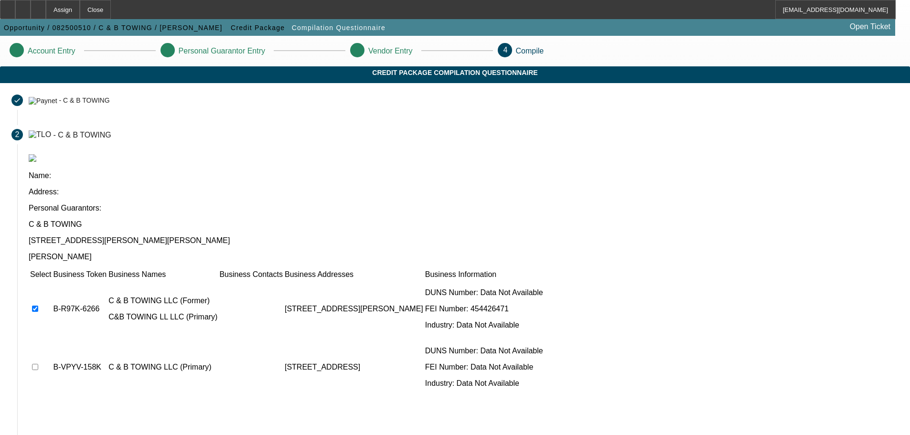
checkbox input "true"
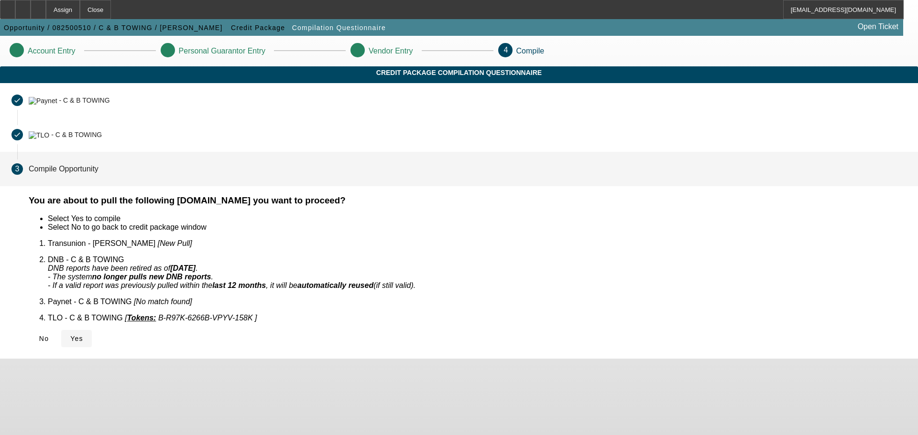
click at [70, 335] on icon at bounding box center [70, 339] width 0 height 8
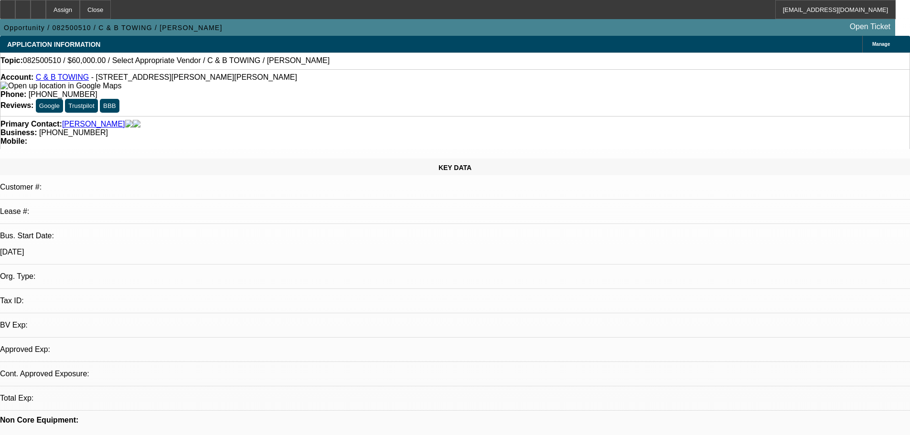
select select "0"
select select "2"
select select "0.1"
select select "4"
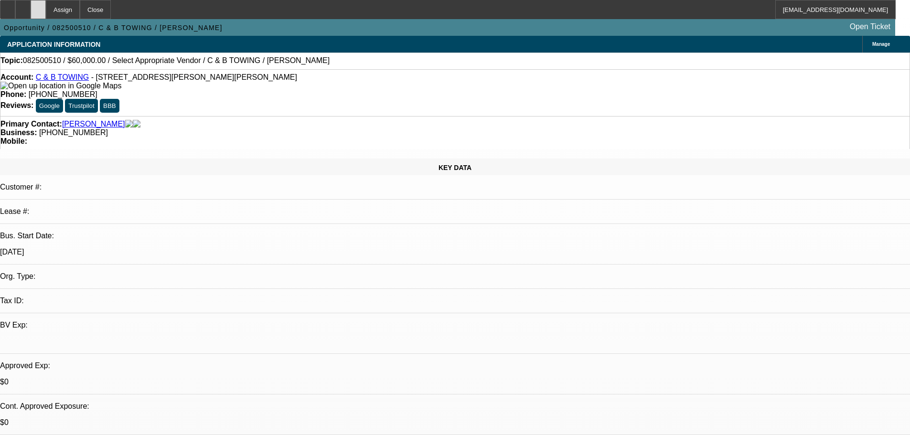
click at [46, 12] on div at bounding box center [38, 9] width 15 height 19
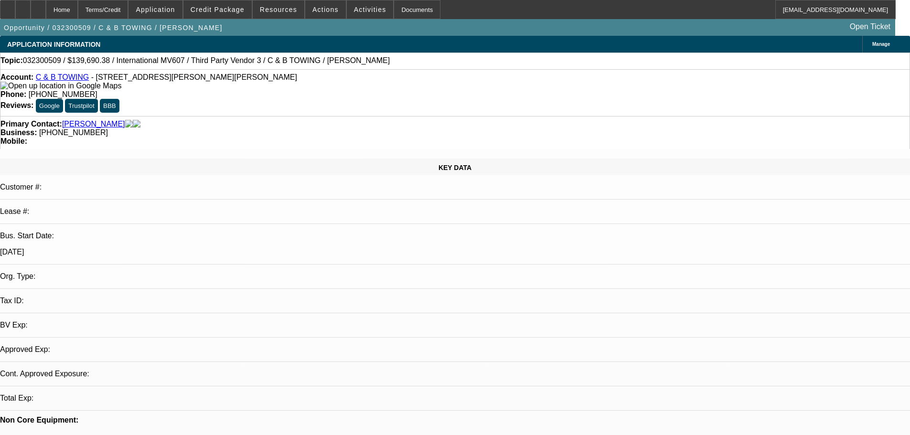
select select "2"
select select "0.1"
select select "4"
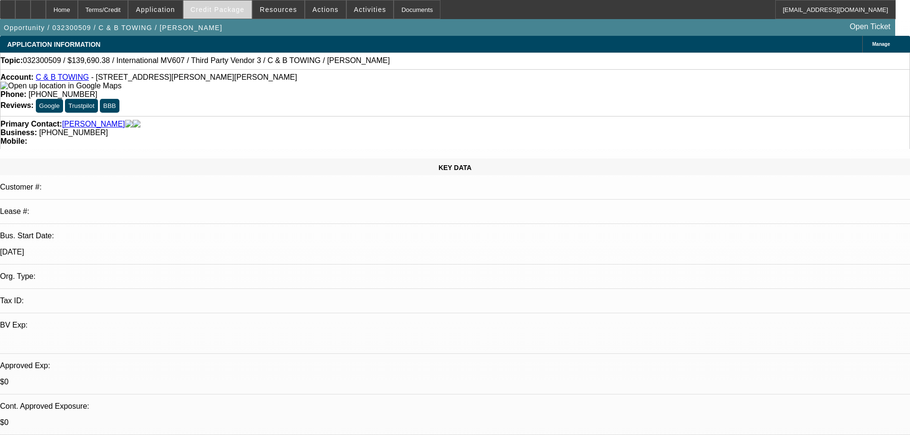
click at [224, 10] on span "Credit Package" at bounding box center [218, 10] width 54 height 8
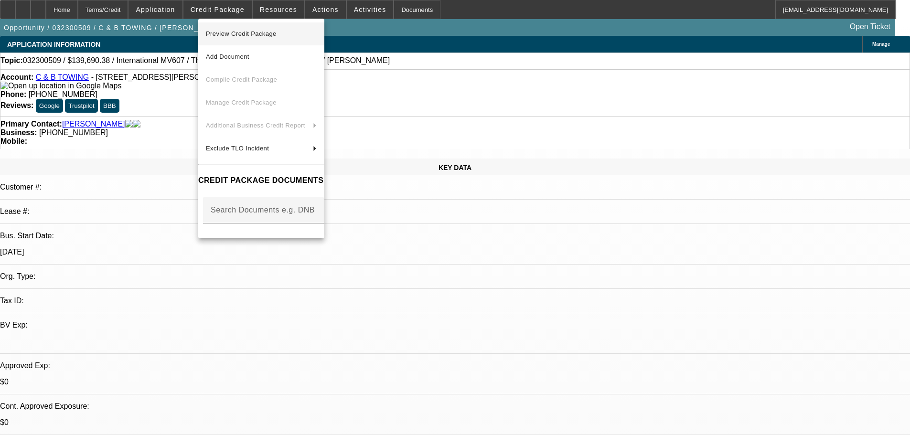
click at [263, 32] on span "Preview Credit Package" at bounding box center [241, 33] width 71 height 7
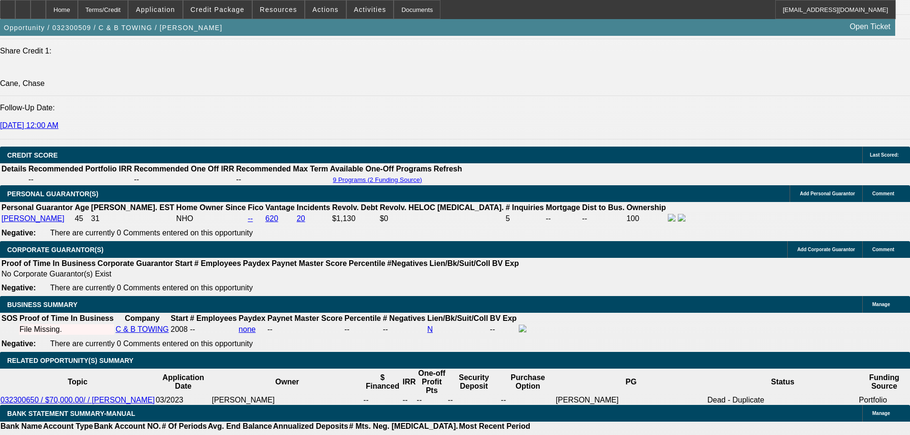
scroll to position [1051, 0]
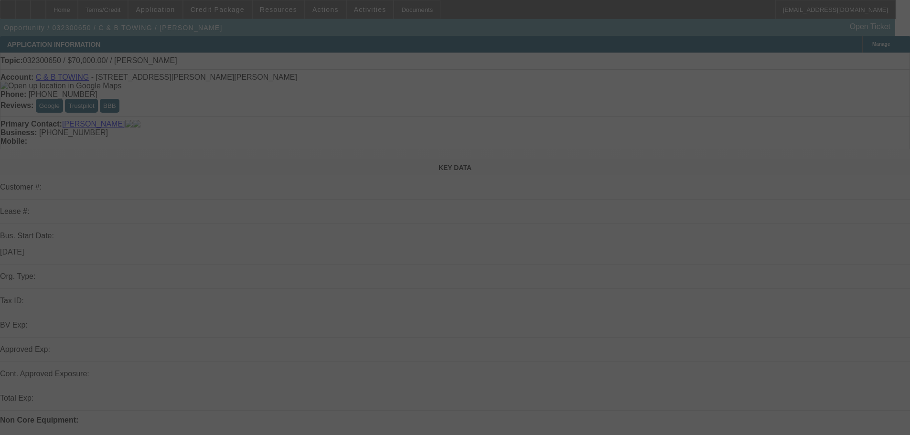
select select "0"
select select "2"
select select "0.1"
select select "4"
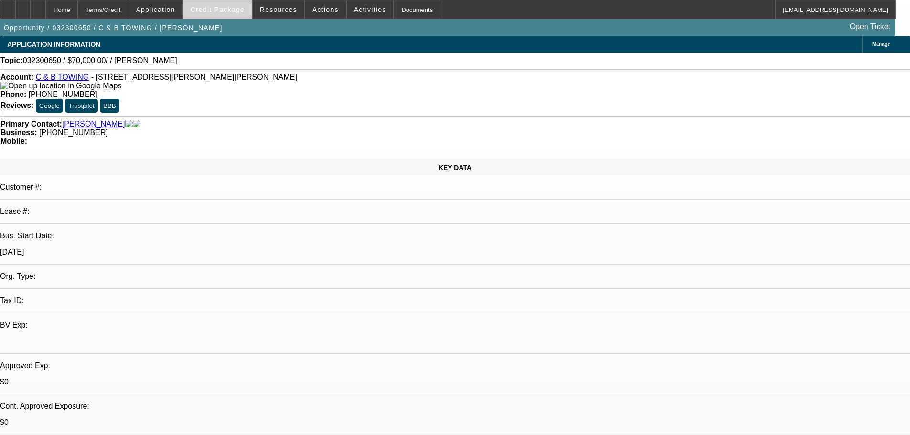
click at [219, 11] on span "Credit Package" at bounding box center [218, 10] width 54 height 8
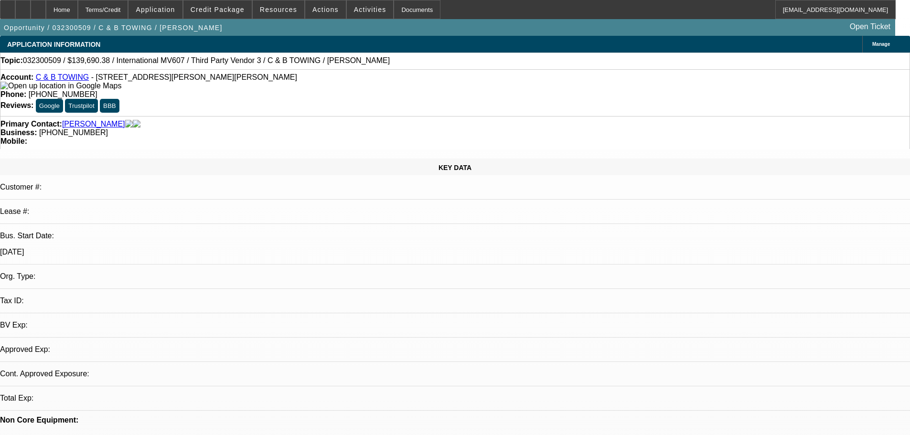
select select "2"
select select "0.1"
select select "1"
select select "2"
select select "4"
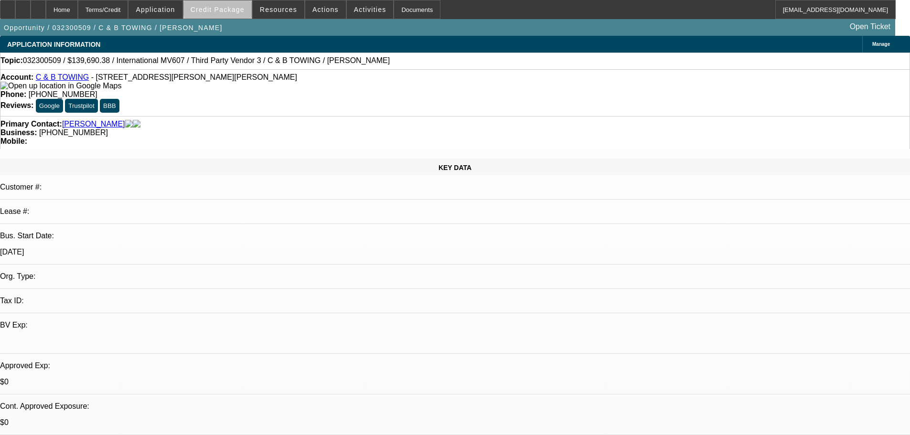
click at [240, 8] on span "Credit Package" at bounding box center [218, 10] width 54 height 8
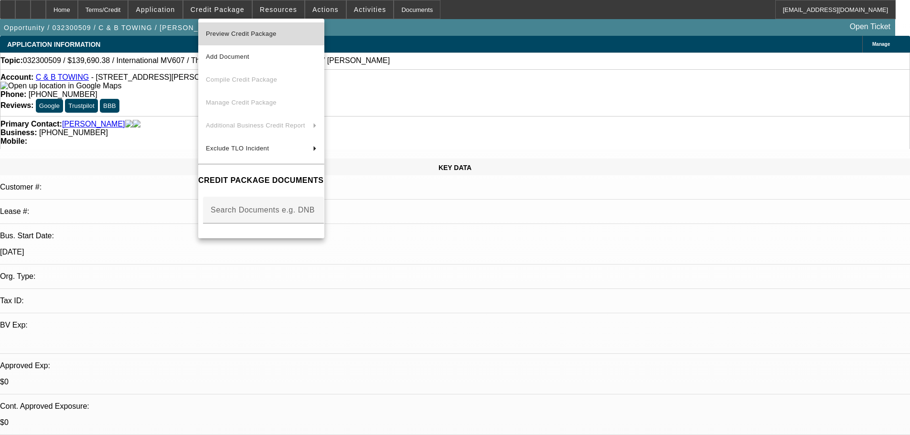
click at [242, 43] on button "Preview Credit Package" at bounding box center [261, 33] width 126 height 23
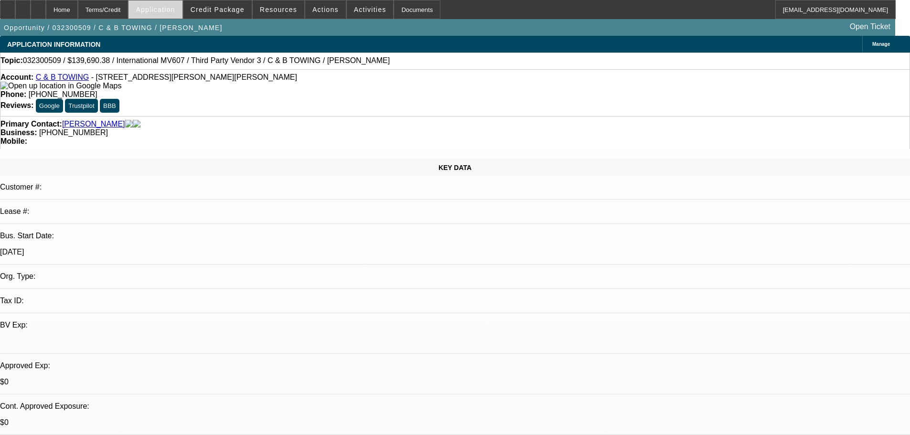
click at [175, 8] on span "Application" at bounding box center [155, 10] width 39 height 8
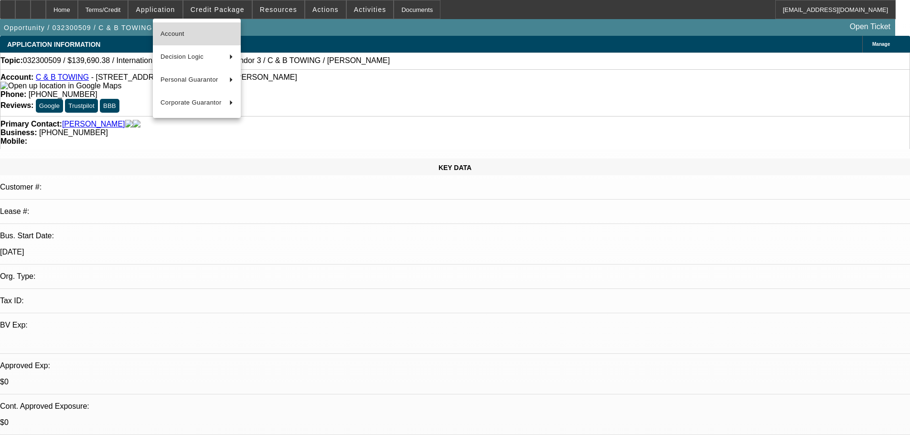
click at [182, 34] on span "Account" at bounding box center [197, 33] width 73 height 11
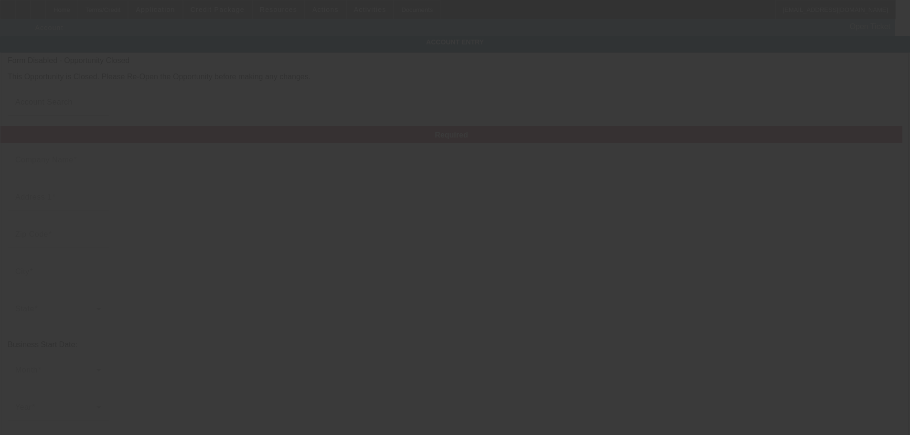
type input "C & B TOWING"
type input "[STREET_ADDRESS][PERSON_NAME]"
type input "39206"
type input "[PERSON_NAME]"
type input "[PHONE_NUMBER]"
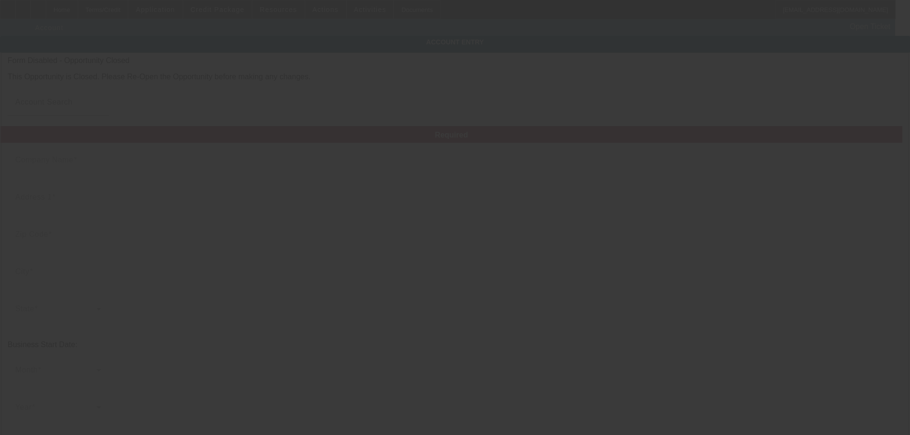
type input "[EMAIL_ADDRESS][DOMAIN_NAME]"
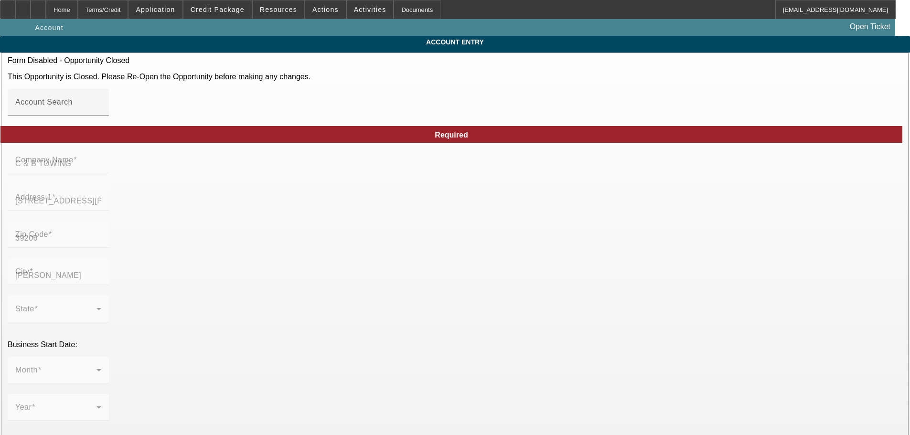
type input "[DATE]"
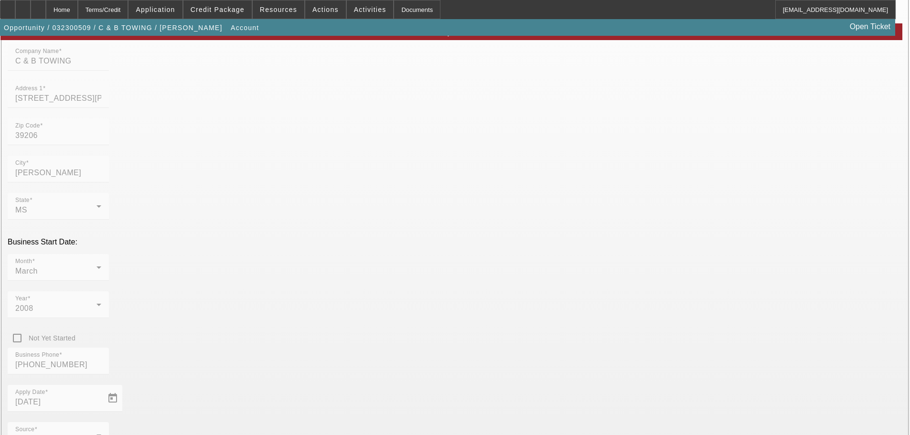
scroll to position [162, 0]
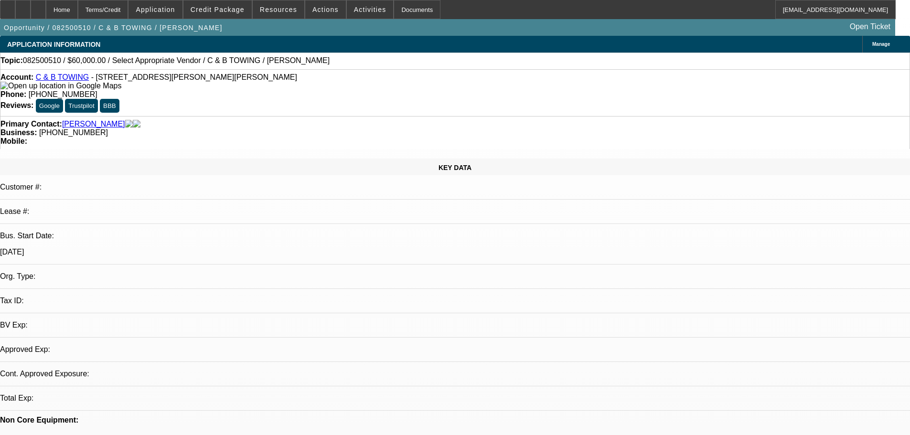
select select "0"
select select "2"
select select "0.1"
select select "1"
select select "2"
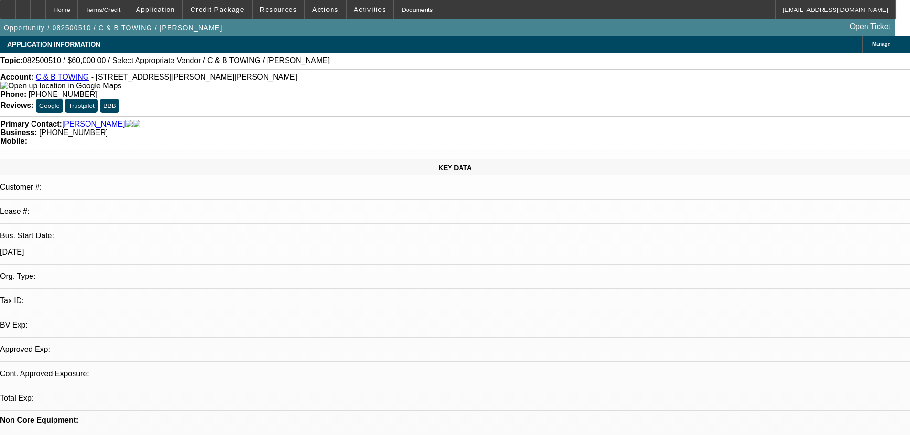
select select "4"
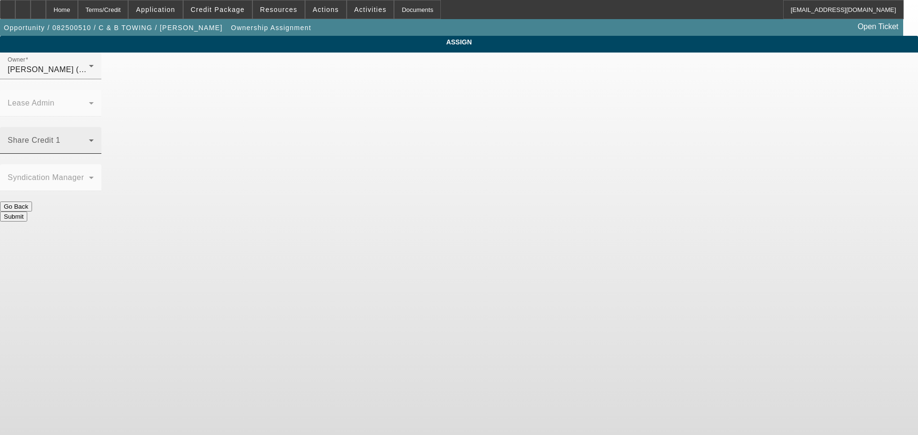
click at [89, 139] on span at bounding box center [48, 144] width 81 height 11
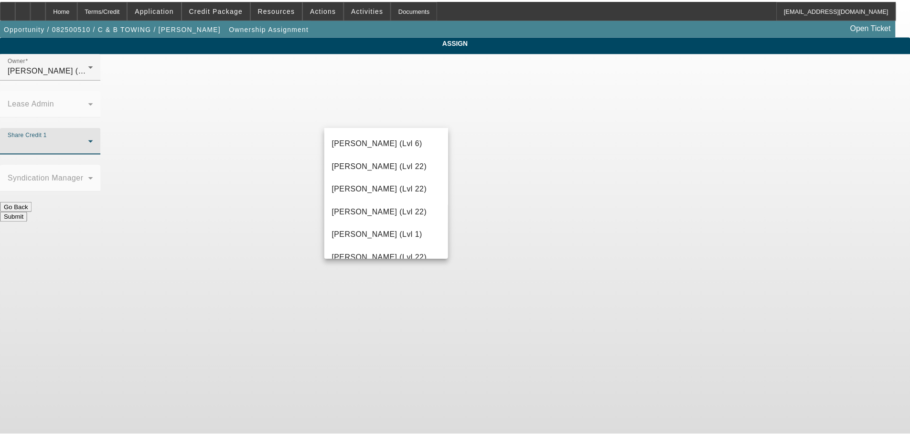
scroll to position [1195, 0]
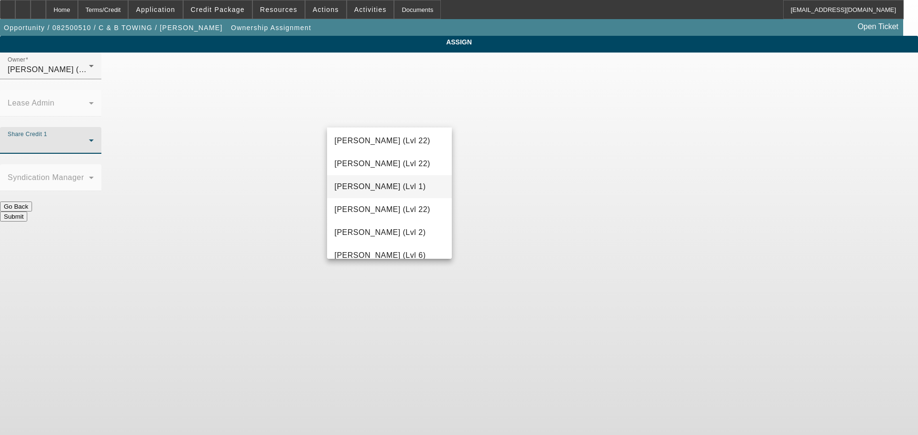
click at [391, 188] on span "Taylor, Lukas (Lvl 1)" at bounding box center [380, 186] width 91 height 11
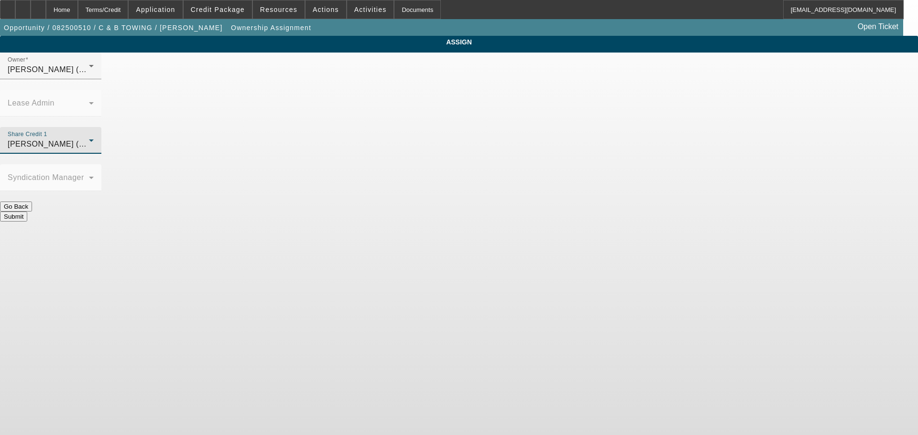
click at [27, 212] on button "Submit" at bounding box center [13, 217] width 27 height 10
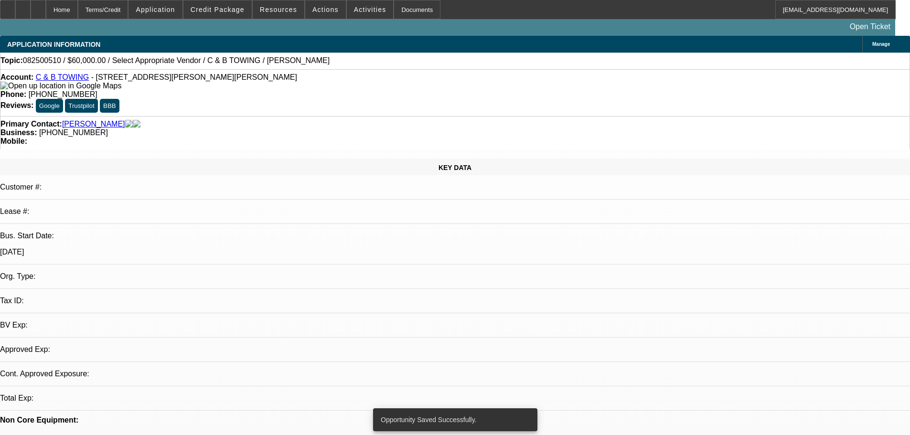
select select "0"
select select "2"
select select "0.1"
select select "4"
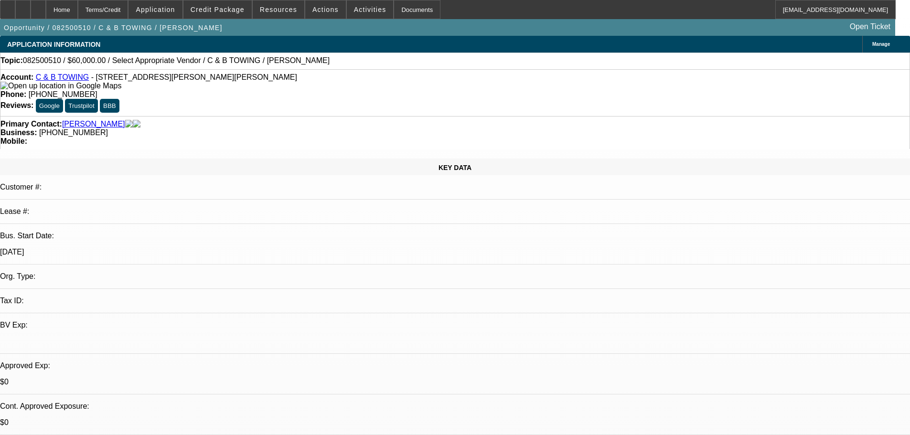
click at [393, 69] on div "Topic: 082500510 / $60,000.00 / Select Appropriate Vendor / C & B TOWING / Brow…" at bounding box center [455, 61] width 910 height 17
click at [384, 59] on div "Topic: 082500510 / $60,000.00 / Select Appropriate Vendor / C & B TOWING / Brow…" at bounding box center [454, 60] width 909 height 9
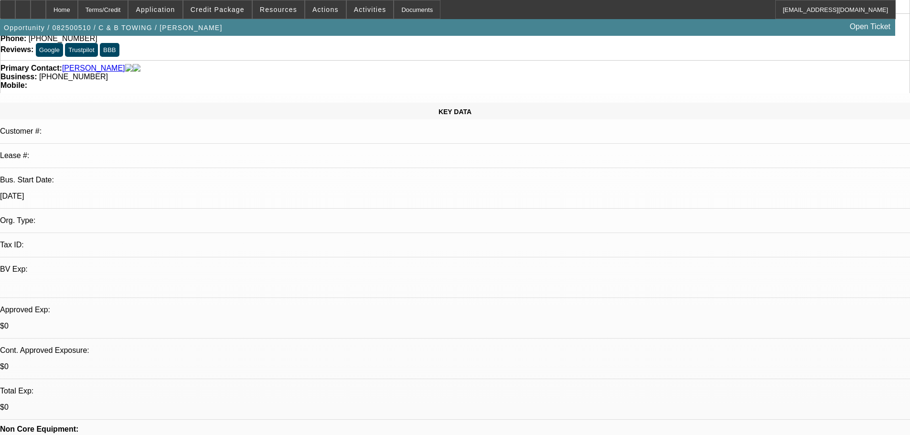
scroll to position [143, 0]
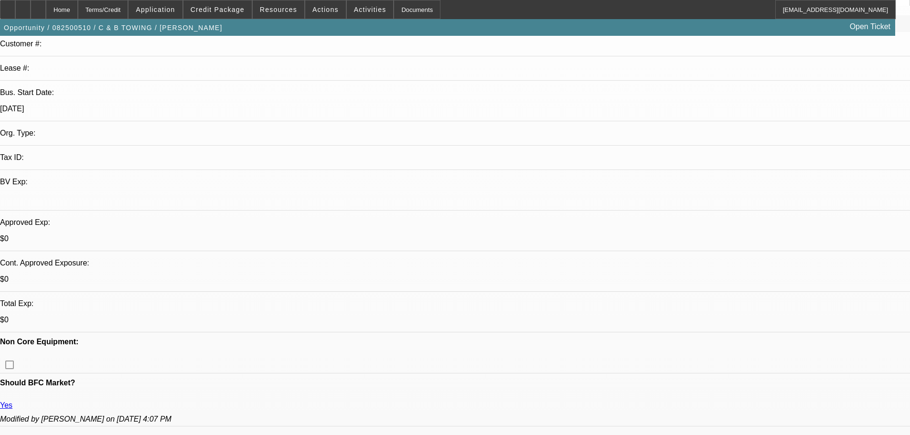
click at [46, 13] on div at bounding box center [38, 9] width 15 height 19
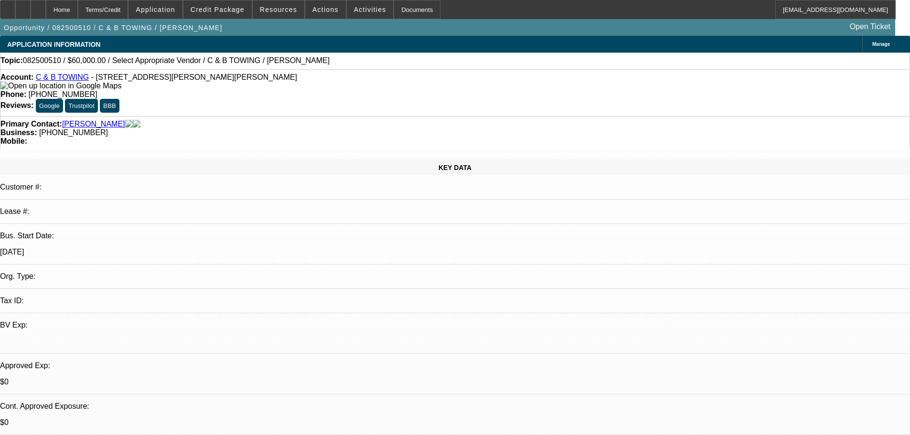
select select "0"
select select "2"
select select "0.1"
select select "4"
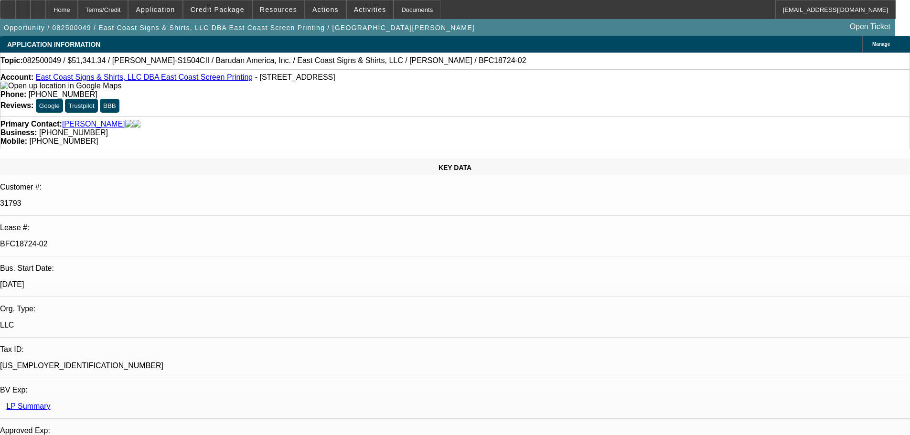
select select "0"
select select "2"
select select "0"
select select "6"
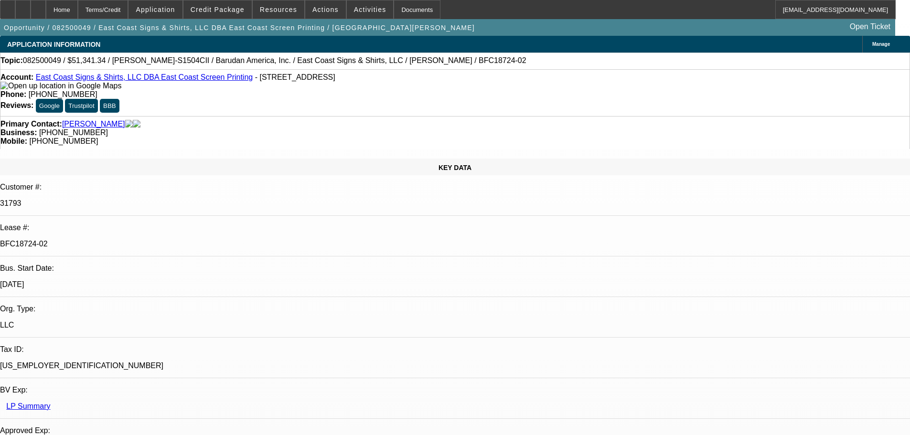
select select "0"
select select "2"
select select "0.1"
select select "4"
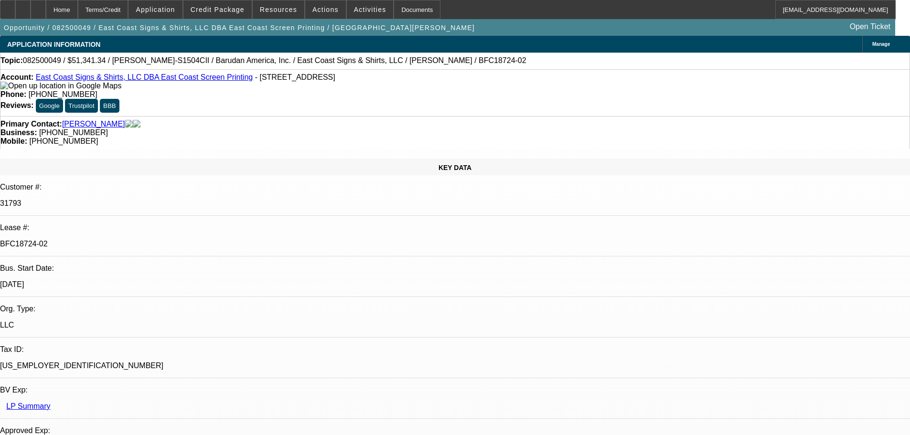
select select "0"
select select "2"
select select "0.1"
select select "4"
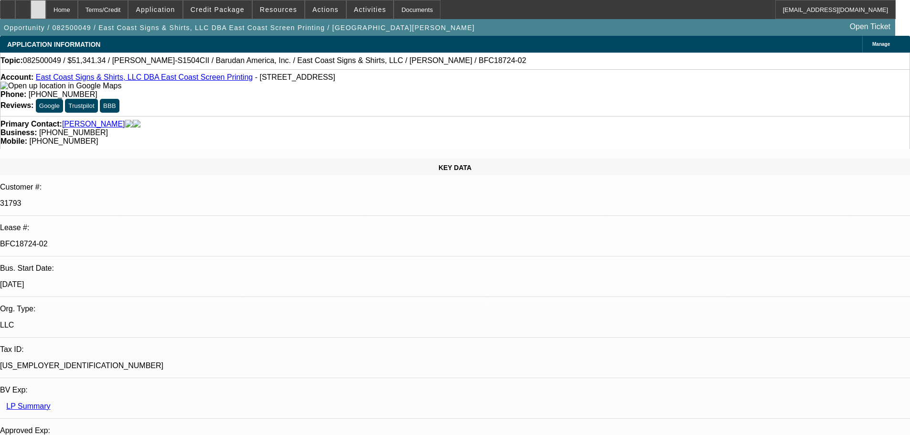
click at [46, 9] on div at bounding box center [38, 9] width 15 height 19
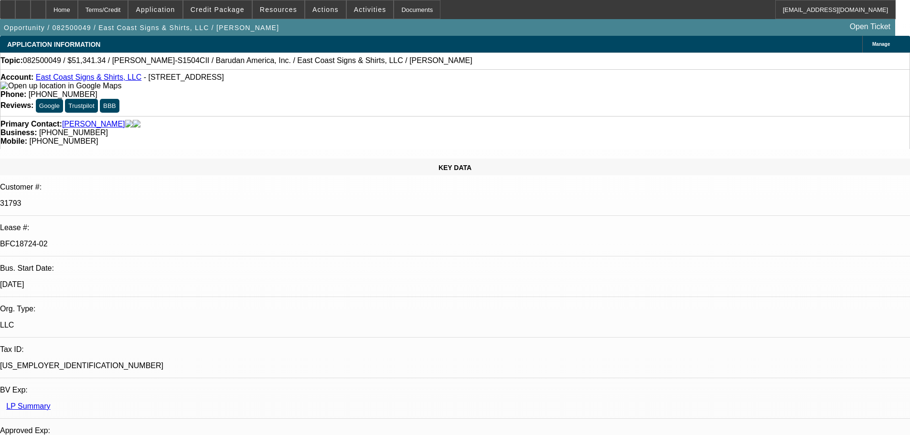
select select "0"
select select "2"
select select "0"
select select "6"
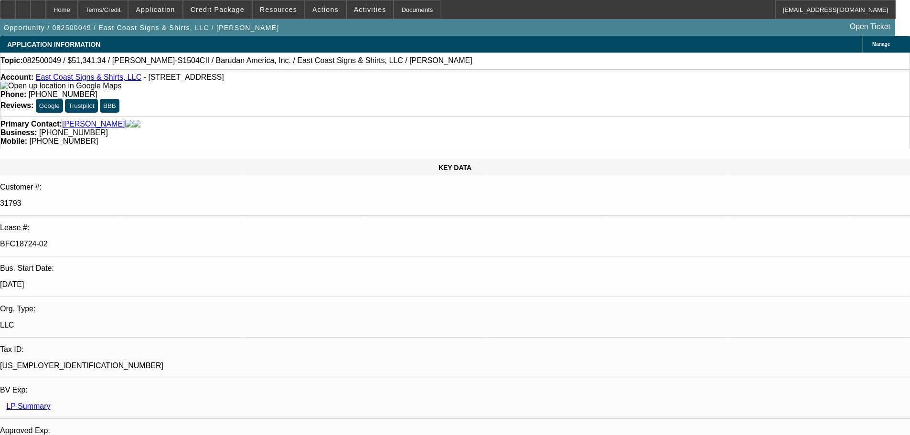
select select "0"
select select "2"
select select "0.1"
select select "4"
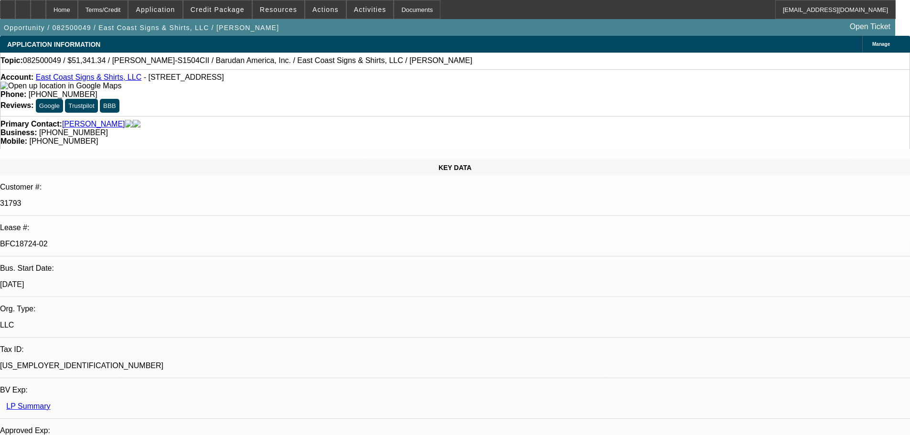
select select "0"
select select "2"
select select "0.1"
select select "4"
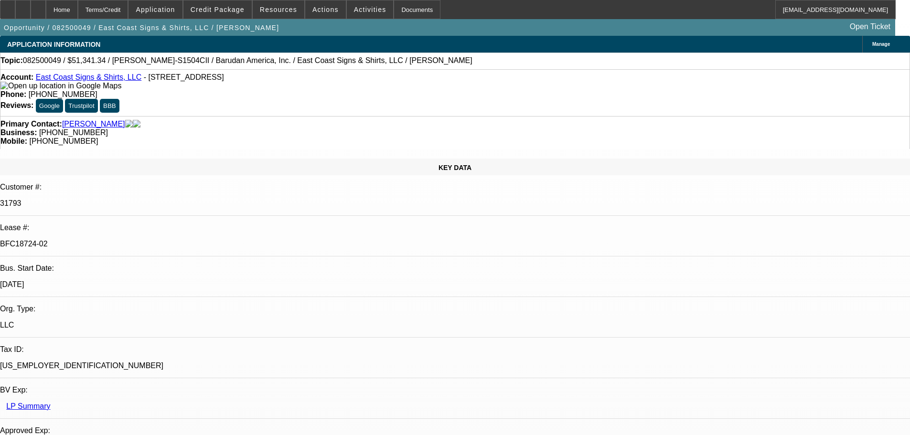
click at [3, 8] on div "Home Terms/Credit Application Credit Package Resources Actions Activities Docum…" at bounding box center [455, 9] width 910 height 19
click at [9, 7] on div at bounding box center [7, 9] width 15 height 19
select select "0"
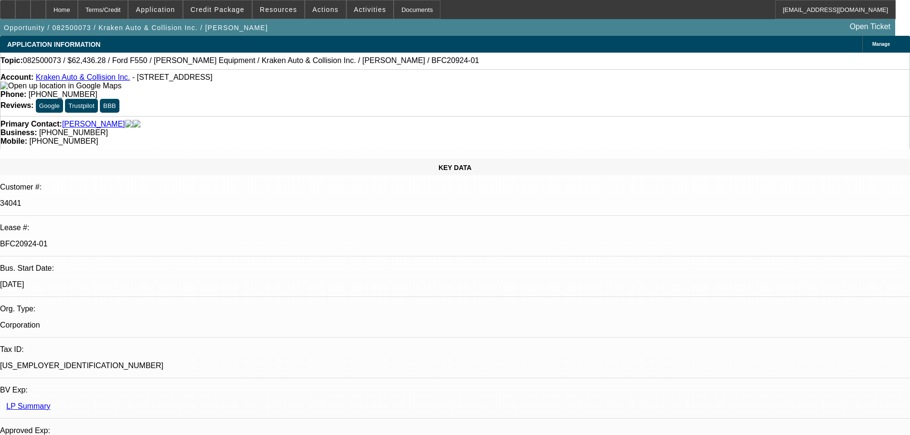
select select "0"
select select "3"
select select "0.1"
select select "4"
select select "0"
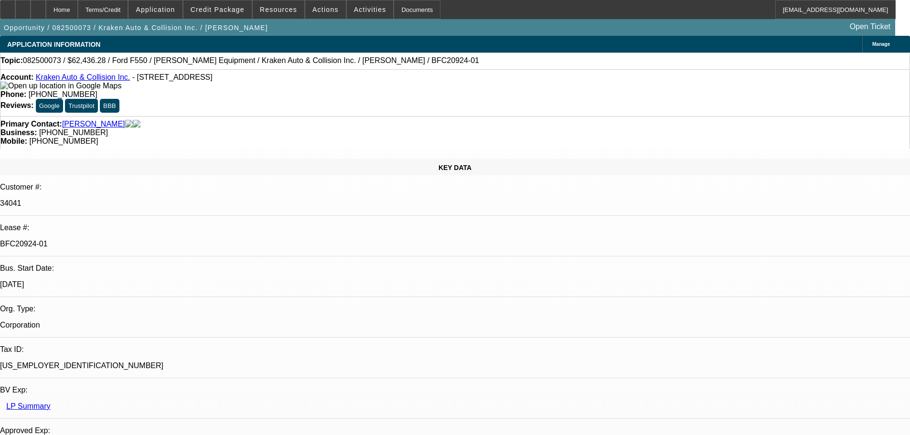
select select "0"
select select "0.1"
select select "4"
select select "0"
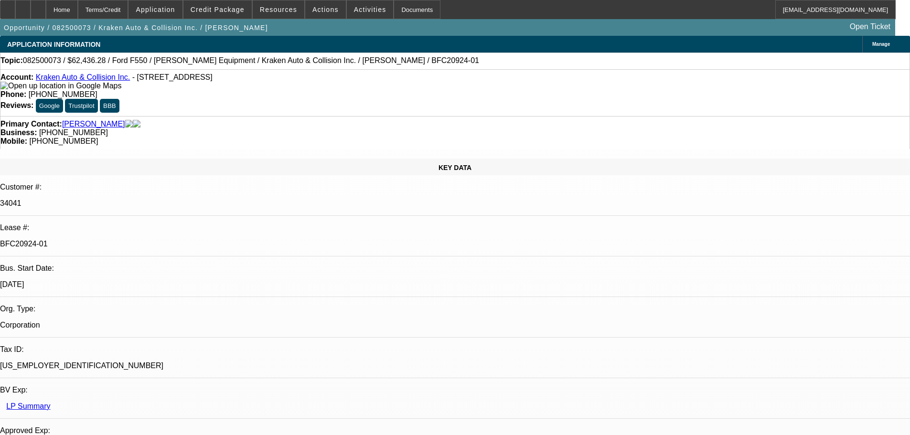
select select "0.1"
select select "4"
select select "0"
select select "0.1"
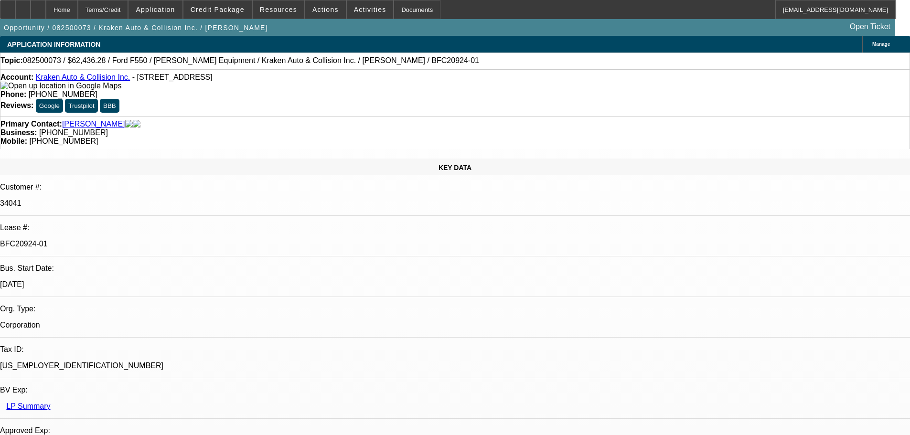
select select "4"
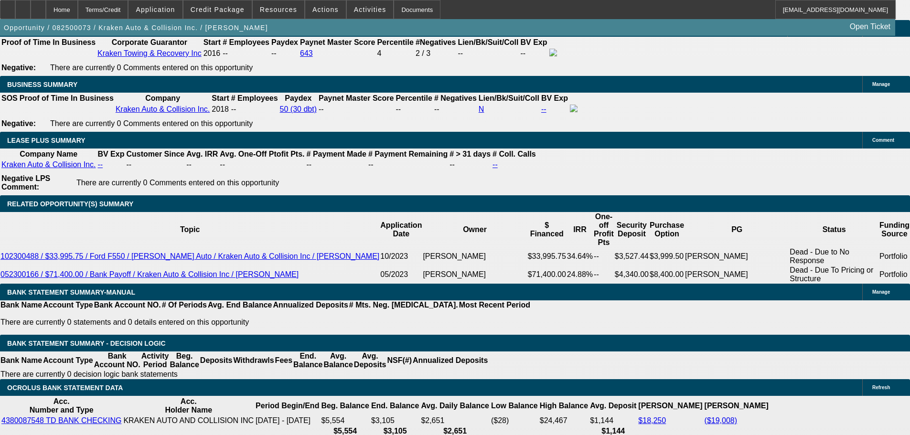
scroll to position [1577, 0]
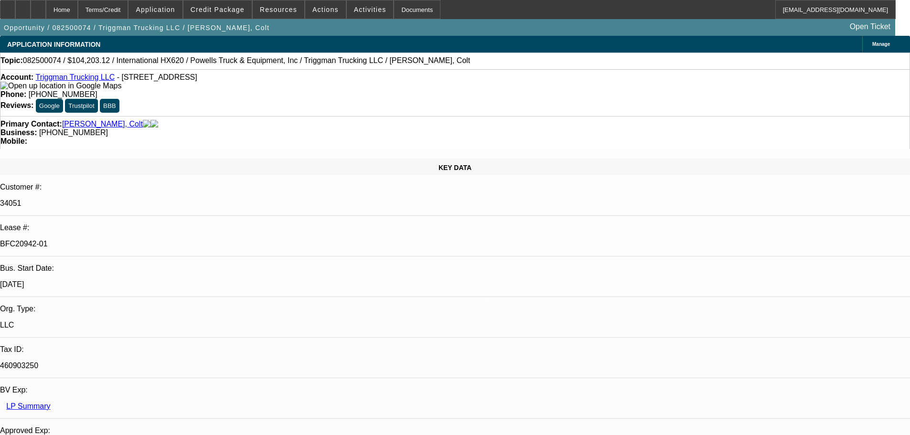
select select "0"
select select "2"
select select "0"
select select "6"
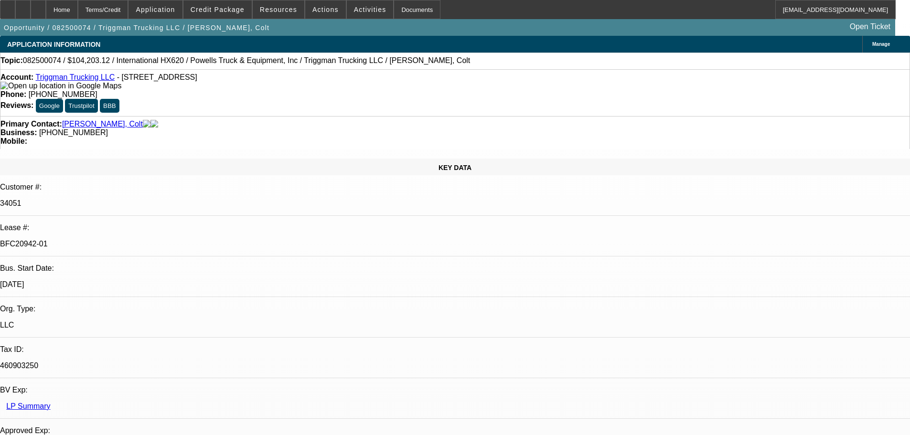
select select "0"
select select "2"
select select "0.1"
select select "4"
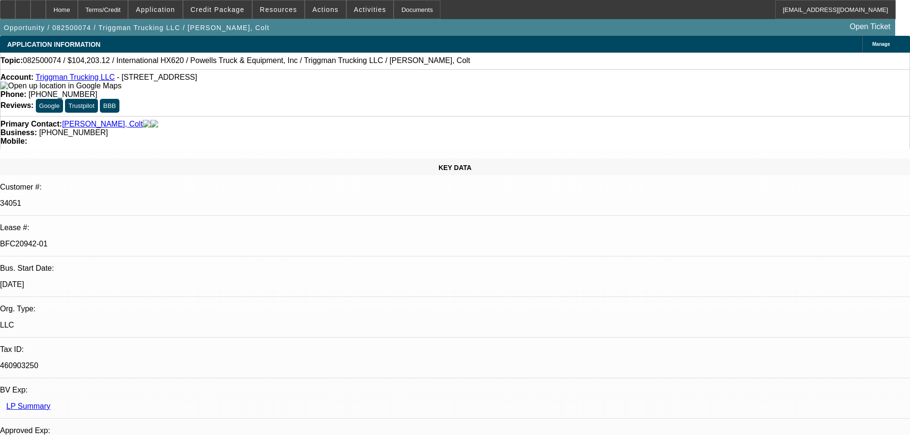
select select "0"
select select "2"
select select "0.1"
select select "4"
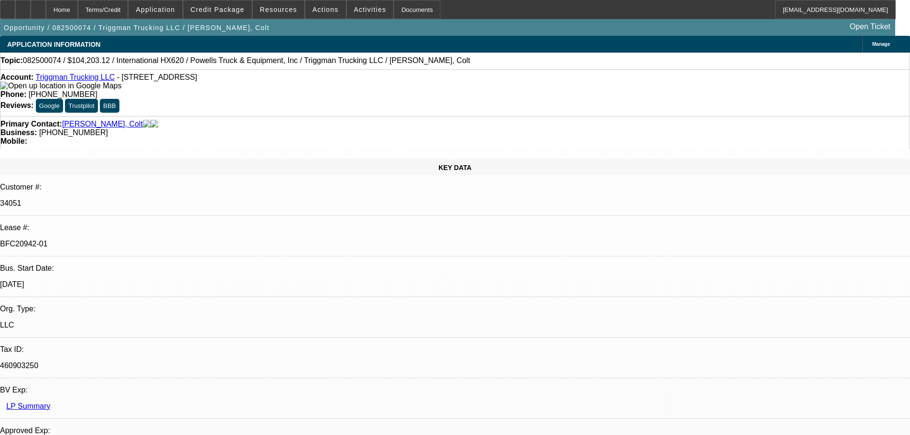
select select "0"
select select "2"
select select "0.1"
select select "4"
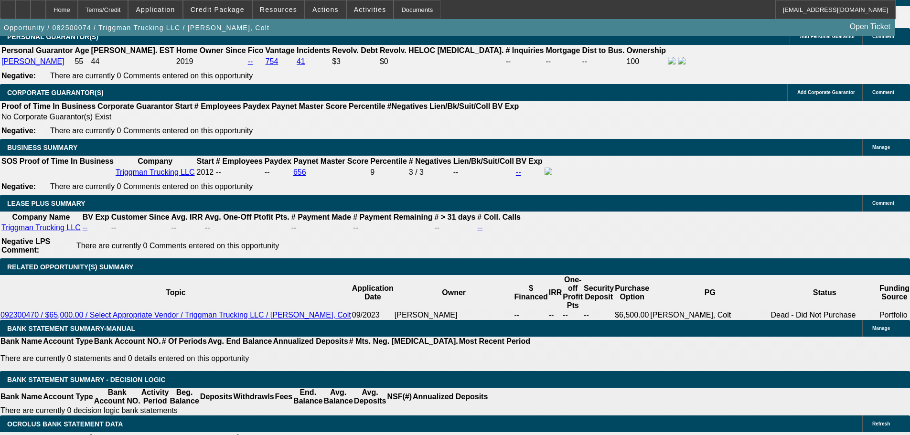
scroll to position [1481, 0]
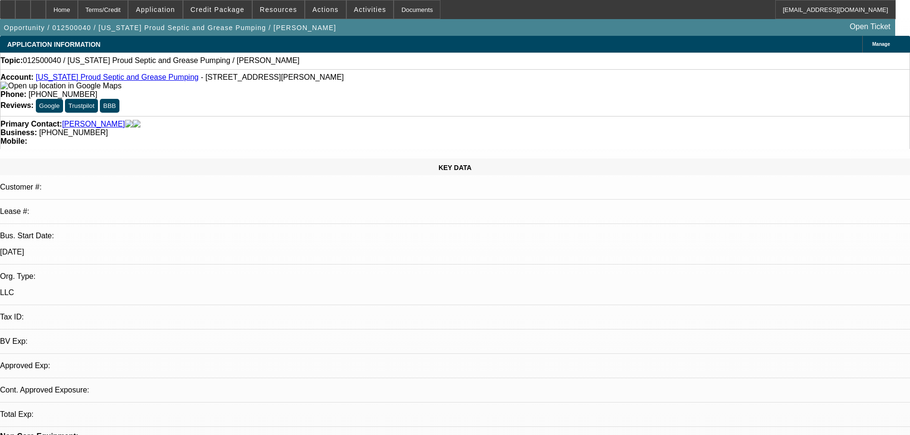
select select "0"
select select "2"
select select "0.1"
select select "4"
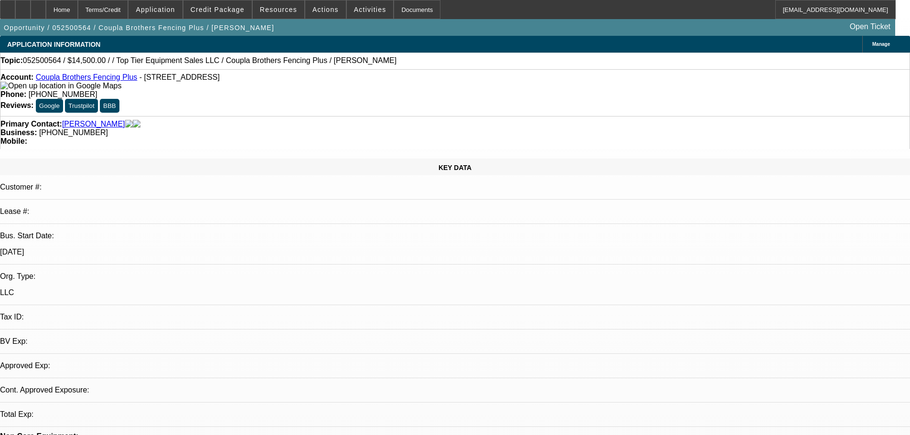
select select "0"
select select "2"
select select "0.1"
select select "1"
select select "2"
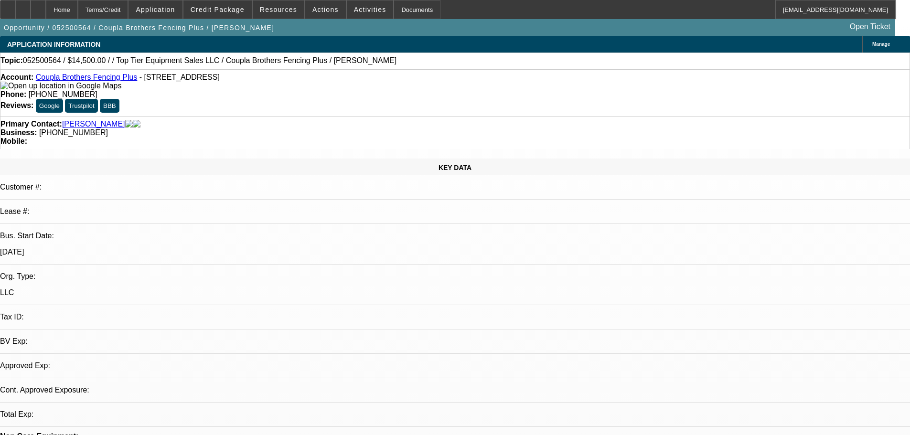
select select "4"
